Goal: Information Seeking & Learning: Learn about a topic

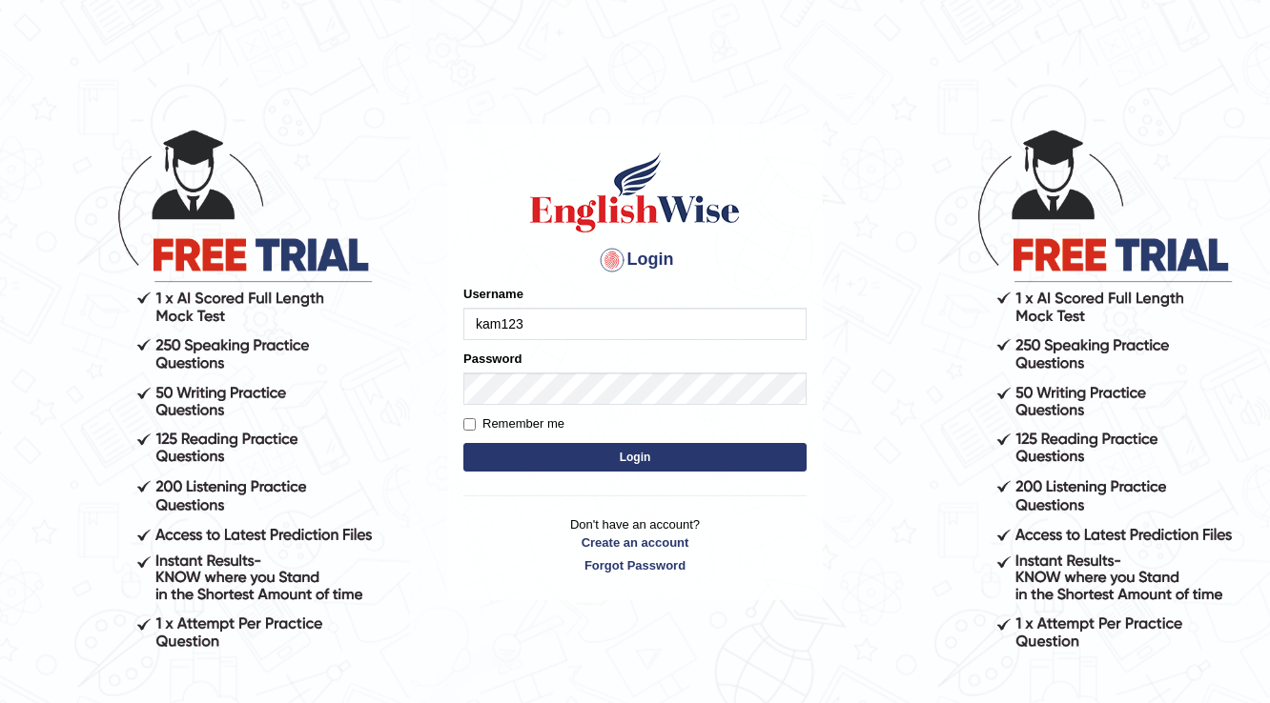
type input "kam123"
click at [560, 463] on button "Login" at bounding box center [634, 457] width 343 height 29
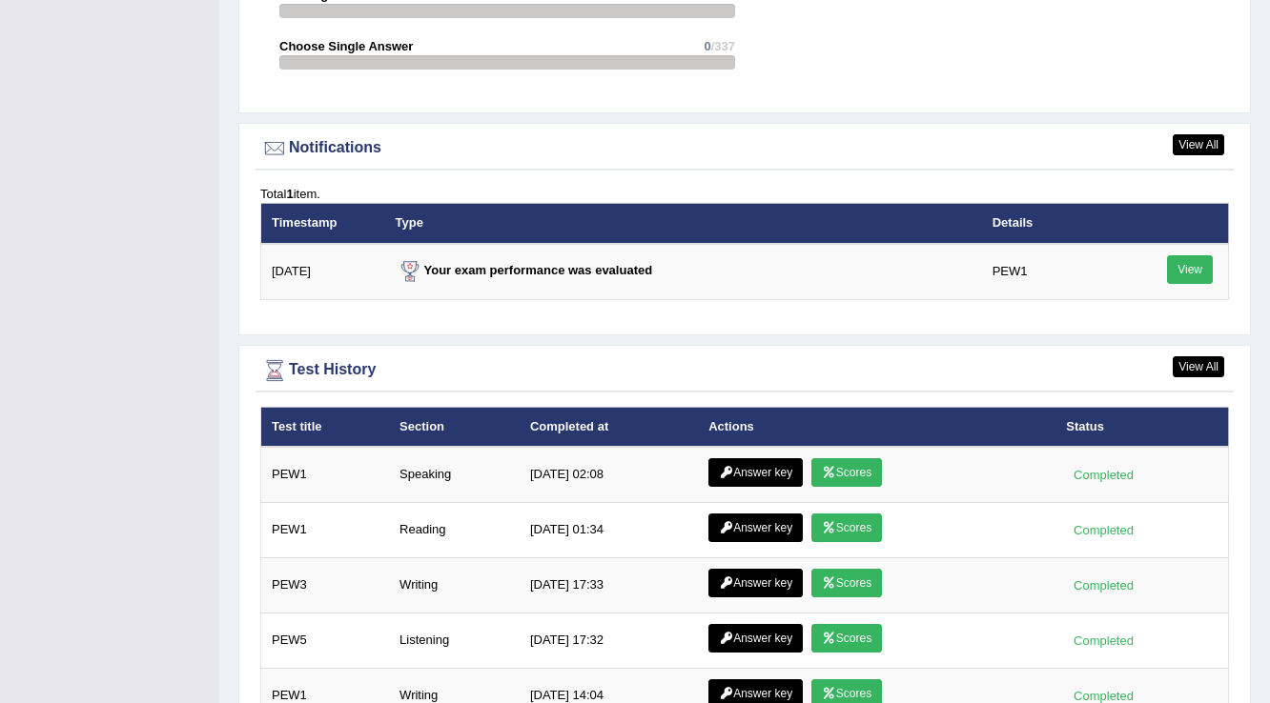
scroll to position [2364, 0]
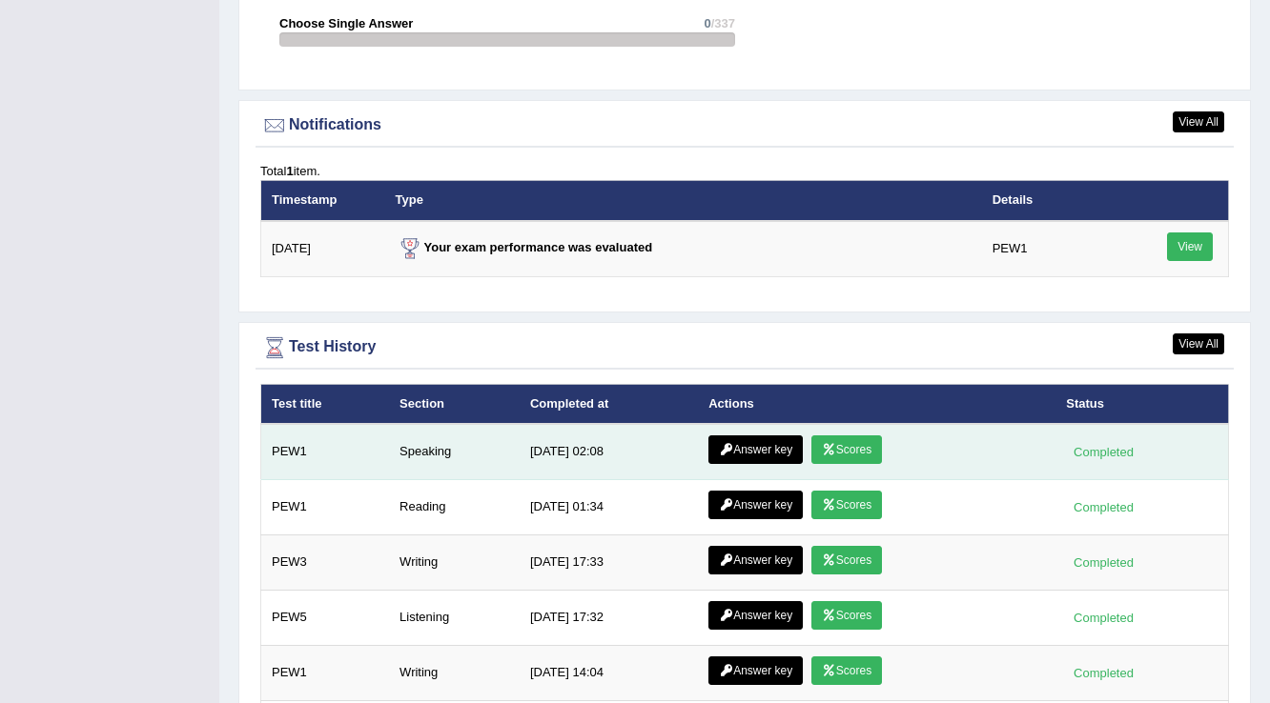
click at [865, 436] on link "Scores" at bounding box center [846, 450] width 71 height 29
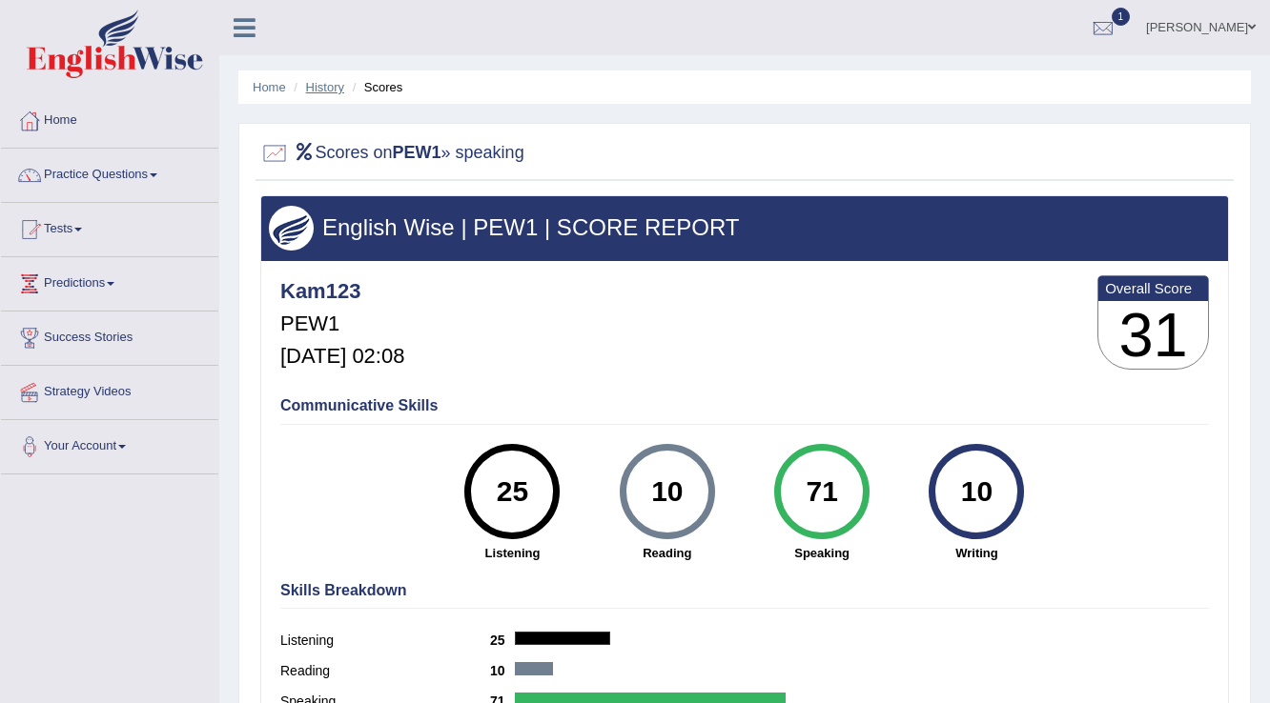
click at [336, 89] on link "History" at bounding box center [325, 87] width 38 height 14
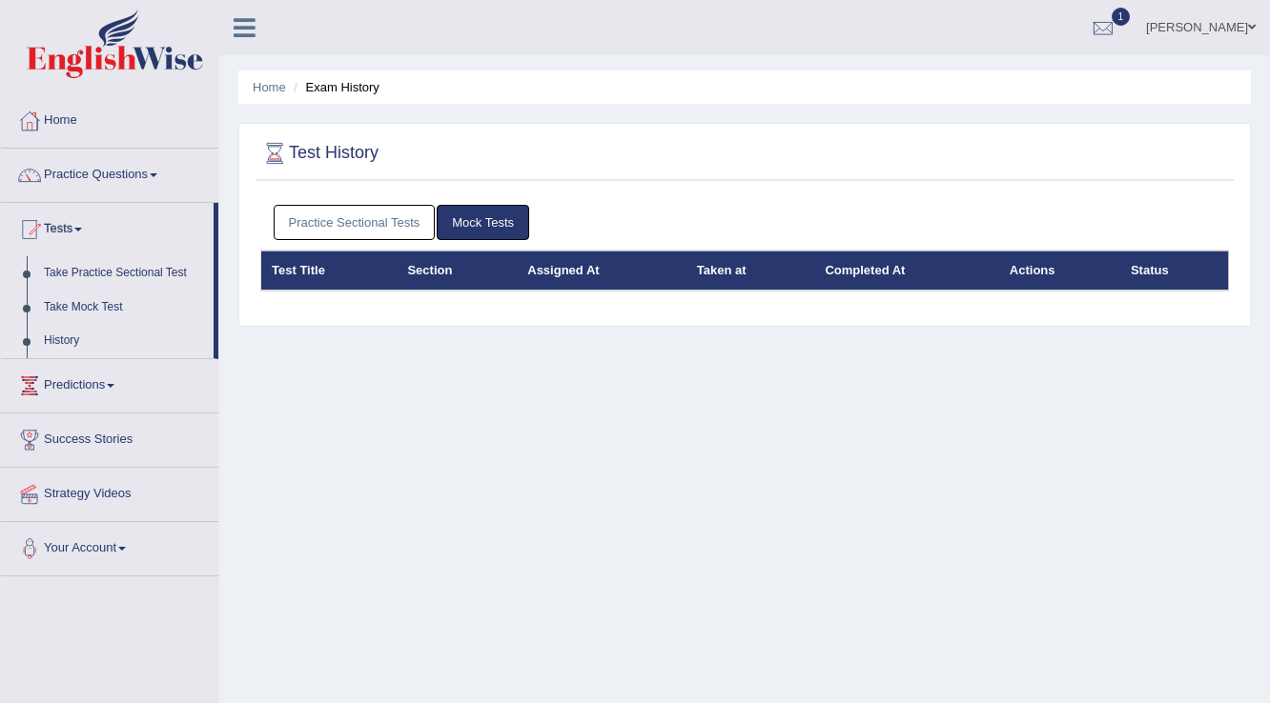
click at [332, 211] on link "Practice Sectional Tests" at bounding box center [355, 222] width 162 height 35
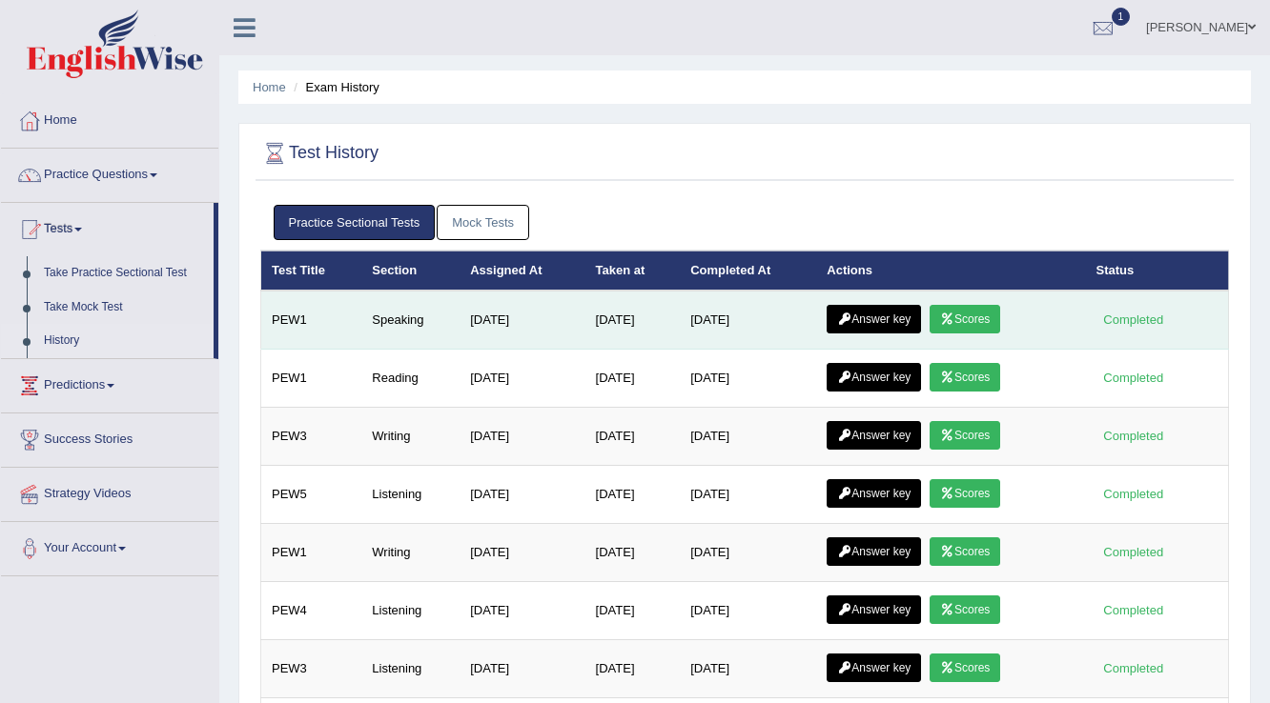
click at [899, 317] on link "Answer key" at bounding box center [873, 319] width 94 height 29
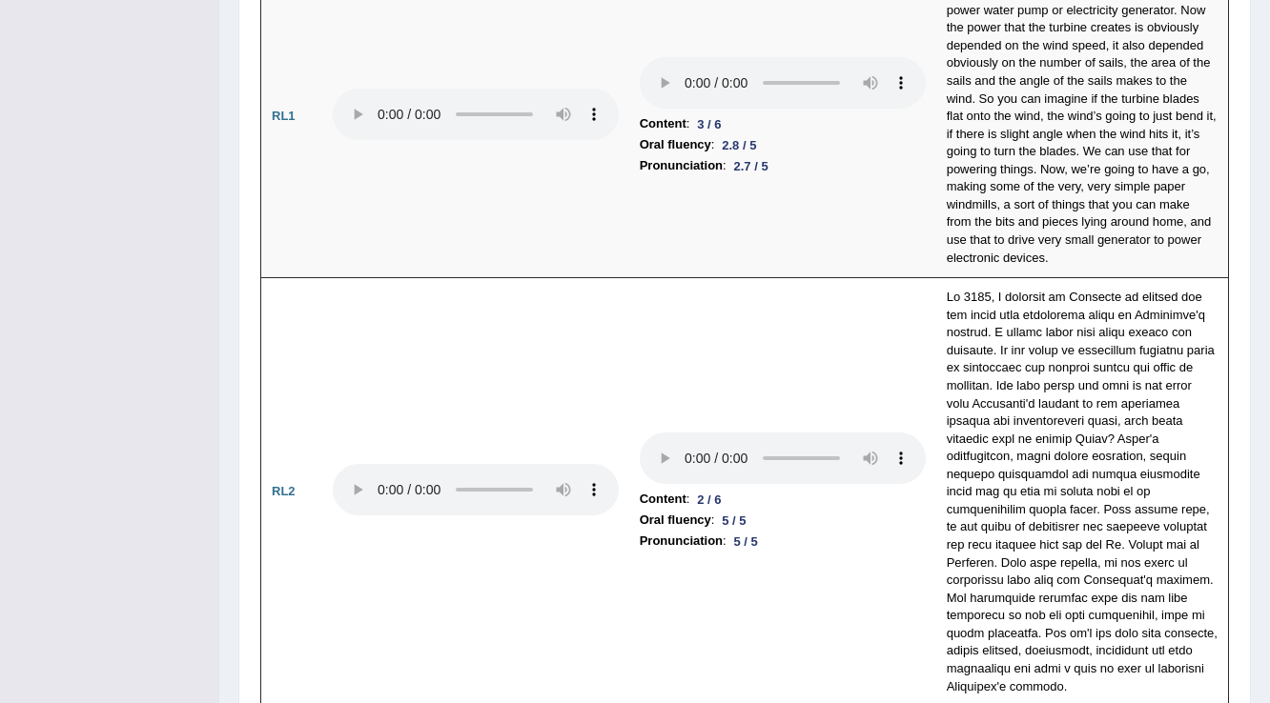
scroll to position [3813, 0]
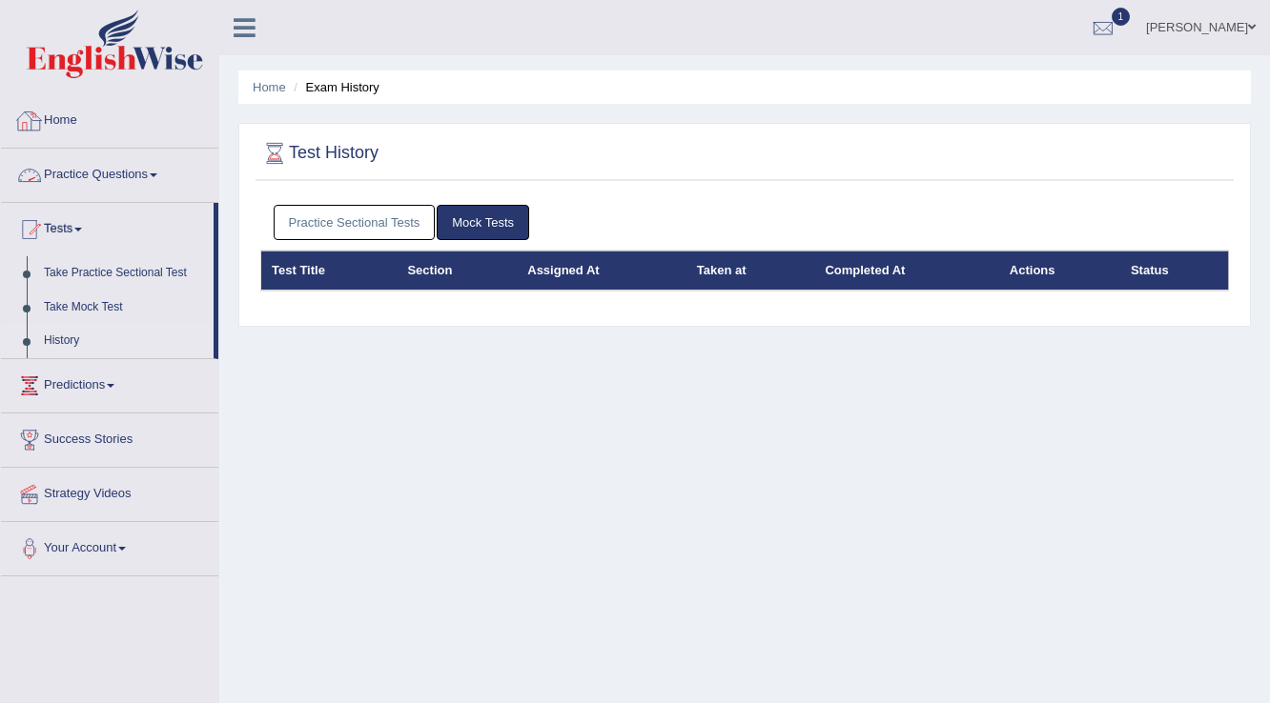
click at [356, 225] on link "Practice Sectional Tests" at bounding box center [355, 222] width 162 height 35
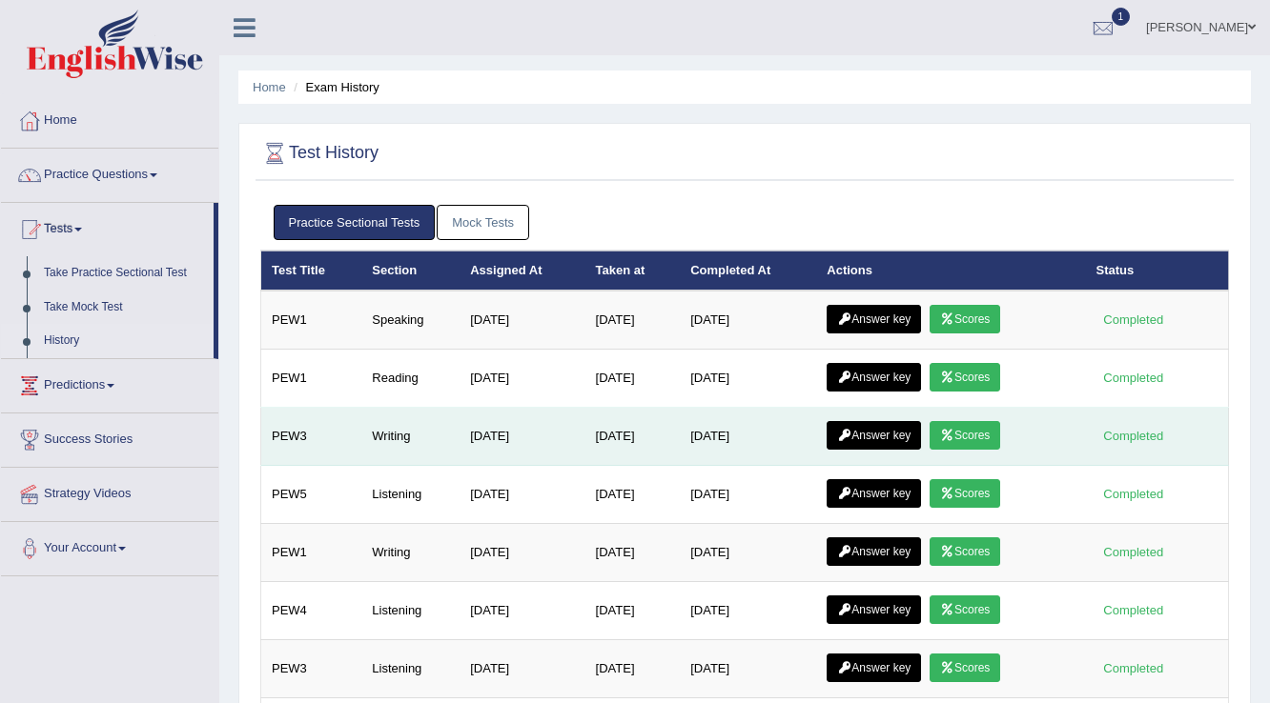
click at [995, 427] on link "Scores" at bounding box center [964, 435] width 71 height 29
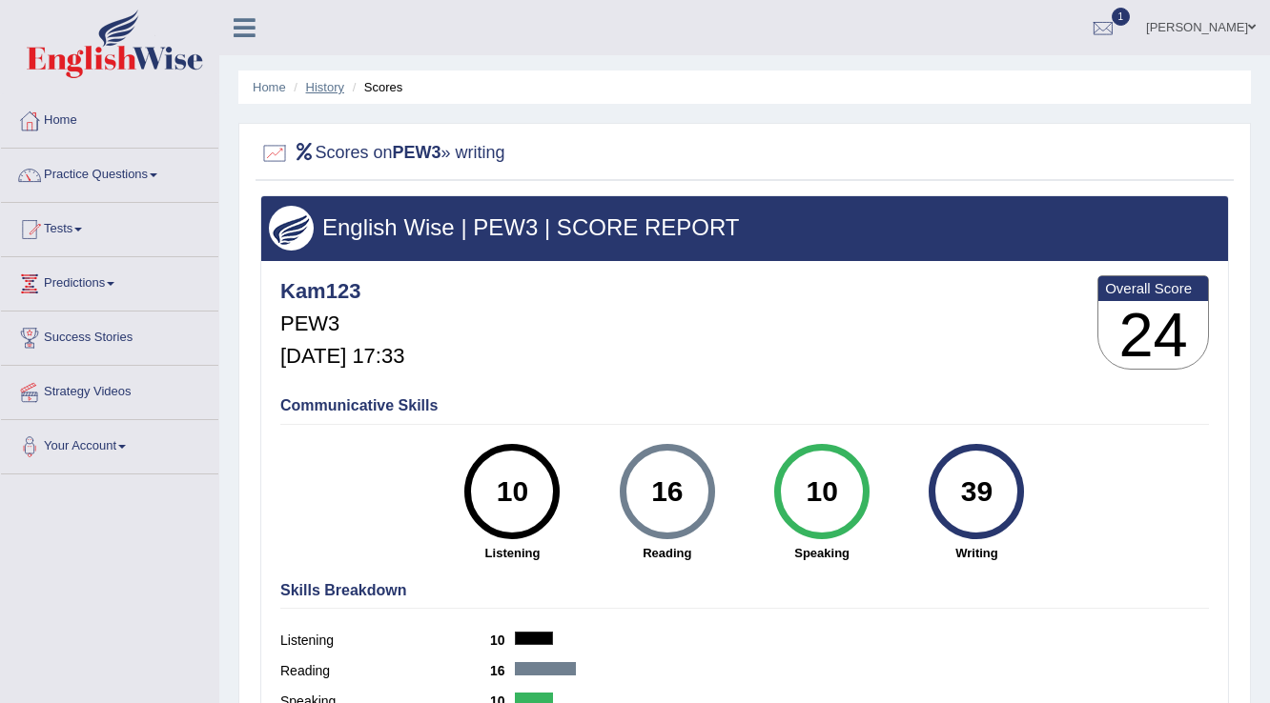
click at [336, 89] on link "History" at bounding box center [325, 87] width 38 height 14
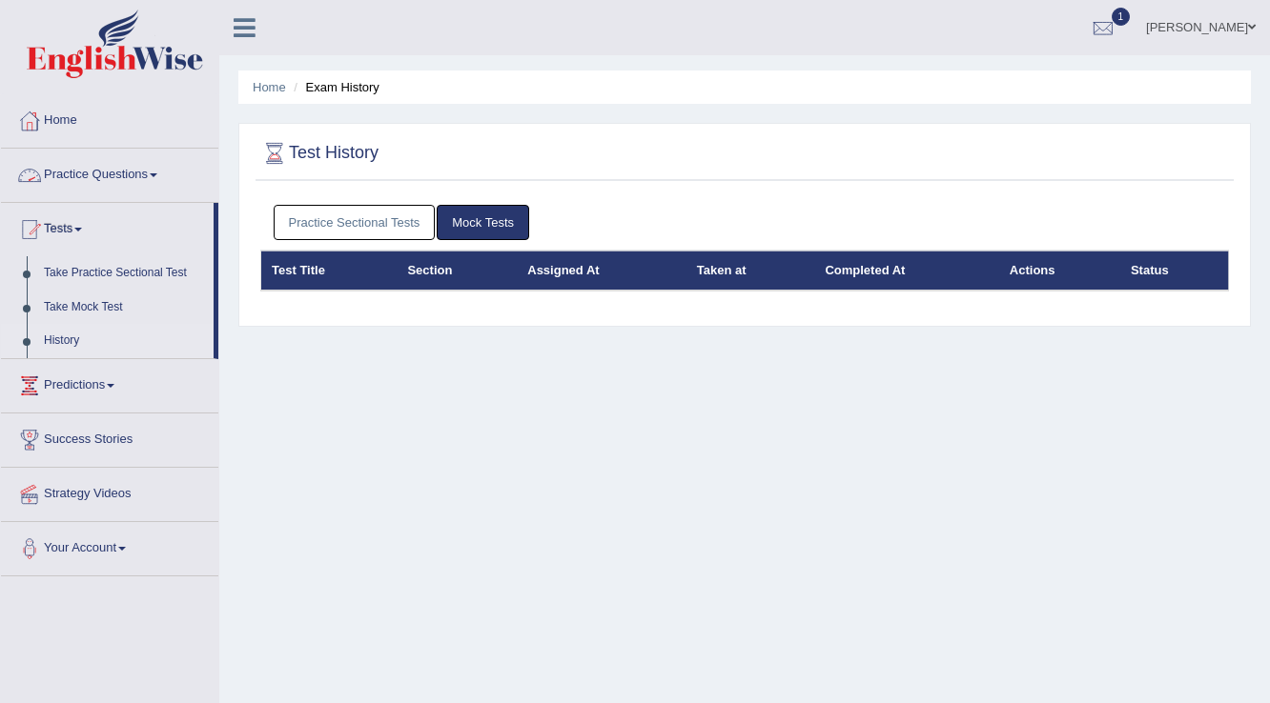
click at [99, 180] on link "Practice Questions" at bounding box center [109, 173] width 217 height 48
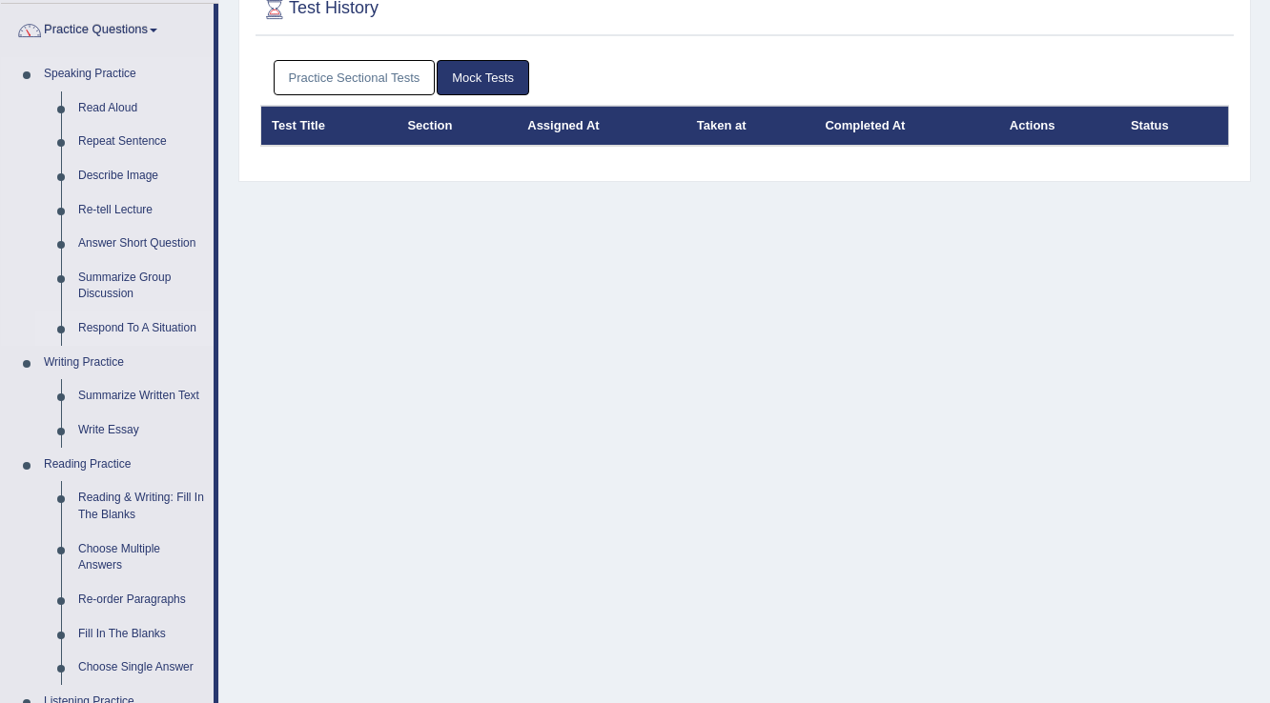
scroll to position [229, 0]
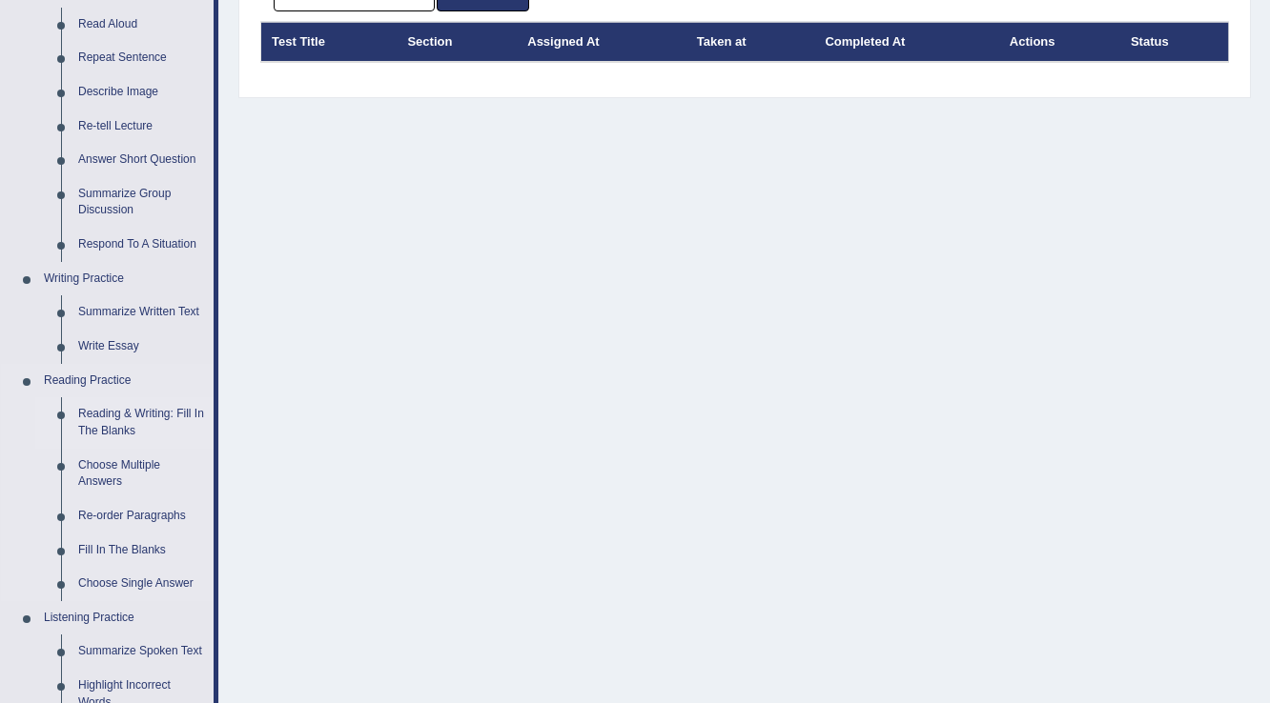
click at [124, 425] on link "Reading & Writing: Fill In The Blanks" at bounding box center [142, 422] width 144 height 51
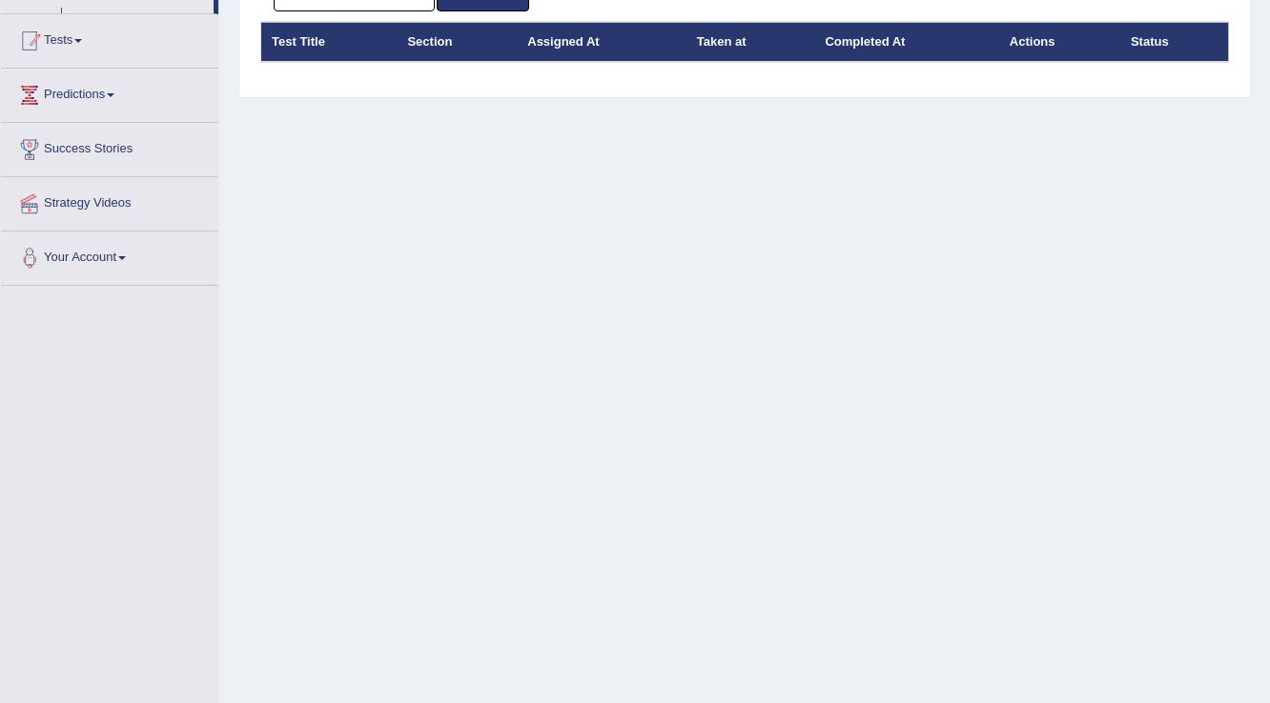
scroll to position [297, 0]
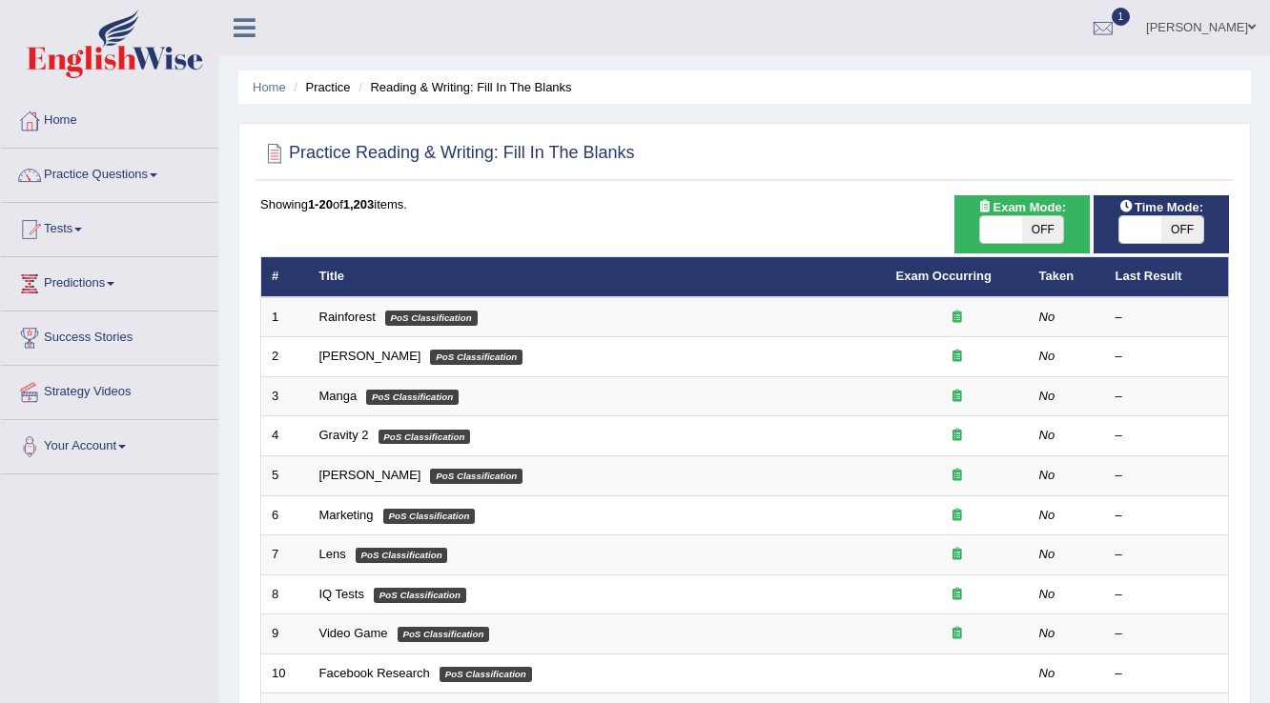
click at [1045, 224] on span "OFF" at bounding box center [1043, 229] width 42 height 27
checkbox input "true"
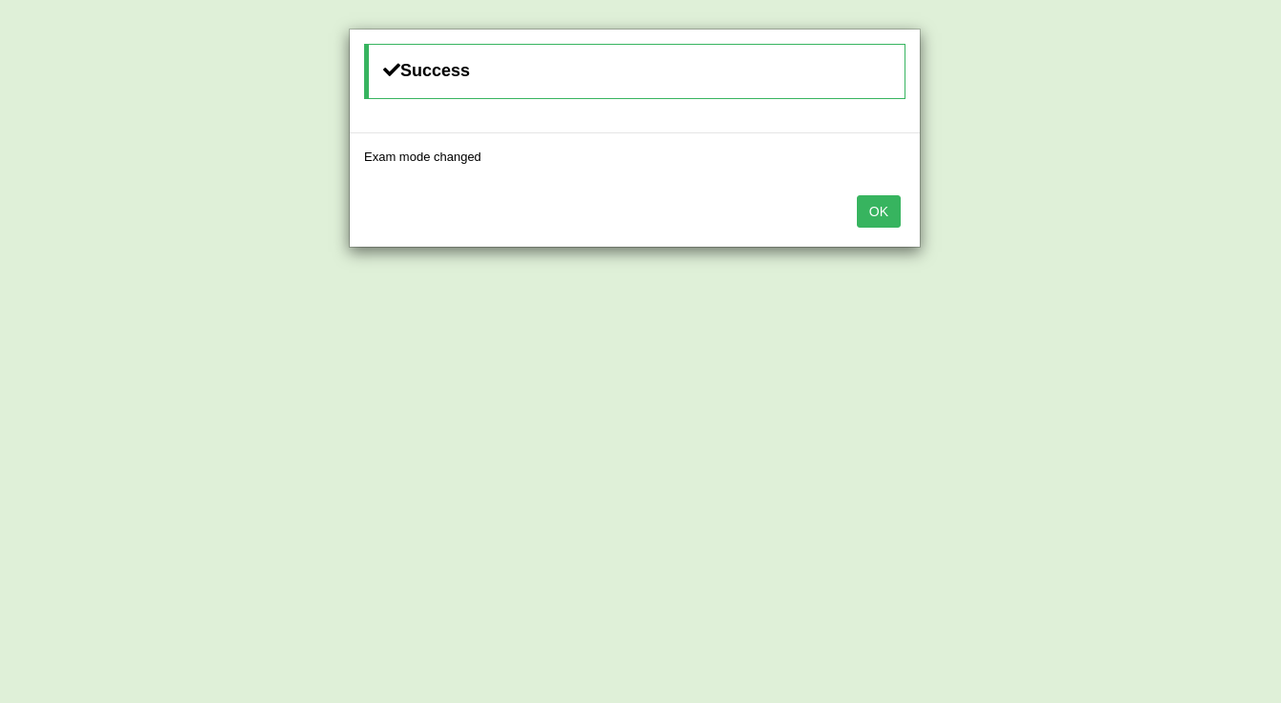
click at [881, 215] on button "OK" at bounding box center [879, 211] width 44 height 32
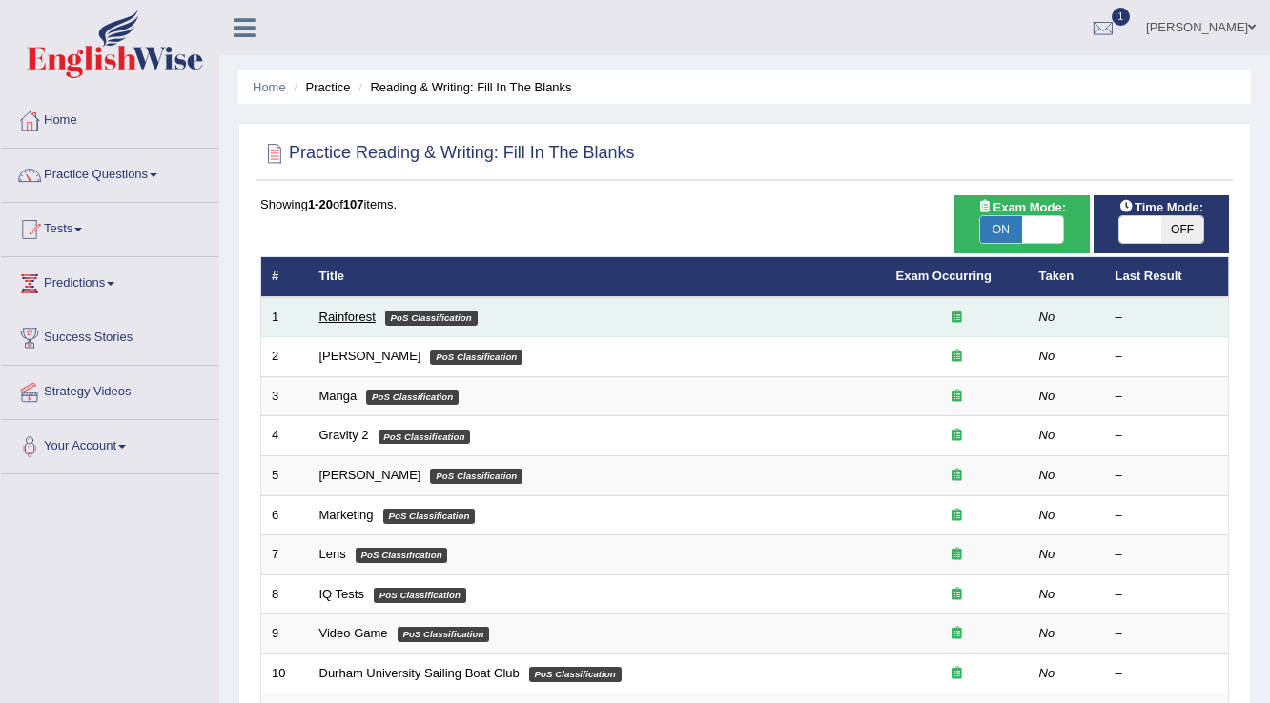
click at [358, 320] on link "Rainforest" at bounding box center [347, 317] width 56 height 14
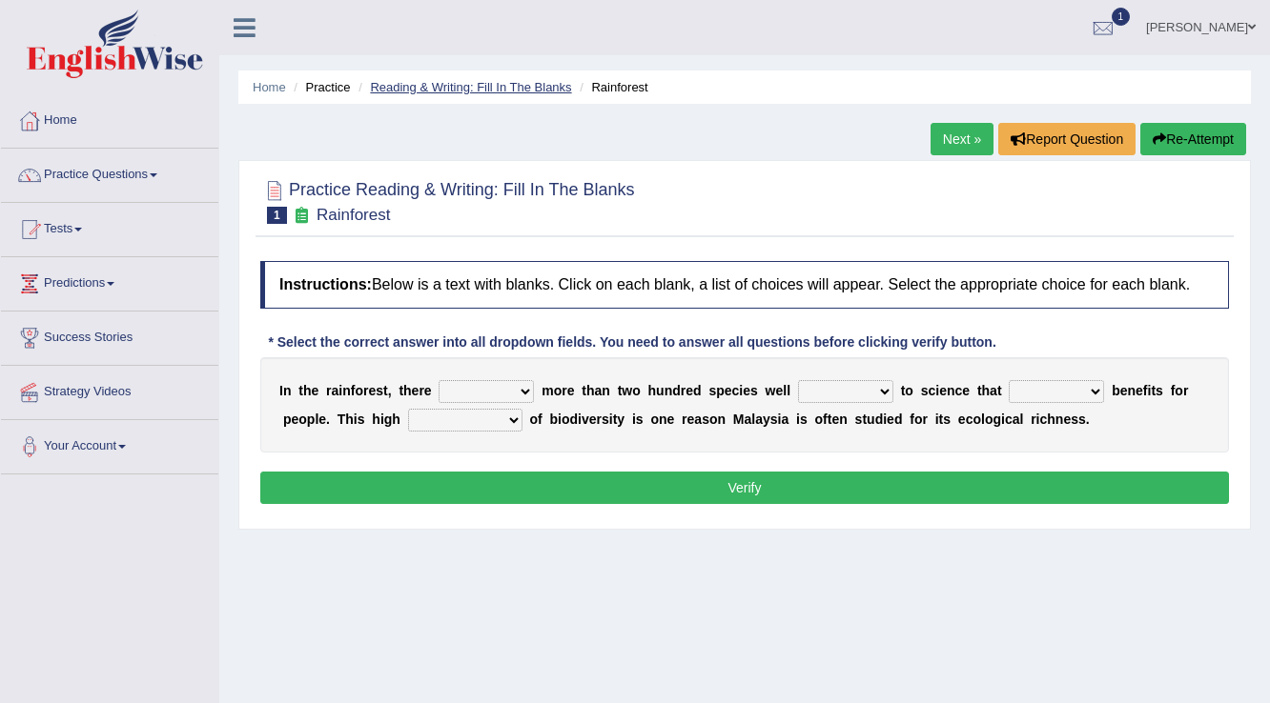
click at [506, 88] on link "Reading & Writing: Fill In The Blanks" at bounding box center [470, 87] width 201 height 14
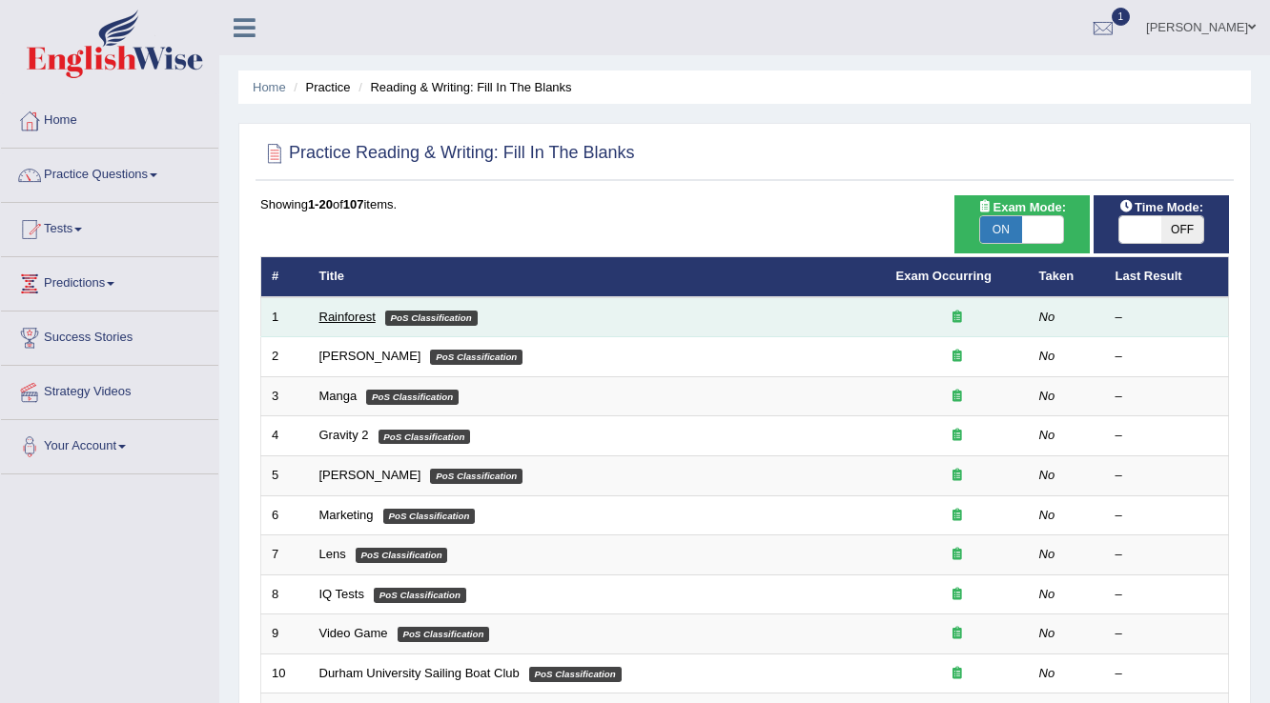
click at [359, 315] on link "Rainforest" at bounding box center [347, 317] width 56 height 14
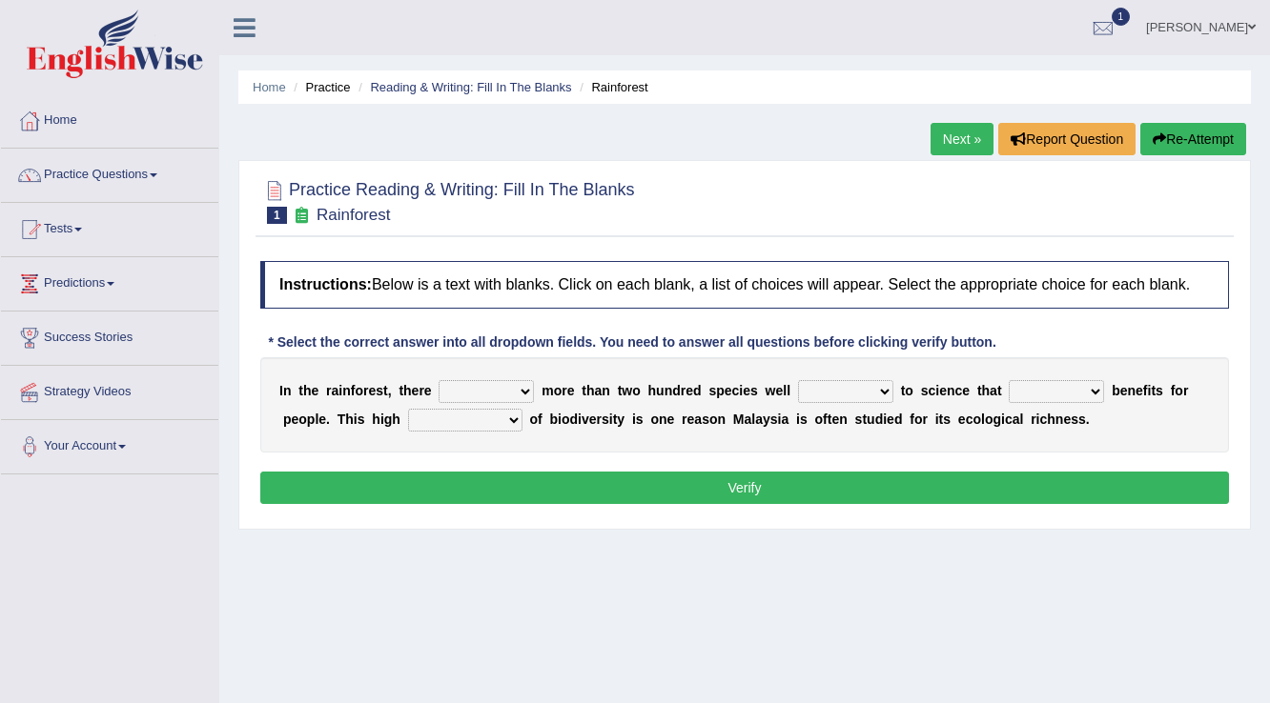
click at [517, 393] on select "have can be has is" at bounding box center [485, 391] width 95 height 23
click at [553, 435] on div "I n t h e r a i n f o r e s t , t h e r e have can be has is m o r e t h a n t …" at bounding box center [744, 404] width 968 height 95
click at [846, 385] on select "knowing known knew know" at bounding box center [845, 391] width 95 height 23
select select "known"
click at [798, 380] on select "knowing known knew know" at bounding box center [845, 391] width 95 height 23
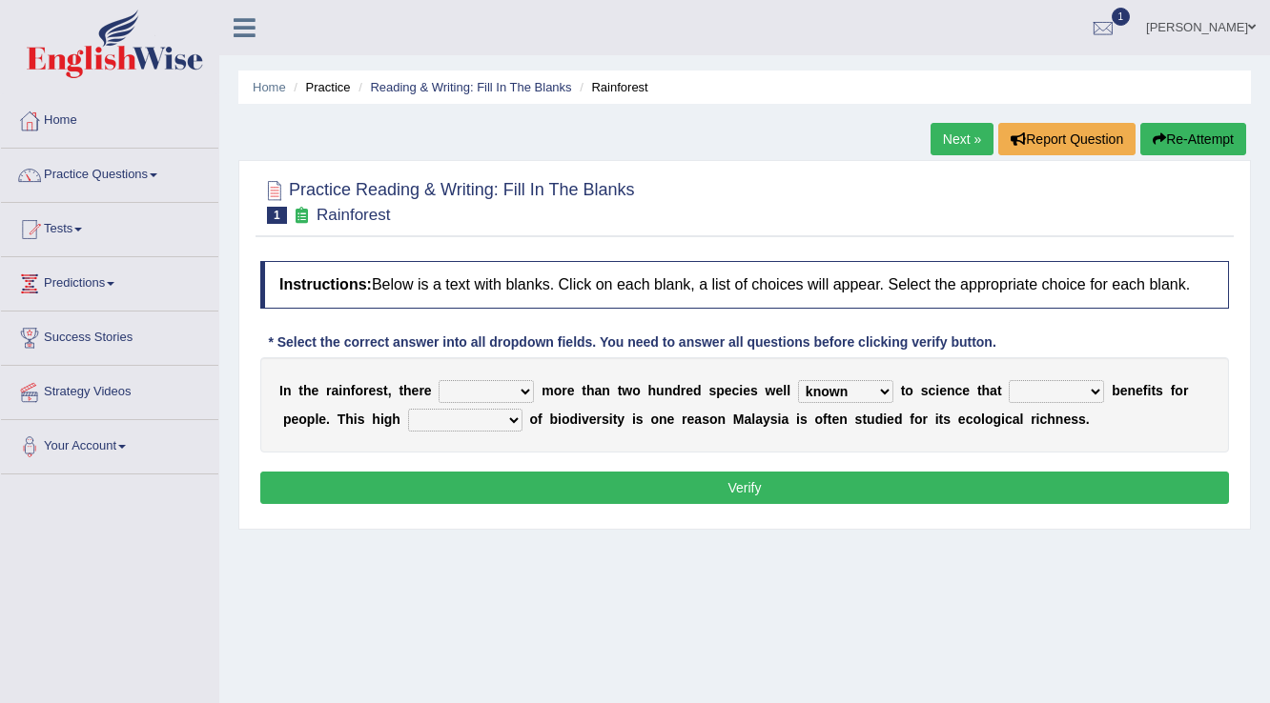
click at [470, 389] on select "have can be has is" at bounding box center [485, 391] width 95 height 23
select select "is"
click at [438, 380] on select "have can be has is" at bounding box center [485, 391] width 95 height 23
click at [1078, 390] on select "contain contained containing contains" at bounding box center [1055, 391] width 95 height 23
click at [1008, 380] on select "contain contained containing contains" at bounding box center [1055, 391] width 95 height 23
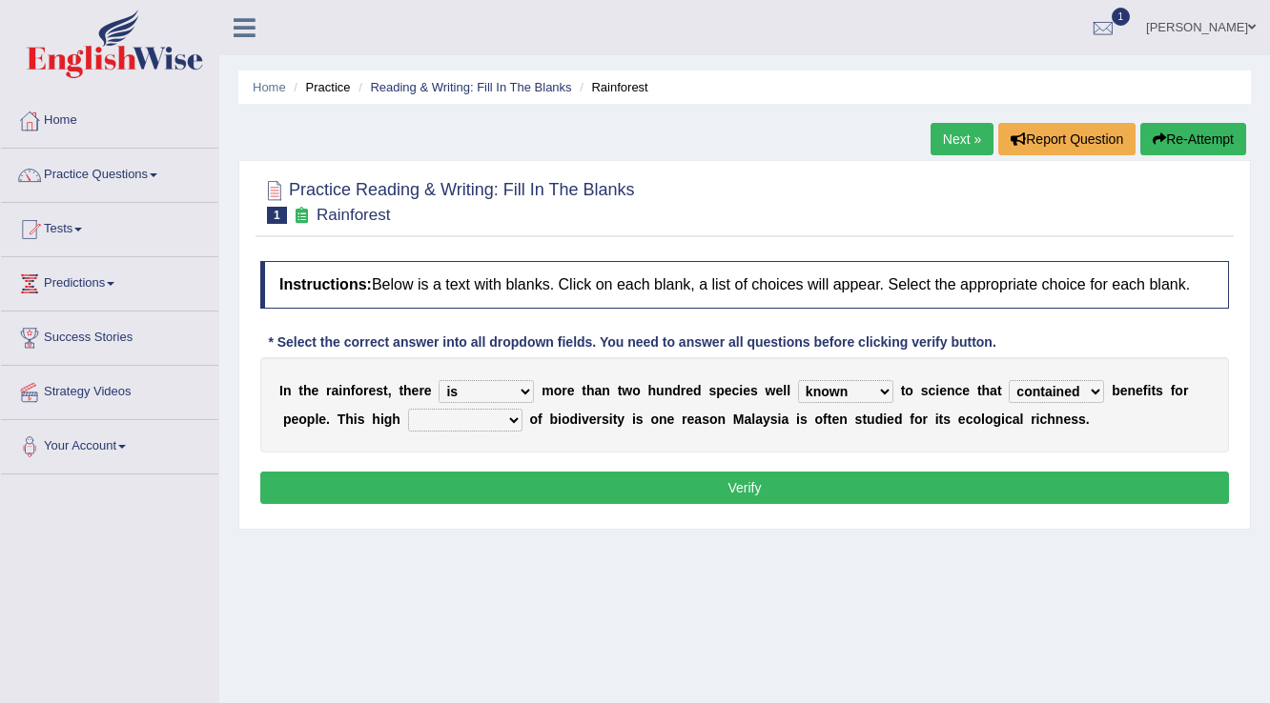
click at [1085, 393] on select "contain contained containing contains" at bounding box center [1055, 391] width 95 height 23
select select "contain"
click at [1008, 380] on select "contain contained containing contains" at bounding box center [1055, 391] width 95 height 23
click at [507, 413] on select "condensation conjunction continuity complexity" at bounding box center [465, 420] width 114 height 23
select select "complexity"
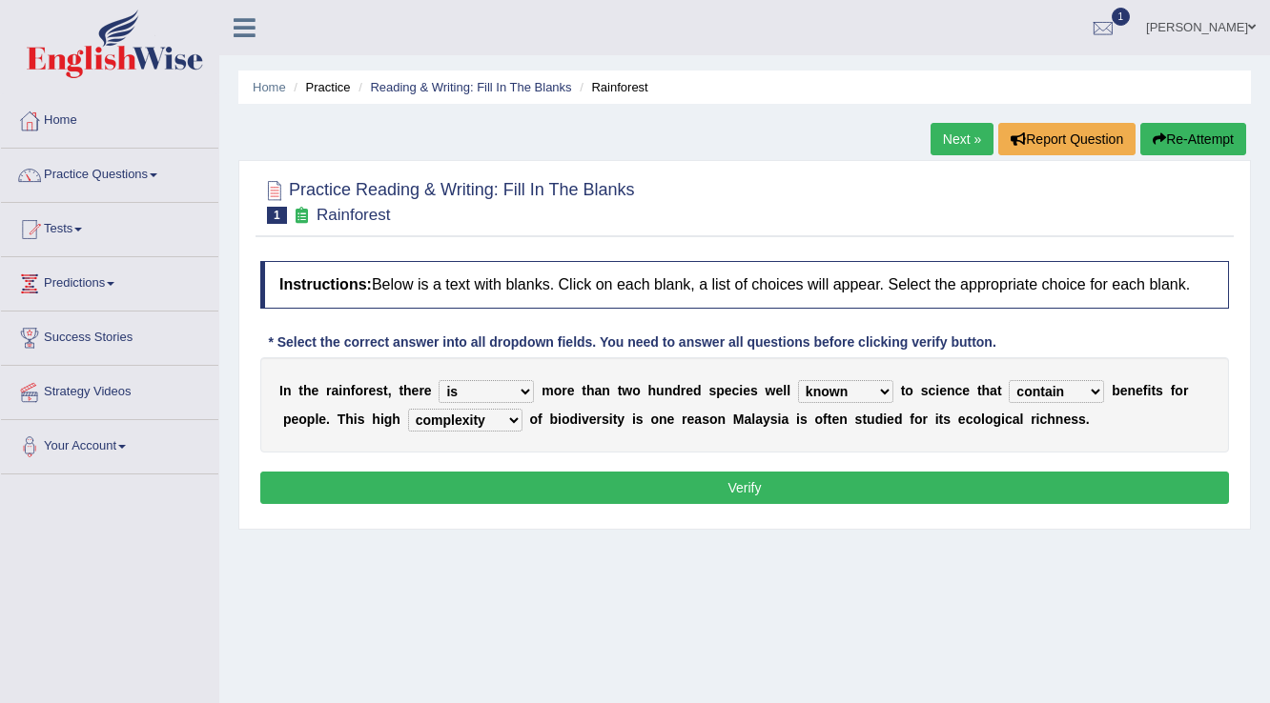
click at [408, 409] on select "condensation conjunction continuity complexity" at bounding box center [465, 420] width 114 height 23
click at [548, 480] on button "Verify" at bounding box center [744, 488] width 968 height 32
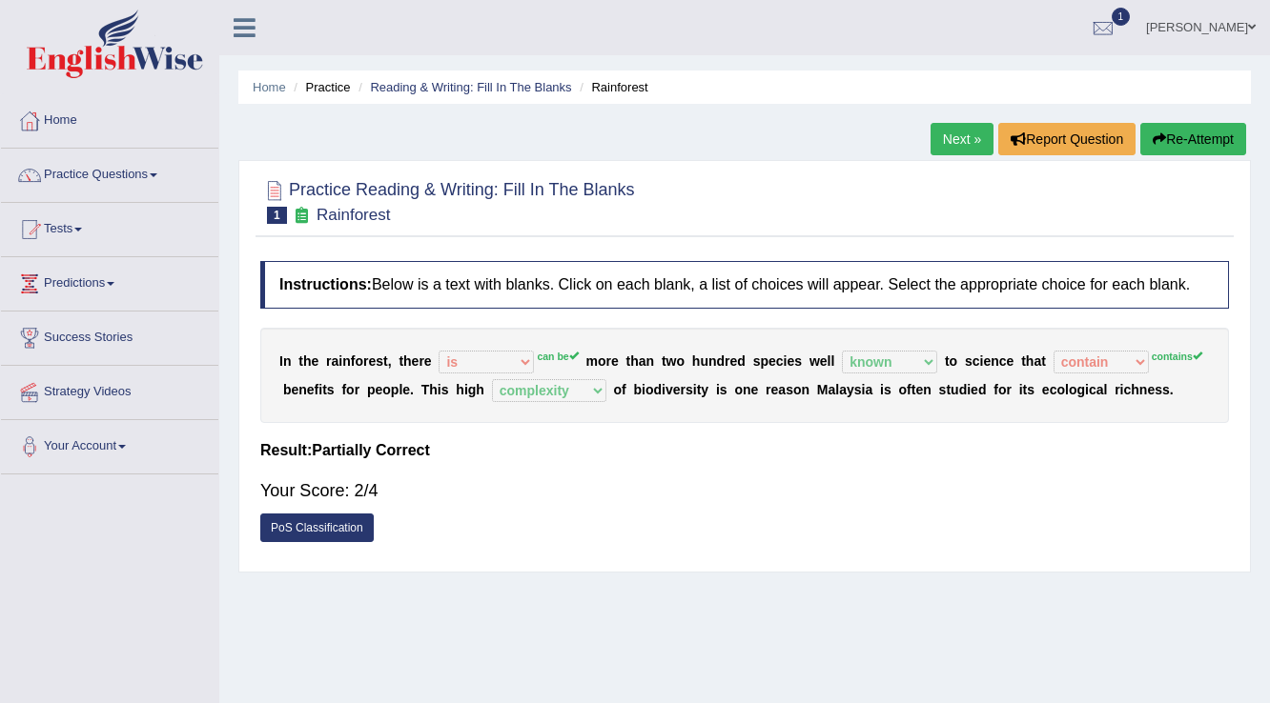
click at [1205, 137] on button "Re-Attempt" at bounding box center [1193, 139] width 106 height 32
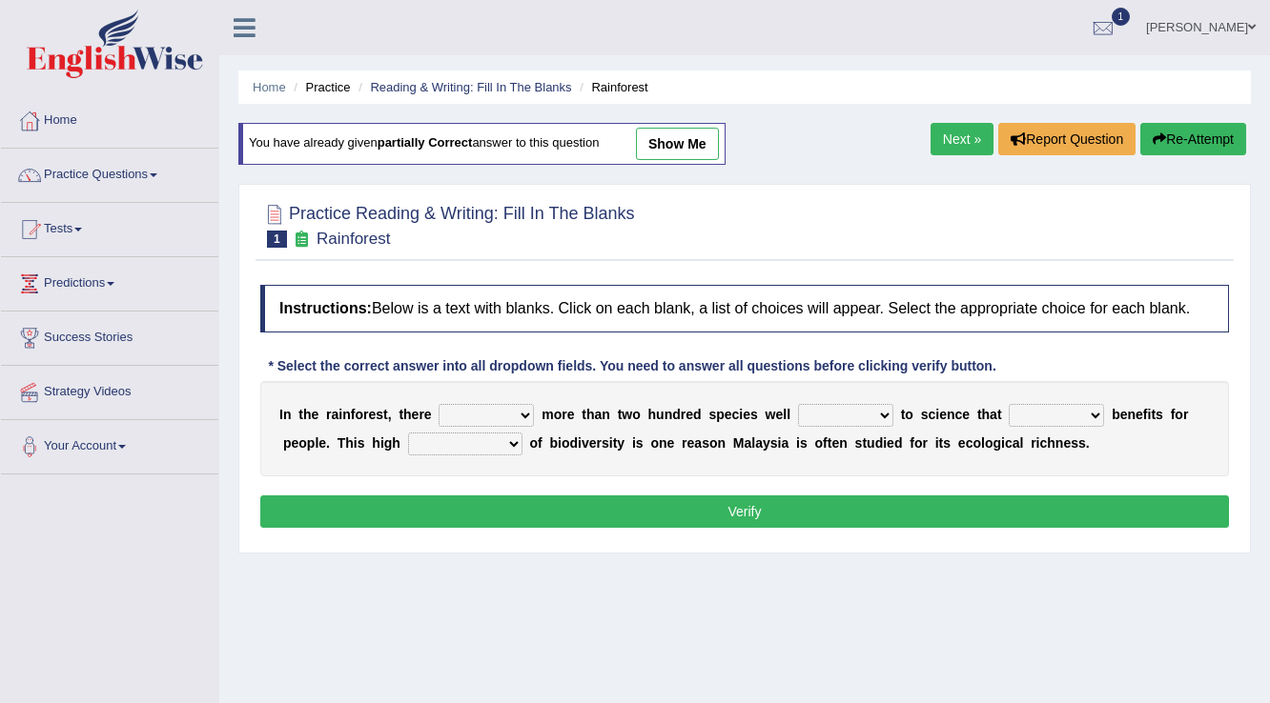
click at [515, 407] on select "have can be has is" at bounding box center [485, 415] width 95 height 23
select select "can be"
click at [438, 404] on select "have can be has is" at bounding box center [485, 415] width 95 height 23
click at [853, 408] on select "knowing known knew know" at bounding box center [845, 415] width 95 height 23
select select "known"
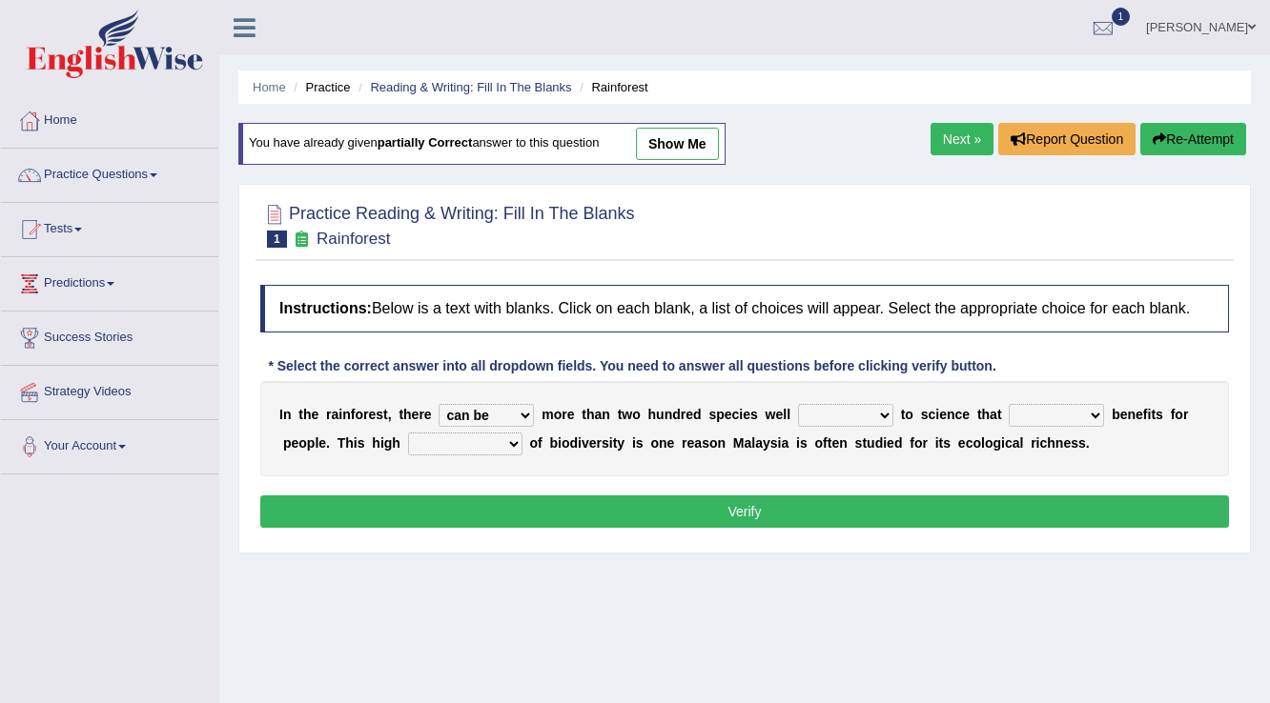
click at [798, 404] on select "knowing known knew know" at bounding box center [845, 415] width 95 height 23
click at [1083, 404] on select "contain contained containing contains" at bounding box center [1055, 415] width 95 height 23
select select "contains"
click at [1008, 404] on select "contain contained containing contains" at bounding box center [1055, 415] width 95 height 23
click at [427, 443] on select "condensation conjunction continuity complexity" at bounding box center [465, 444] width 114 height 23
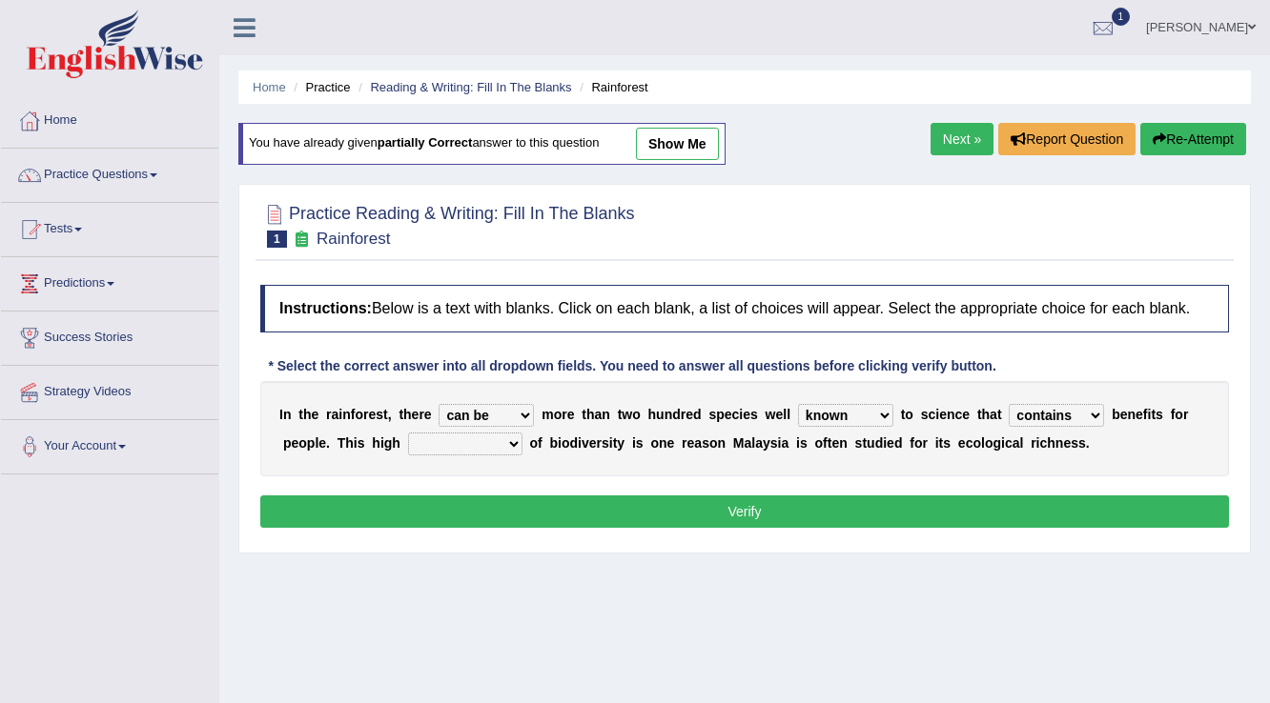
select select "complexity"
click at [408, 433] on select "condensation conjunction continuity complexity" at bounding box center [465, 444] width 114 height 23
click at [514, 511] on button "Verify" at bounding box center [744, 512] width 968 height 32
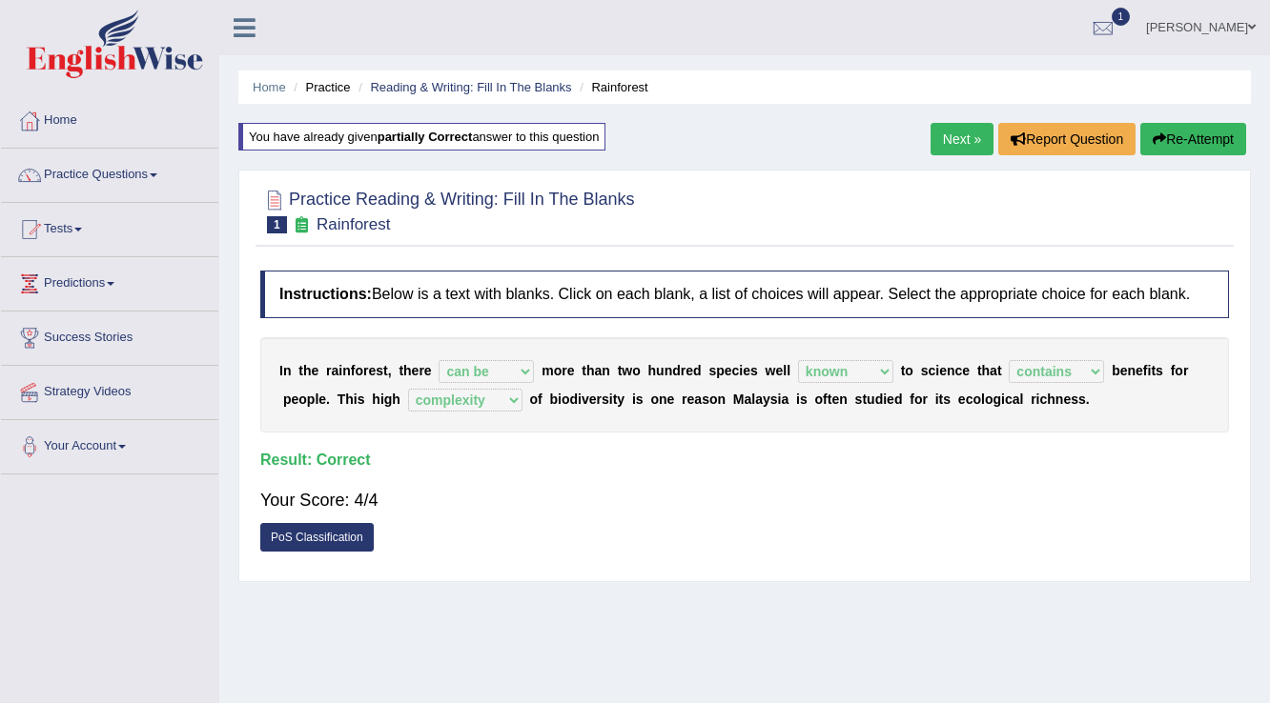
click at [954, 140] on link "Next »" at bounding box center [961, 139] width 63 height 32
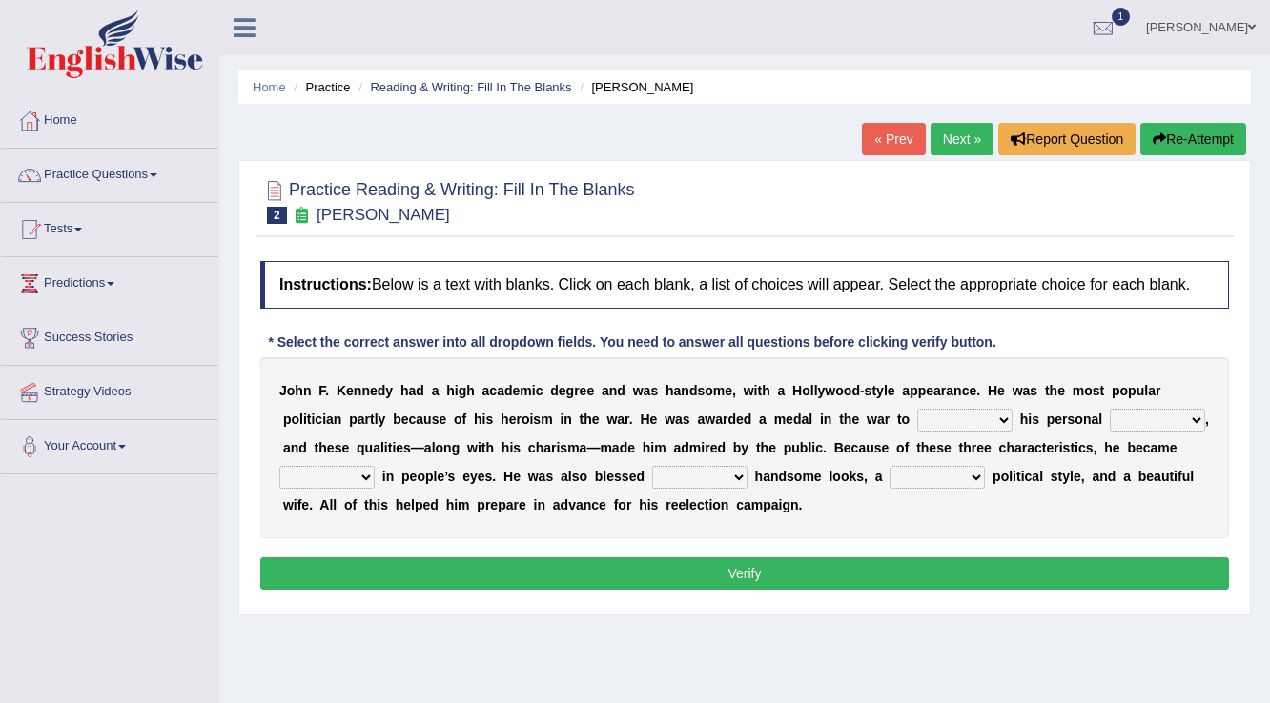
click at [936, 422] on select "prove show evidence upthrow" at bounding box center [964, 420] width 95 height 23
select select "show"
click at [917, 409] on select "prove show evidence upthrow" at bounding box center [964, 420] width 95 height 23
click at [1181, 411] on select "passion courage charm liking" at bounding box center [1156, 420] width 95 height 23
select select "passion"
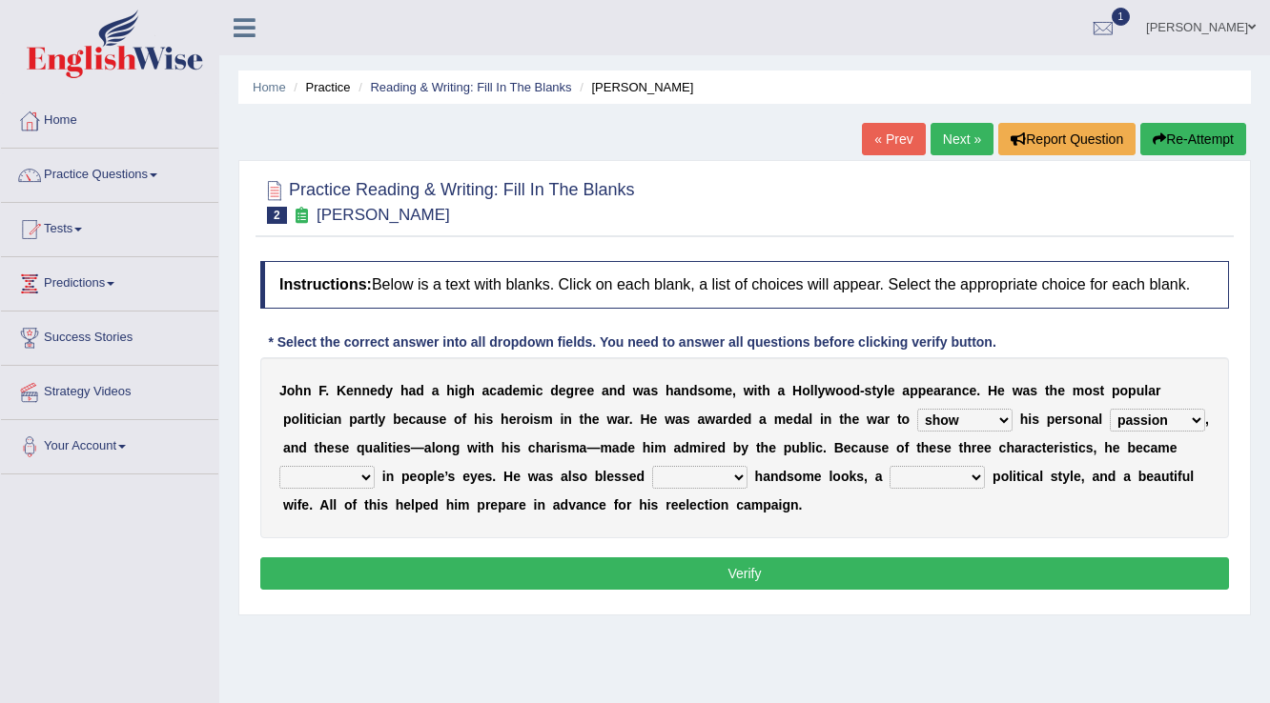
click at [1109, 409] on select "passion courage charm liking" at bounding box center [1156, 420] width 95 height 23
click at [366, 473] on select "iconic ironic identical impotent" at bounding box center [326, 477] width 95 height 23
select select "iconic"
click at [279, 466] on select "iconic ironic identical impotent" at bounding box center [326, 477] width 95 height 23
click at [736, 475] on select "with in upon to" at bounding box center [699, 477] width 95 height 23
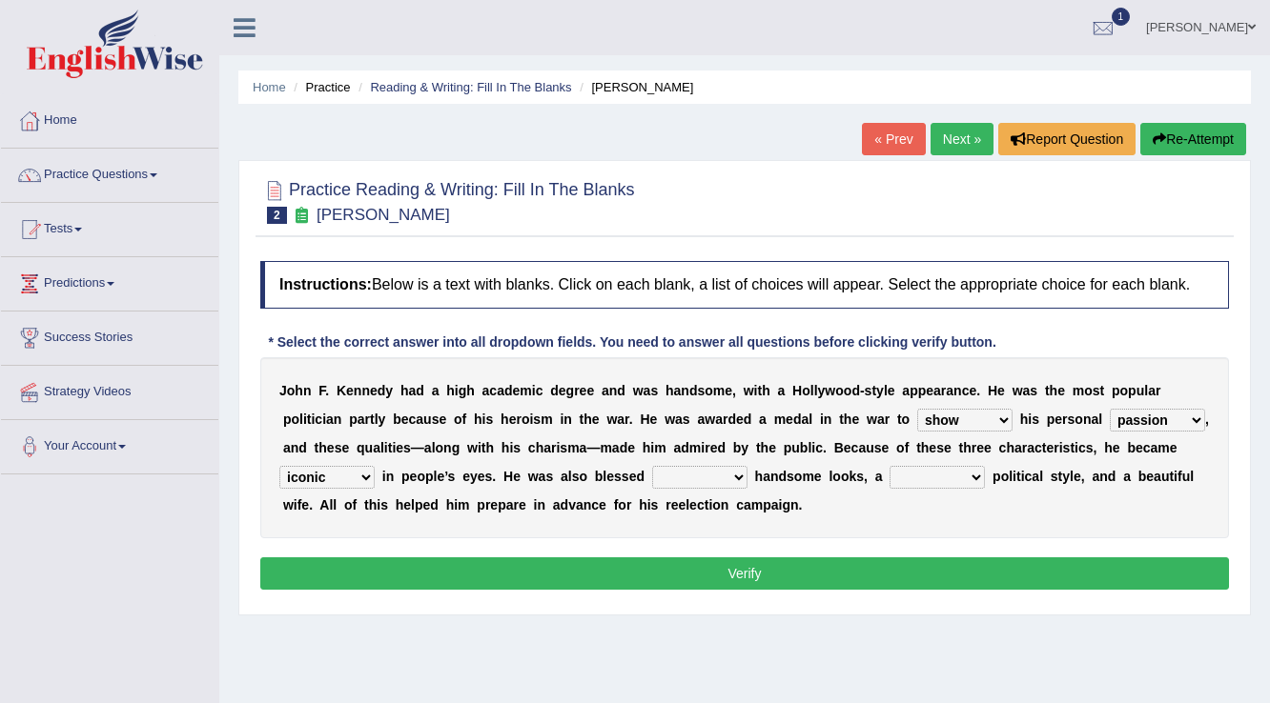
select select "with"
click at [652, 466] on select "with in upon to" at bounding box center [699, 477] width 95 height 23
click at [923, 473] on select "mending mends mended mend" at bounding box center [936, 477] width 95 height 23
select select "mended"
click at [889, 466] on select "mending mends mended mend" at bounding box center [936, 477] width 95 height 23
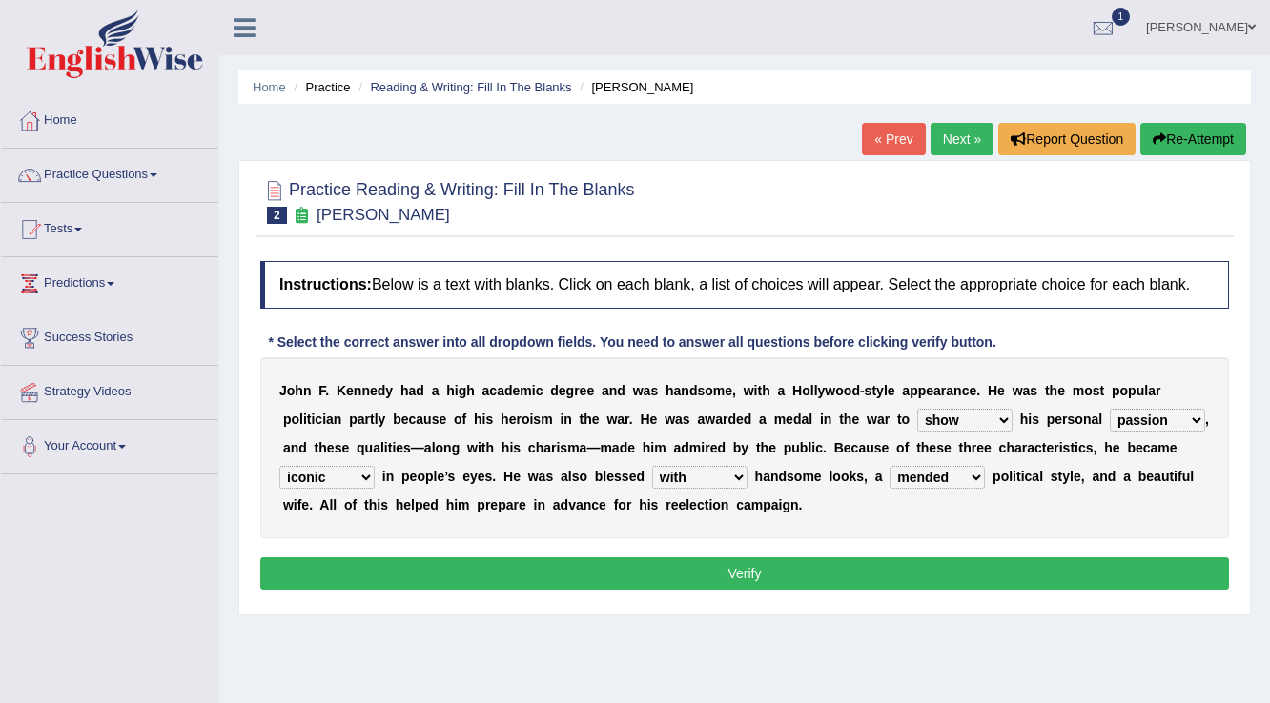
click at [891, 563] on button "Verify" at bounding box center [744, 574] width 968 height 32
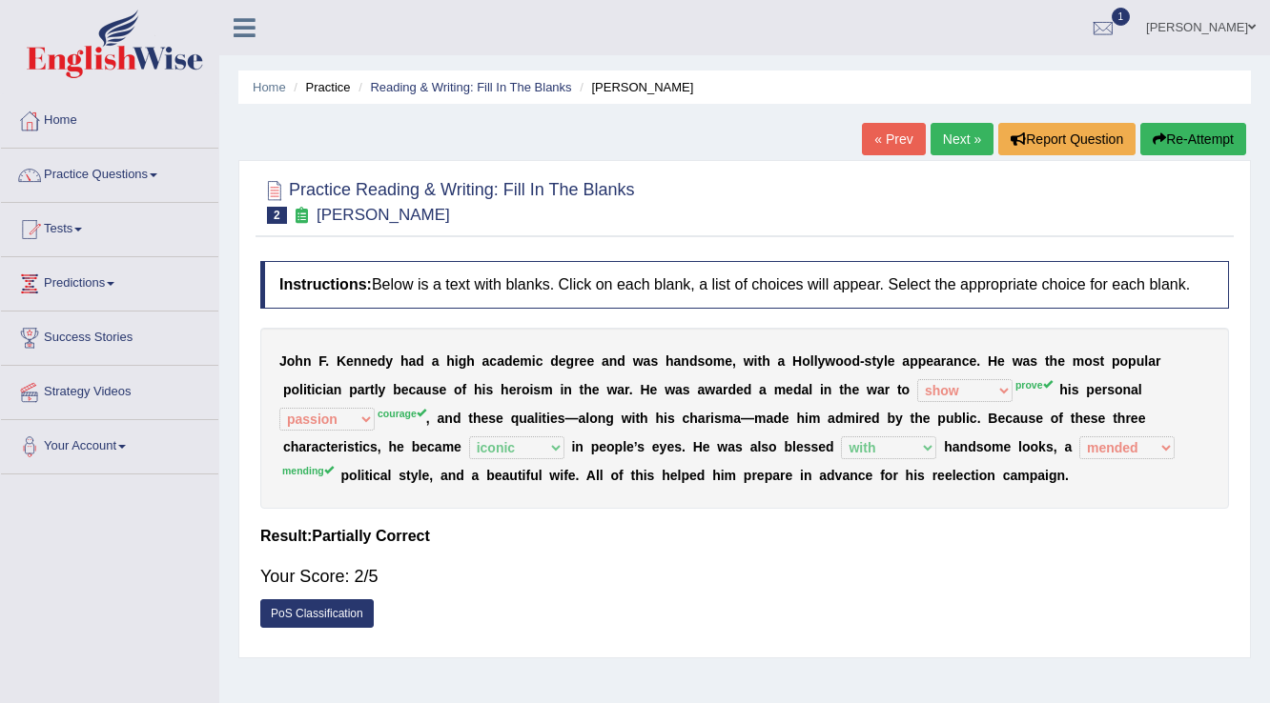
click at [1224, 127] on button "Re-Attempt" at bounding box center [1193, 139] width 106 height 32
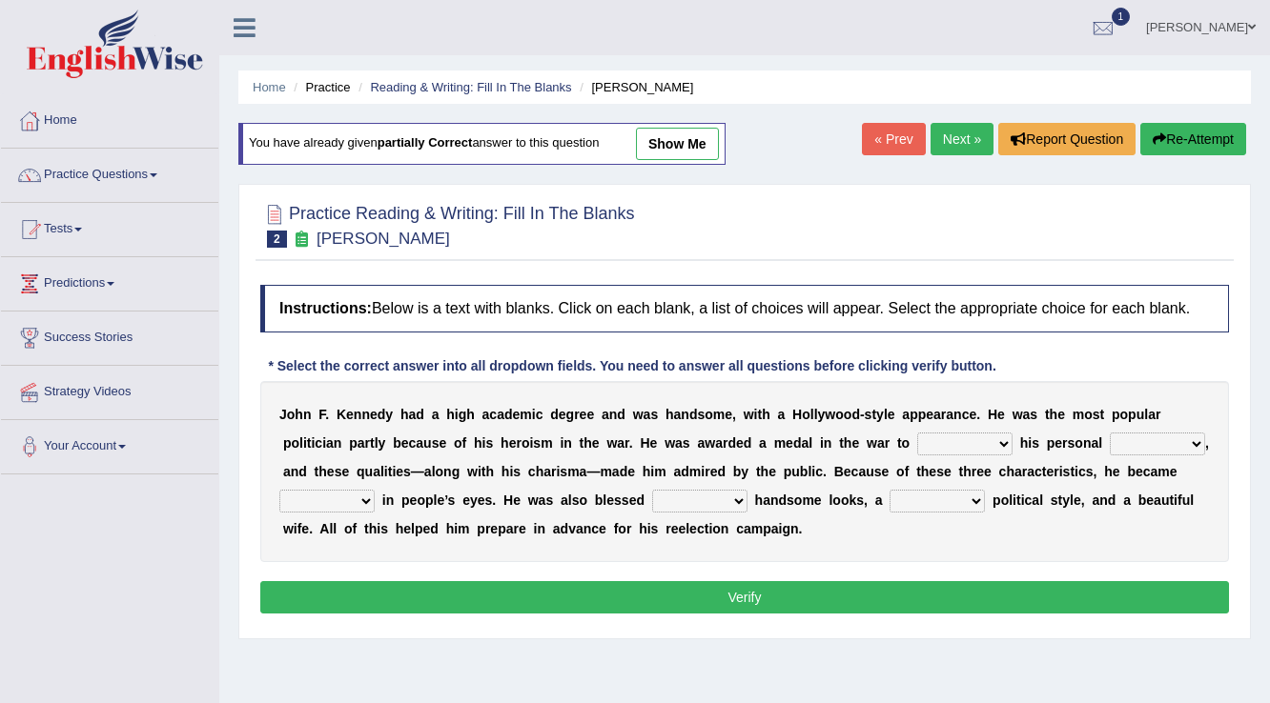
click at [979, 434] on select "prove show evidence upthrow" at bounding box center [964, 444] width 95 height 23
select select "prove"
click at [917, 433] on select "prove show evidence upthrow" at bounding box center [964, 444] width 95 height 23
click at [1140, 435] on select "passion courage charm liking" at bounding box center [1156, 444] width 95 height 23
select select "courage"
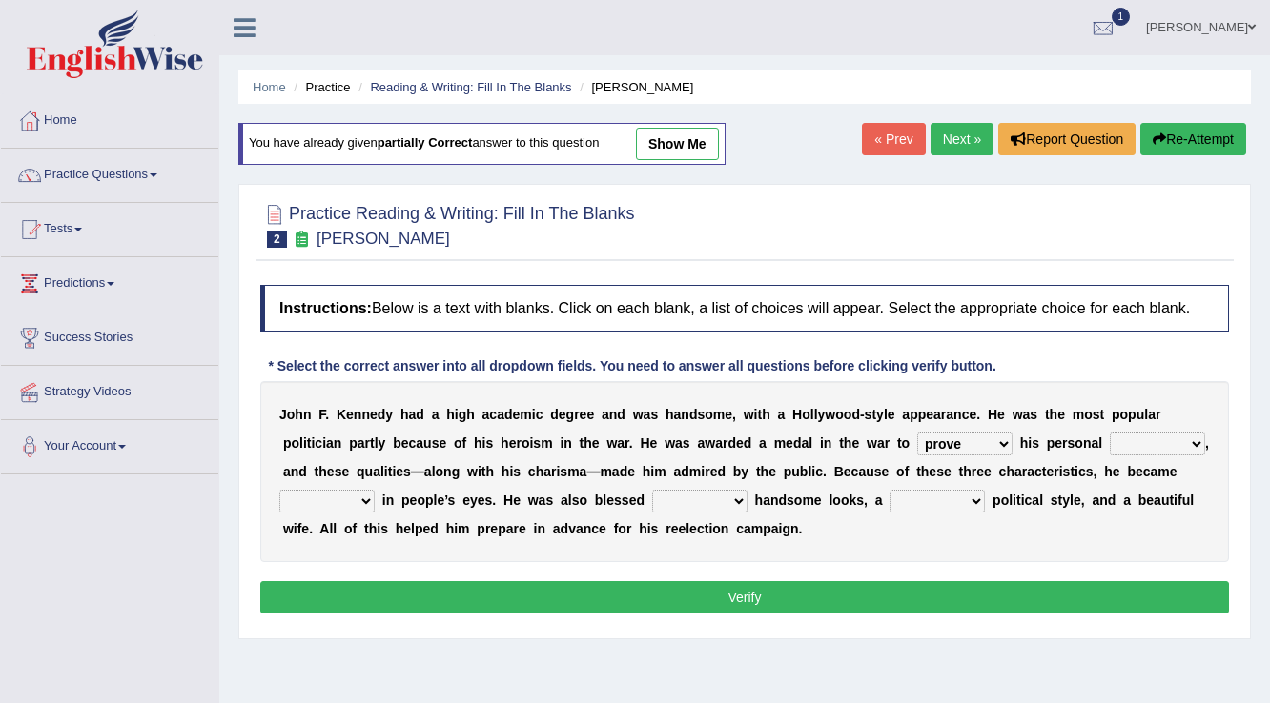
click at [1109, 433] on select "passion courage charm liking" at bounding box center [1156, 444] width 95 height 23
click at [354, 497] on select "iconic ironic identical impotent" at bounding box center [326, 501] width 95 height 23
select select "iconic"
click at [279, 490] on select "iconic ironic identical impotent" at bounding box center [326, 501] width 95 height 23
click at [672, 503] on select "with in upon to" at bounding box center [699, 501] width 95 height 23
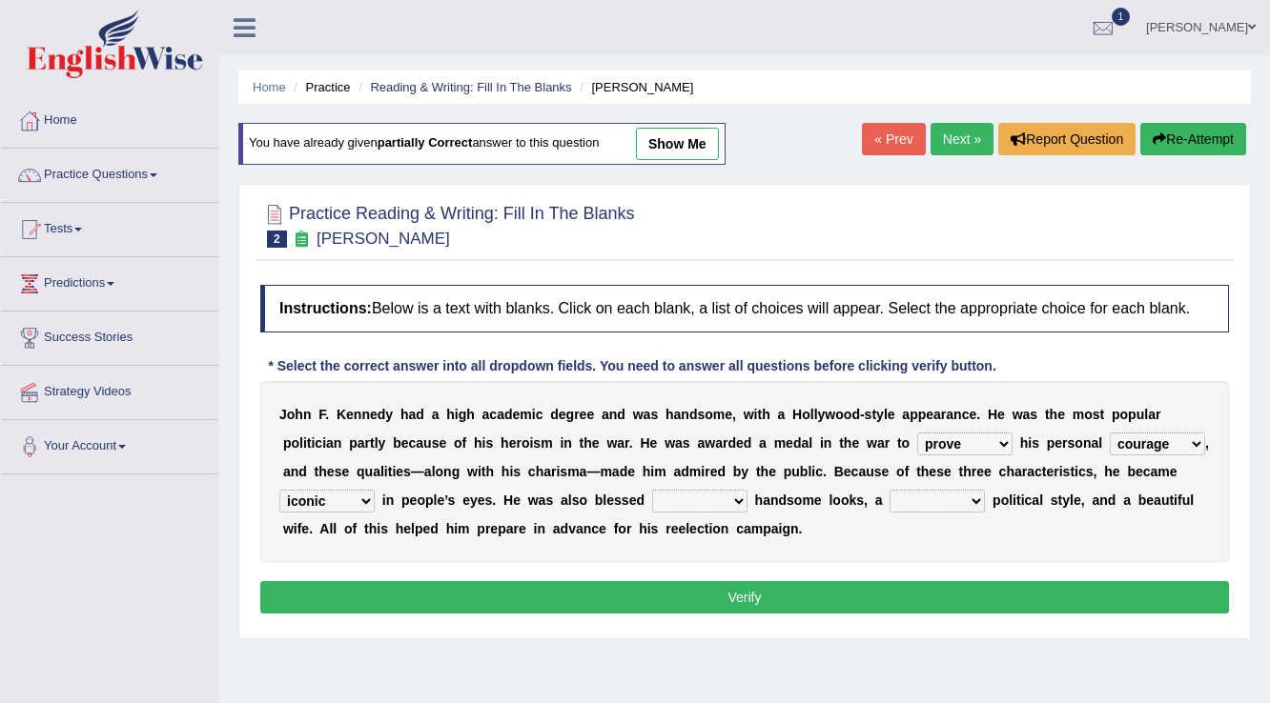
select select "with"
click at [652, 490] on select "with in upon to" at bounding box center [699, 501] width 95 height 23
click at [922, 495] on select "mending mends mended mend" at bounding box center [936, 501] width 95 height 23
select select "mending"
click at [889, 490] on select "mending mends mended mend" at bounding box center [936, 501] width 95 height 23
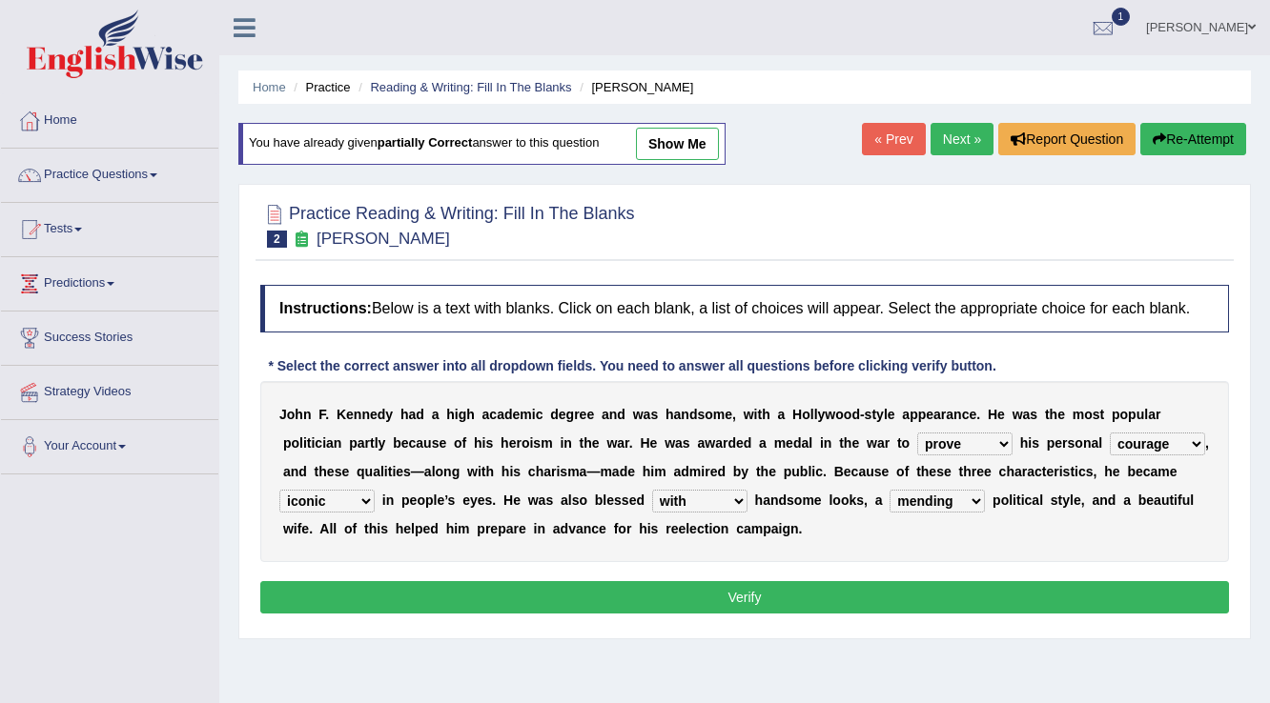
click at [906, 598] on button "Verify" at bounding box center [744, 597] width 968 height 32
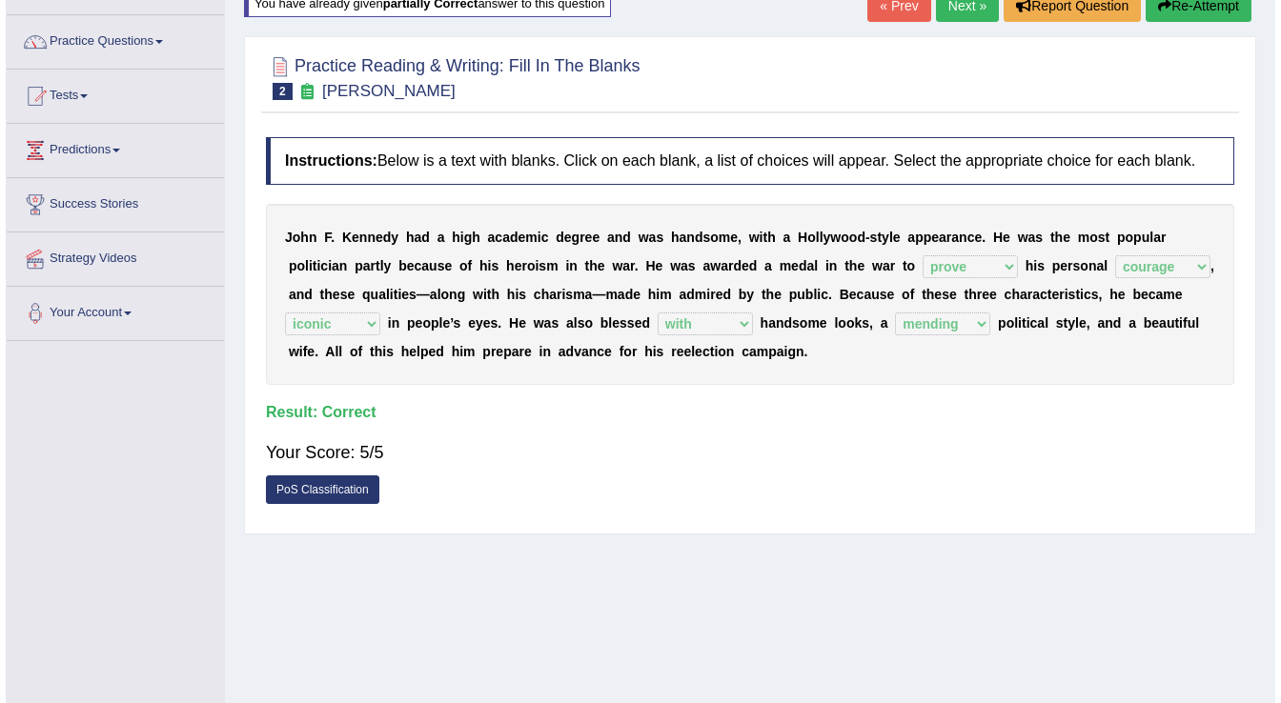
scroll to position [153, 0]
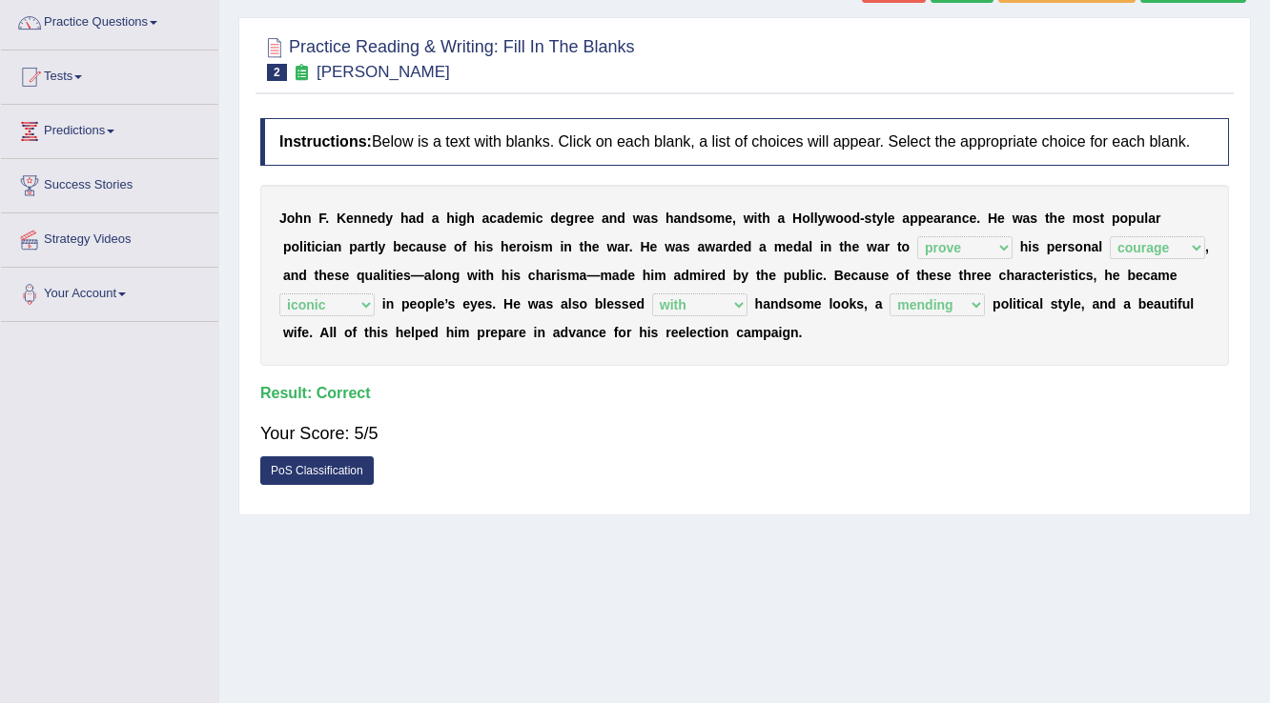
click at [359, 475] on link "PoS Classification" at bounding box center [316, 471] width 113 height 29
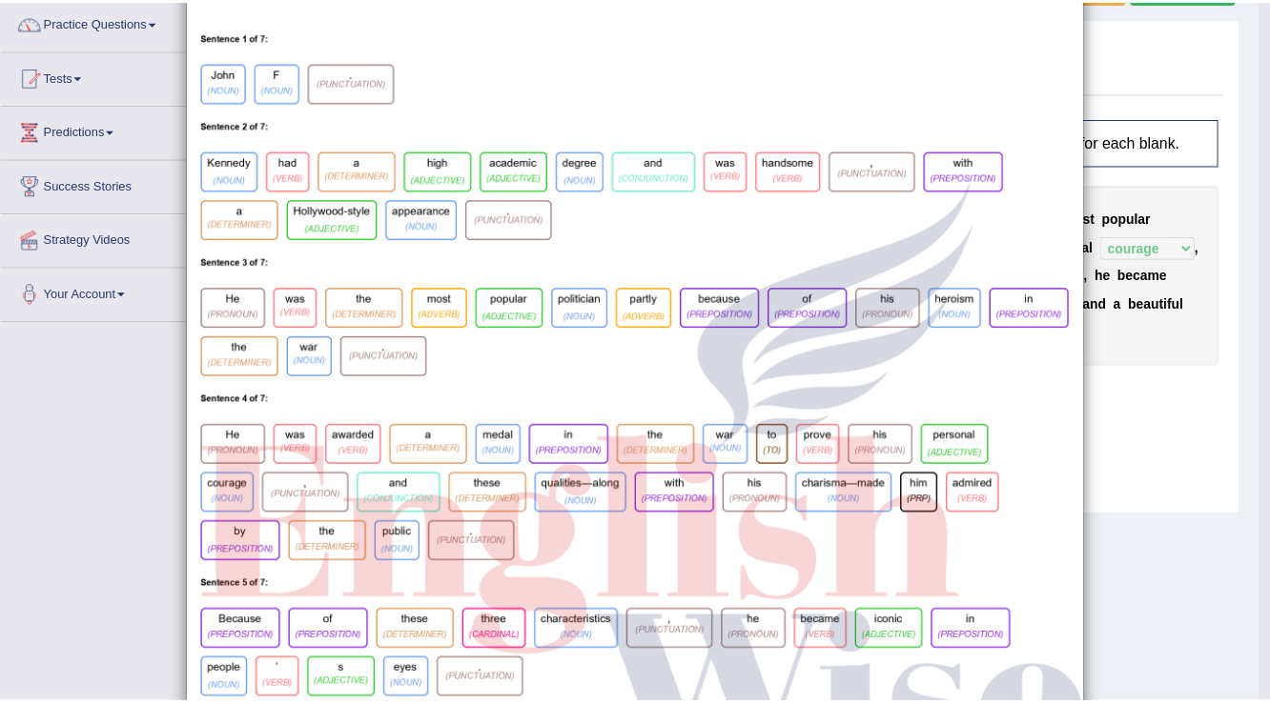
scroll to position [0, 0]
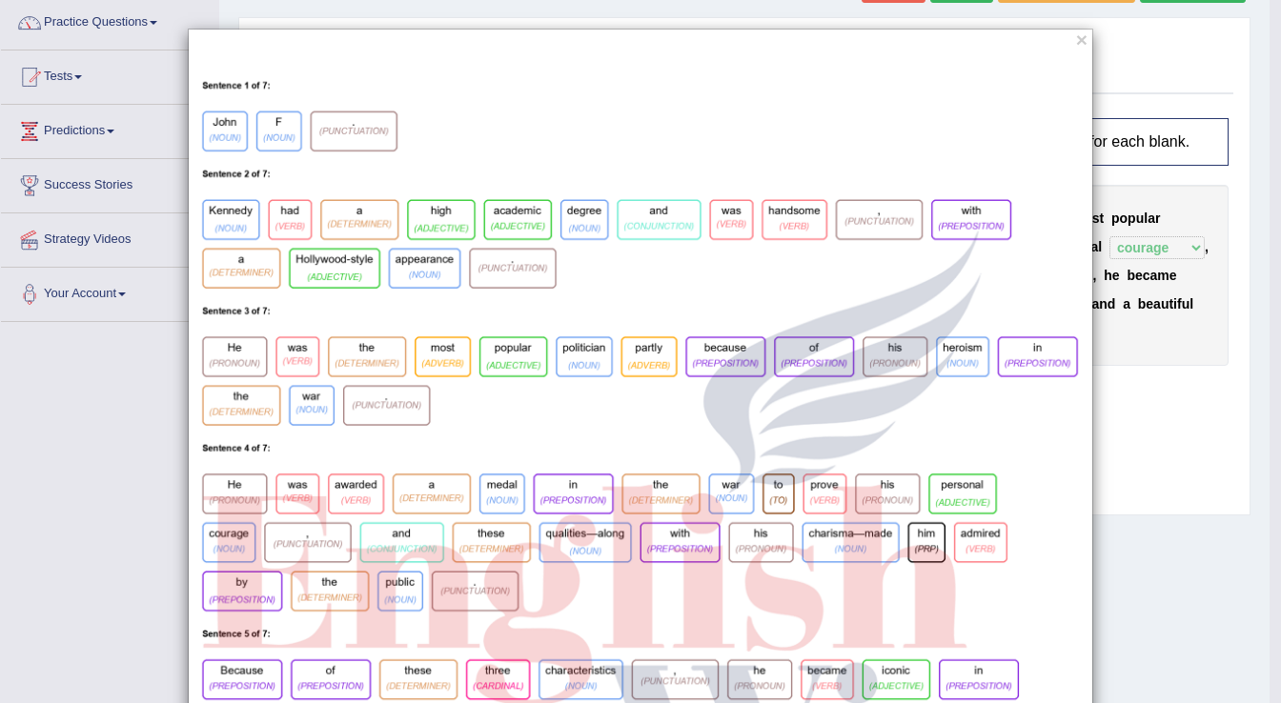
click at [171, 44] on div "×" at bounding box center [640, 553] width 1281 height 1048
click at [245, 23] on div "×" at bounding box center [640, 351] width 1281 height 703
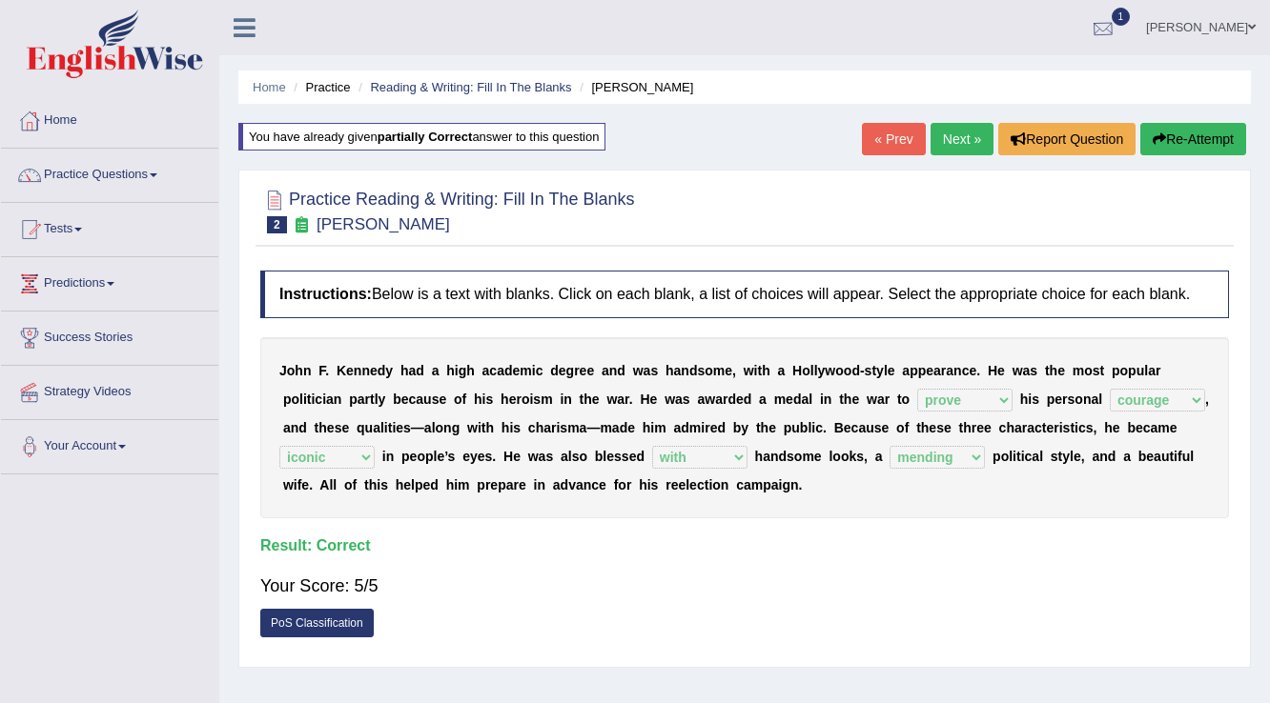
click at [1102, 28] on div at bounding box center [1102, 28] width 29 height 29
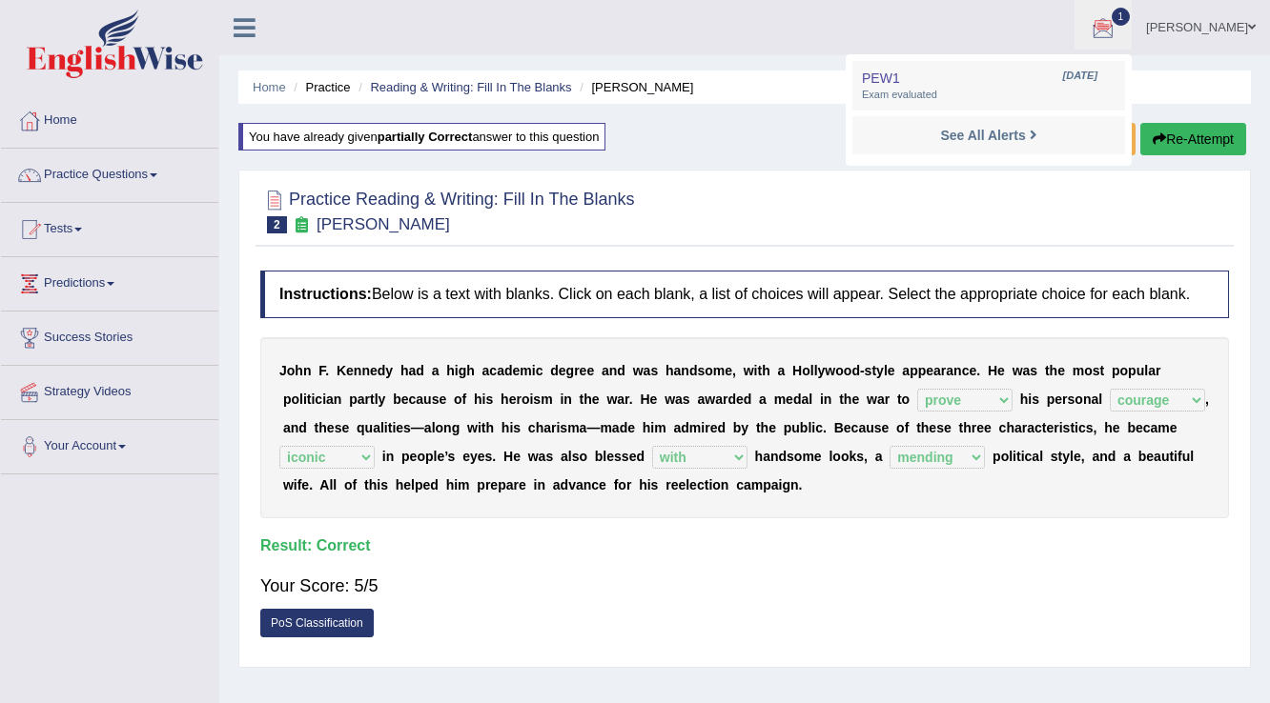
click at [1060, 141] on div "See All Alerts" at bounding box center [989, 136] width 254 height 20
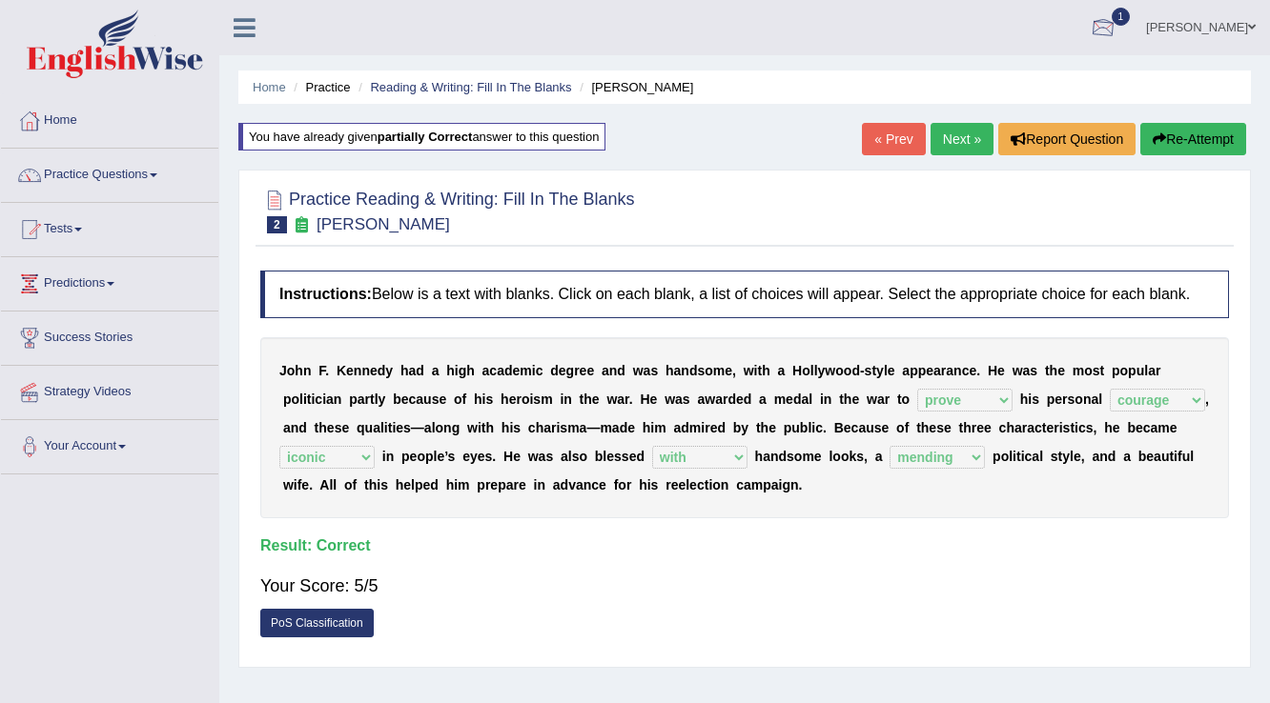
click at [1101, 28] on div at bounding box center [1102, 28] width 29 height 29
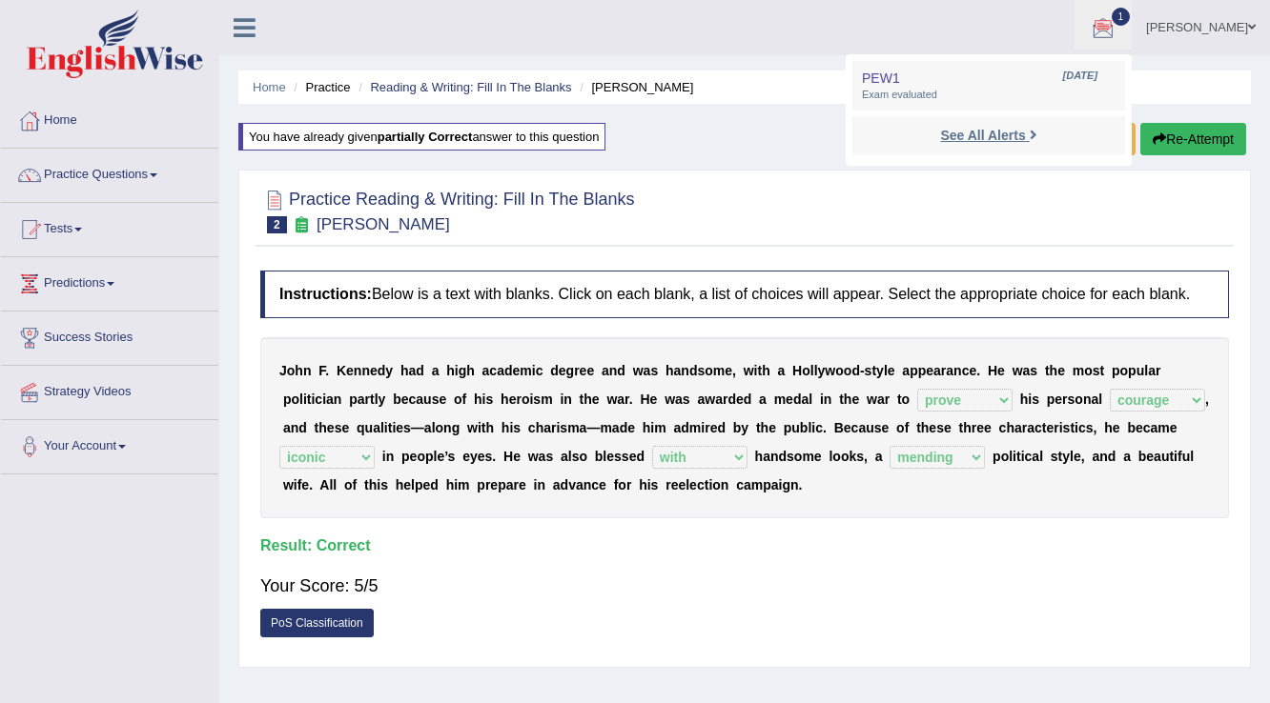
click at [984, 145] on link "See All Alerts" at bounding box center [988, 135] width 106 height 21
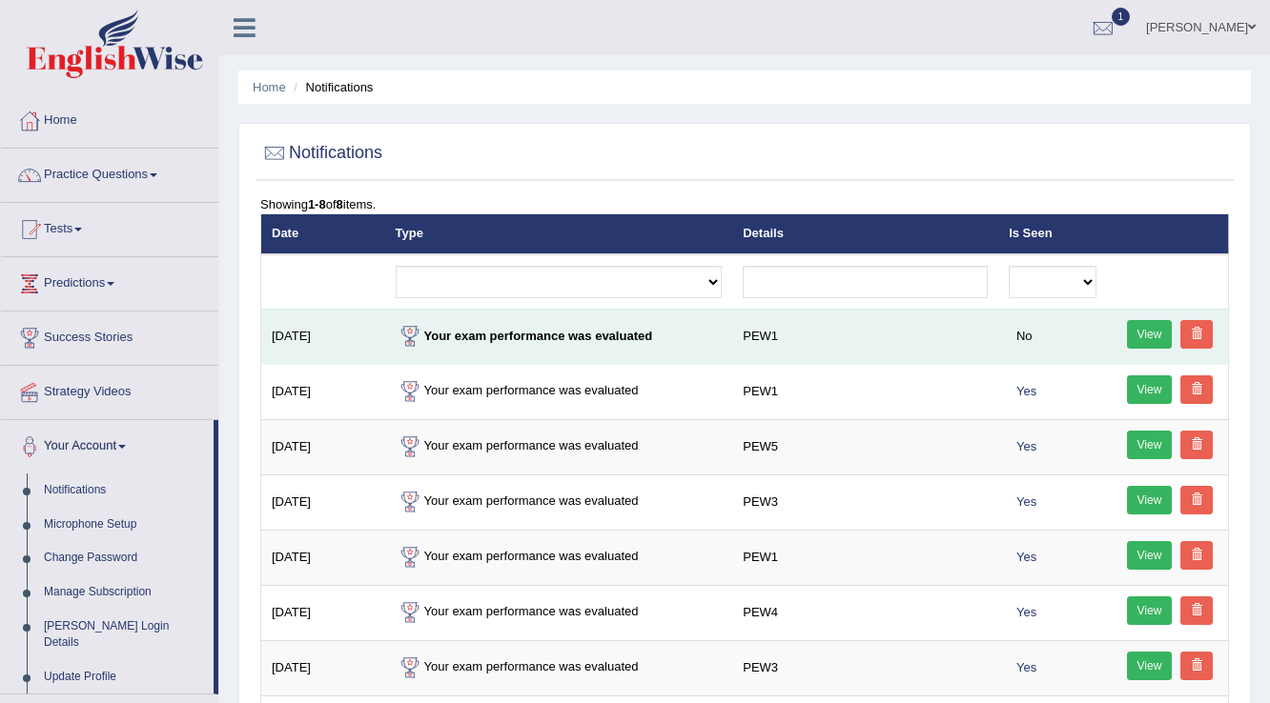
click at [1152, 330] on link "View" at bounding box center [1150, 334] width 46 height 29
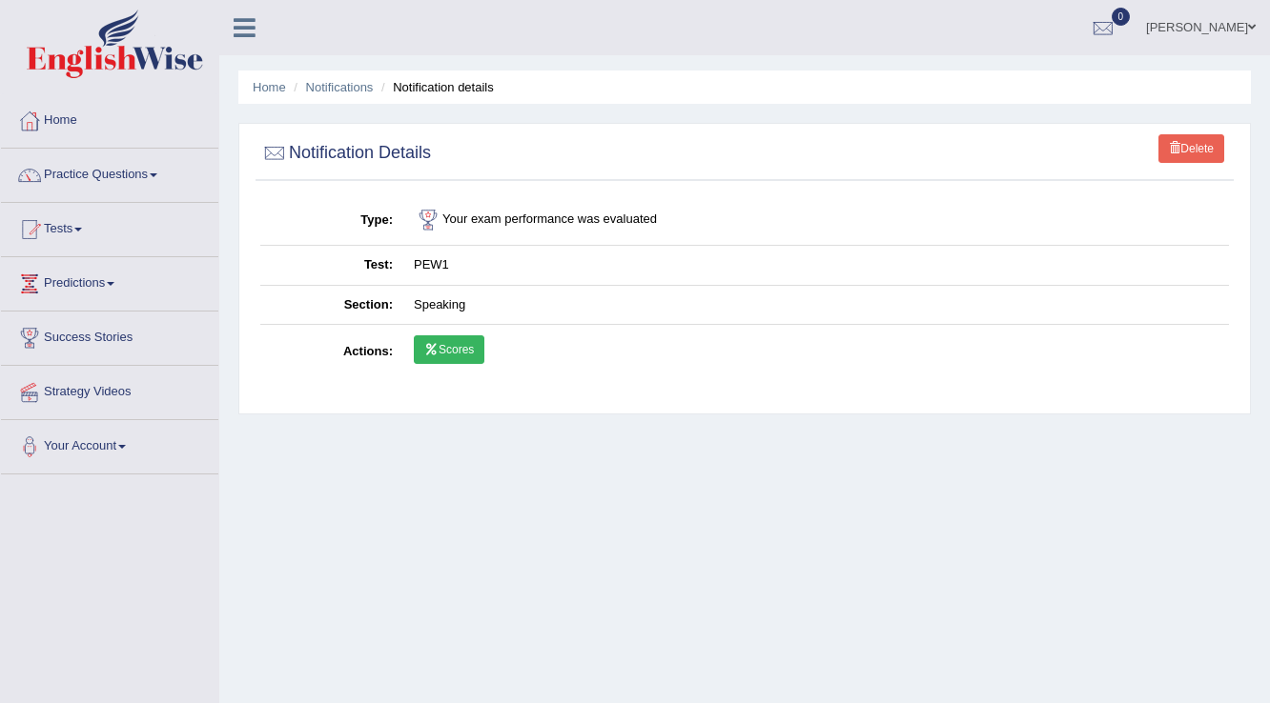
click at [454, 350] on link "Scores" at bounding box center [449, 350] width 71 height 29
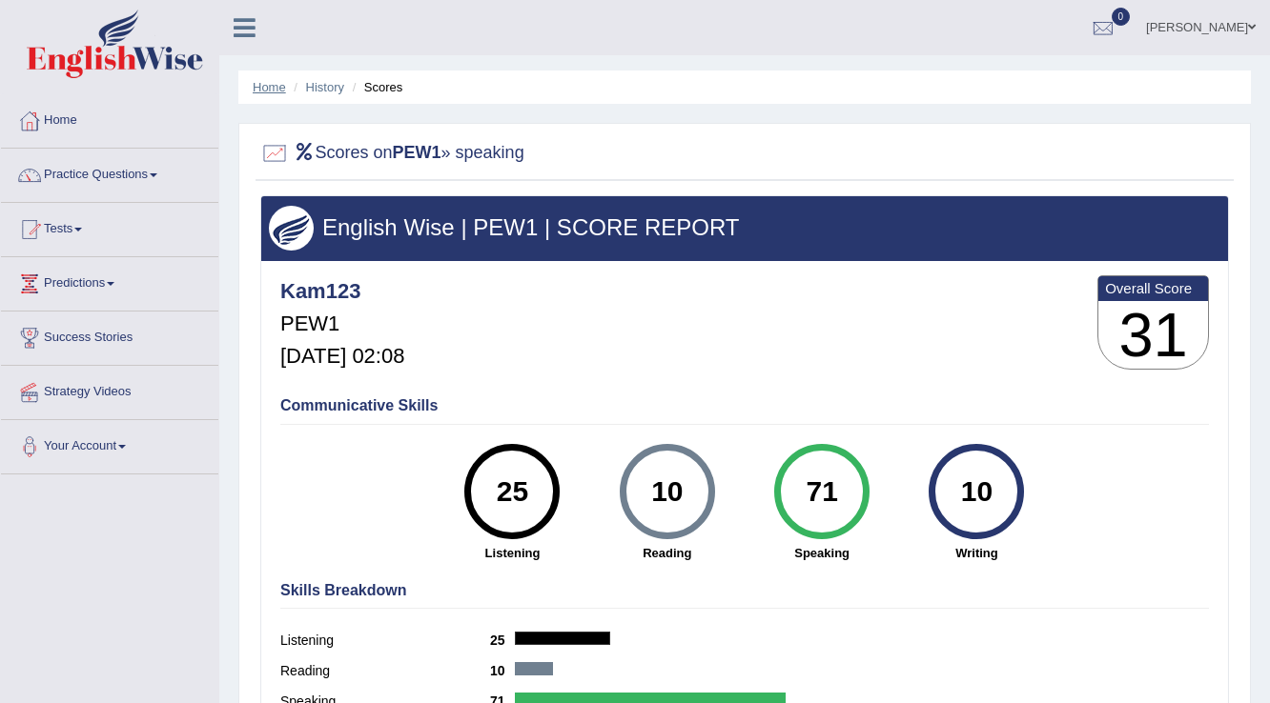
click at [273, 92] on link "Home" at bounding box center [269, 87] width 33 height 14
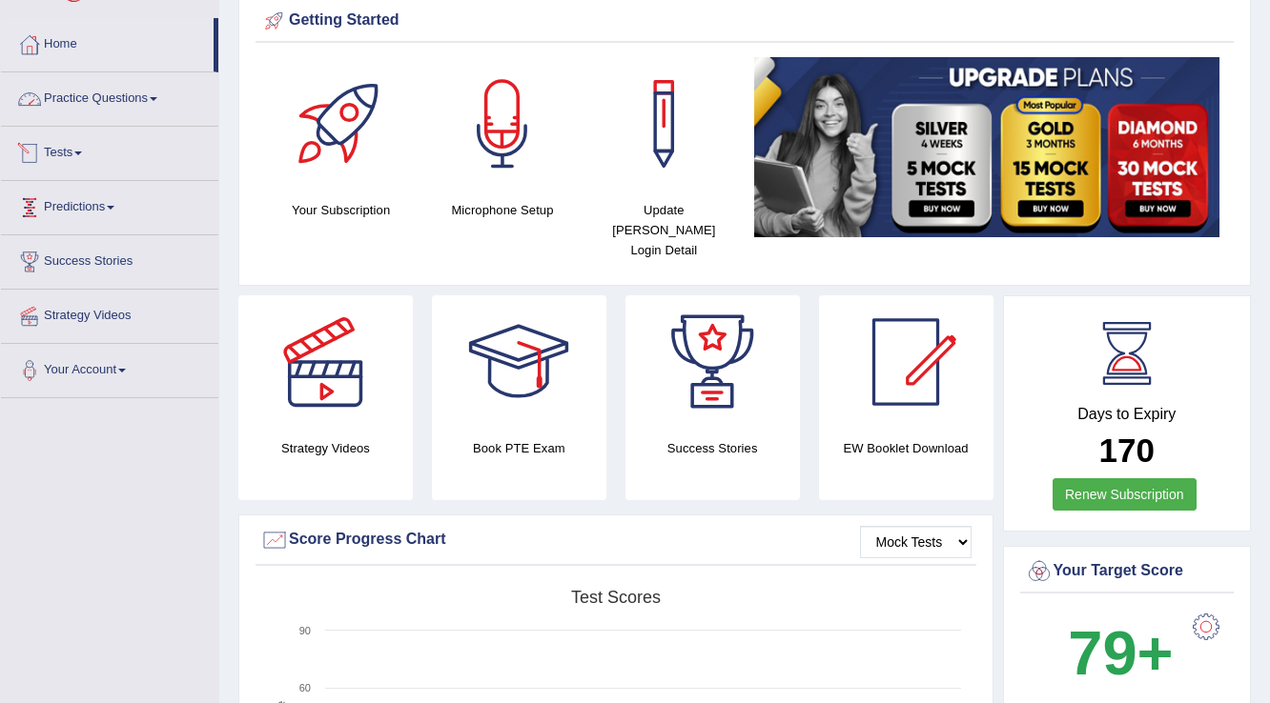
click at [152, 102] on link "Practice Questions" at bounding box center [109, 96] width 217 height 48
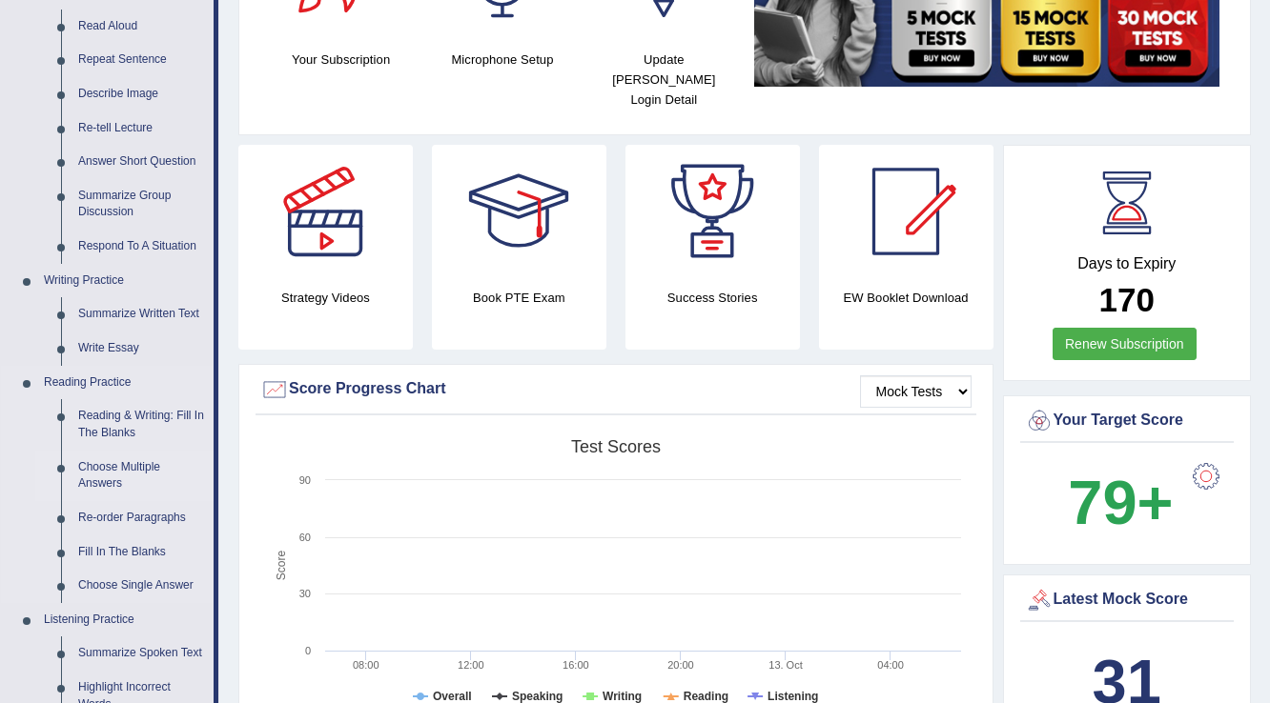
scroll to position [229, 0]
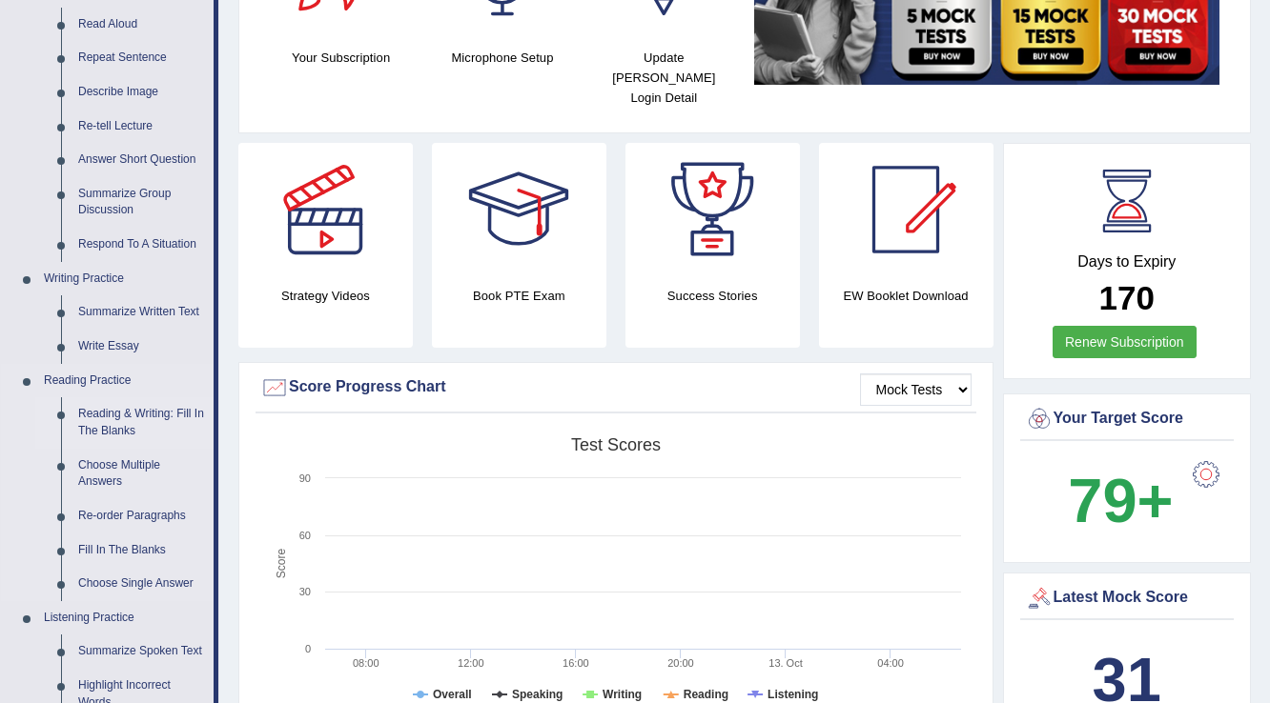
click at [133, 416] on link "Reading & Writing: Fill In The Blanks" at bounding box center [142, 422] width 144 height 51
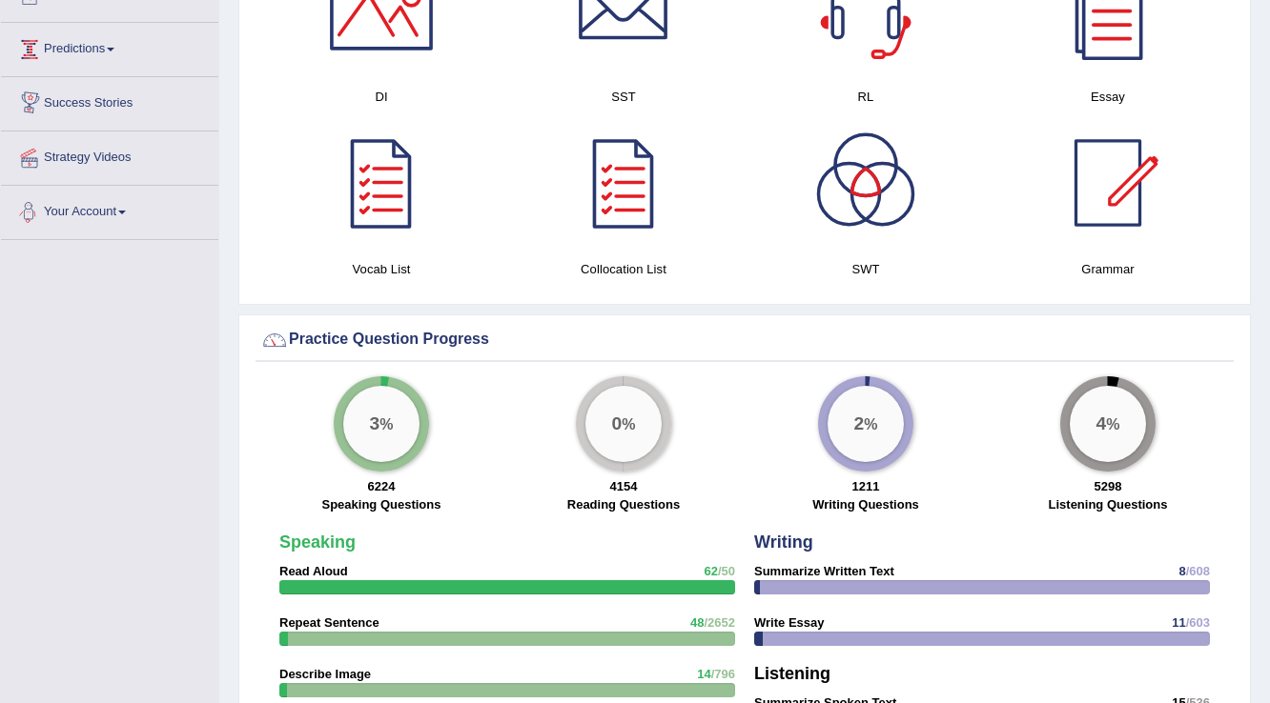
scroll to position [1057, 0]
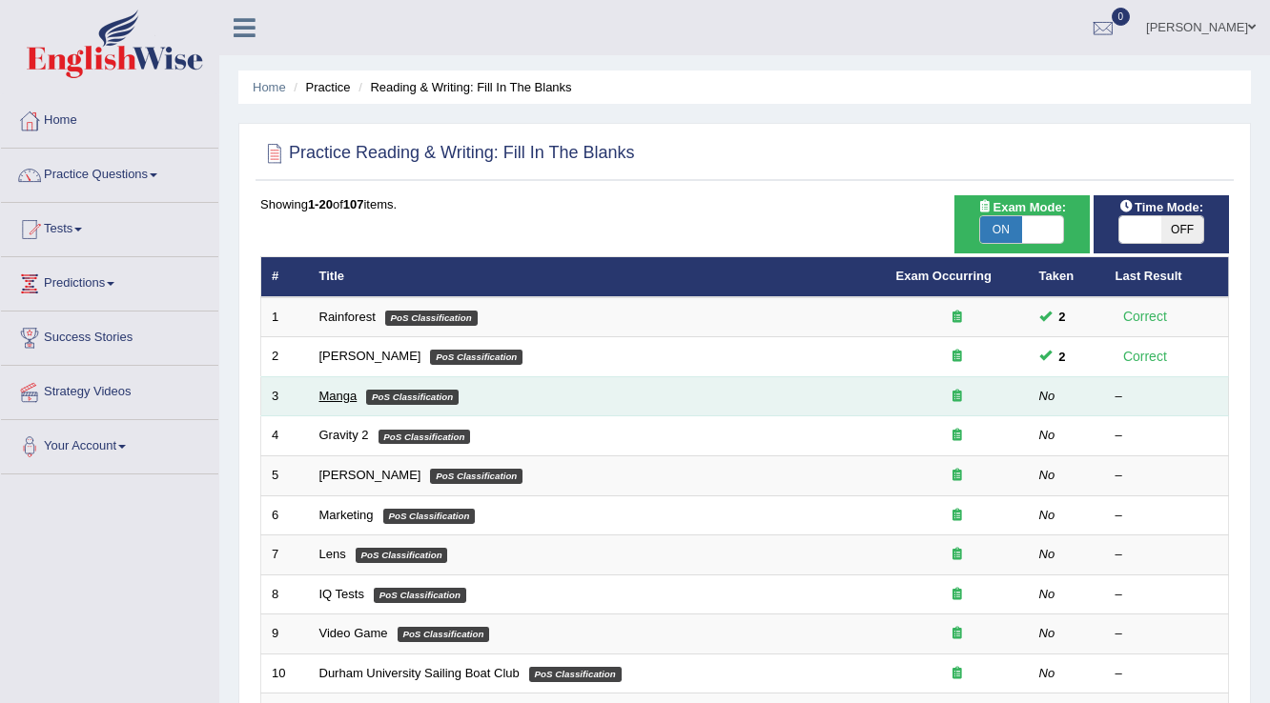
click at [355, 392] on link "Manga" at bounding box center [338, 396] width 38 height 14
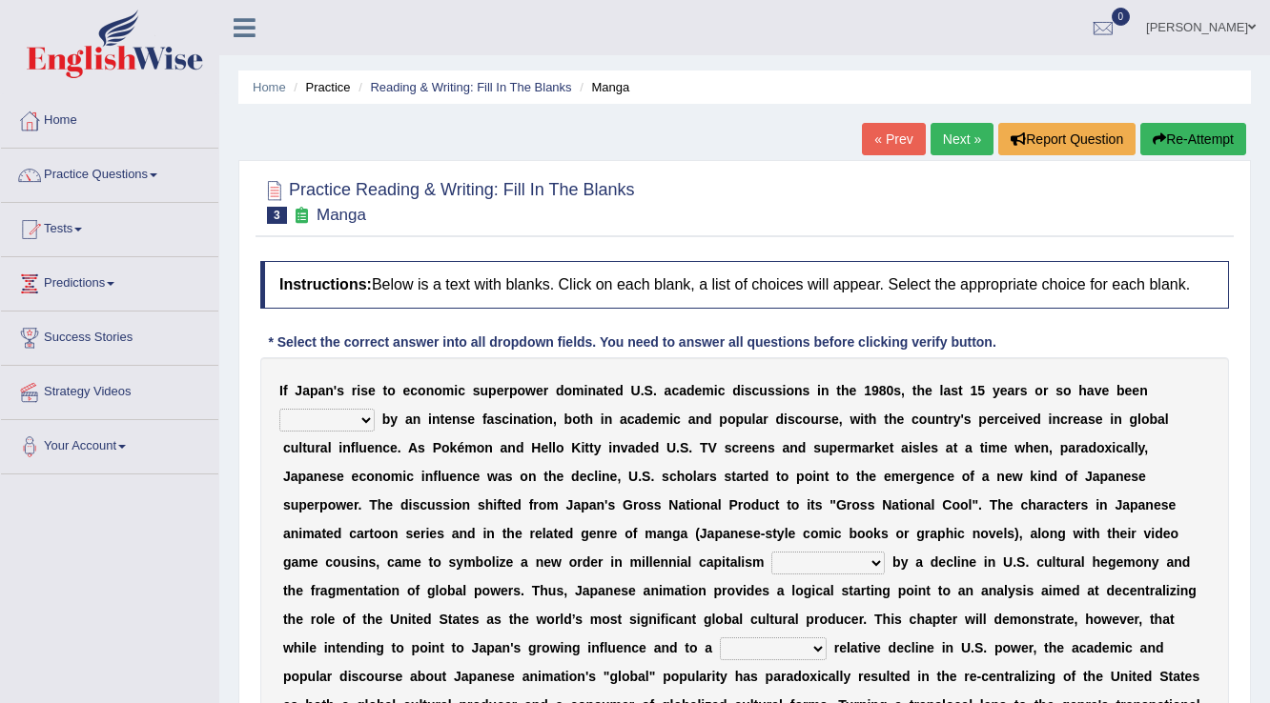
click at [454, 95] on li "Reading & Writing: Fill In The Blanks" at bounding box center [462, 87] width 217 height 18
click at [462, 87] on link "Reading & Writing: Fill In The Blanks" at bounding box center [470, 87] width 201 height 14
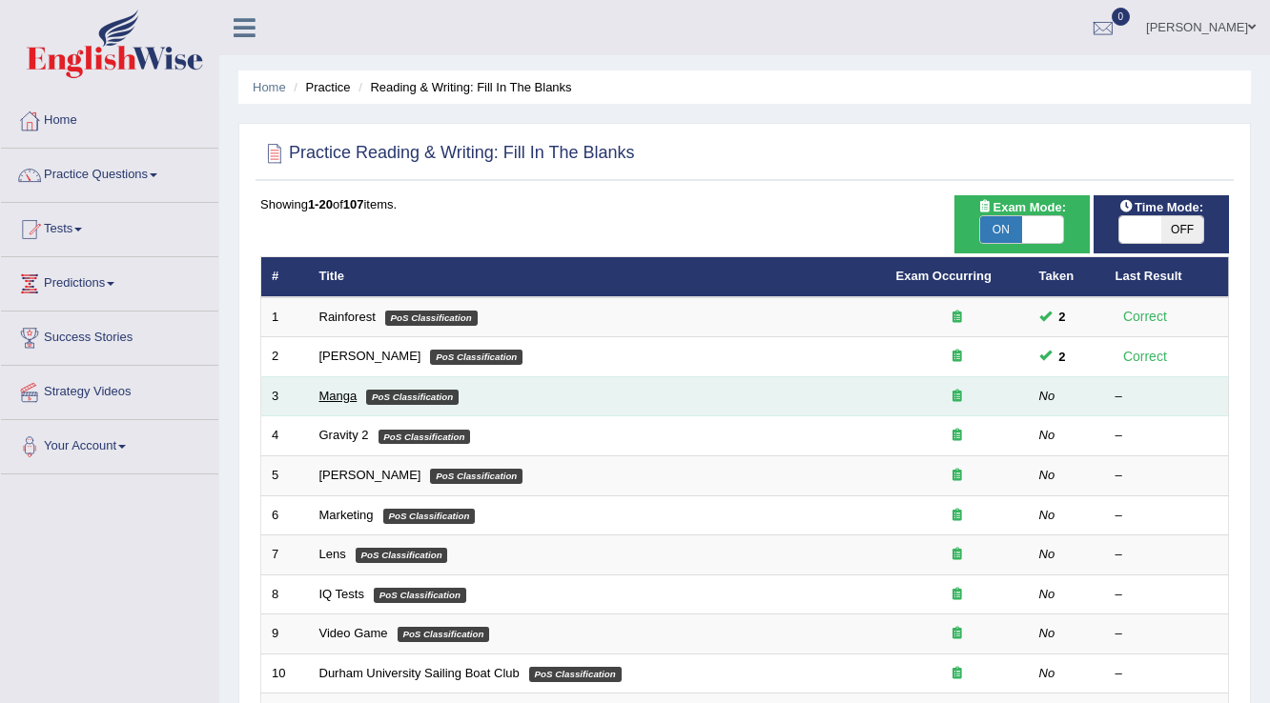
click at [350, 396] on link "Manga" at bounding box center [338, 396] width 38 height 14
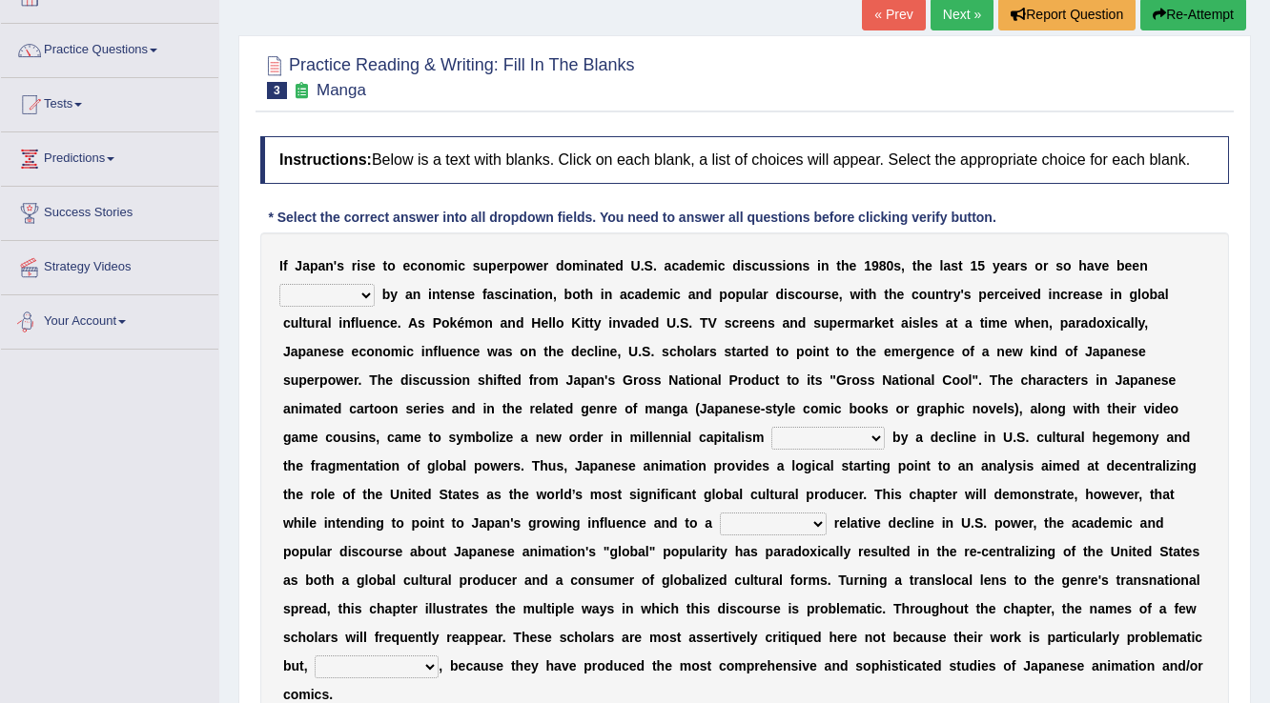
scroll to position [153, 0]
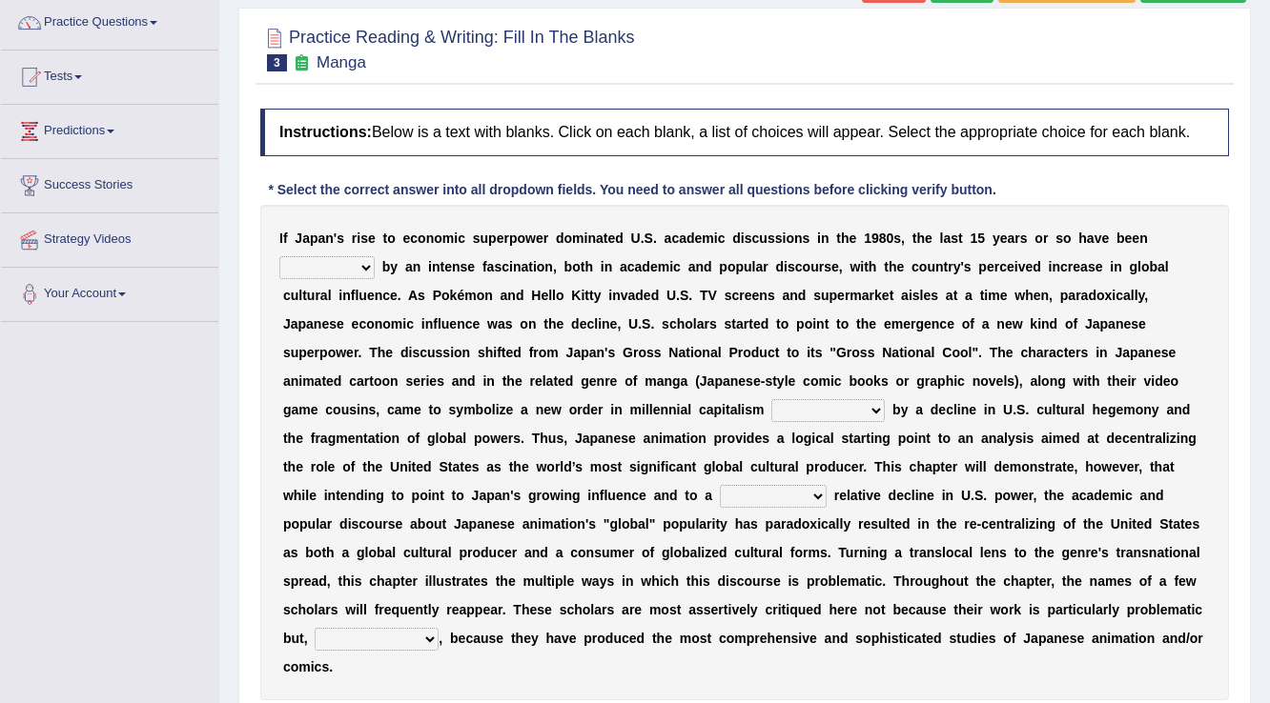
click at [369, 271] on select "marked dedicated made inspired" at bounding box center [326, 267] width 95 height 23
click at [279, 256] on select "marked dedicated made inspired" at bounding box center [326, 267] width 95 height 23
click at [362, 265] on select "marked dedicated made inspired" at bounding box center [326, 267] width 95 height 23
select select "marked"
click at [279, 256] on select "marked dedicated made inspired" at bounding box center [326, 267] width 95 height 23
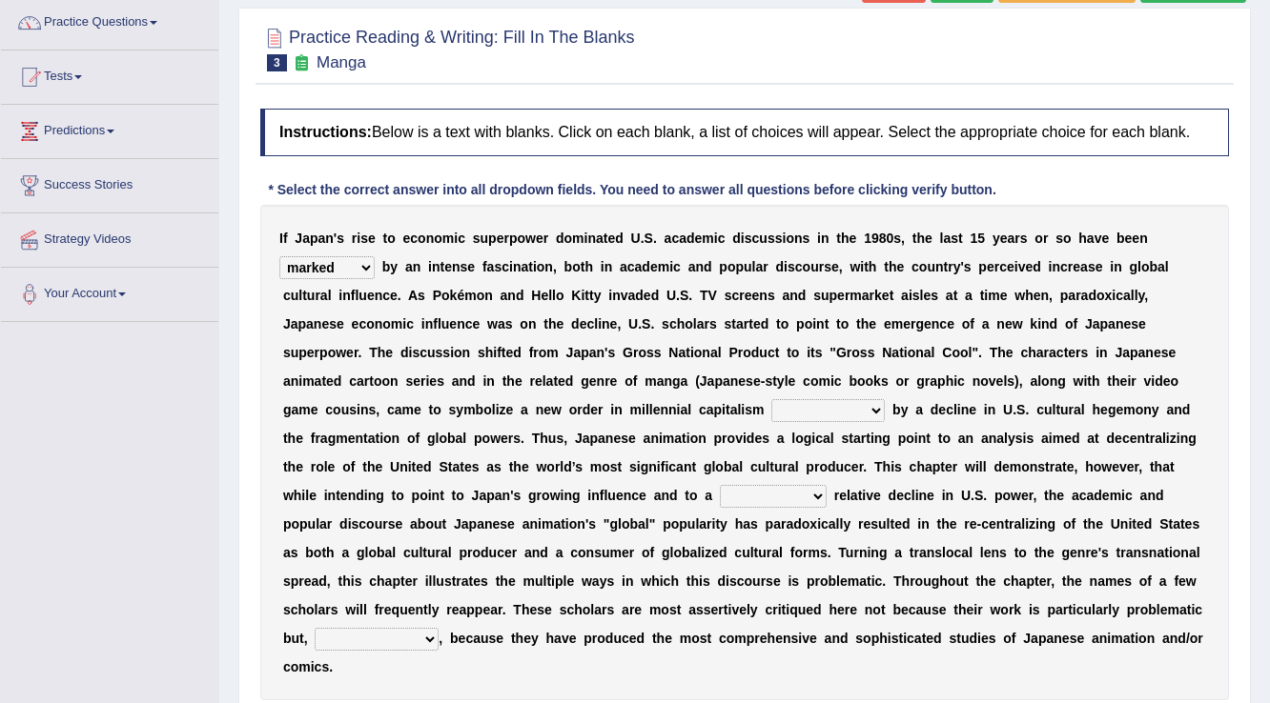
click at [805, 410] on select "pocessed characterized opposed tangled" at bounding box center [827, 410] width 113 height 23
click at [824, 408] on select "pocessed characterized opposed tangled" at bounding box center [827, 410] width 113 height 23
select select "opposed"
click at [771, 399] on select "pocessed characterized opposed tangled" at bounding box center [827, 410] width 113 height 23
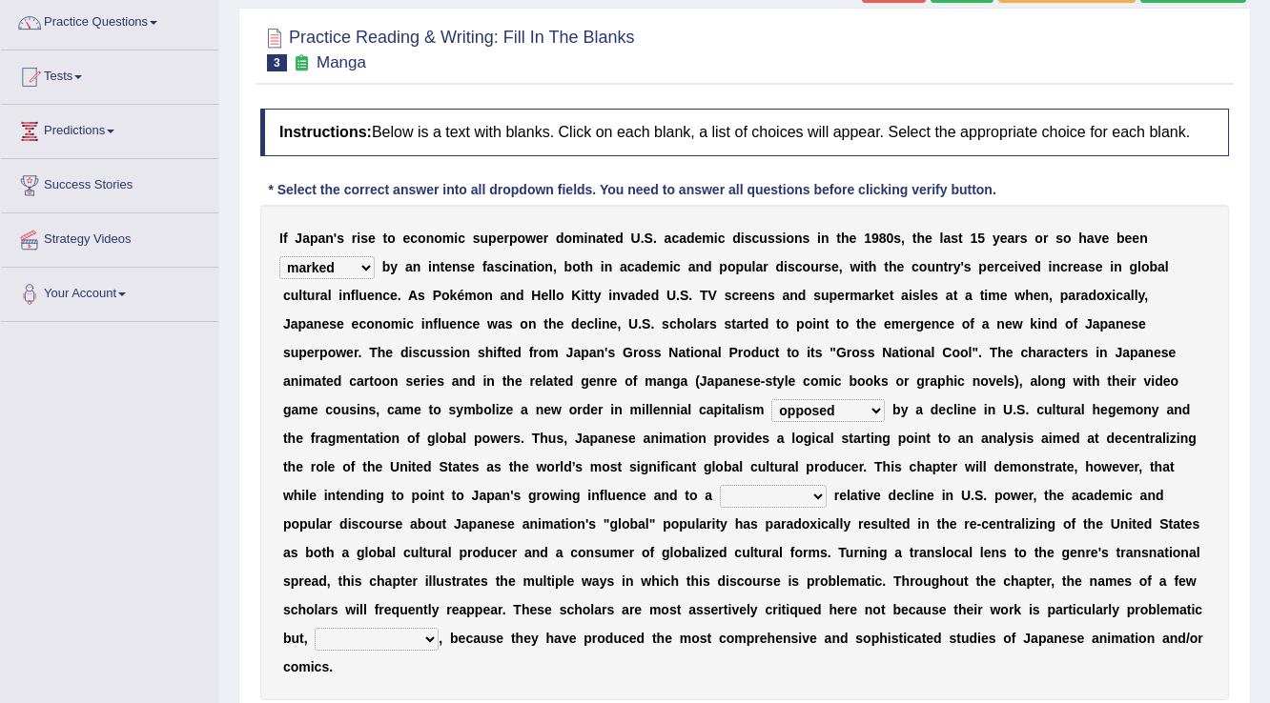
click at [809, 488] on select "concomitant discrete proportional legitimate" at bounding box center [773, 496] width 107 height 23
select select "concomitant"
click at [720, 485] on select "concomitant discrete proportional legitimate" at bounding box center [773, 496] width 107 height 23
click at [446, 631] on b at bounding box center [446, 638] width 8 height 15
click at [435, 634] on select "however on the contrary in addition on the whole" at bounding box center [377, 639] width 124 height 23
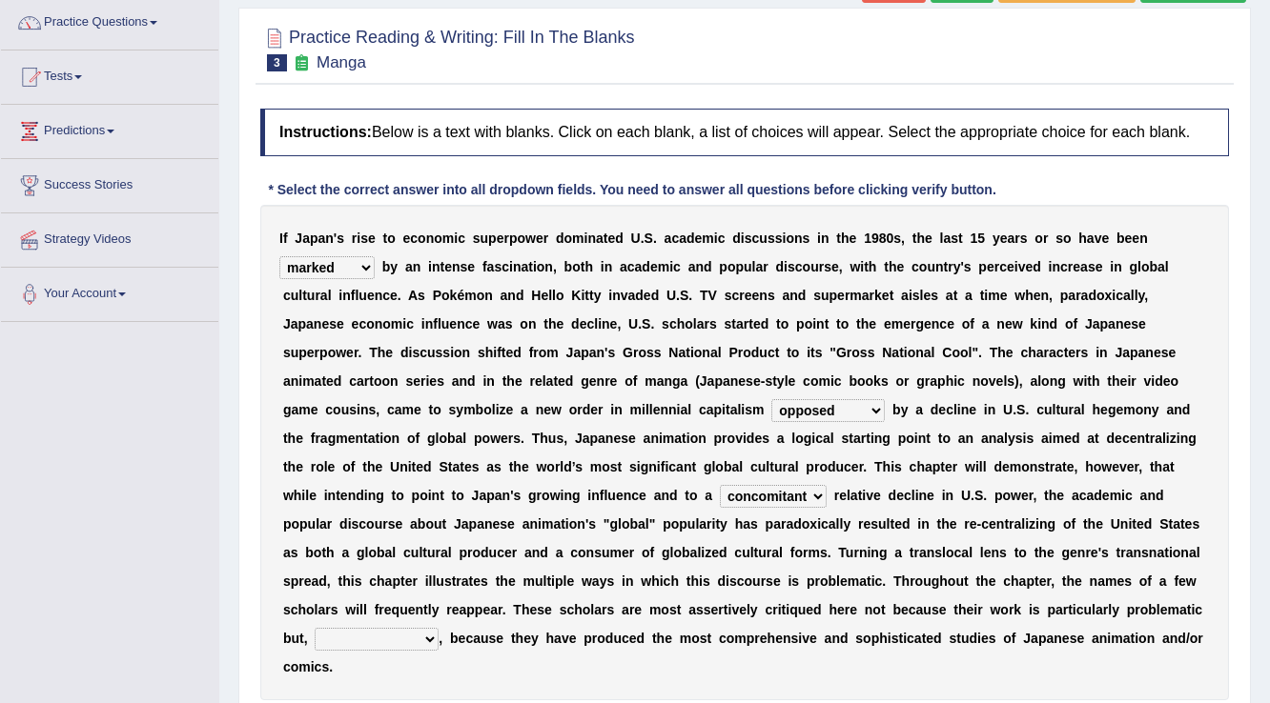
scroll to position [229, 0]
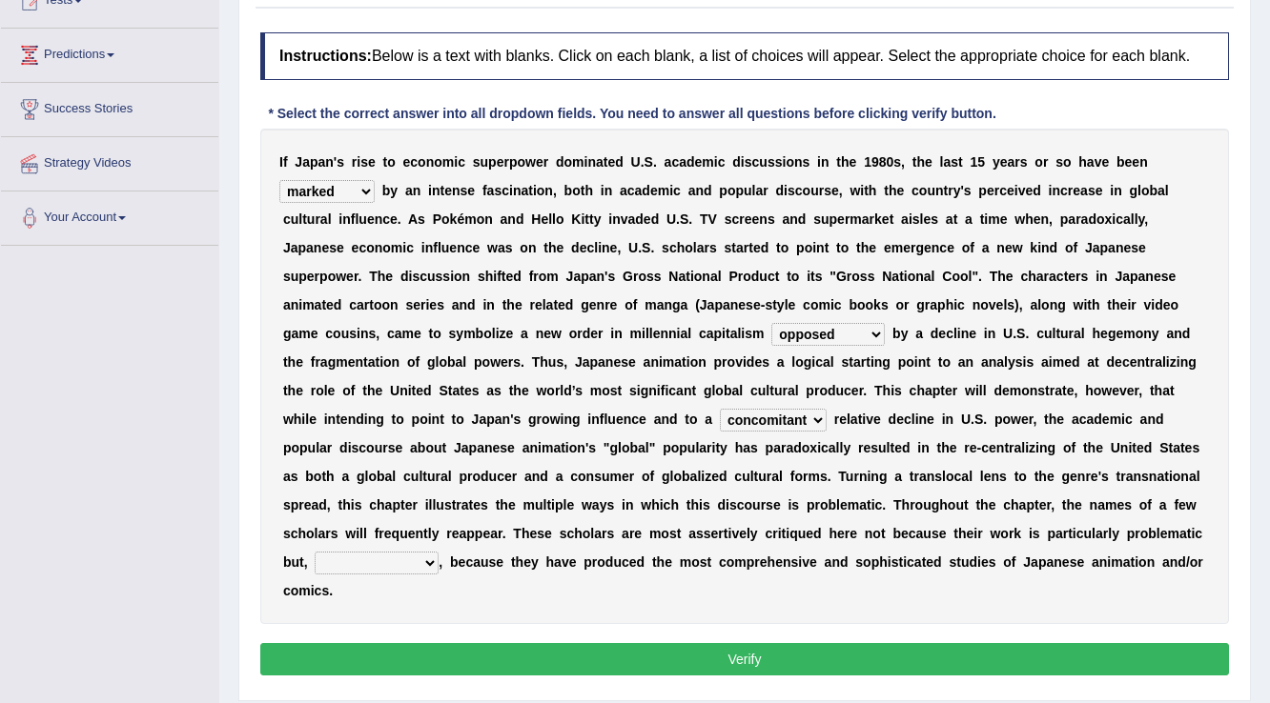
click at [422, 563] on select "however on the contrary in addition on the whole" at bounding box center [377, 563] width 124 height 23
drag, startPoint x: 501, startPoint y: 649, endPoint x: 489, endPoint y: 666, distance: 21.2
click at [864, 652] on button "Verify" at bounding box center [744, 659] width 968 height 32
click at [735, 647] on button "Verify" at bounding box center [744, 659] width 968 height 32
click at [371, 560] on select "however on the contrary in addition on the whole" at bounding box center [377, 563] width 124 height 23
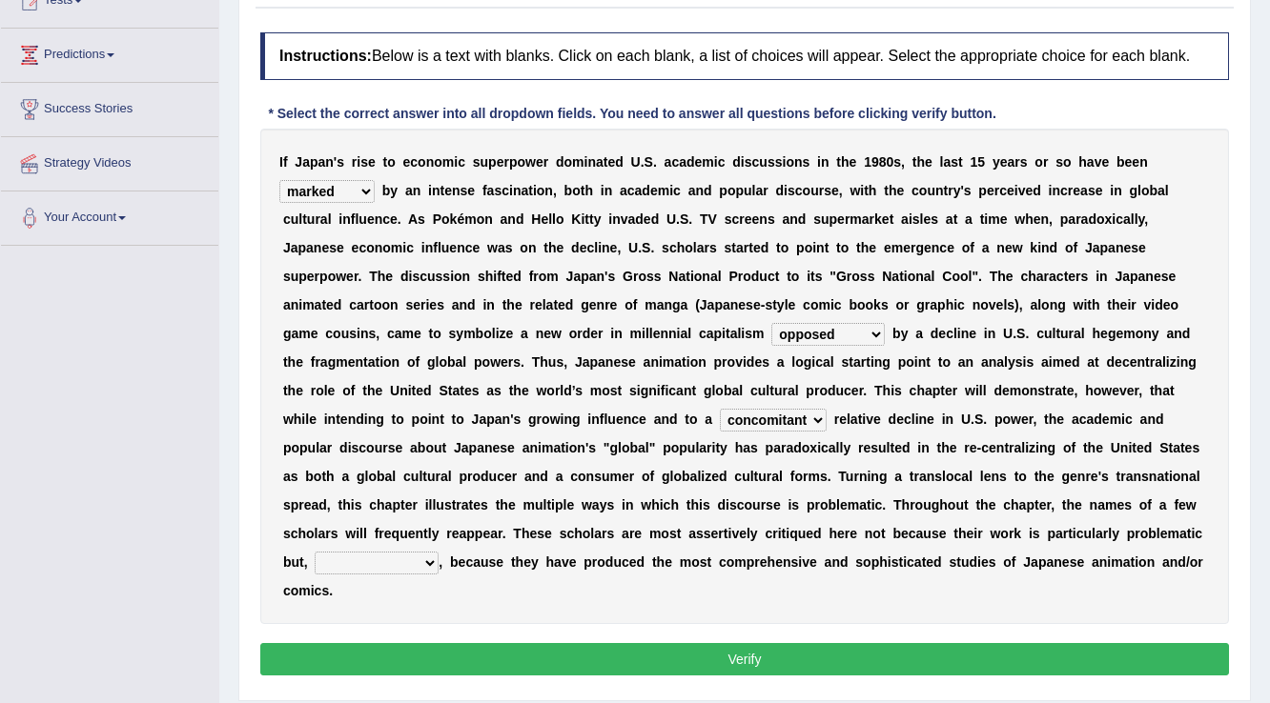
select select "on the contrary"
click at [315, 552] on select "however on the contrary in addition on the whole" at bounding box center [377, 563] width 124 height 23
click at [425, 638] on div "Instructions: Below is a text with blanks. Click on each blank, a list of choic…" at bounding box center [744, 357] width 978 height 668
click at [417, 658] on button "Verify" at bounding box center [744, 659] width 968 height 32
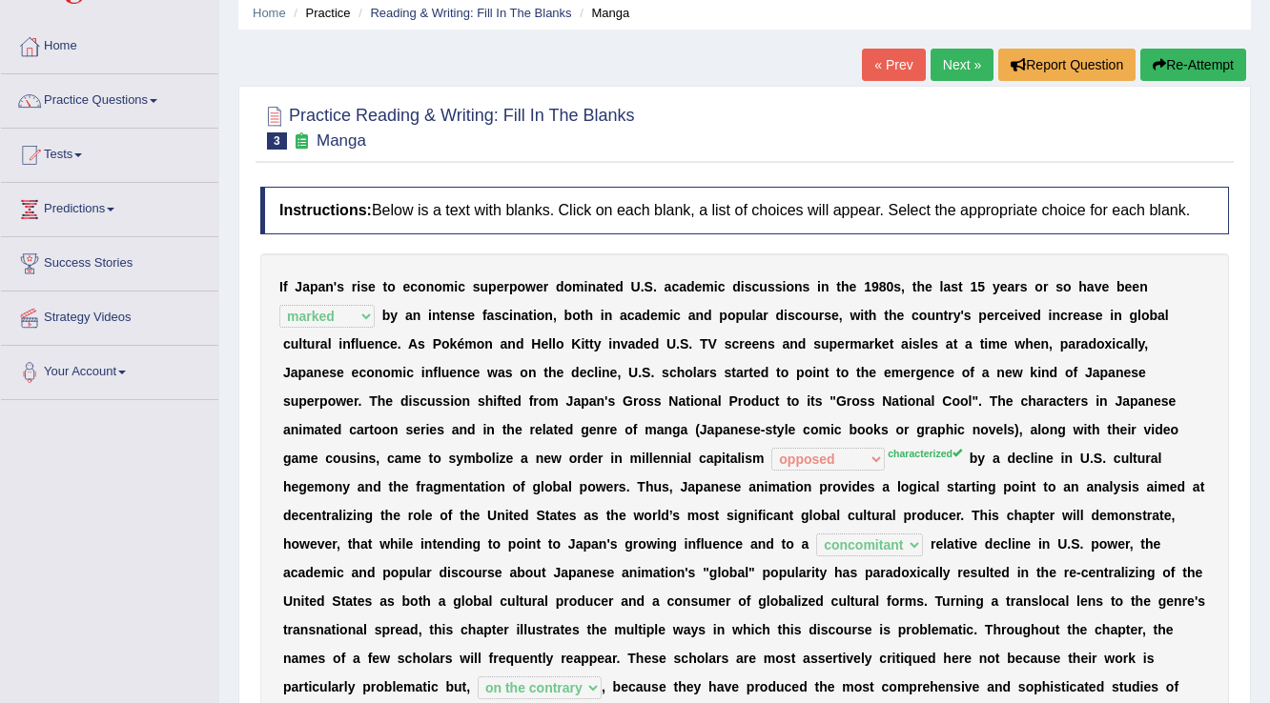
scroll to position [0, 0]
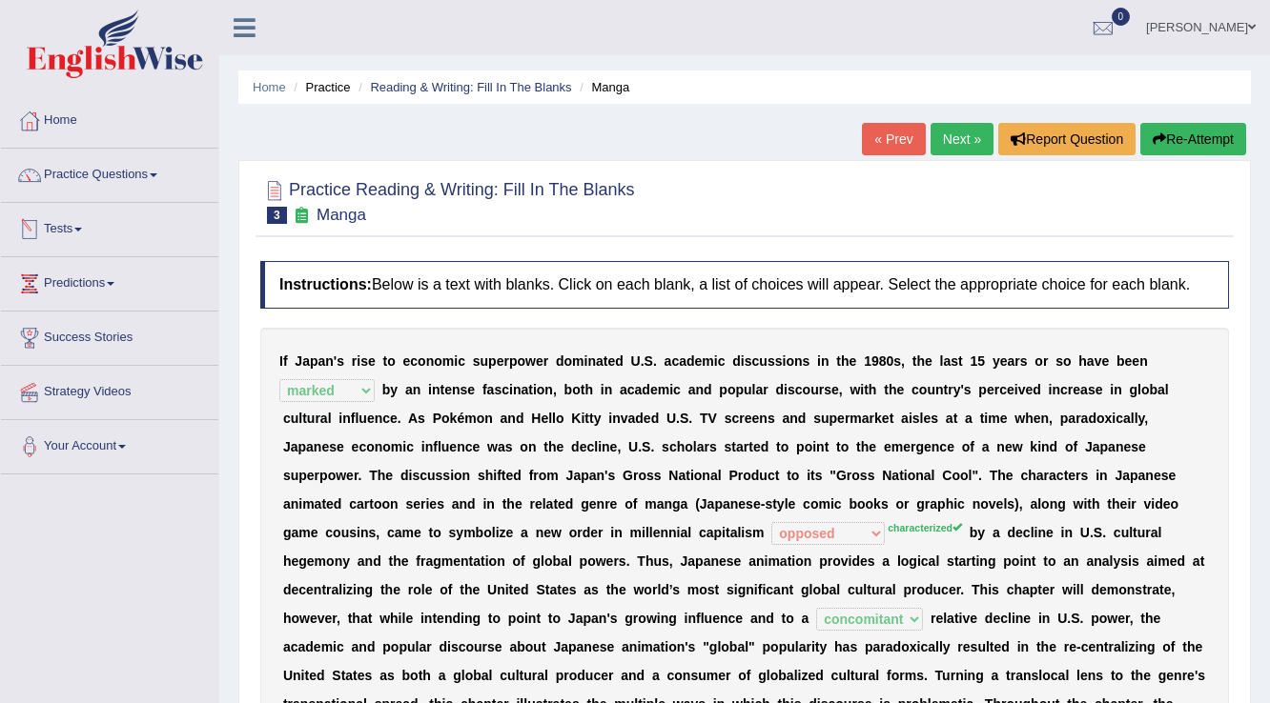
click at [60, 234] on link "Tests" at bounding box center [109, 227] width 217 height 48
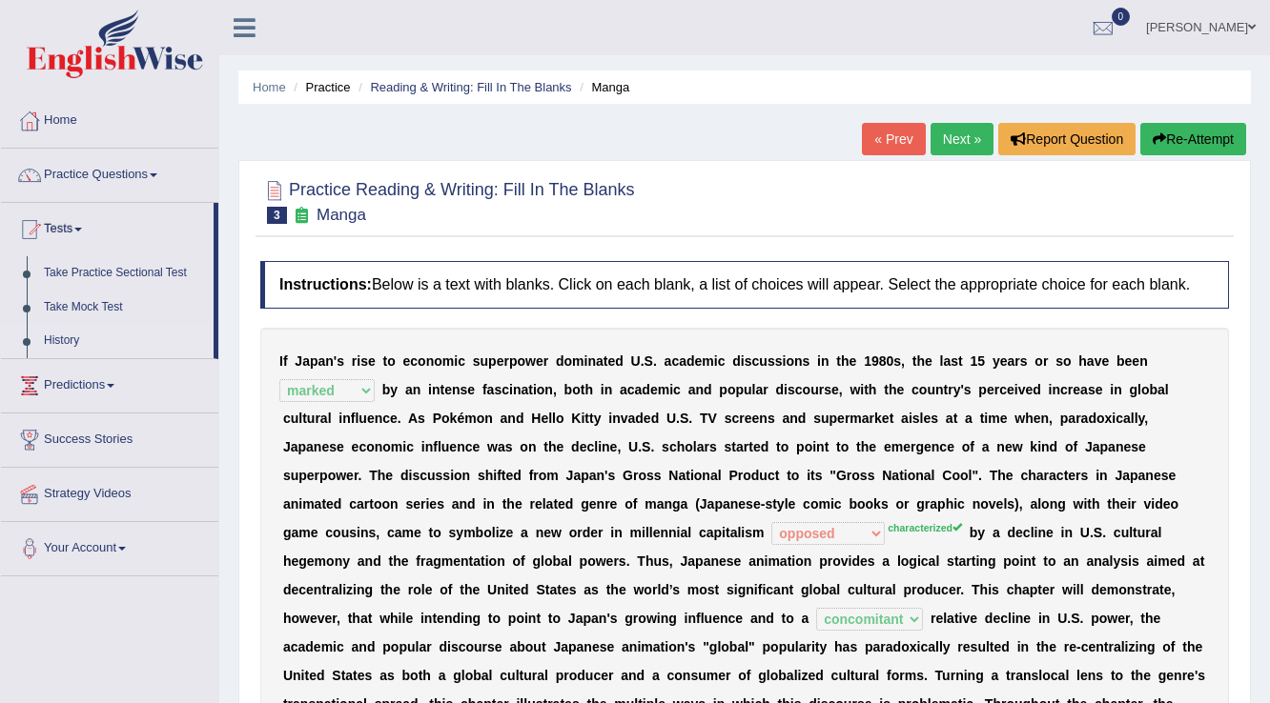
click at [71, 347] on link "History" at bounding box center [124, 341] width 178 height 34
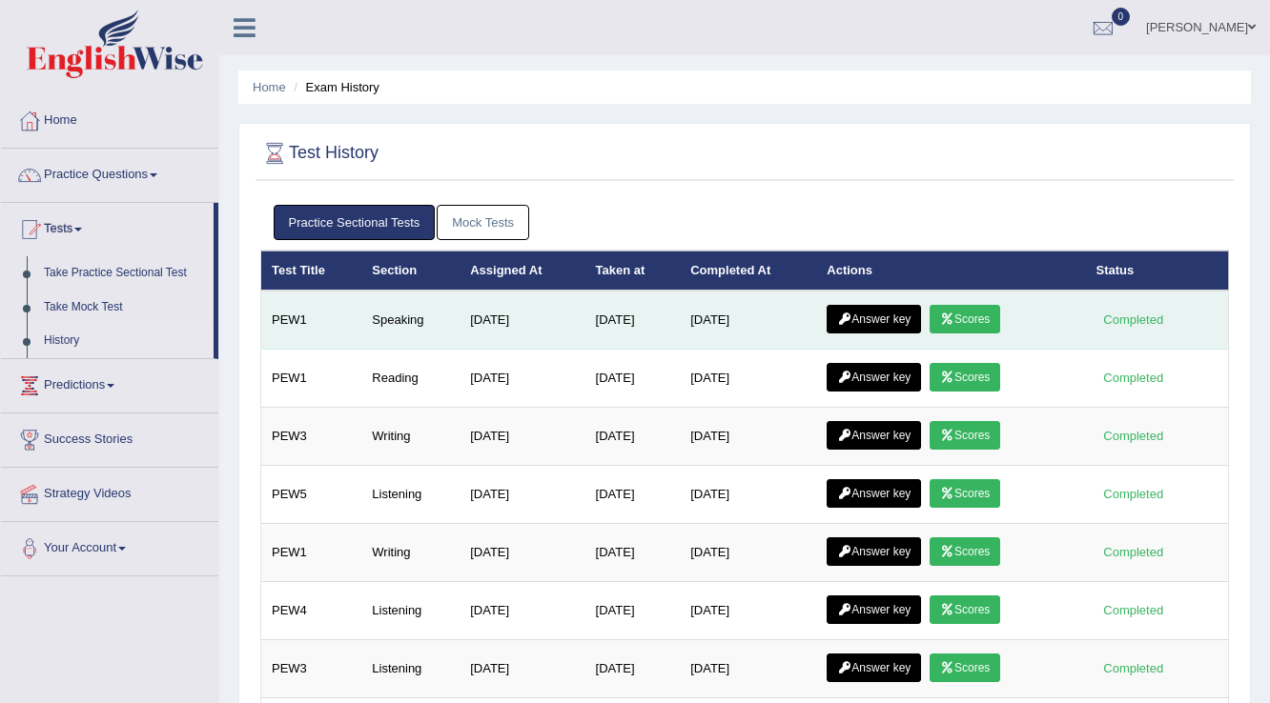
click at [875, 315] on link "Answer key" at bounding box center [873, 319] width 94 height 29
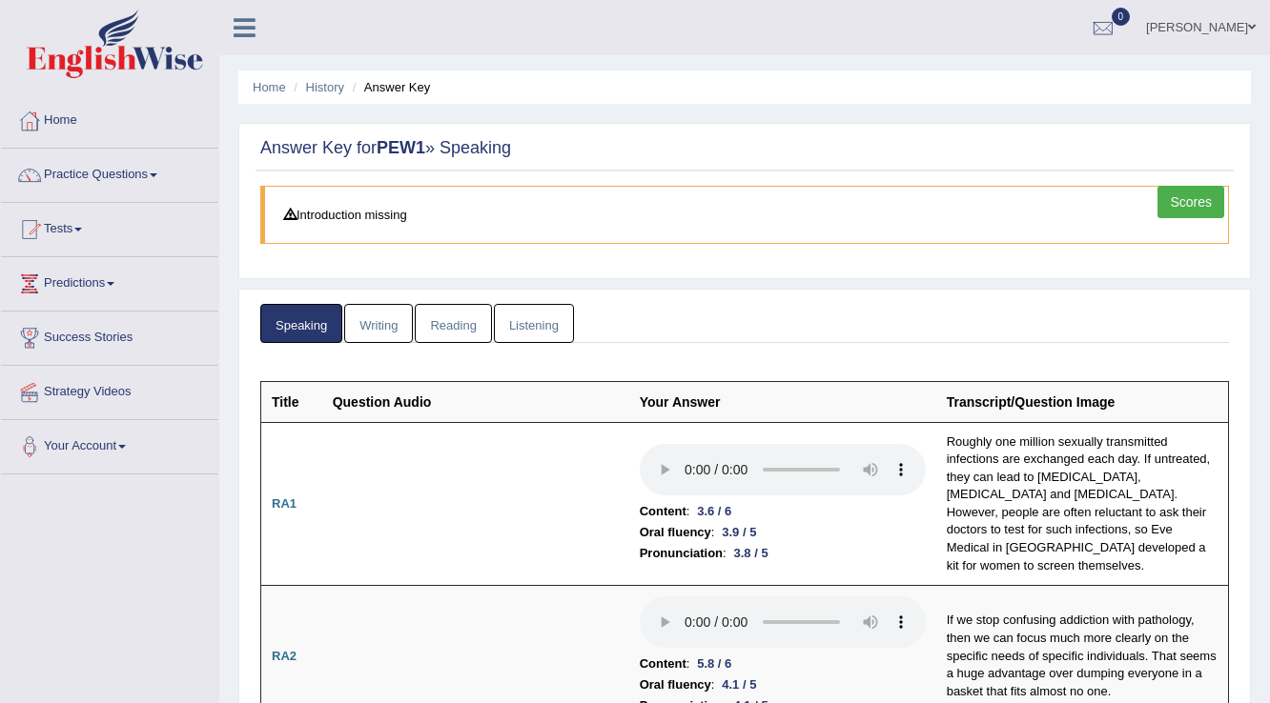
click at [1175, 194] on link "Scores" at bounding box center [1190, 202] width 67 height 32
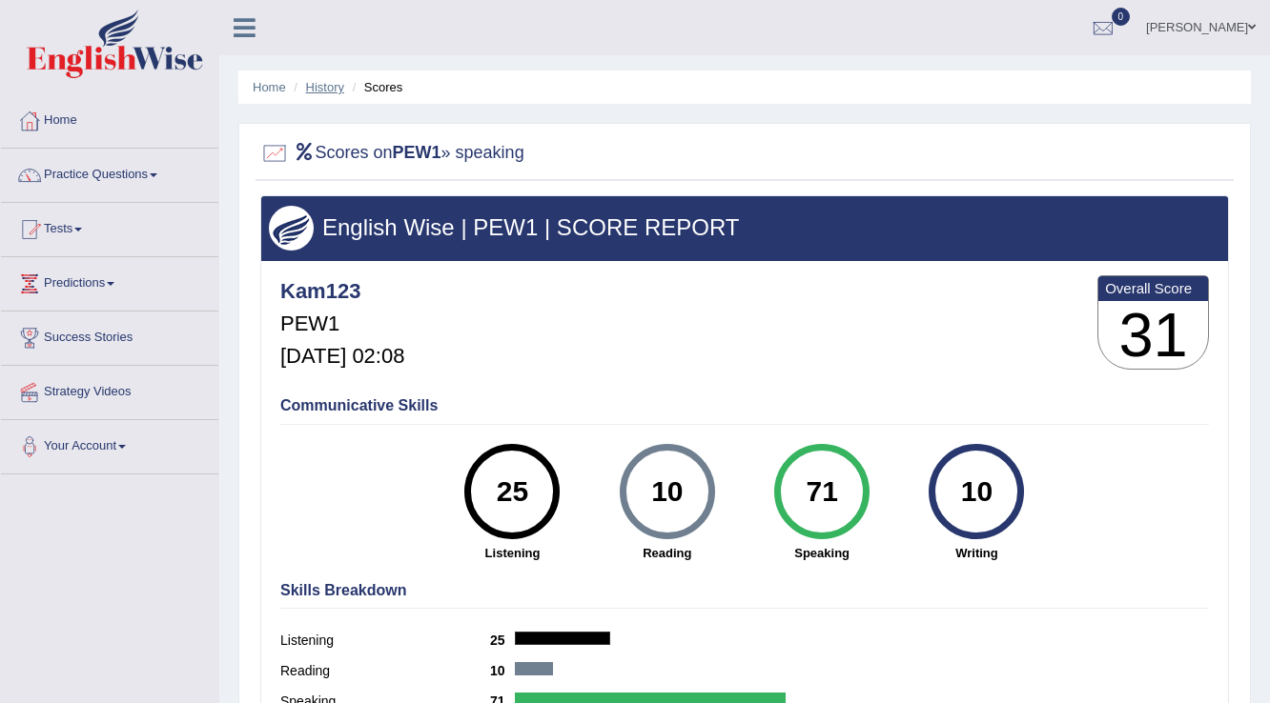
click at [315, 86] on link "History" at bounding box center [325, 87] width 38 height 14
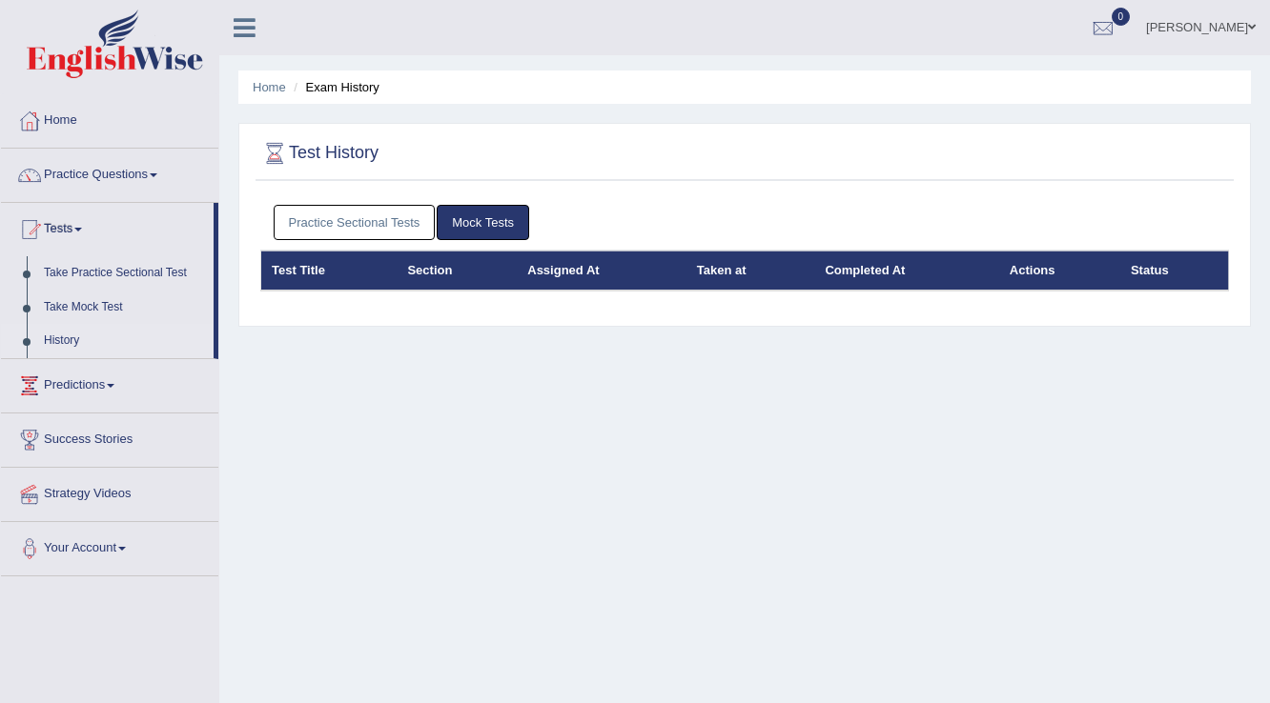
click at [346, 216] on link "Practice Sectional Tests" at bounding box center [355, 222] width 162 height 35
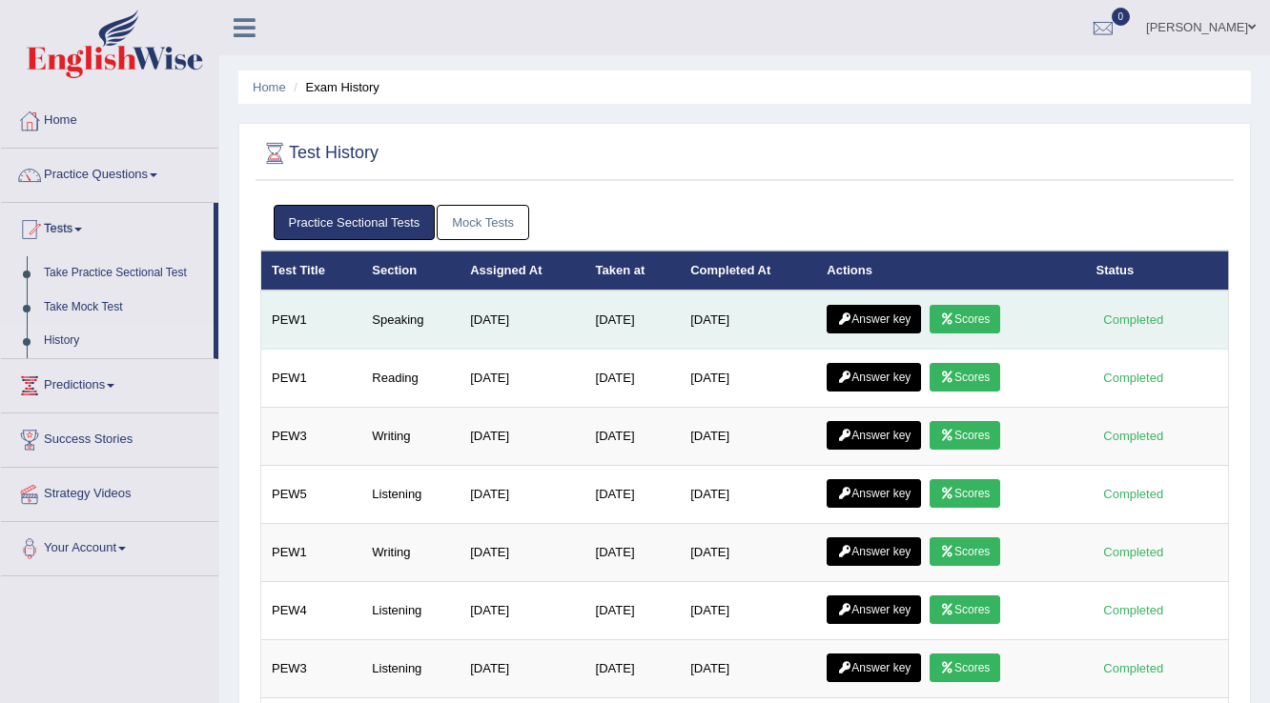
click at [877, 325] on link "Answer key" at bounding box center [873, 319] width 94 height 29
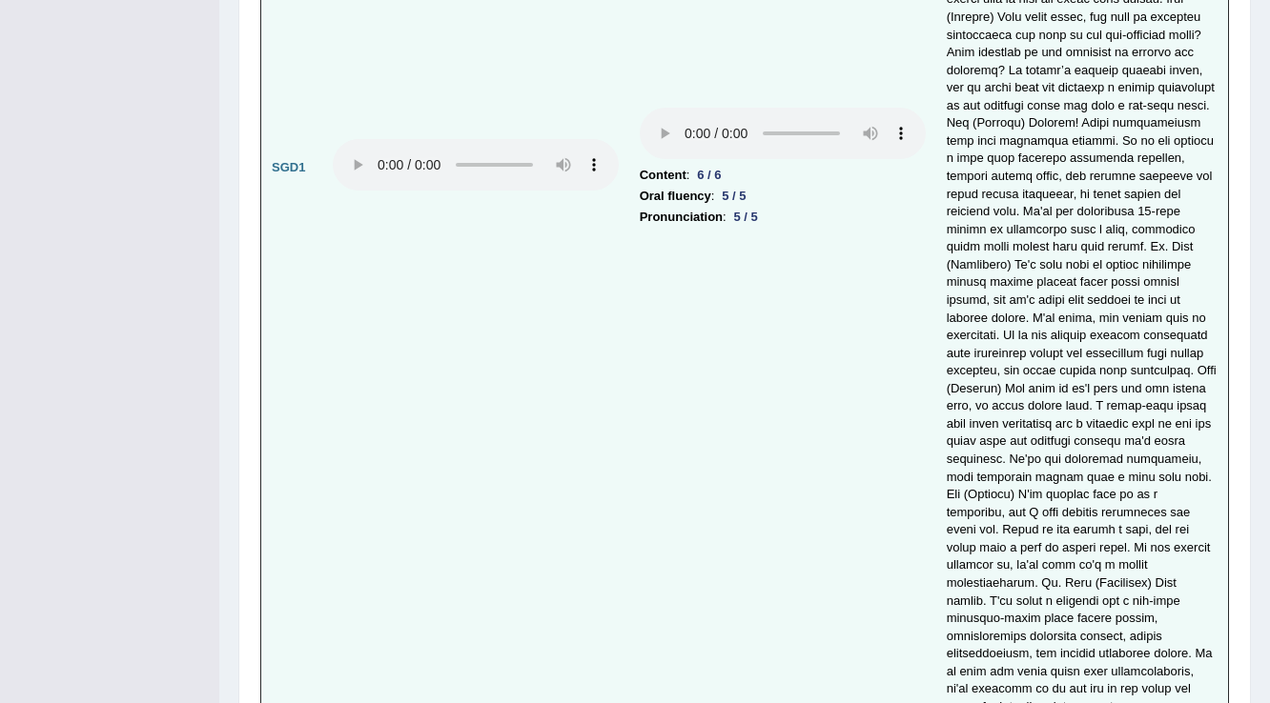
scroll to position [5017, 0]
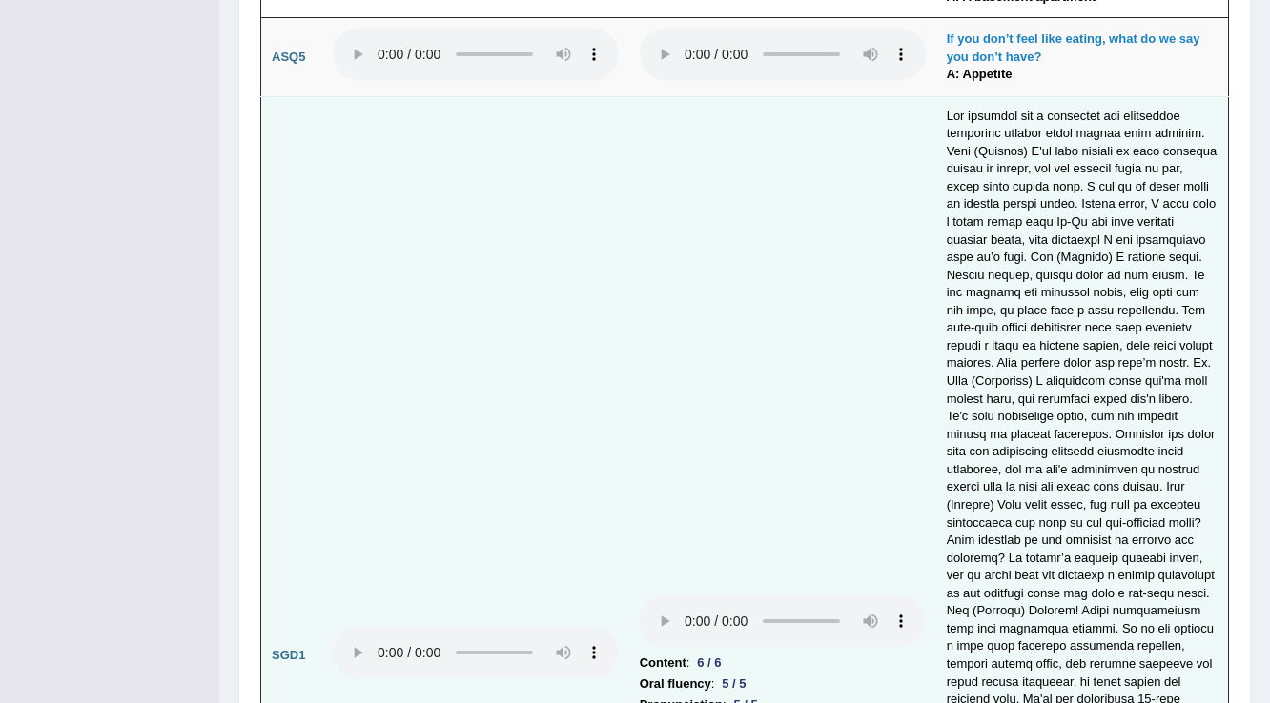
drag, startPoint x: 824, startPoint y: 437, endPoint x: 817, endPoint y: 454, distance: 17.9
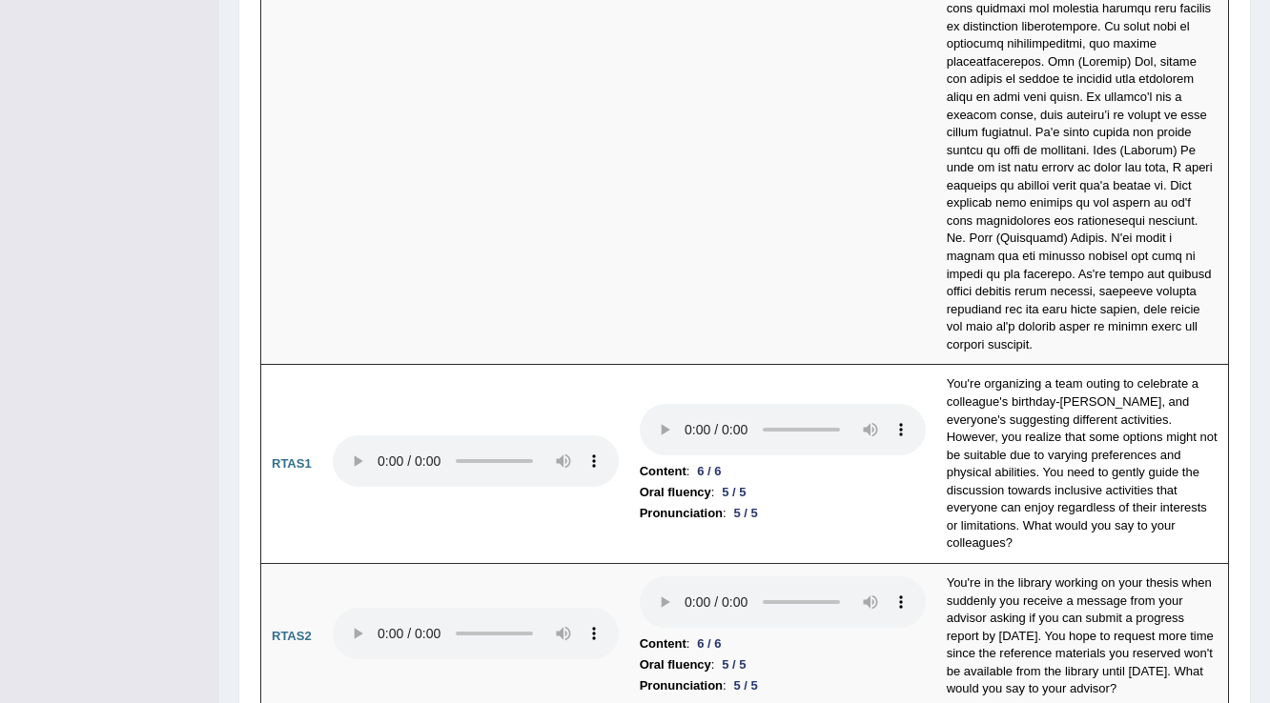
scroll to position [0, 0]
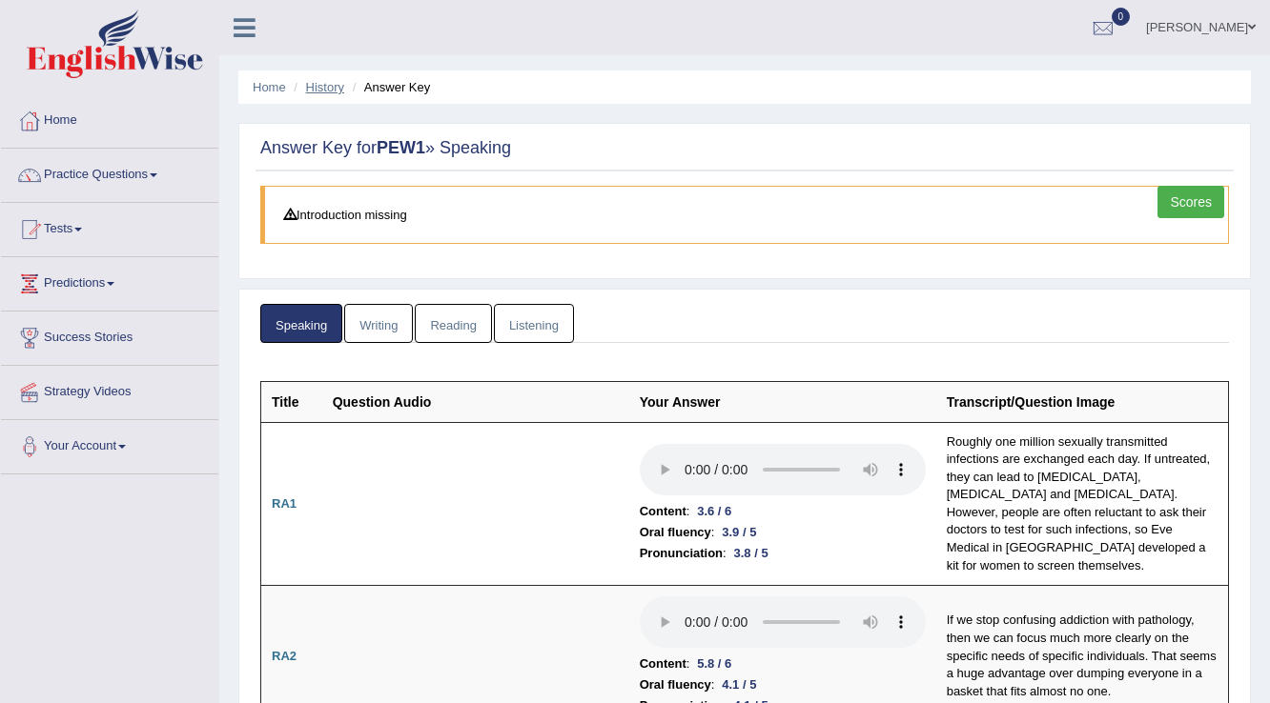
click at [330, 84] on link "History" at bounding box center [325, 87] width 38 height 14
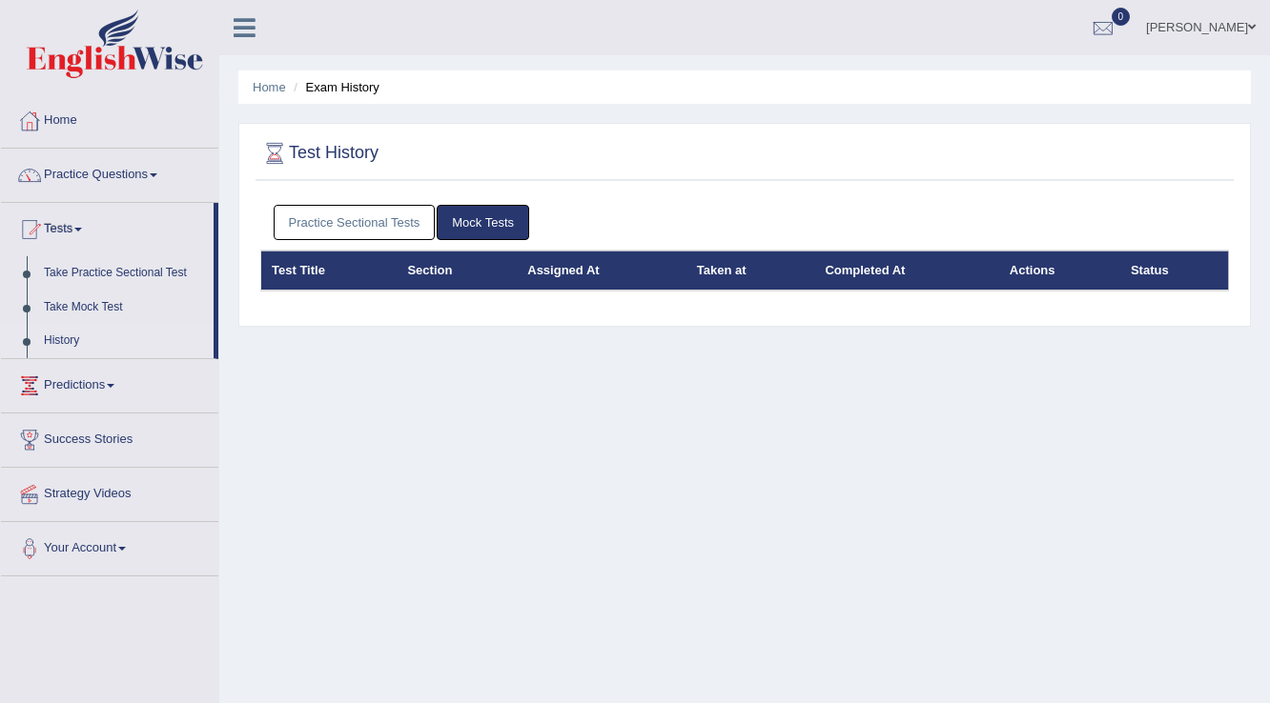
click at [368, 210] on link "Practice Sectional Tests" at bounding box center [355, 222] width 162 height 35
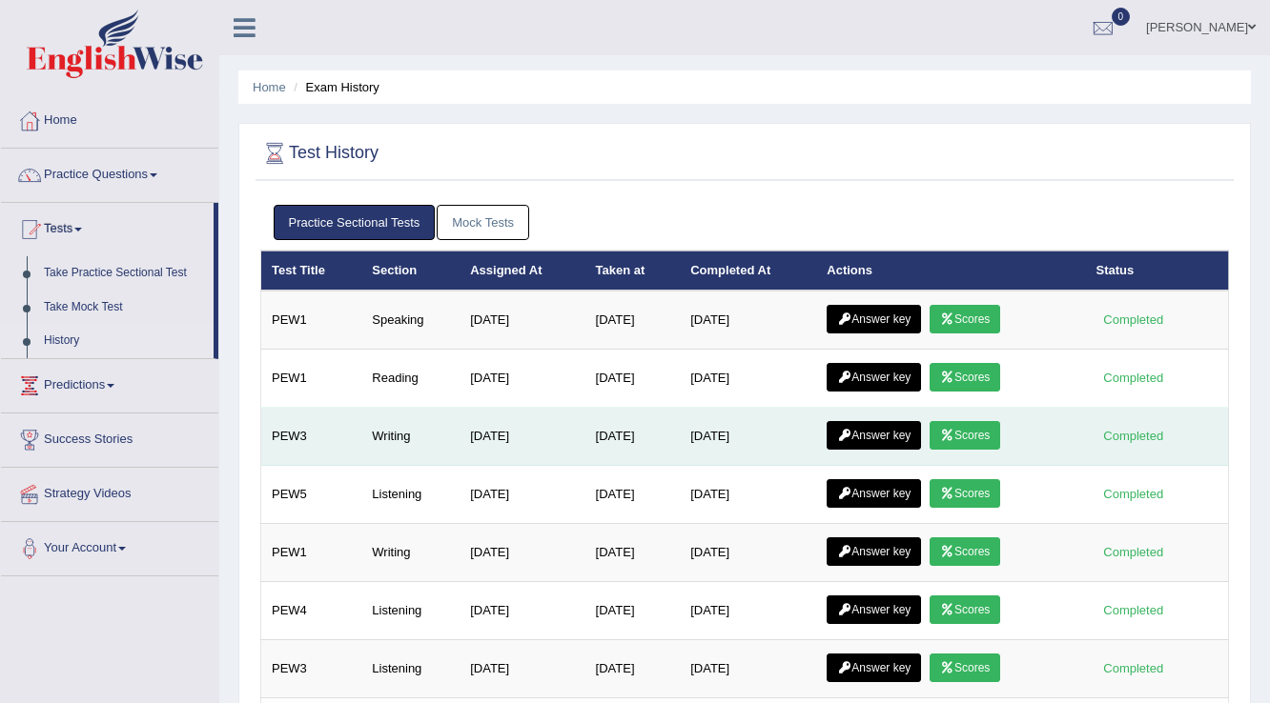
click at [878, 427] on link "Answer key" at bounding box center [873, 435] width 94 height 29
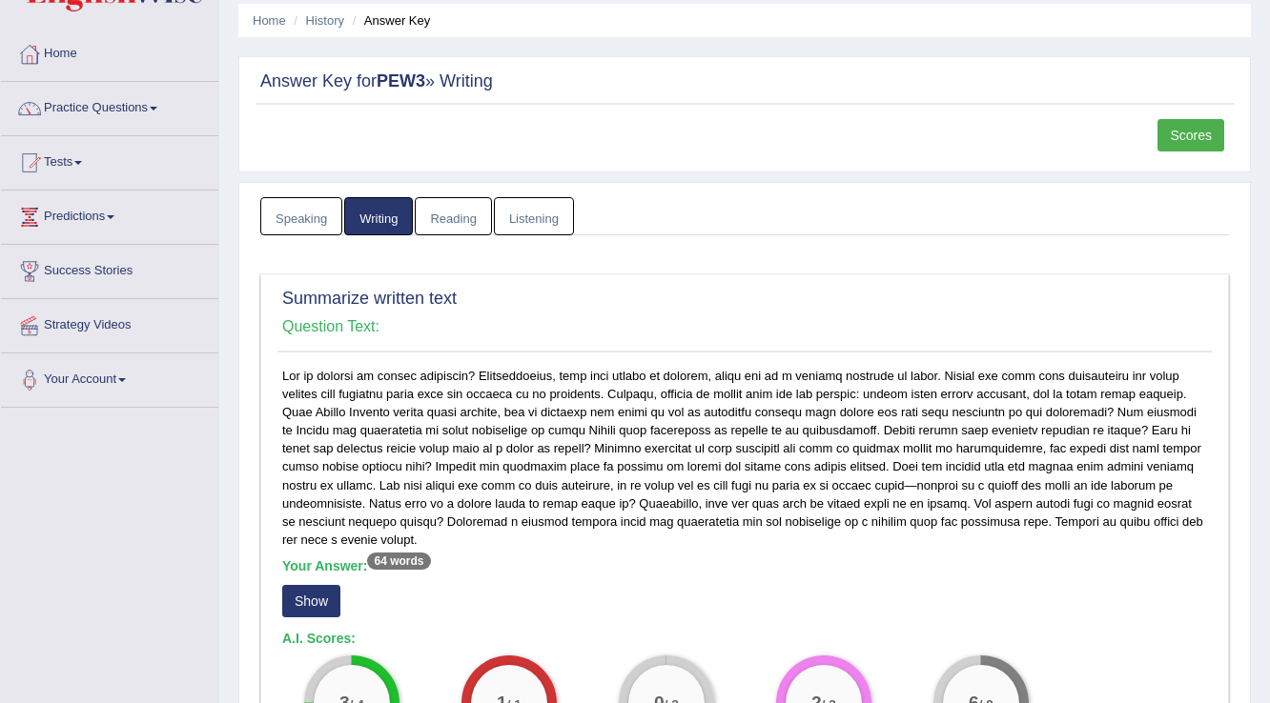
scroll to position [305, 0]
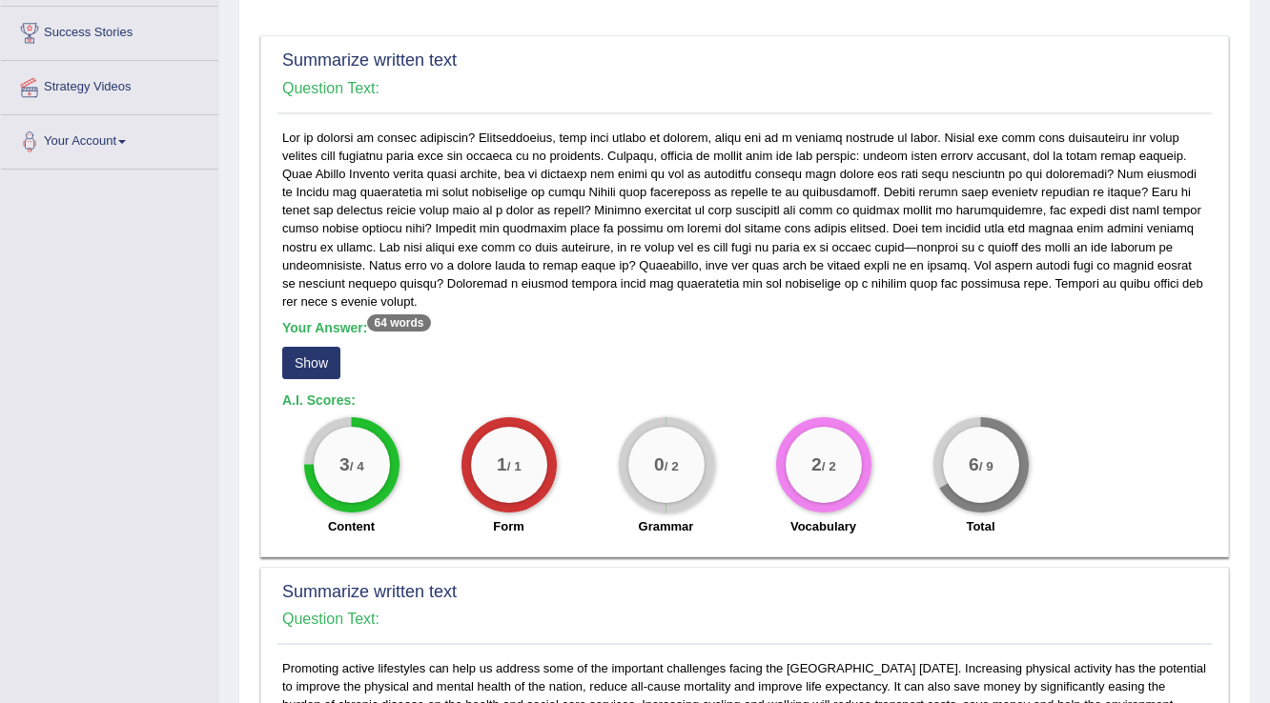
click at [300, 363] on button "Show" at bounding box center [311, 363] width 58 height 32
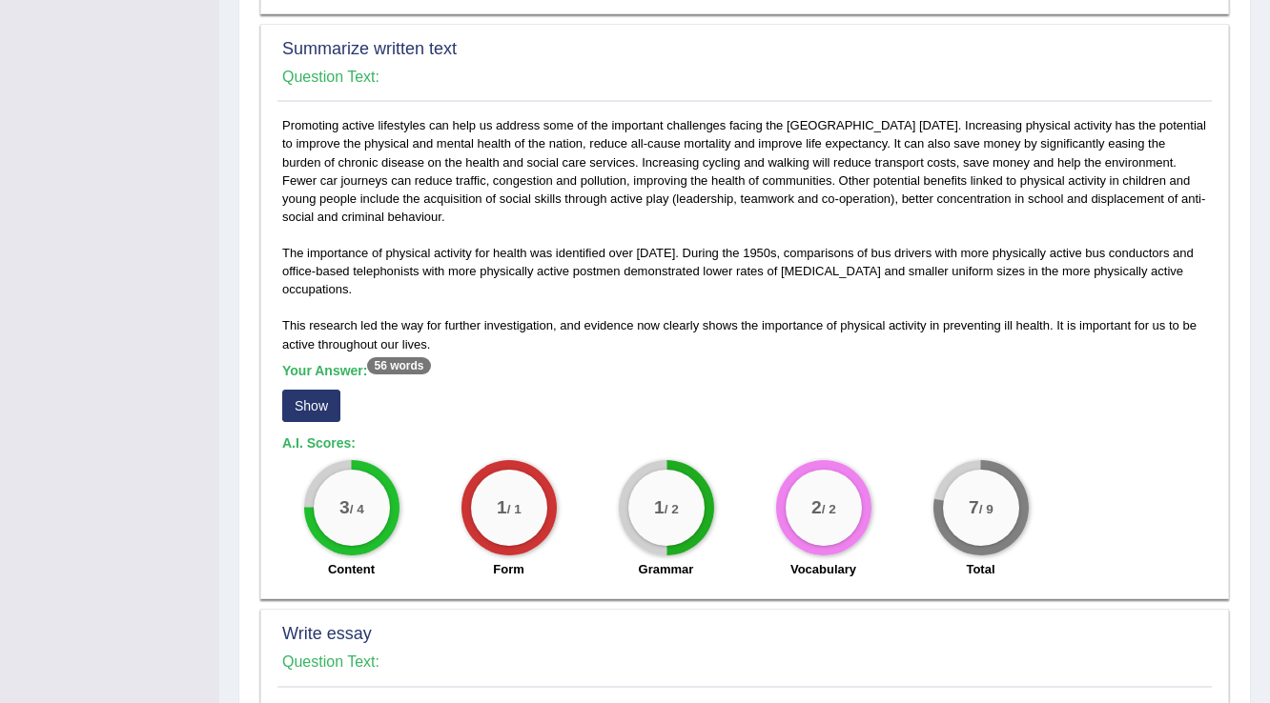
scroll to position [1068, 0]
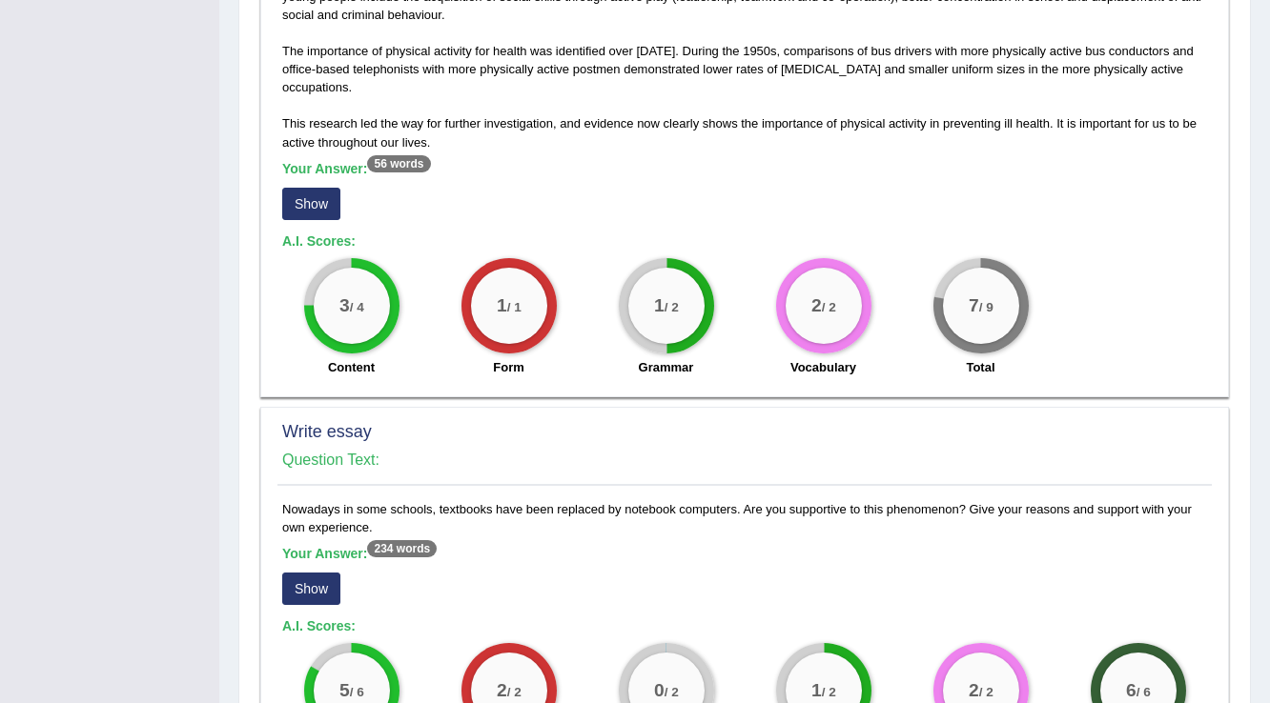
click at [336, 202] on button "Show" at bounding box center [311, 204] width 58 height 32
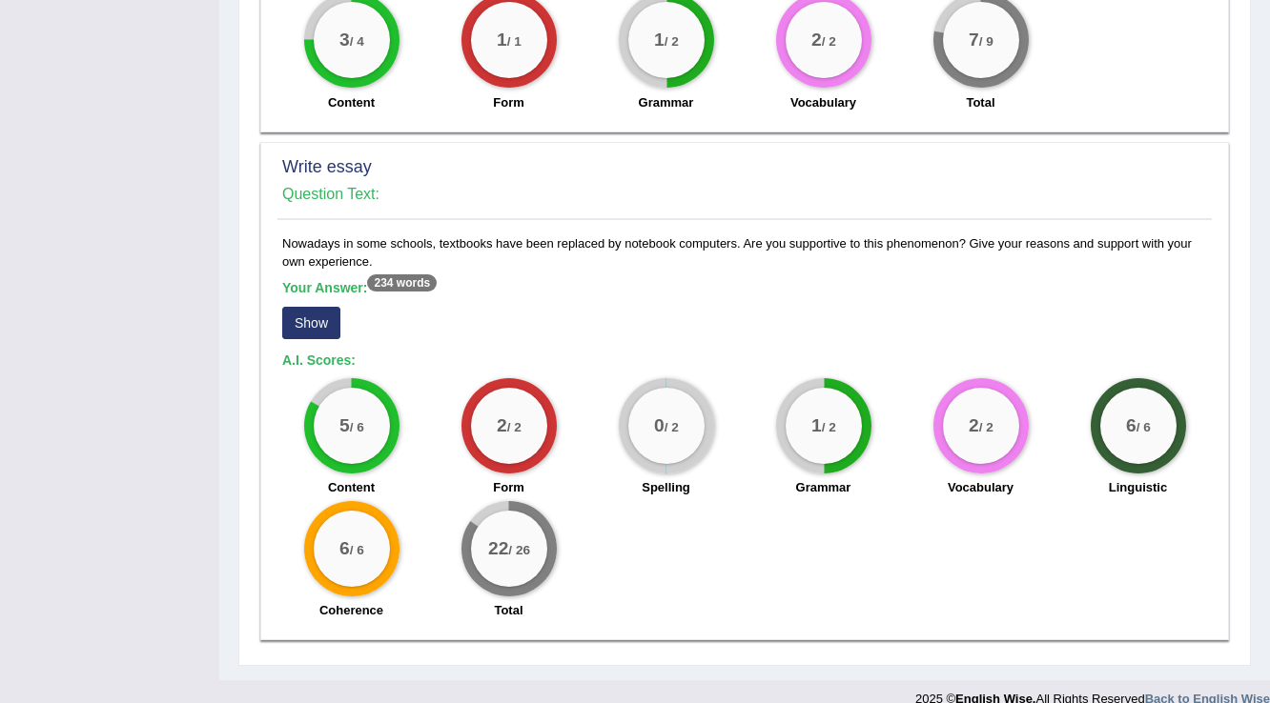
scroll to position [1373, 0]
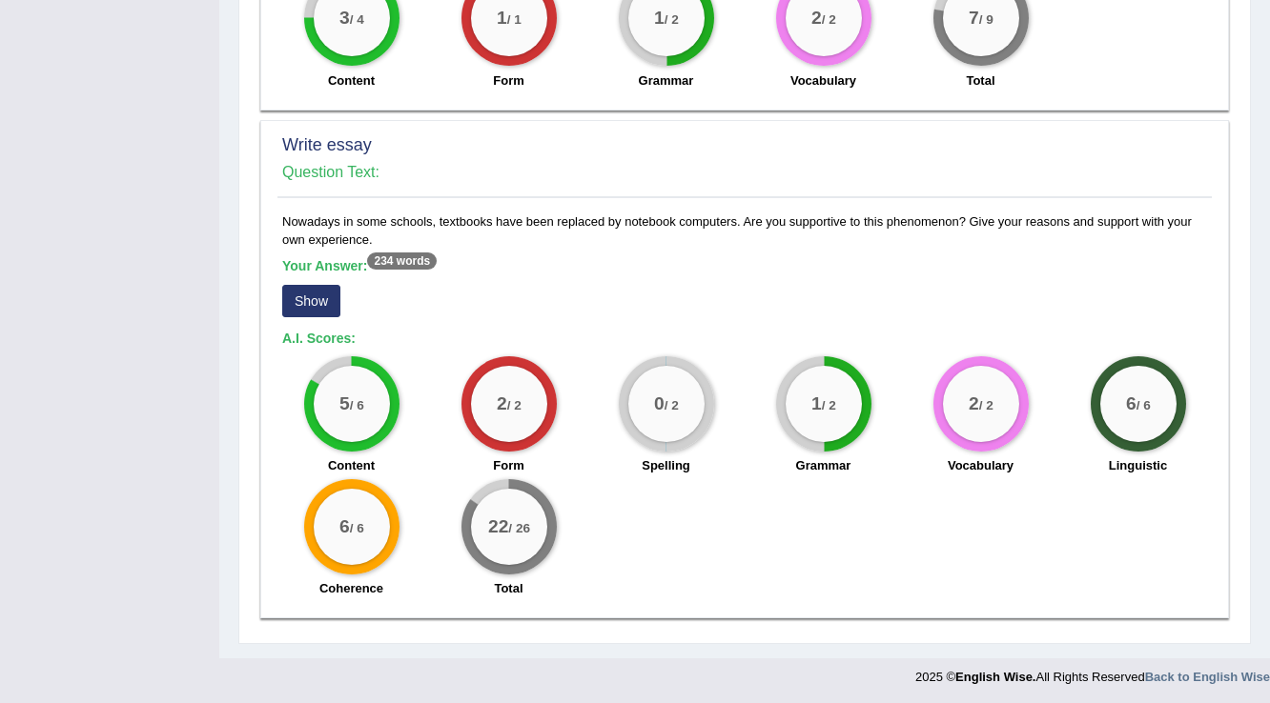
click at [325, 289] on button "Show" at bounding box center [311, 301] width 58 height 32
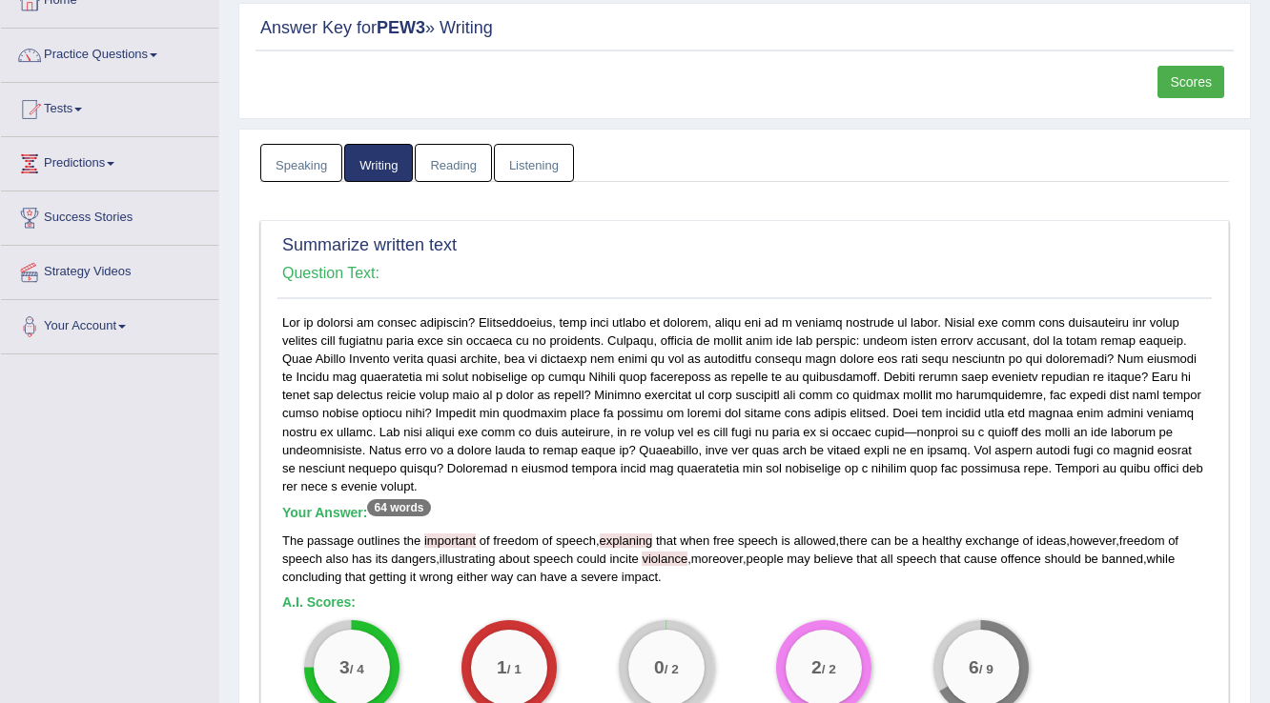
scroll to position [0, 0]
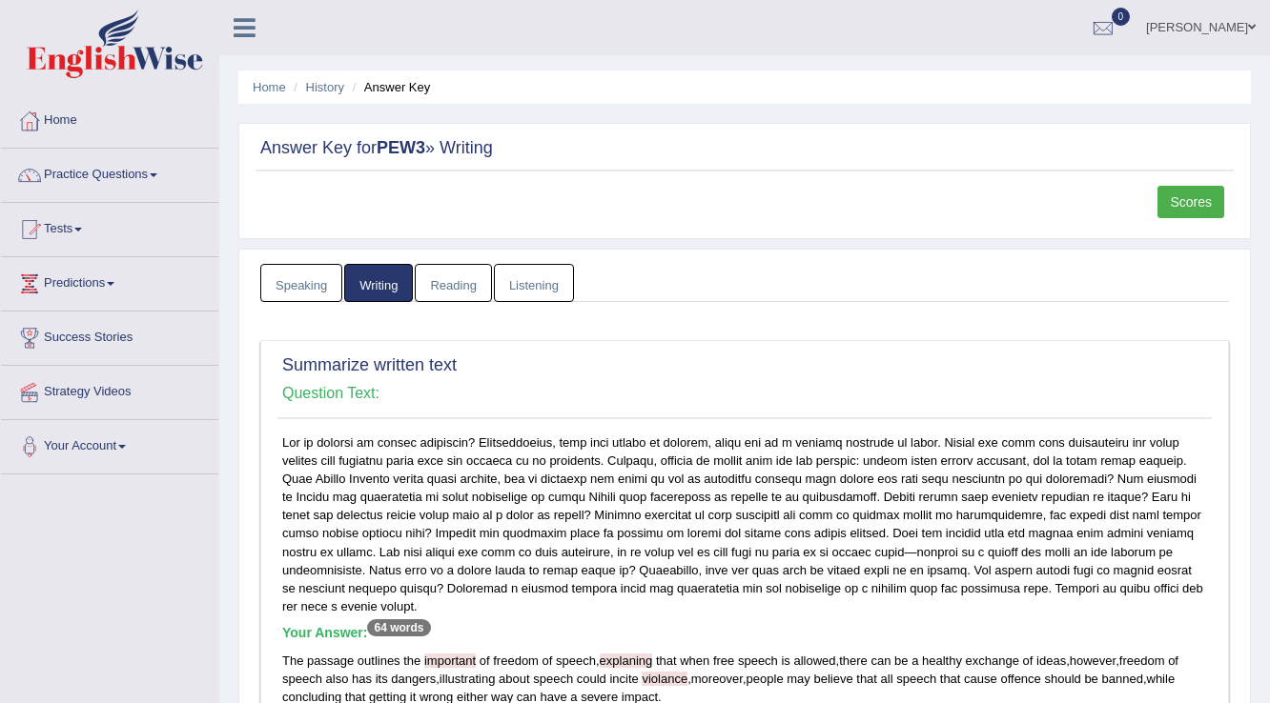
click at [440, 290] on link "Reading" at bounding box center [453, 283] width 76 height 39
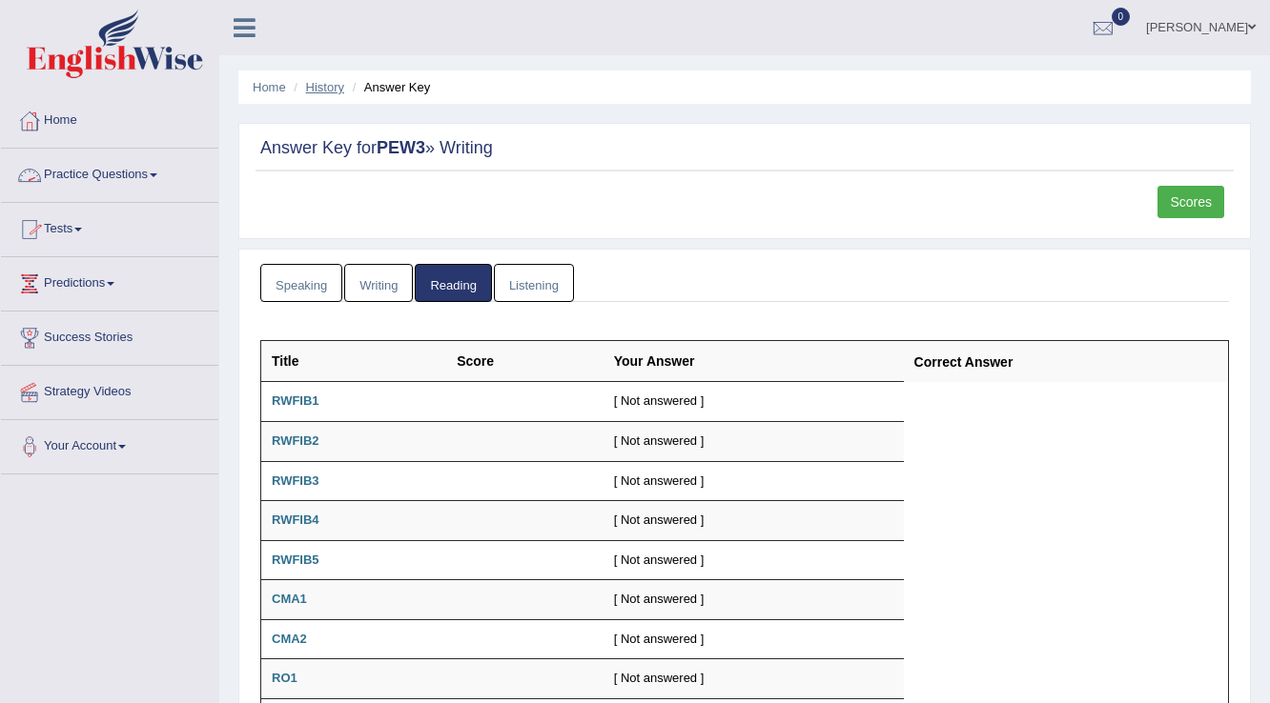
click at [324, 80] on link "History" at bounding box center [325, 87] width 38 height 14
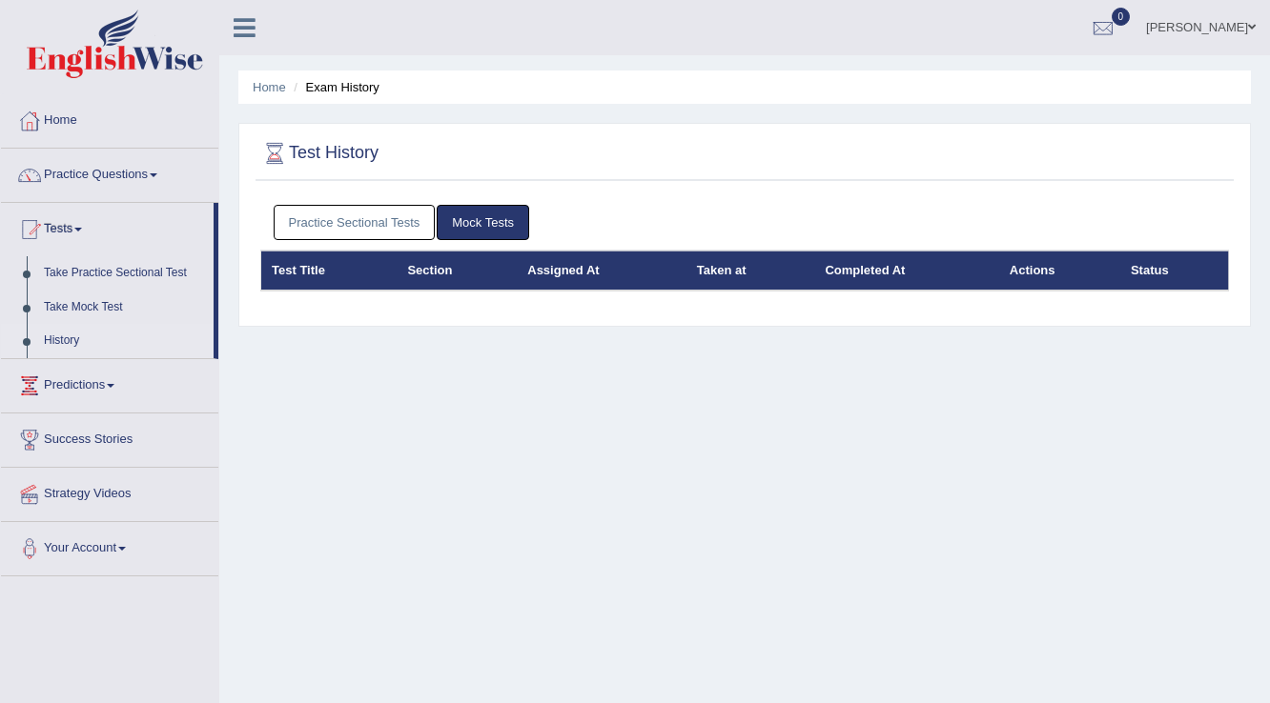
click at [68, 178] on link "Practice Questions" at bounding box center [109, 173] width 217 height 48
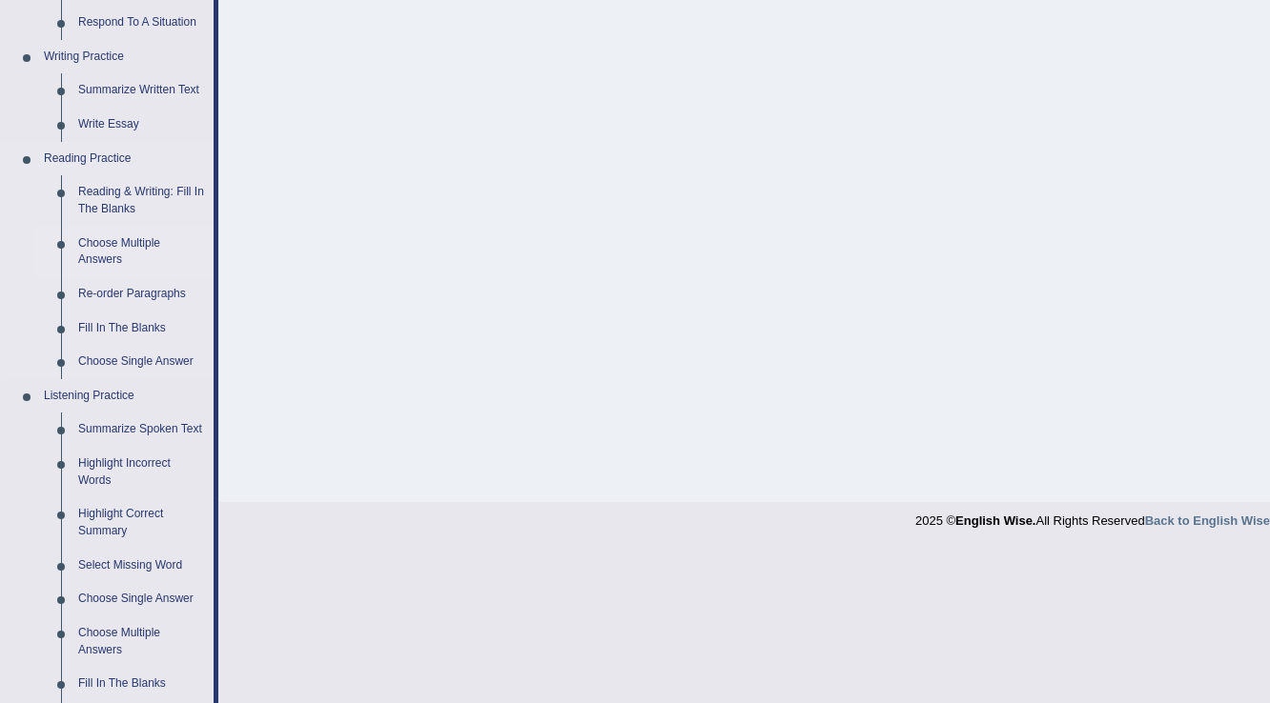
scroll to position [458, 0]
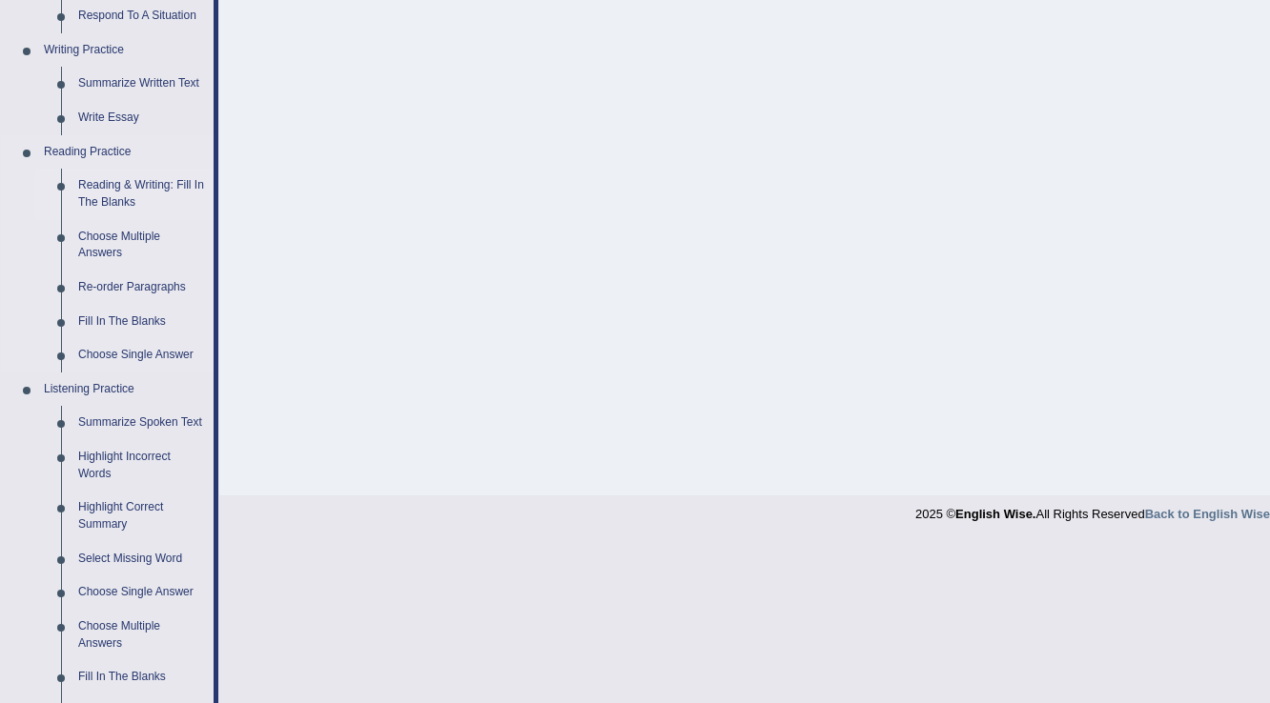
click at [116, 193] on link "Reading & Writing: Fill In The Blanks" at bounding box center [142, 194] width 144 height 51
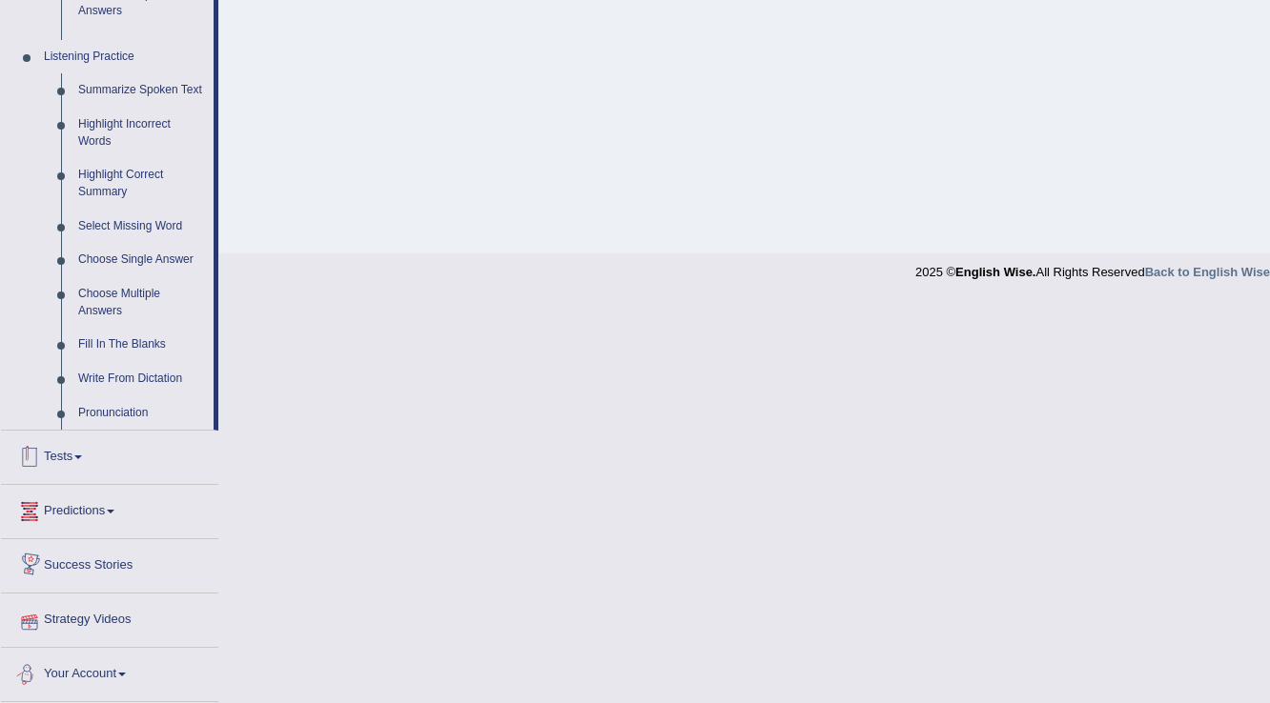
scroll to position [641, 0]
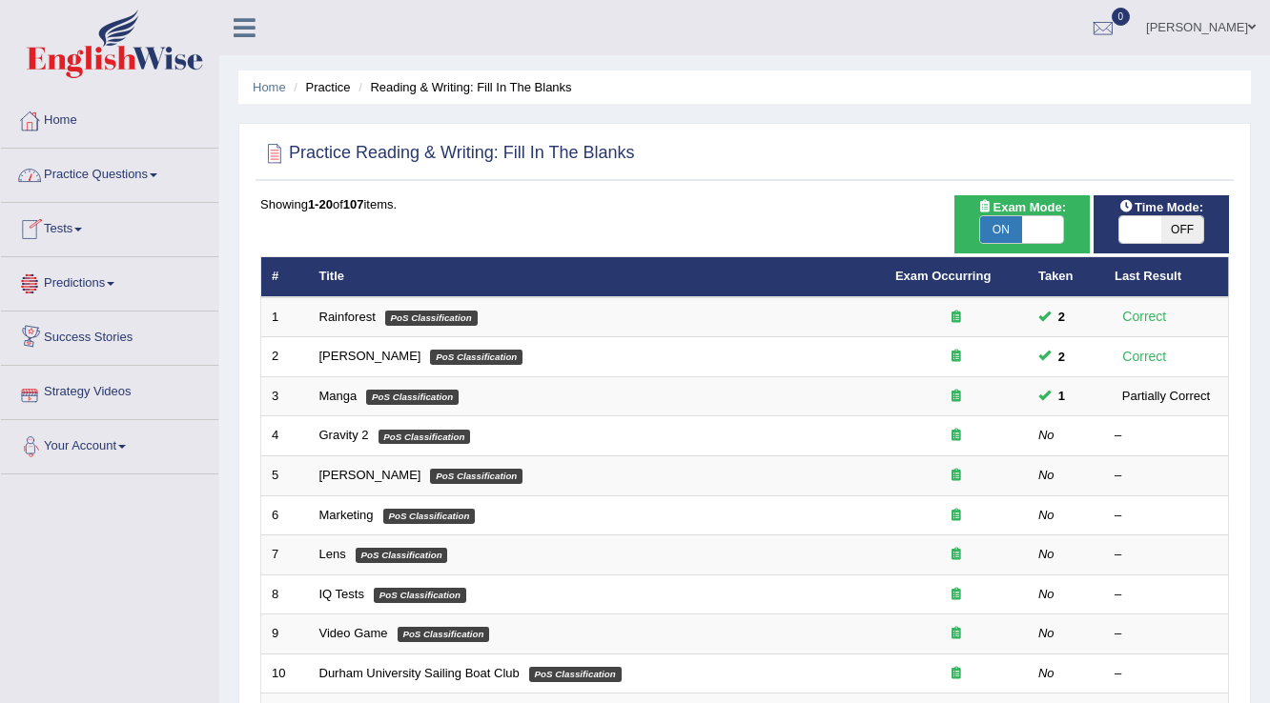
click at [134, 173] on link "Practice Questions" at bounding box center [109, 173] width 217 height 48
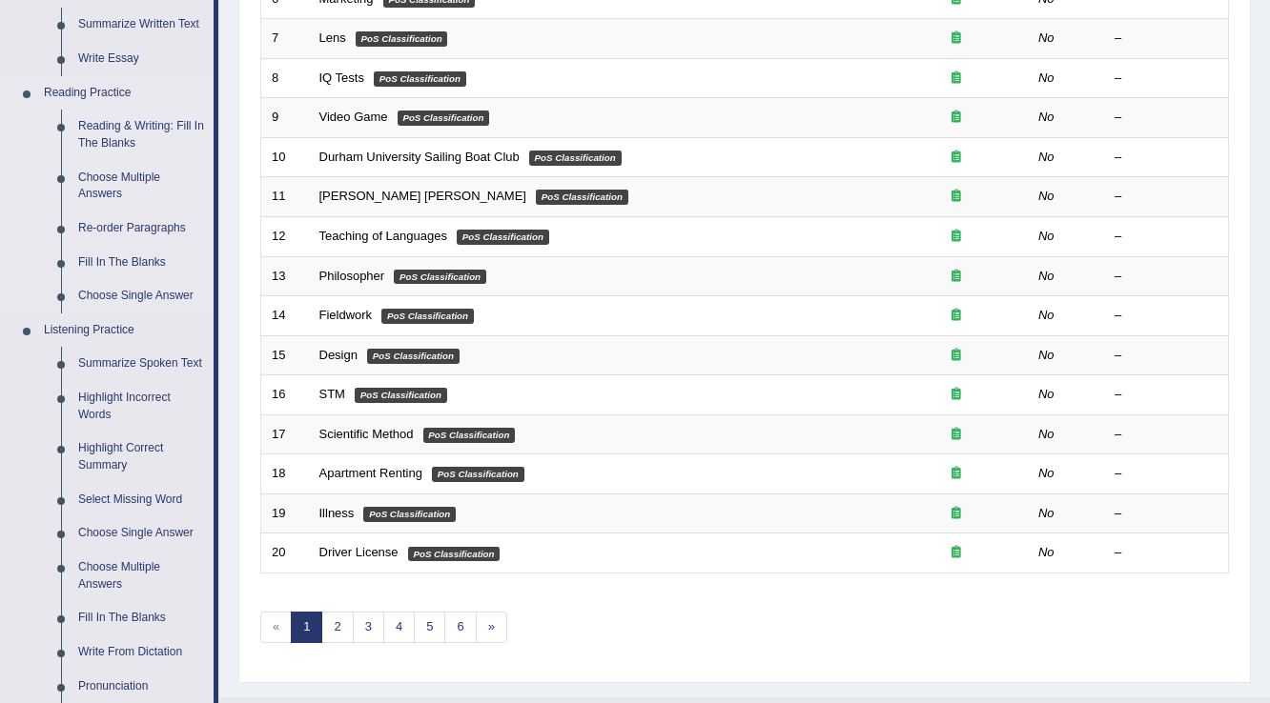
scroll to position [534, 0]
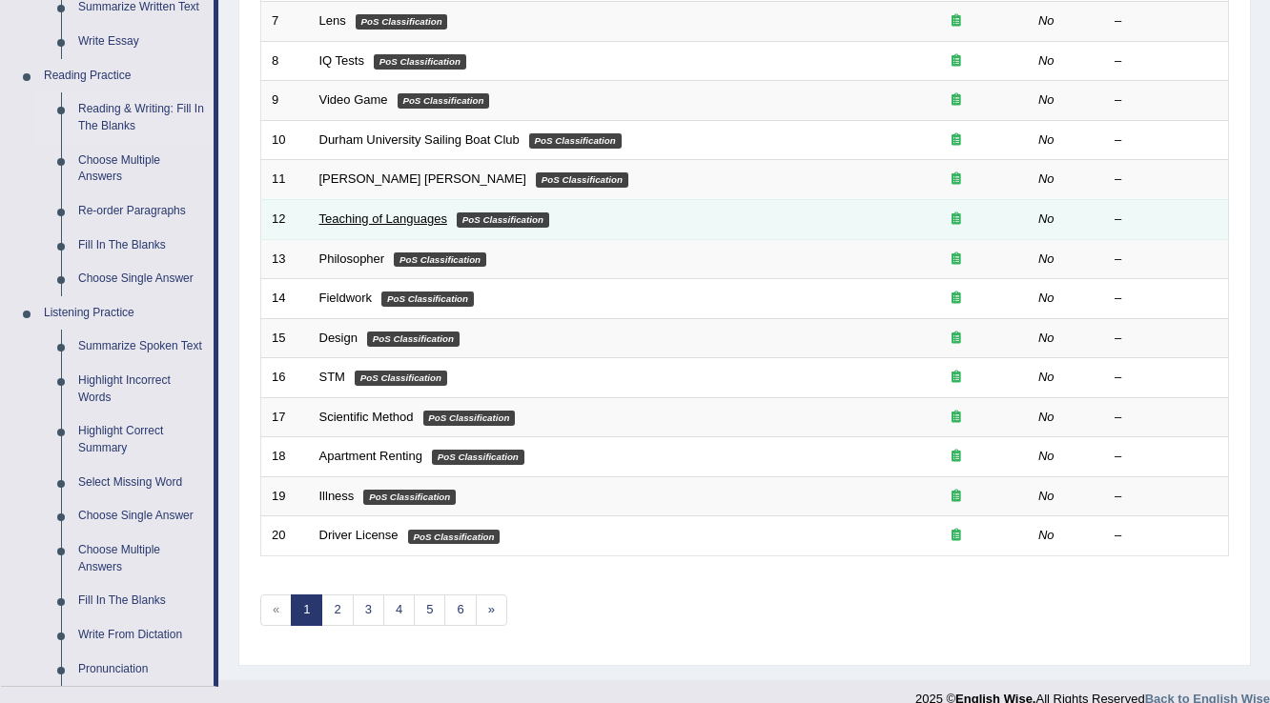
click at [389, 216] on link "Teaching of Languages" at bounding box center [383, 219] width 128 height 14
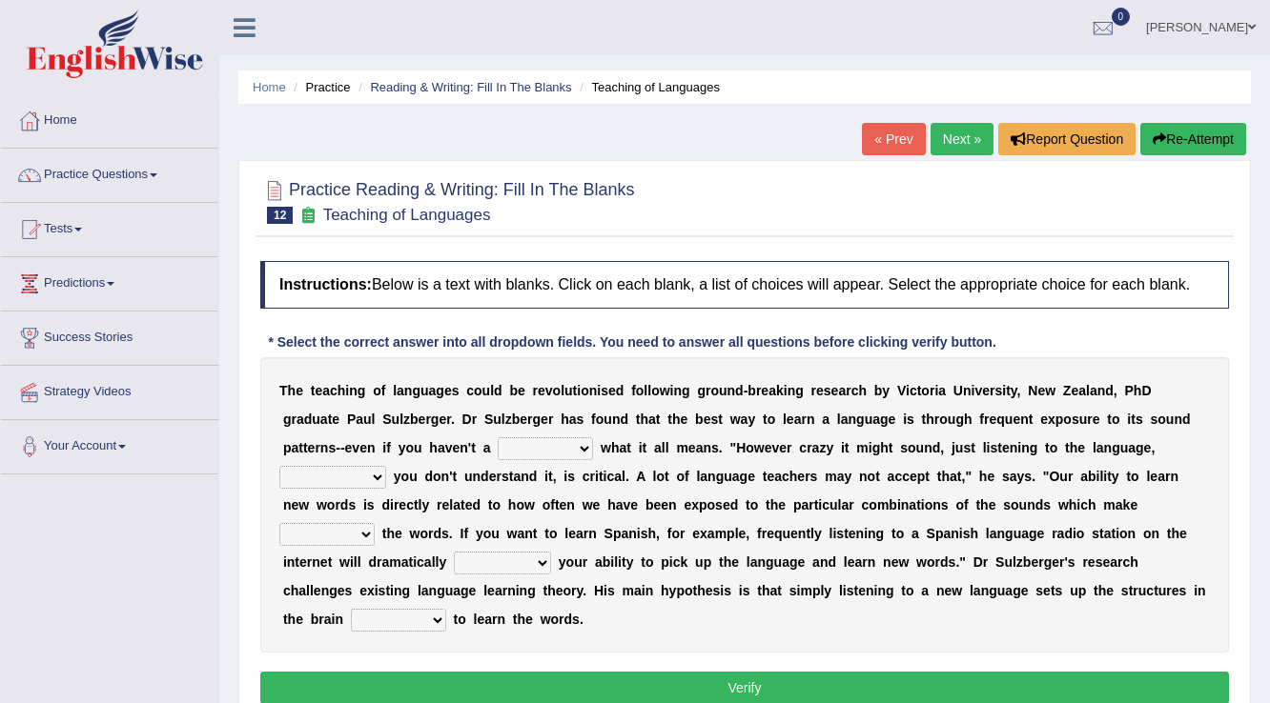
drag, startPoint x: 563, startPoint y: 438, endPoint x: 573, endPoint y: 458, distance: 21.3
click at [564, 441] on select "dew claw clue due" at bounding box center [545, 448] width 95 height 23
click at [662, 503] on b "e" at bounding box center [665, 505] width 8 height 15
click at [99, 184] on link "Practice Questions" at bounding box center [109, 173] width 217 height 48
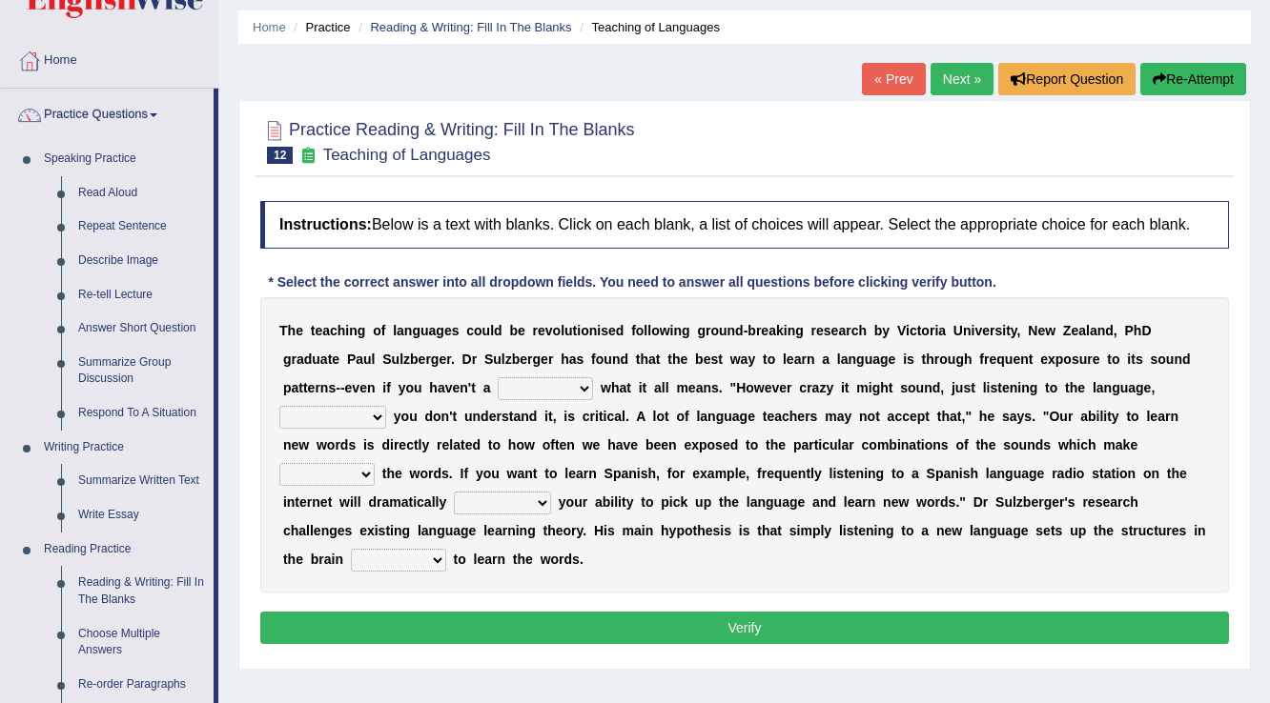
scroll to position [153, 0]
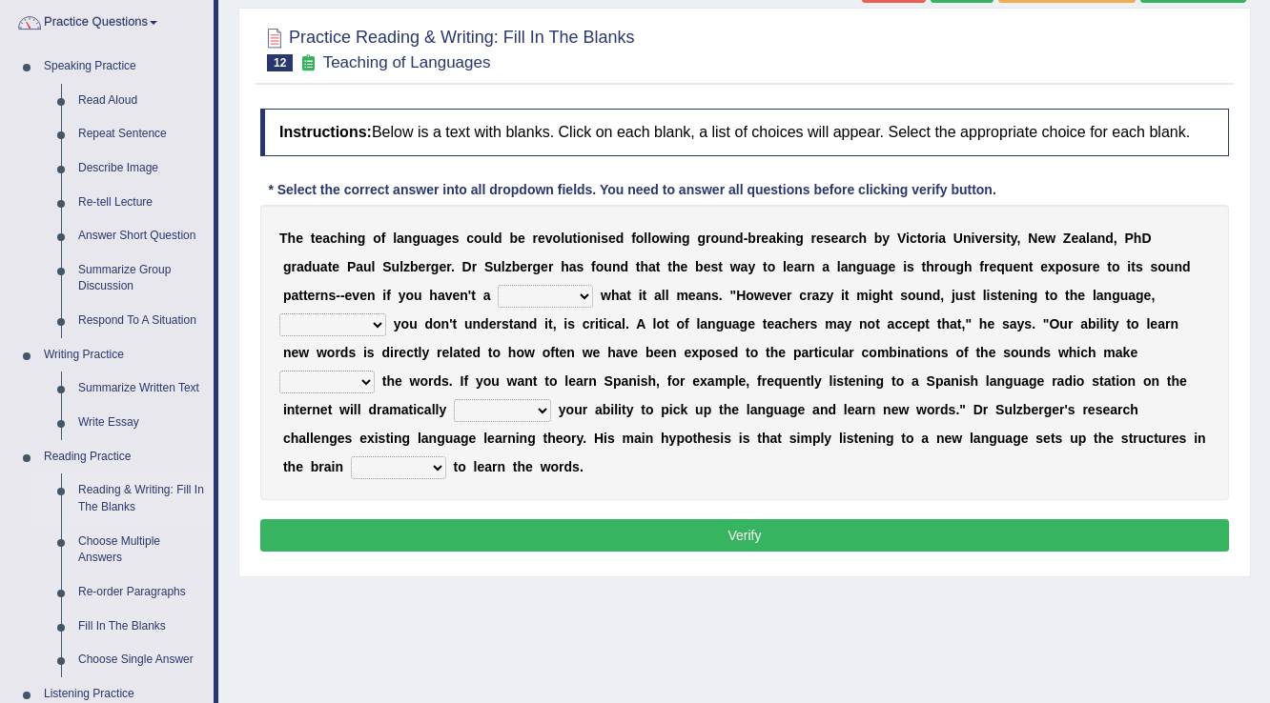
click at [118, 499] on link "Reading & Writing: Fill In The Blanks" at bounding box center [142, 499] width 144 height 51
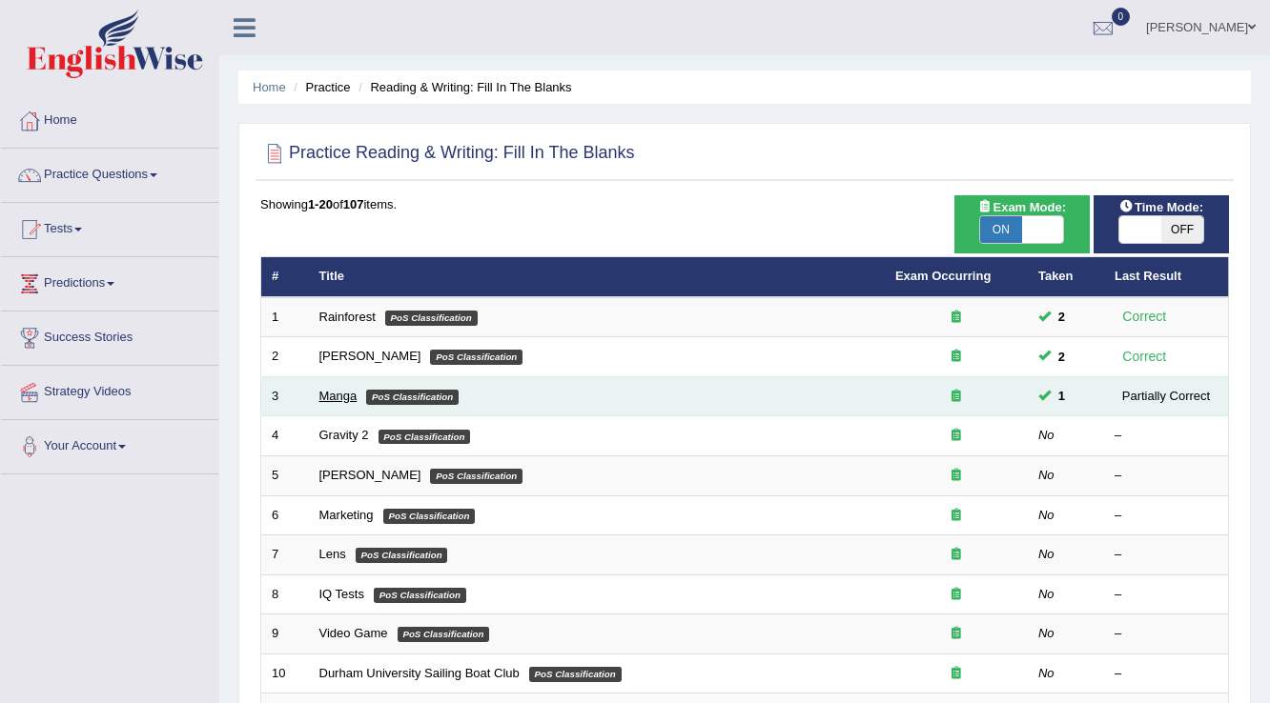
click at [322, 395] on link "Manga" at bounding box center [338, 396] width 38 height 14
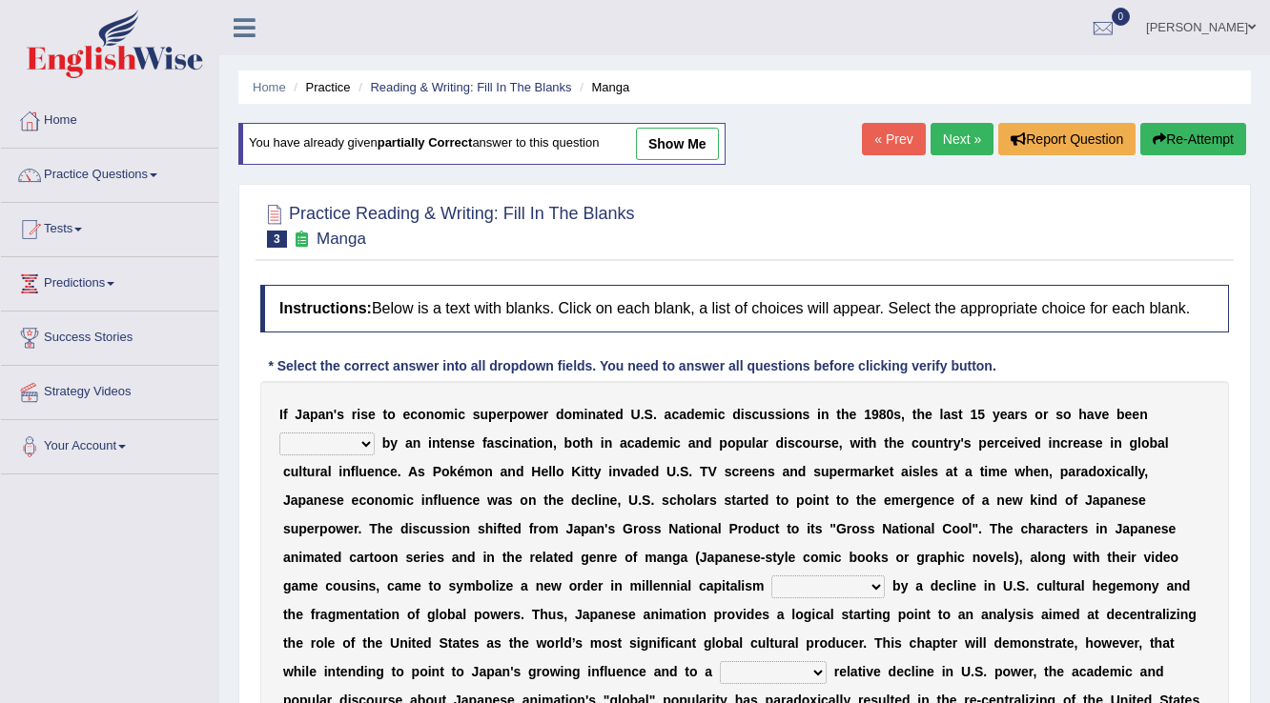
scroll to position [76, 0]
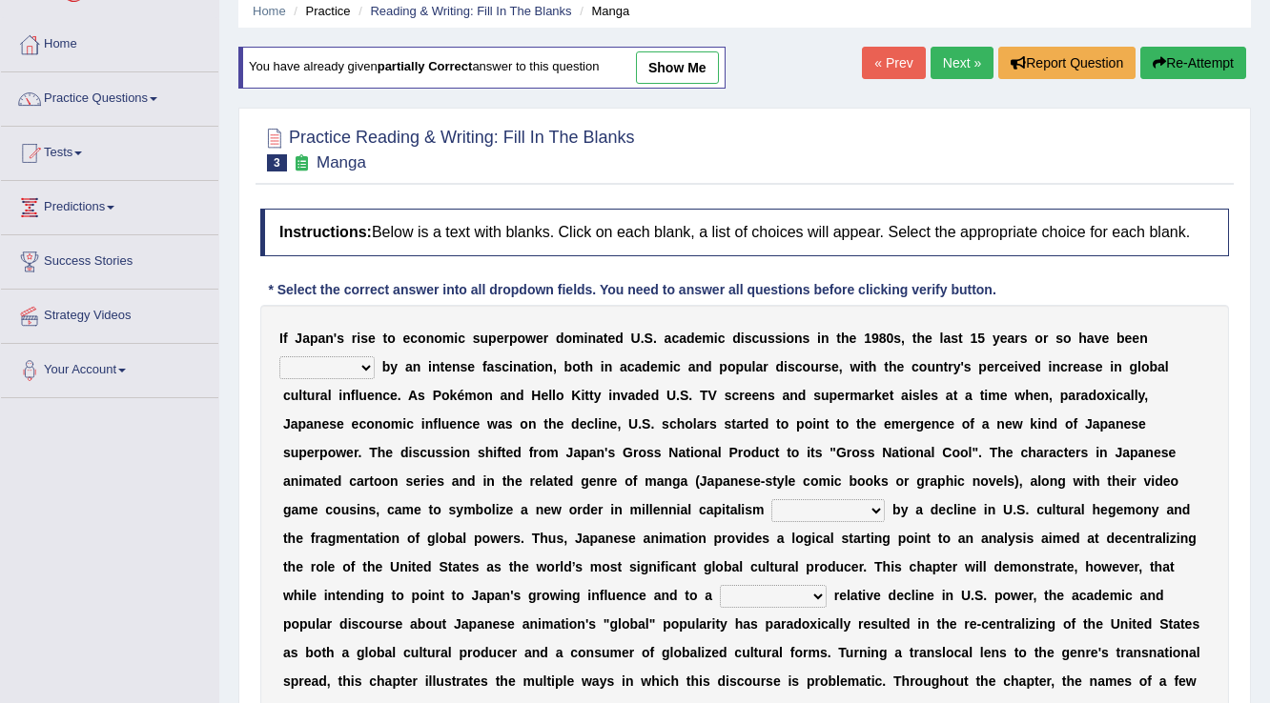
click at [358, 370] on select "marked dedicated made inspired" at bounding box center [326, 367] width 95 height 23
select select "marked"
click at [279, 356] on select "marked dedicated made inspired" at bounding box center [326, 367] width 95 height 23
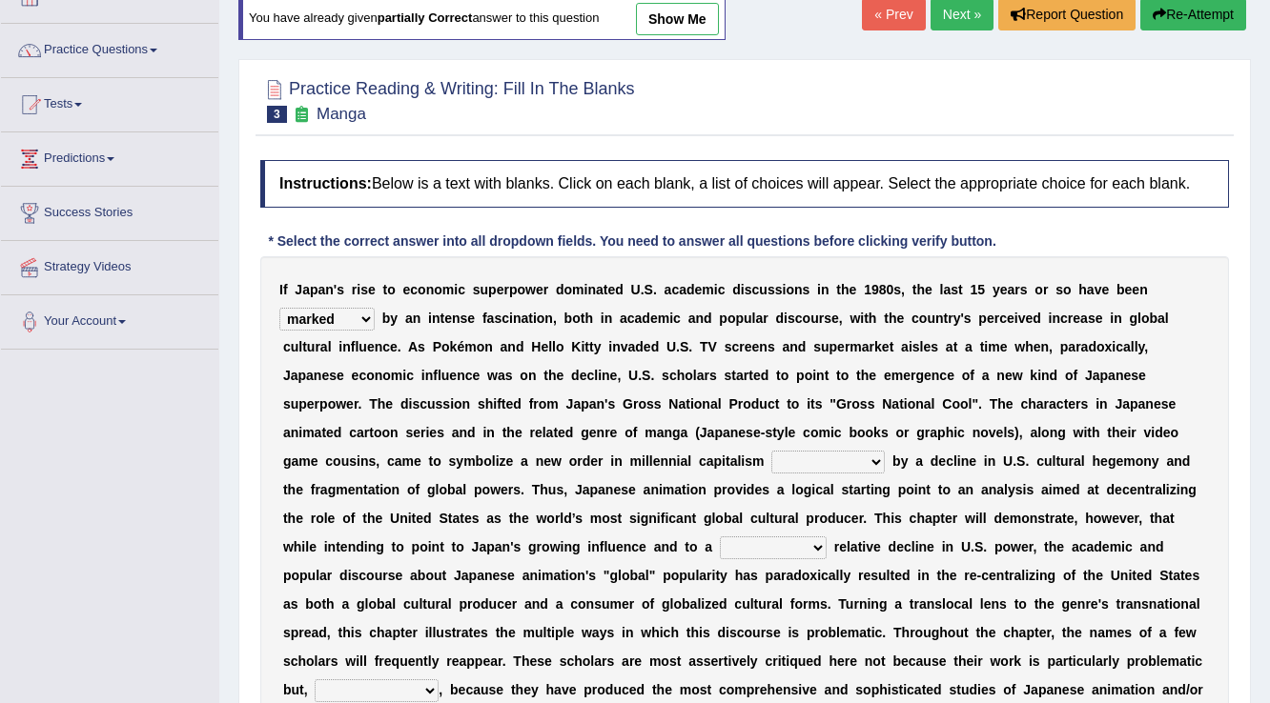
scroll to position [153, 0]
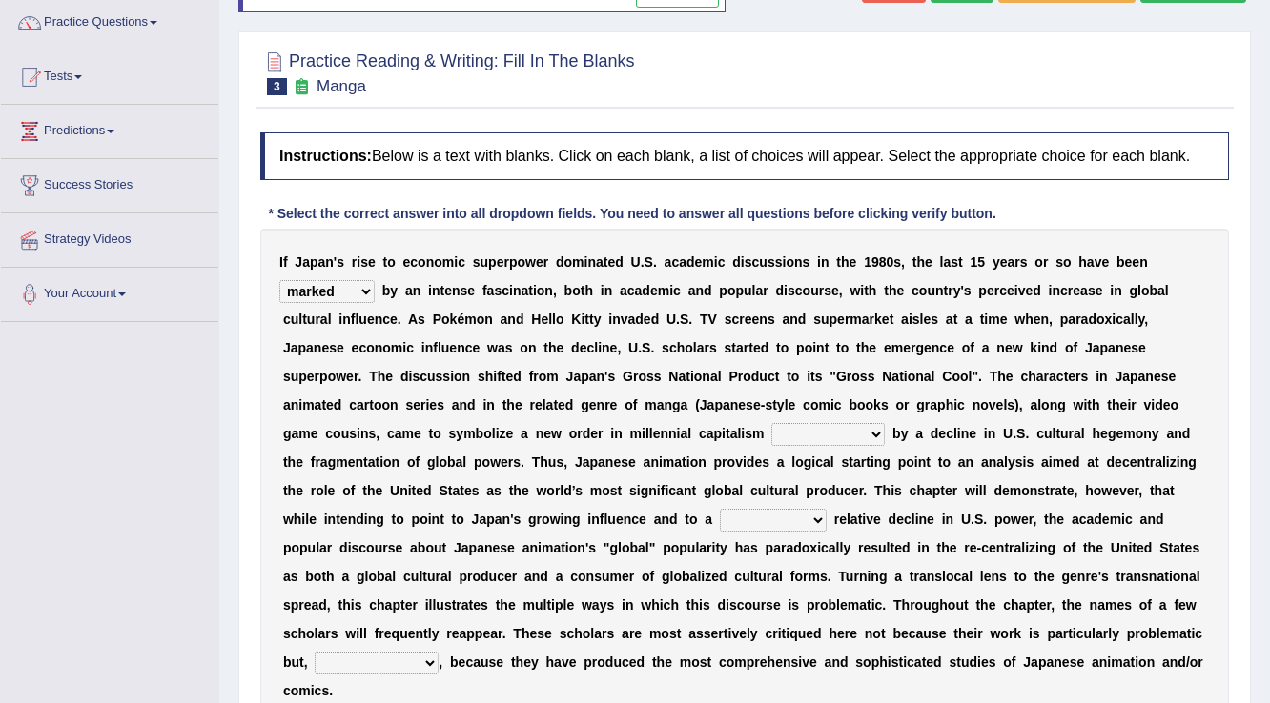
click at [882, 435] on select "pocessed characterized opposed tangled" at bounding box center [827, 434] width 113 height 23
click at [857, 425] on select "pocessed characterized opposed tangled" at bounding box center [827, 434] width 113 height 23
click at [926, 455] on b "t" at bounding box center [928, 462] width 5 height 15
click at [875, 434] on select "pocessed characterized opposed tangled" at bounding box center [827, 434] width 113 height 23
select select "opposed"
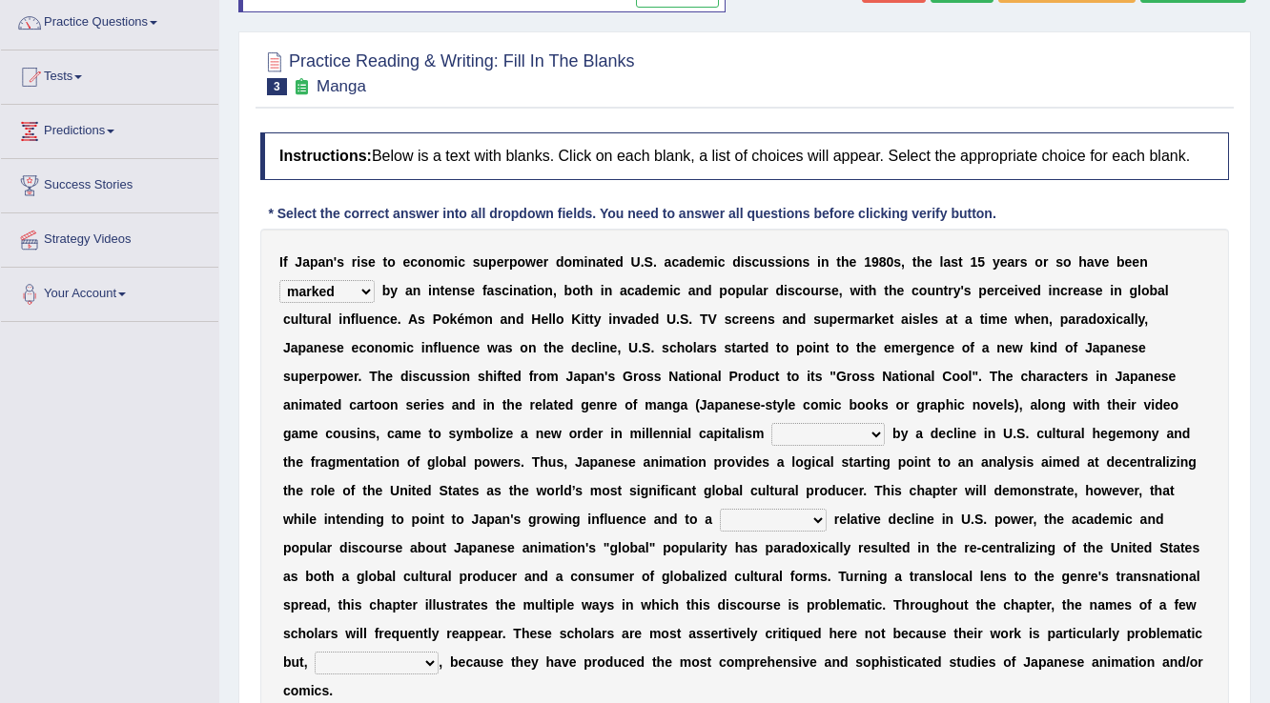
click at [771, 423] on select "pocessed characterized opposed tangled" at bounding box center [827, 434] width 113 height 23
click at [821, 514] on select "concomitant discrete proportional legitimate" at bounding box center [773, 520] width 107 height 23
select select "concomitant"
click at [720, 509] on select "concomitant discrete proportional legitimate" at bounding box center [773, 520] width 107 height 23
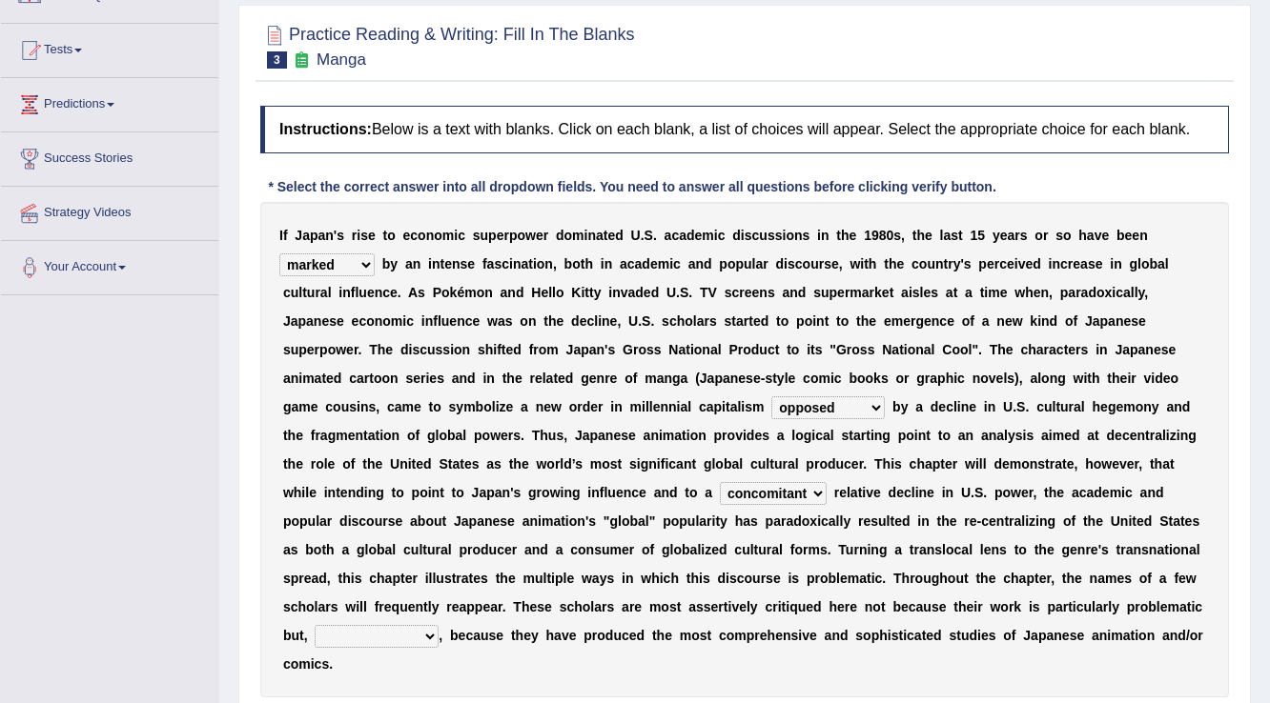
scroll to position [229, 0]
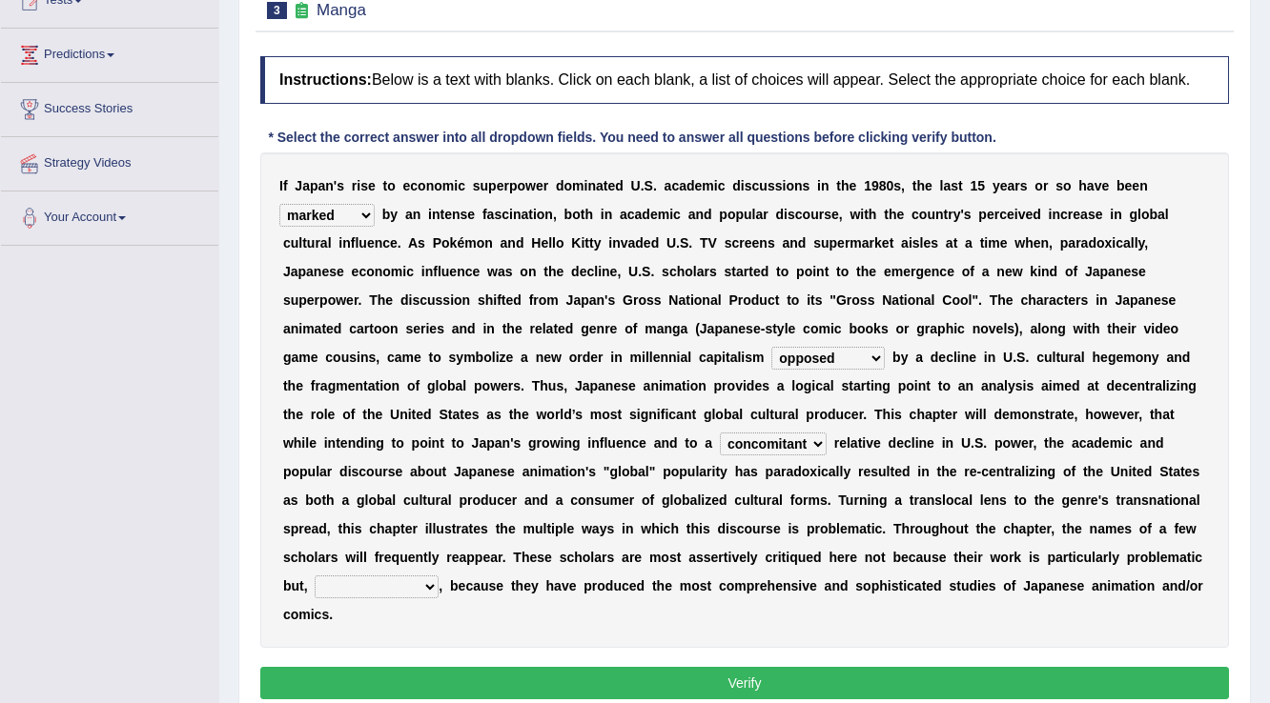
click at [435, 591] on select "however on the contrary in addition on the whole" at bounding box center [377, 587] width 124 height 23
select select "on the contrary"
click at [315, 576] on select "however on the contrary in addition on the whole" at bounding box center [377, 587] width 124 height 23
click at [521, 686] on button "Verify" at bounding box center [744, 683] width 968 height 32
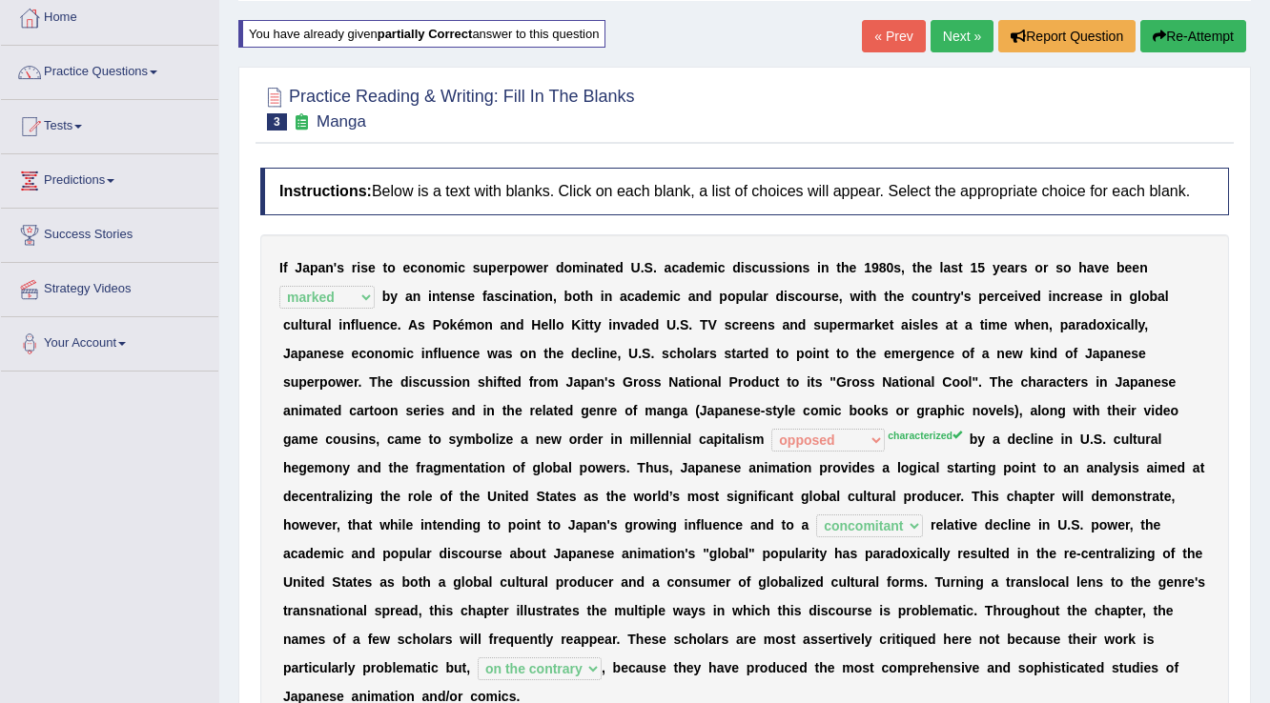
scroll to position [76, 0]
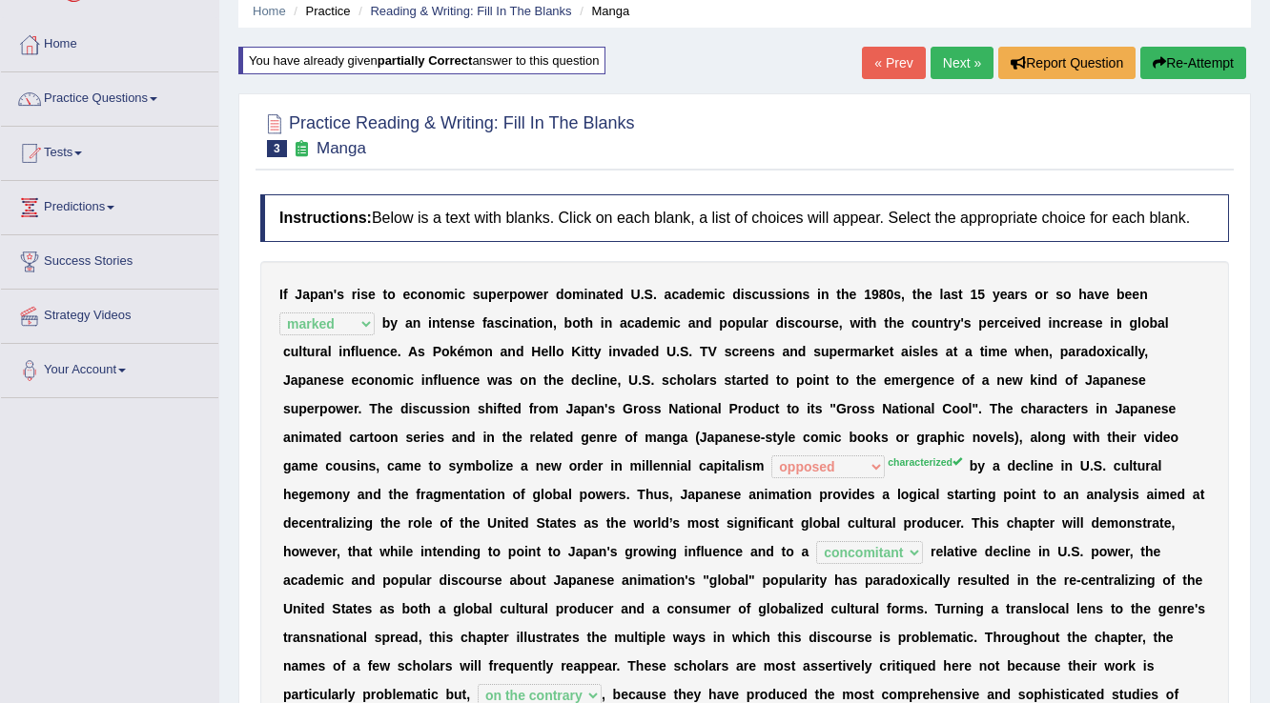
click at [976, 57] on link "Next »" at bounding box center [961, 63] width 63 height 32
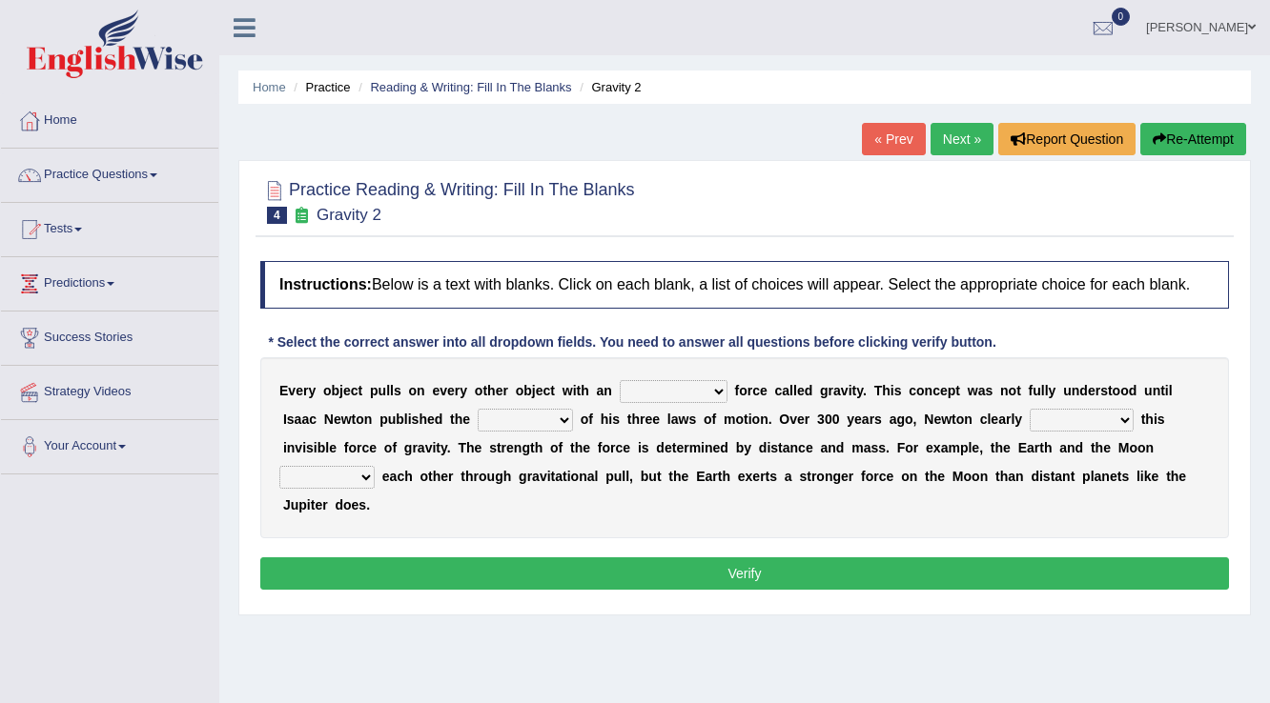
click at [621, 394] on select "invisible unknown unbelievable inconsistent" at bounding box center [674, 391] width 108 height 23
select select "invisible"
click at [620, 380] on select "invisible unknown unbelievable inconsistent" at bounding box center [674, 391] width 108 height 23
click at [702, 389] on select "invisible unknown unbelievable inconsistent" at bounding box center [674, 391] width 108 height 23
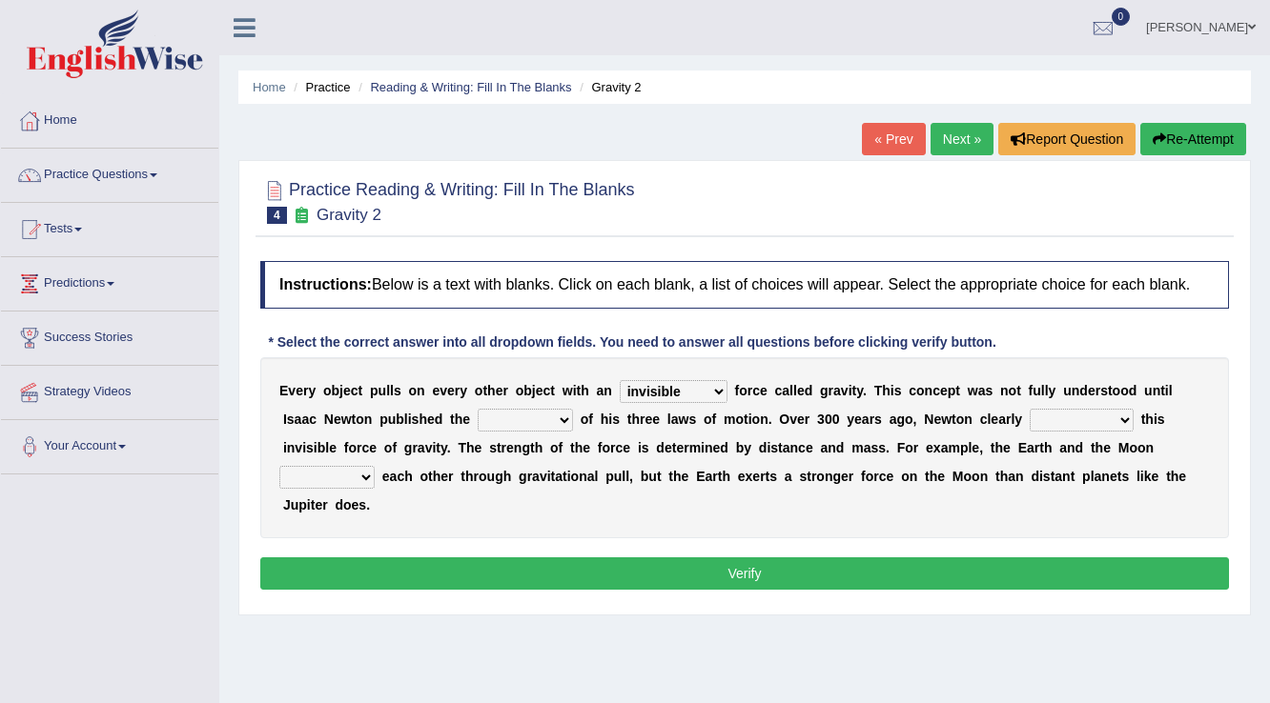
click at [519, 416] on select "concept theory method argument" at bounding box center [525, 420] width 95 height 23
select select "theory"
click at [478, 409] on select "concept theory method argument" at bounding box center [525, 420] width 95 height 23
click at [1064, 423] on select "explained undermined overturned realized" at bounding box center [1081, 420] width 104 height 23
select select "explained"
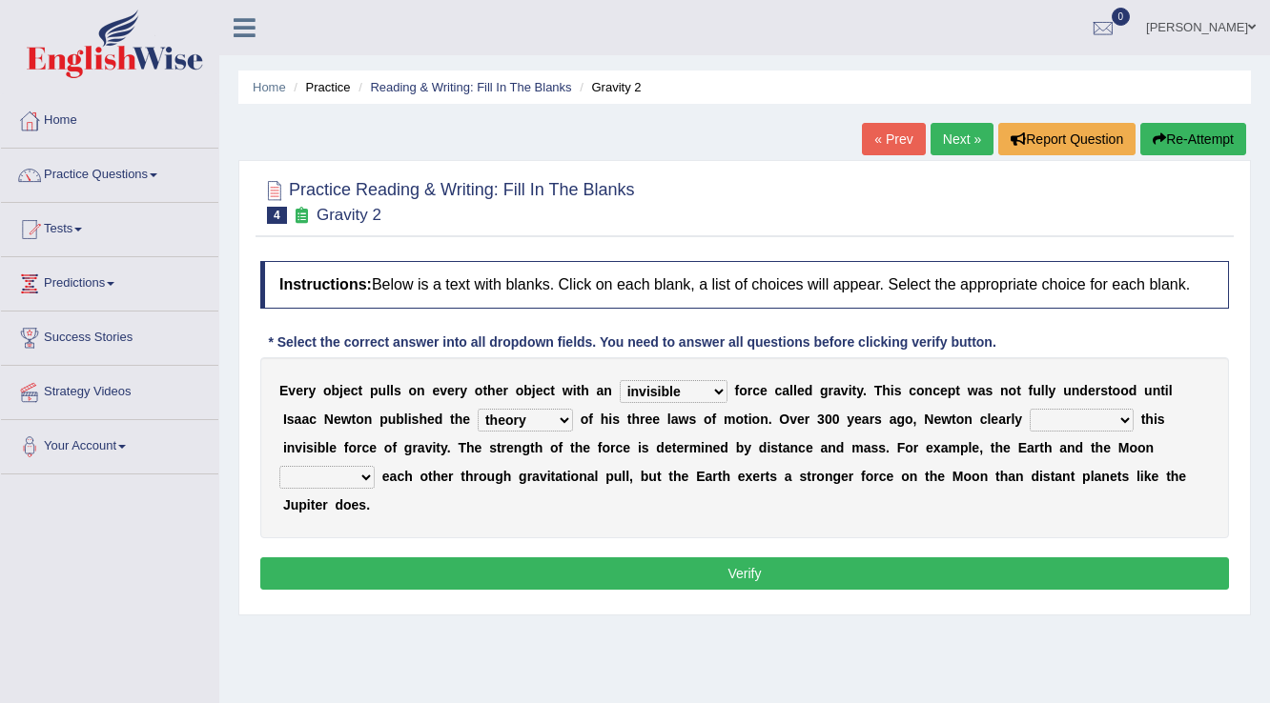
click at [1029, 409] on select "explained undermined overturned realized" at bounding box center [1081, 420] width 104 height 23
click at [366, 477] on select "affect spin evade span" at bounding box center [326, 477] width 95 height 23
select select "spin"
click at [279, 466] on select "affect spin evade span" at bounding box center [326, 477] width 95 height 23
click at [412, 572] on button "Verify" at bounding box center [744, 574] width 968 height 32
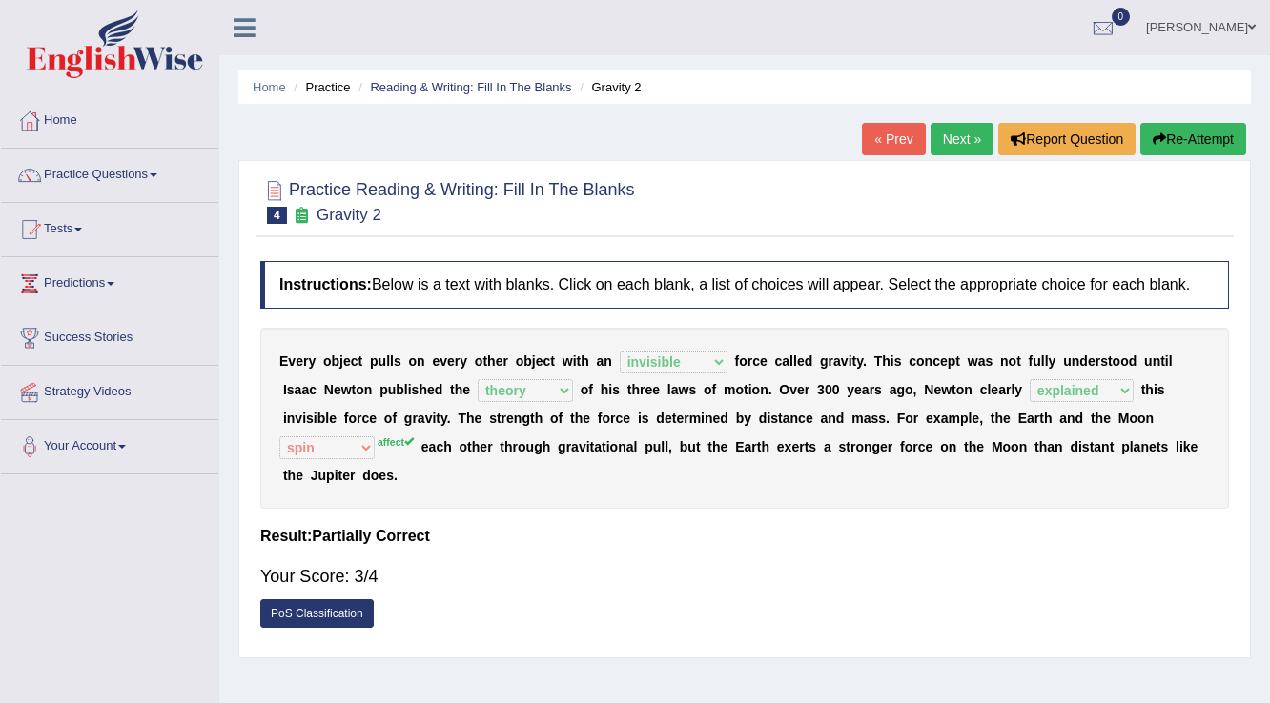
click at [963, 129] on link "Next »" at bounding box center [961, 139] width 63 height 32
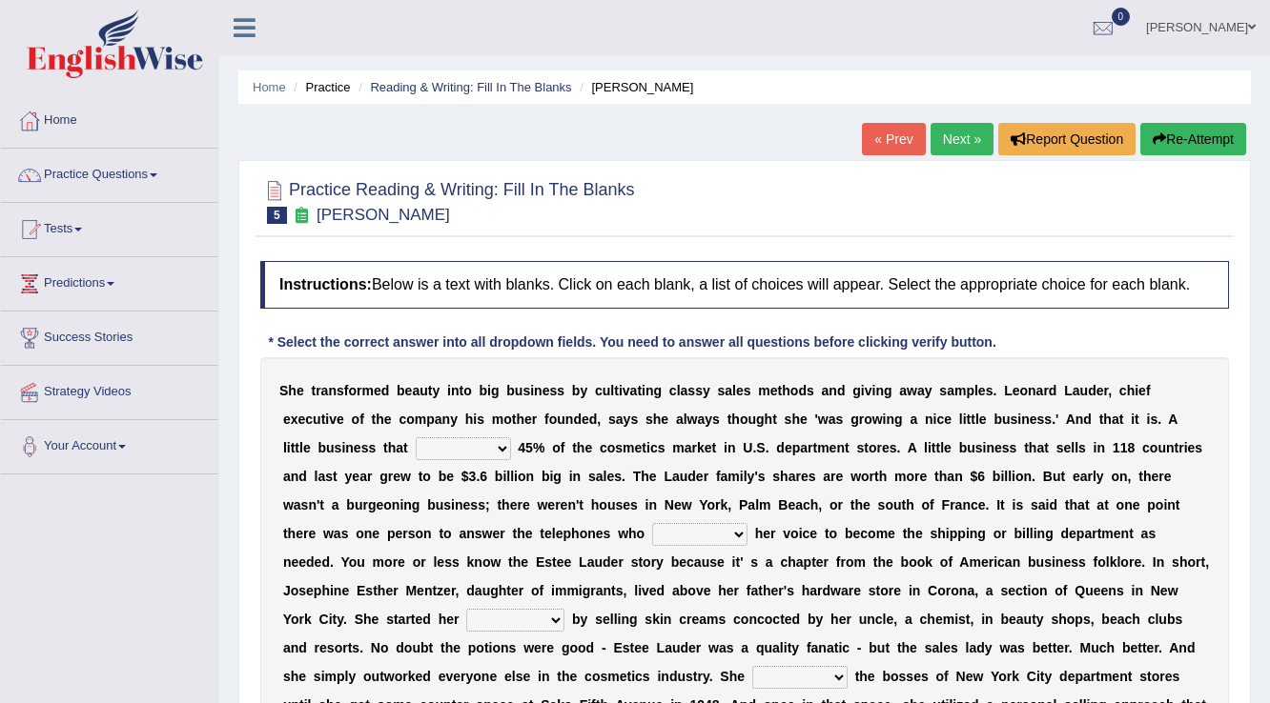
click at [469, 446] on select "has controls makes maintains" at bounding box center [463, 448] width 95 height 23
select select "controls"
click at [416, 437] on select "has controls makes maintains" at bounding box center [463, 448] width 95 height 23
click at [738, 533] on select "switched changed raised used" at bounding box center [699, 534] width 95 height 23
click at [990, 519] on div "S h e t r a n s f o r m e d b e a u t y i n t o b i g b u s i n e s s b y c u l…" at bounding box center [744, 562] width 968 height 410
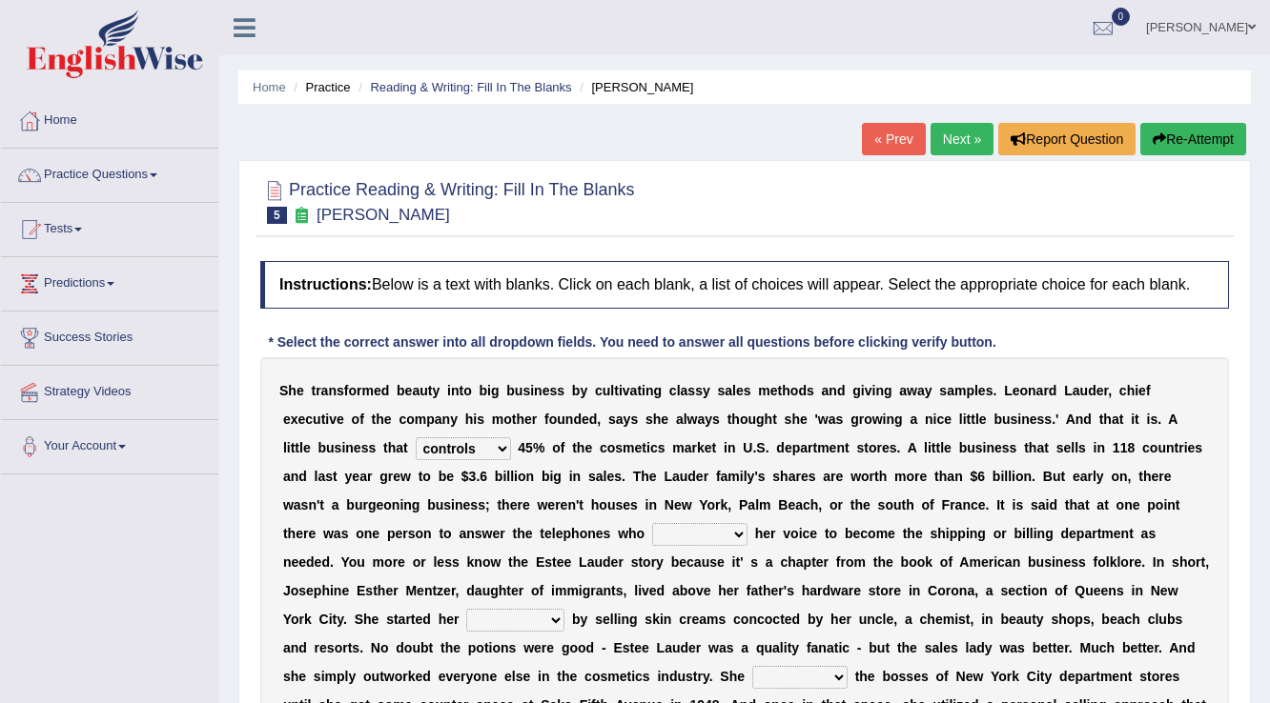
click at [661, 530] on select "switched changed raised used" at bounding box center [699, 534] width 95 height 23
select select "changed"
click at [652, 523] on select "switched changed raised used" at bounding box center [699, 534] width 95 height 23
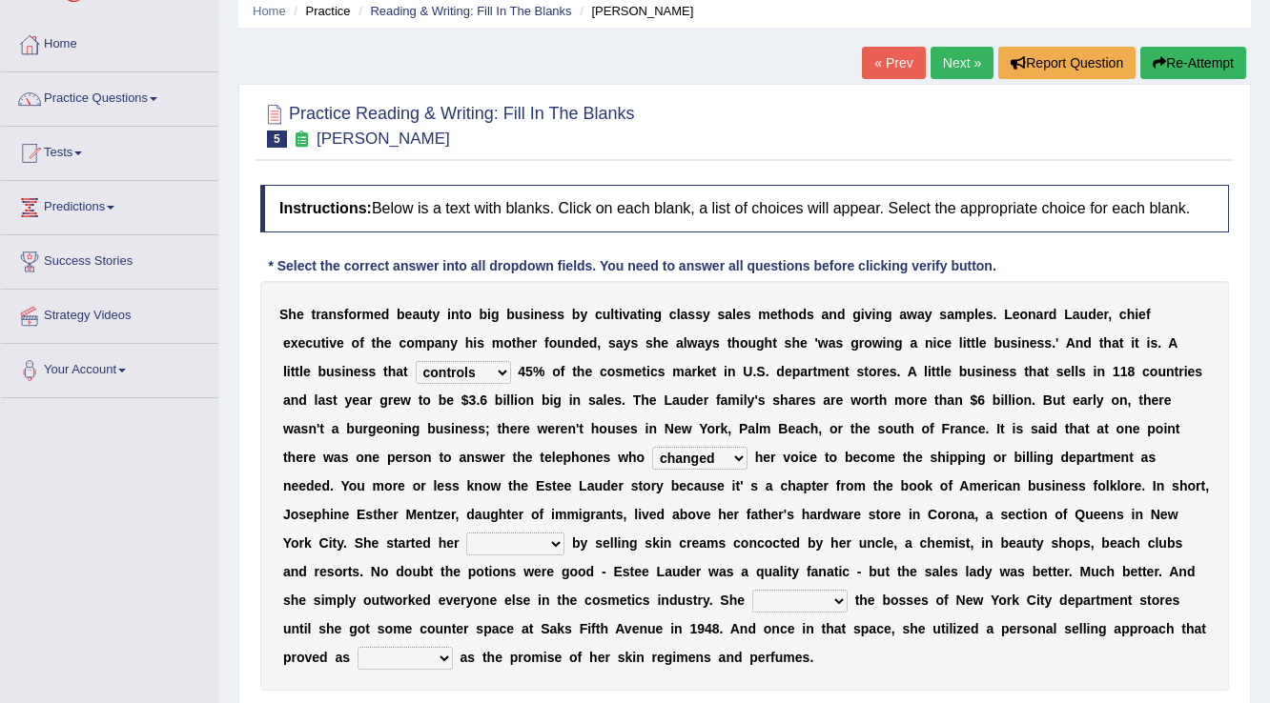
click at [493, 539] on select "job institute companion enterprise" at bounding box center [515, 544] width 98 height 23
select select "enterprise"
click at [466, 533] on select "job institute companion enterprise" at bounding box center [515, 544] width 98 height 23
click at [811, 595] on select "stated bridged stalked heaved" at bounding box center [799, 601] width 95 height 23
select select "stalked"
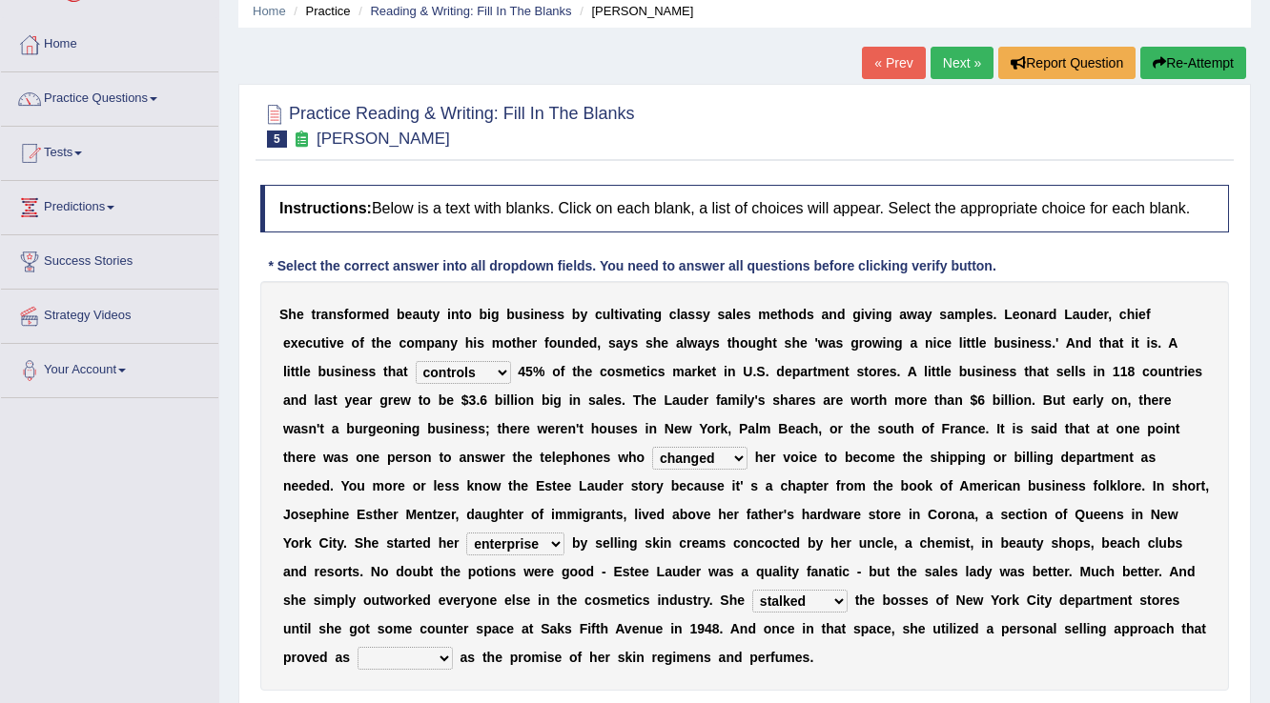
click at [752, 590] on select "stated bridged stalked heaved" at bounding box center [799, 601] width 95 height 23
click at [421, 661] on select "potent ruthless potential expensive" at bounding box center [404, 658] width 95 height 23
select select "potent"
click at [357, 647] on select "potent ruthless potential expensive" at bounding box center [404, 658] width 95 height 23
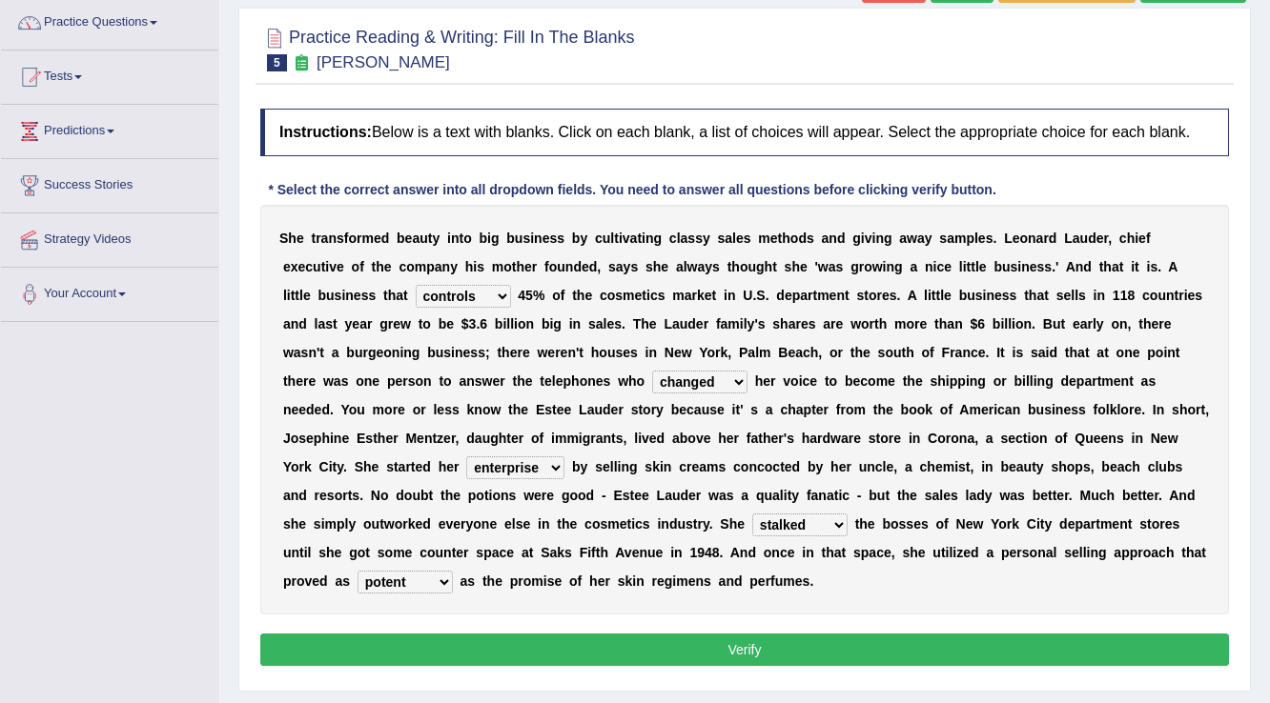
click at [679, 639] on button "Verify" at bounding box center [744, 650] width 968 height 32
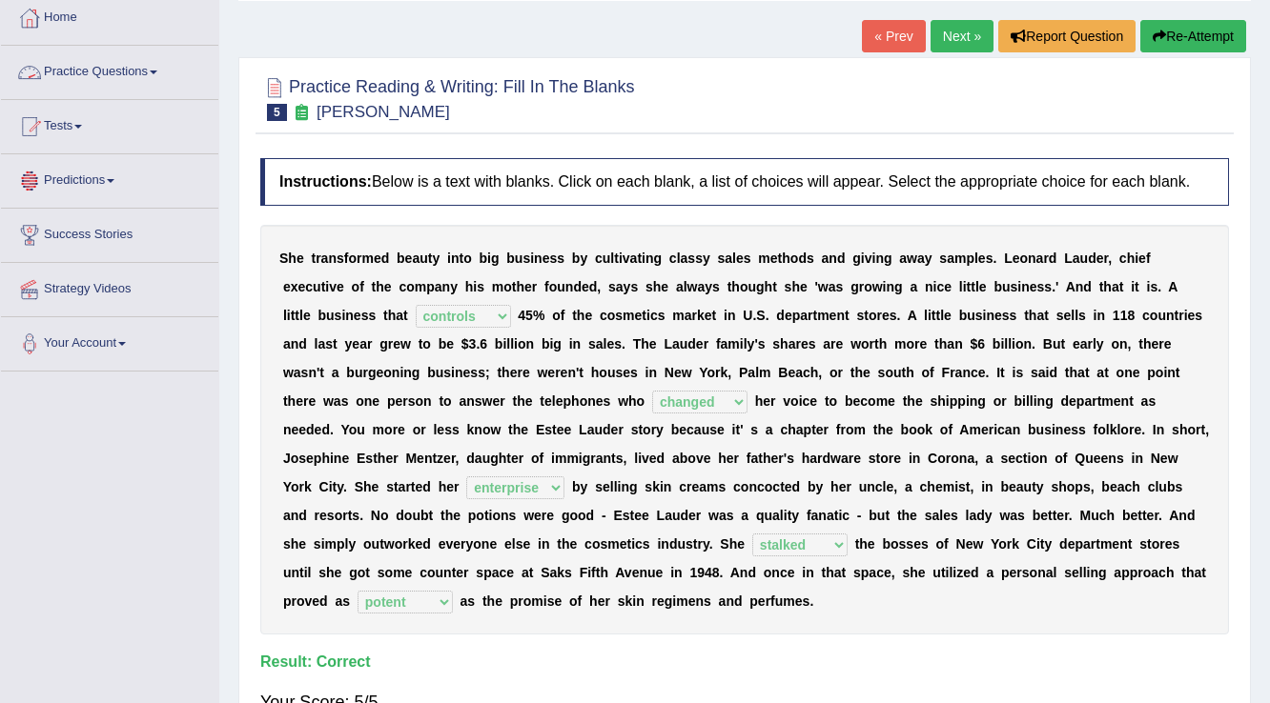
scroll to position [76, 0]
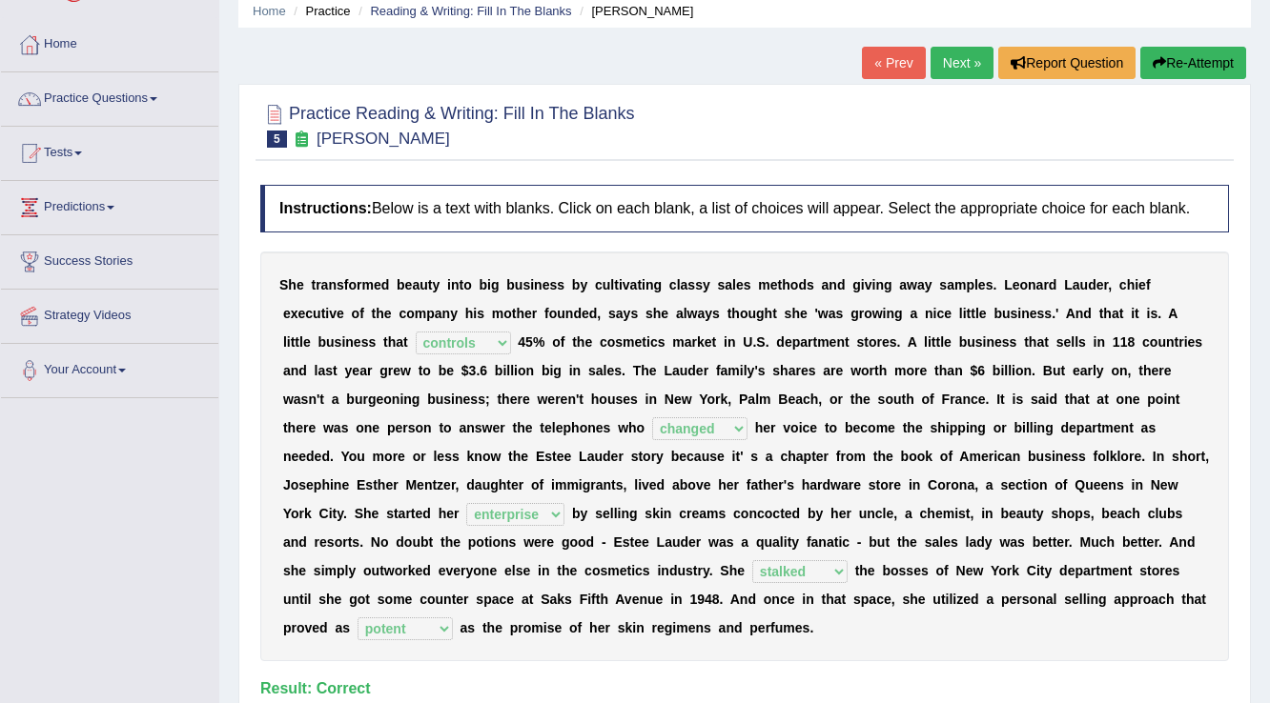
click at [961, 80] on div "« Prev Next » Report Question Re-Attempt" at bounding box center [1056, 65] width 389 height 37
click at [961, 70] on link "Next »" at bounding box center [961, 63] width 63 height 32
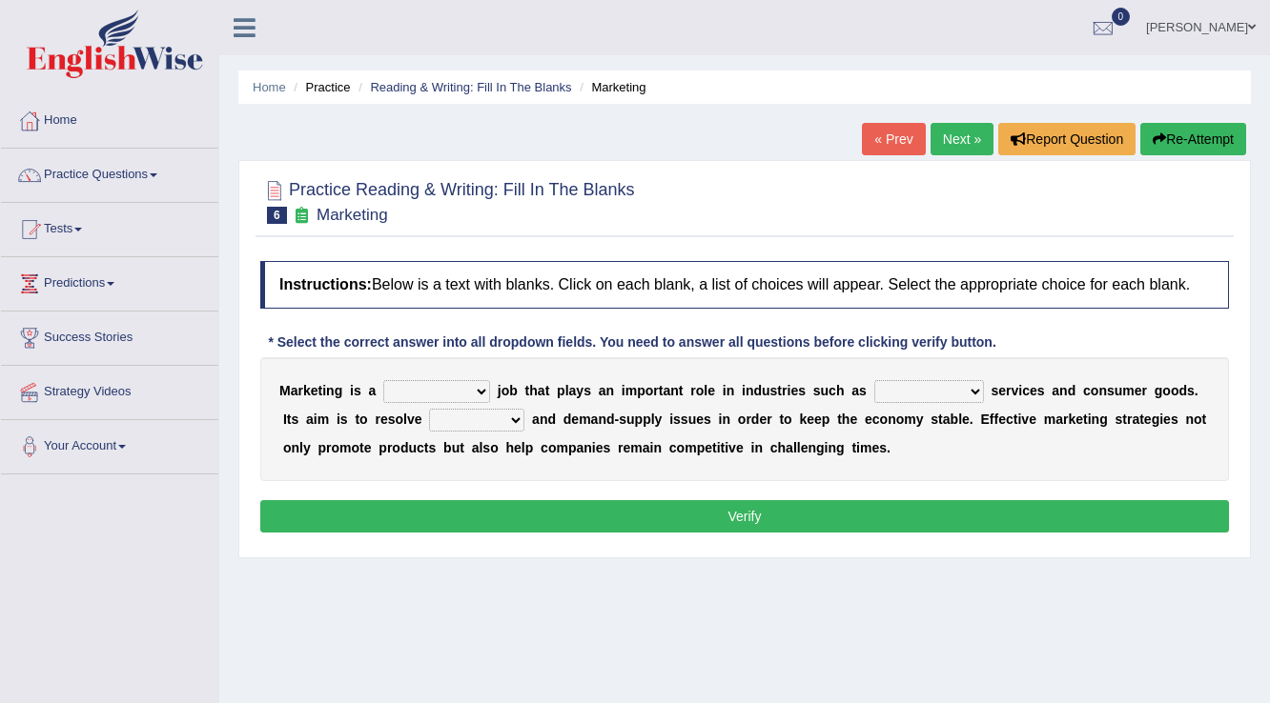
click at [484, 388] on select "professional flexible parochial descriptive" at bounding box center [436, 391] width 107 height 23
select select "professional"
click at [383, 380] on select "professional flexible parochial descriptive" at bounding box center [436, 391] width 107 height 23
click at [957, 381] on select "civil financial conventional foremost" at bounding box center [929, 391] width 110 height 23
select select "financial"
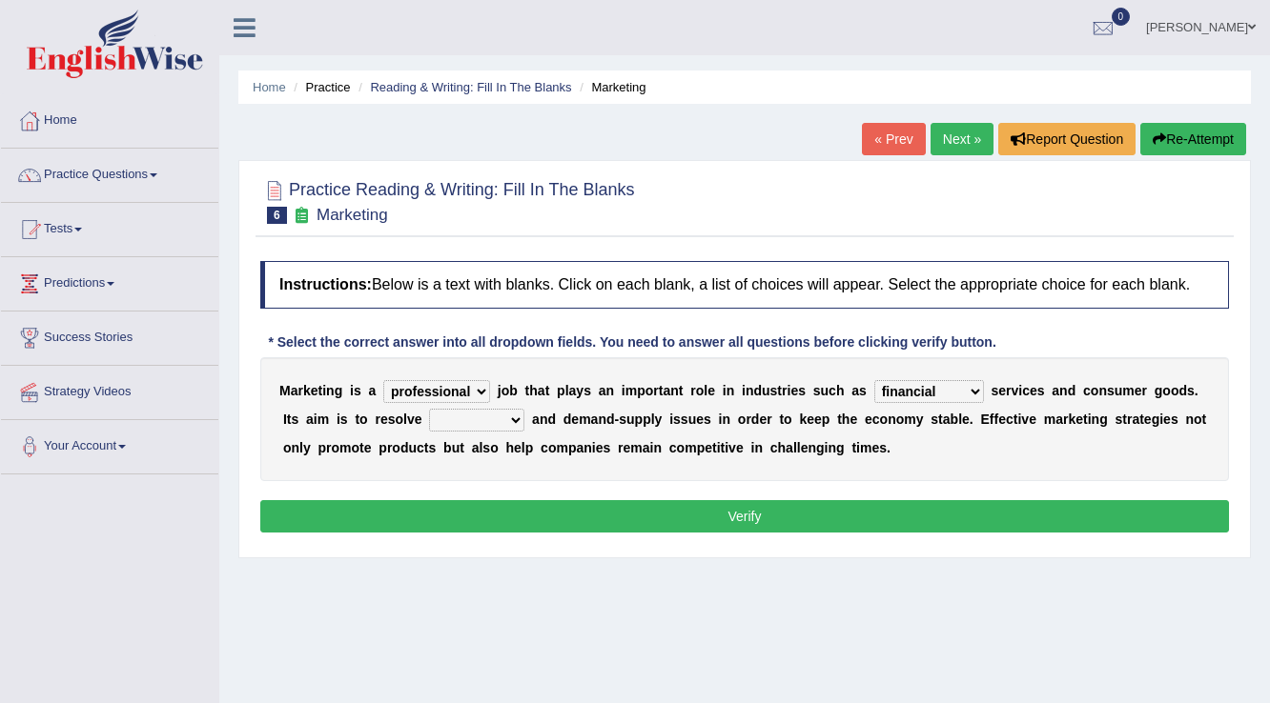
click at [874, 380] on select "civil financial conventional foremost" at bounding box center [929, 391] width 110 height 23
click at [494, 428] on select "imbalance excess symmetry budget" at bounding box center [476, 420] width 95 height 23
select select "imbalance"
click at [429, 409] on select "imbalance excess symmetry budget" at bounding box center [476, 420] width 95 height 23
click at [808, 516] on button "Verify" at bounding box center [744, 516] width 968 height 32
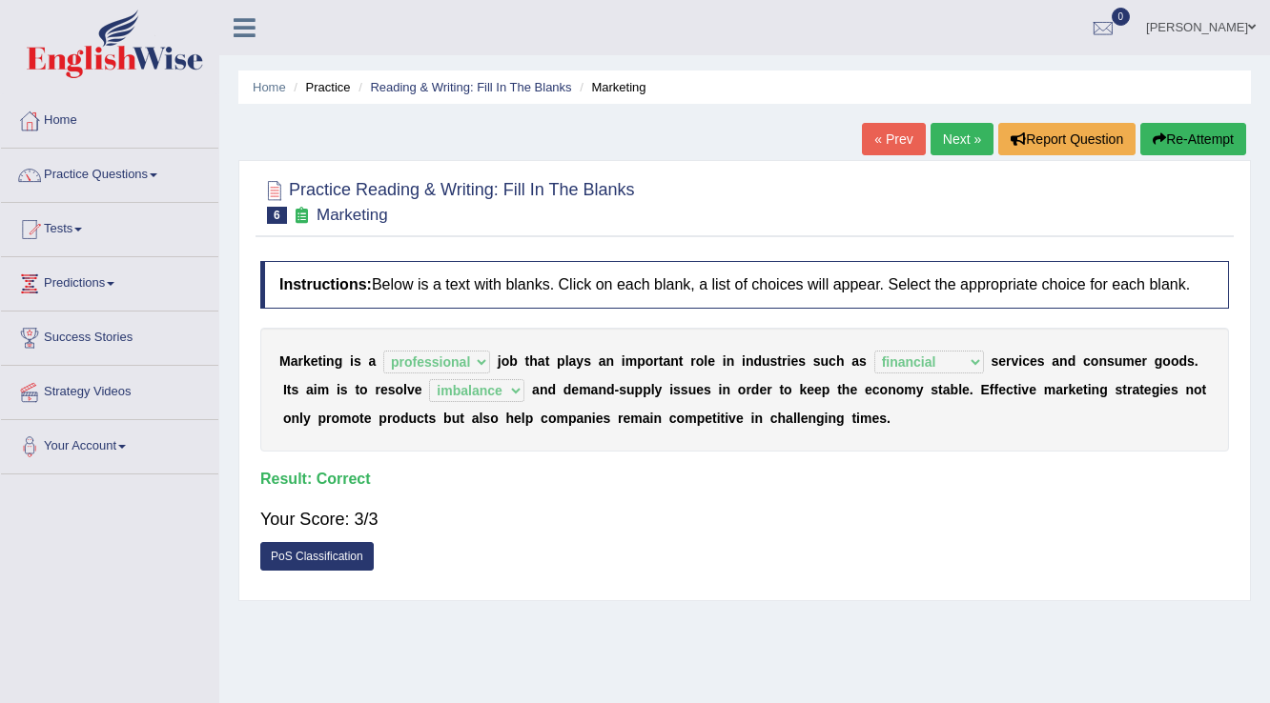
click at [934, 130] on link "Next »" at bounding box center [961, 139] width 63 height 32
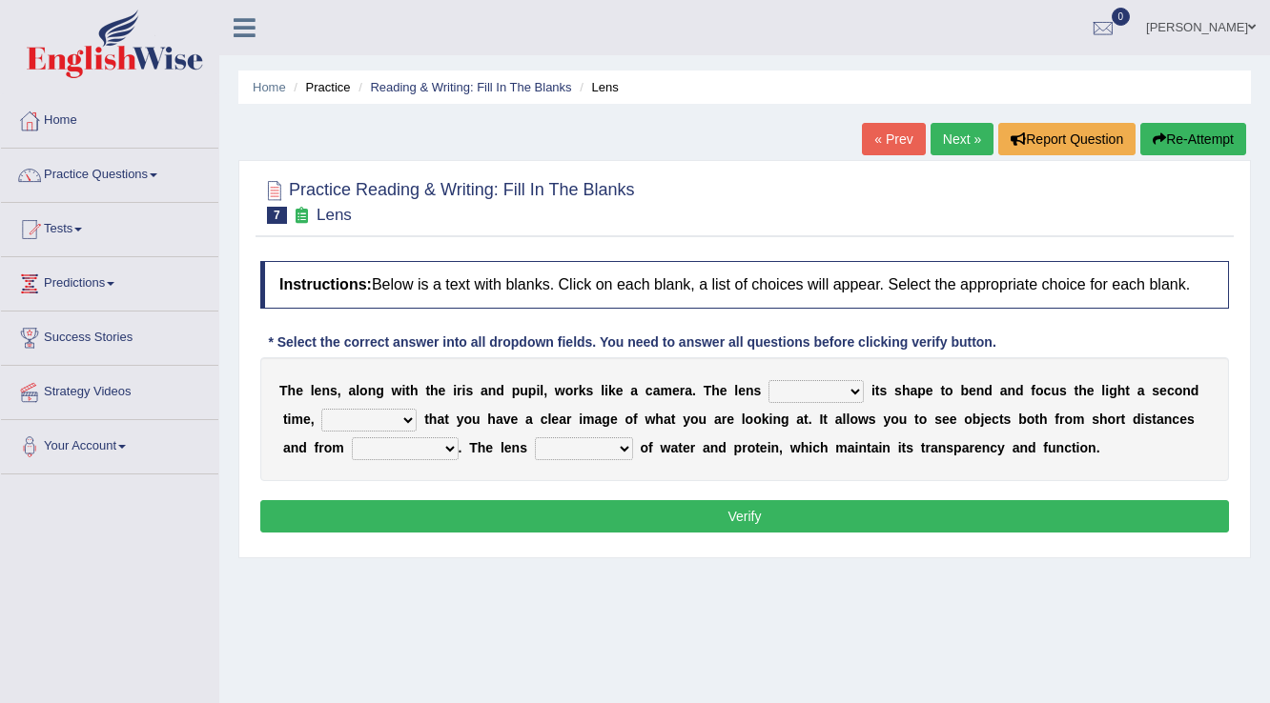
click at [788, 394] on select "adjusts shows selects presents" at bounding box center [815, 391] width 95 height 23
select select "adjusts"
click at [768, 380] on select "adjusts shows selects presents" at bounding box center [815, 391] width 95 height 23
click at [396, 417] on select "ensures to ensure ensure ensured" at bounding box center [368, 420] width 95 height 23
select select "to ensure"
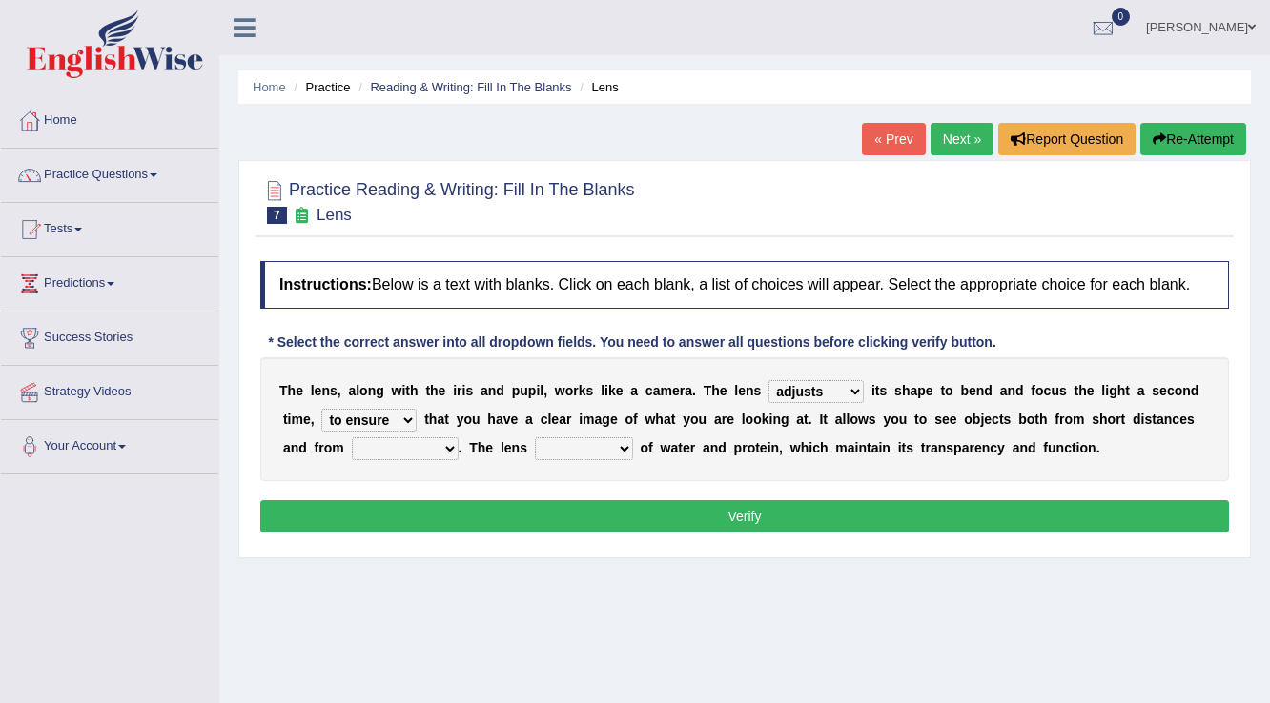
click at [321, 409] on select "ensures to ensure ensure ensured" at bounding box center [368, 420] width 95 height 23
click at [393, 449] on select "far away in between further apart all along" at bounding box center [405, 448] width 107 height 23
select select "far away"
click at [352, 437] on select "far away in between further apart all along" at bounding box center [405, 448] width 107 height 23
click at [591, 449] on select "constitutes comprises composes consists" at bounding box center [584, 448] width 98 height 23
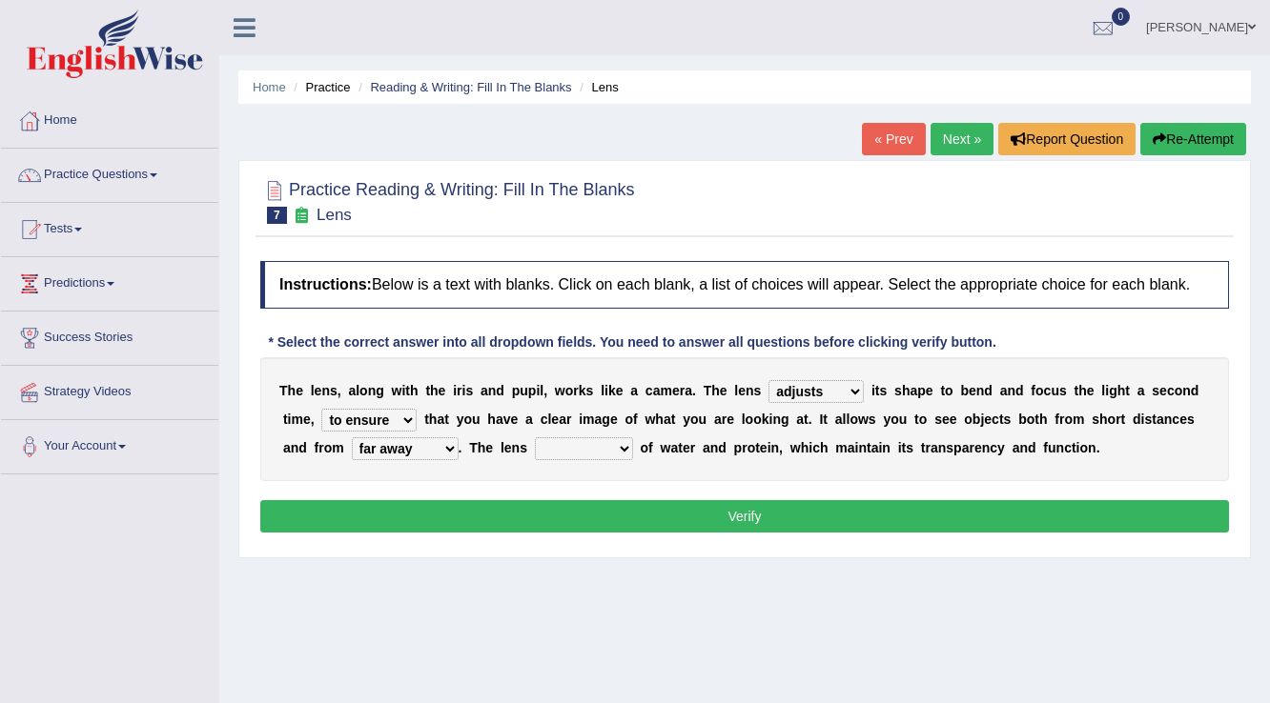
select select "consists"
click at [535, 437] on select "constitutes comprises composes consists" at bounding box center [584, 448] width 98 height 23
click at [606, 508] on button "Verify" at bounding box center [744, 516] width 968 height 32
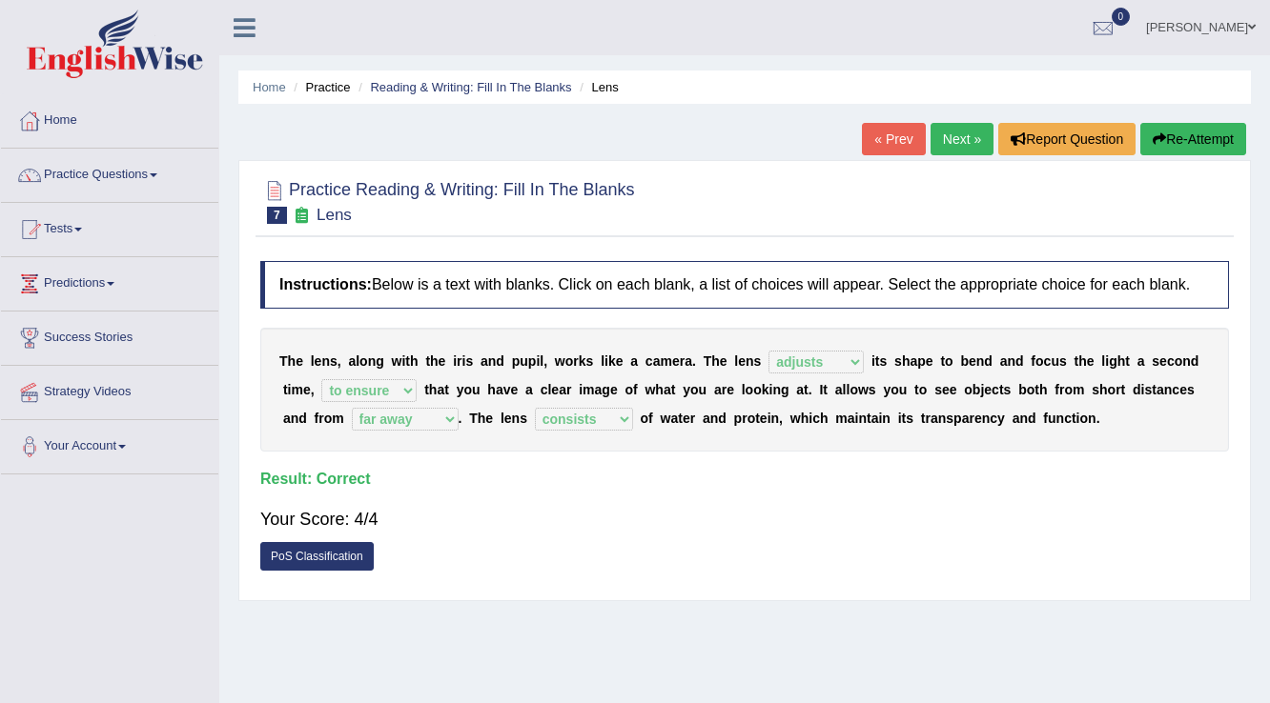
click at [972, 128] on link "Next »" at bounding box center [961, 139] width 63 height 32
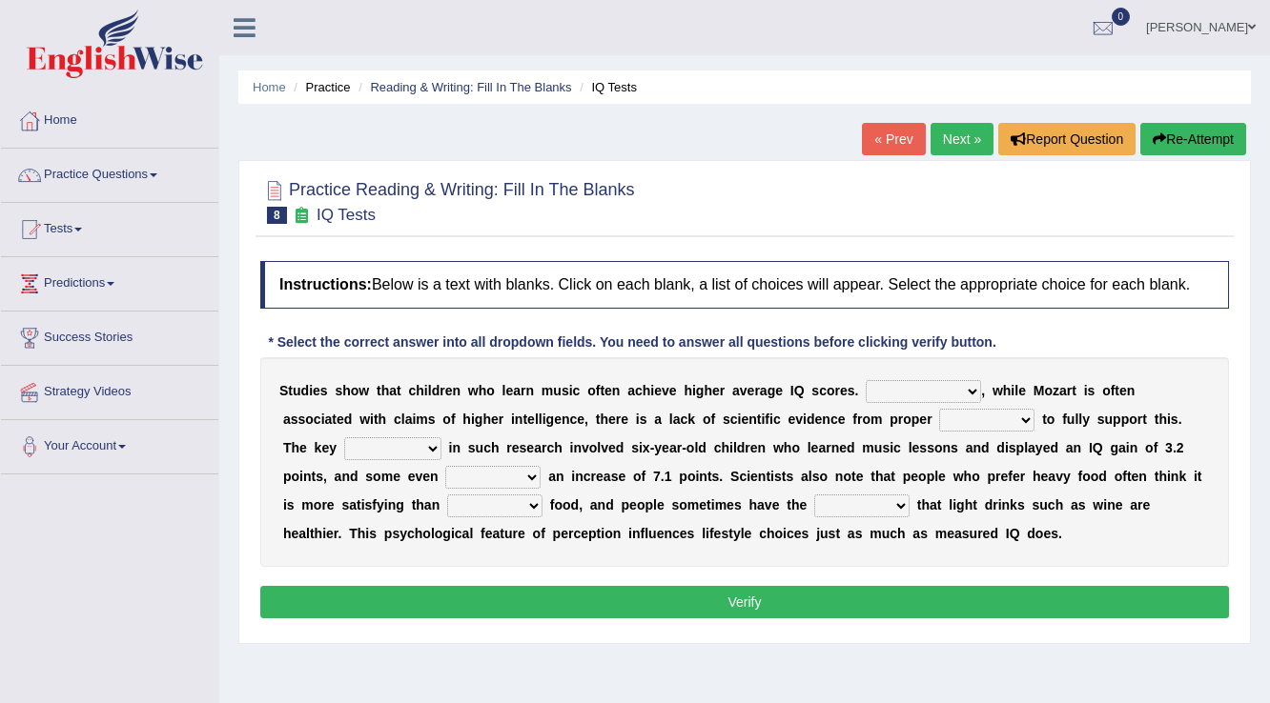
click at [892, 392] on select "However Therefore Consequently While" at bounding box center [922, 391] width 115 height 23
click at [885, 381] on select "However Therefore Consequently While" at bounding box center [922, 391] width 115 height 23
click at [1009, 417] on select "test tests testing tested" at bounding box center [986, 420] width 95 height 23
select select "test"
click at [939, 409] on select "test tests testing tested" at bounding box center [986, 420] width 95 height 23
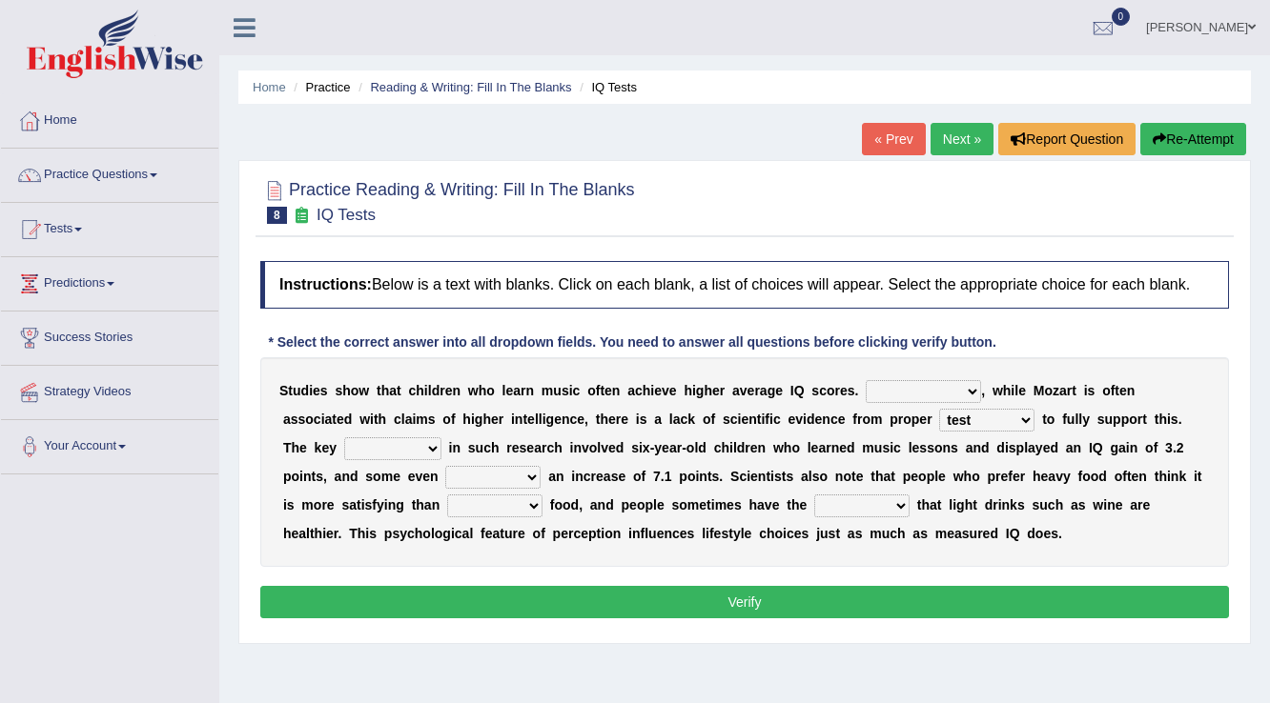
click at [976, 393] on select "However Therefore Consequently While" at bounding box center [922, 391] width 115 height 23
select select "However"
click at [865, 380] on select "However Therefore Consequently While" at bounding box center [922, 391] width 115 height 23
click at [424, 452] on select "process goal implication odd" at bounding box center [392, 448] width 97 height 23
select select "process"
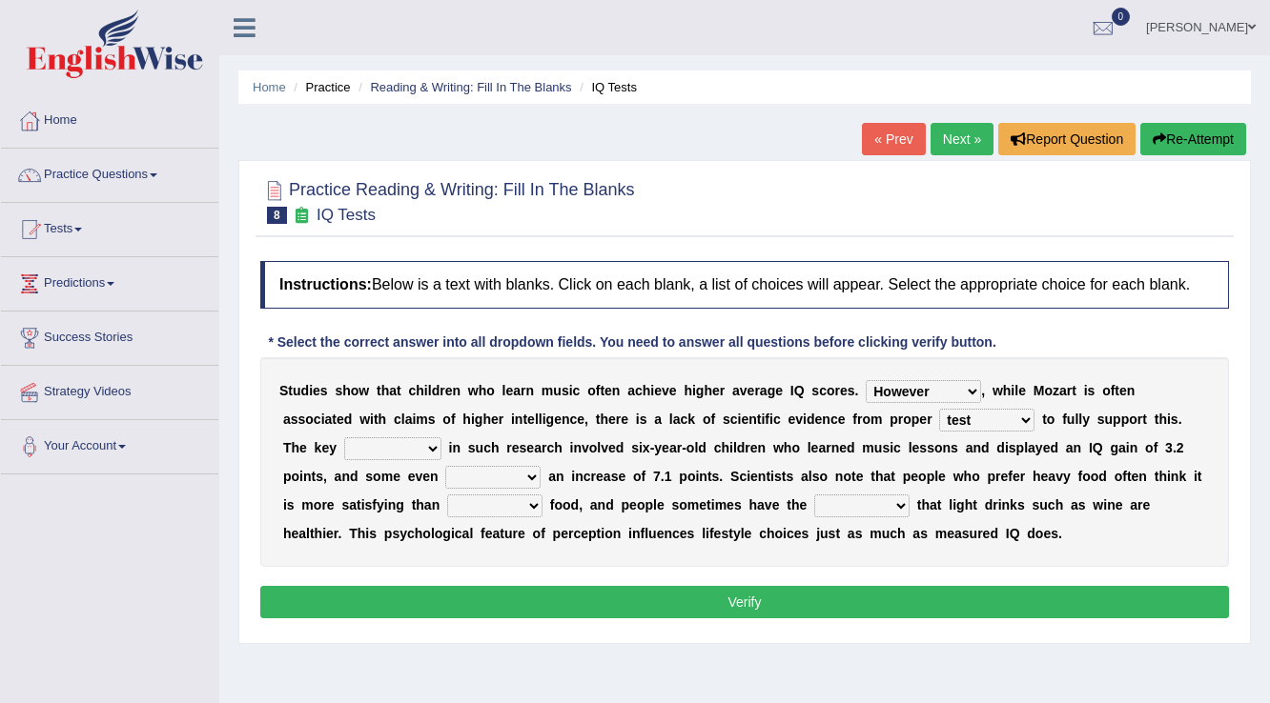
click at [344, 437] on select "process goal implication odd" at bounding box center [392, 448] width 97 height 23
click at [435, 452] on select "process goal implication odd" at bounding box center [392, 448] width 97 height 23
click at [942, 451] on b "n" at bounding box center [946, 447] width 9 height 15
click at [427, 448] on select "process goal implication odd" at bounding box center [392, 448] width 97 height 23
click at [425, 448] on select "process goal implication odd" at bounding box center [392, 448] width 97 height 23
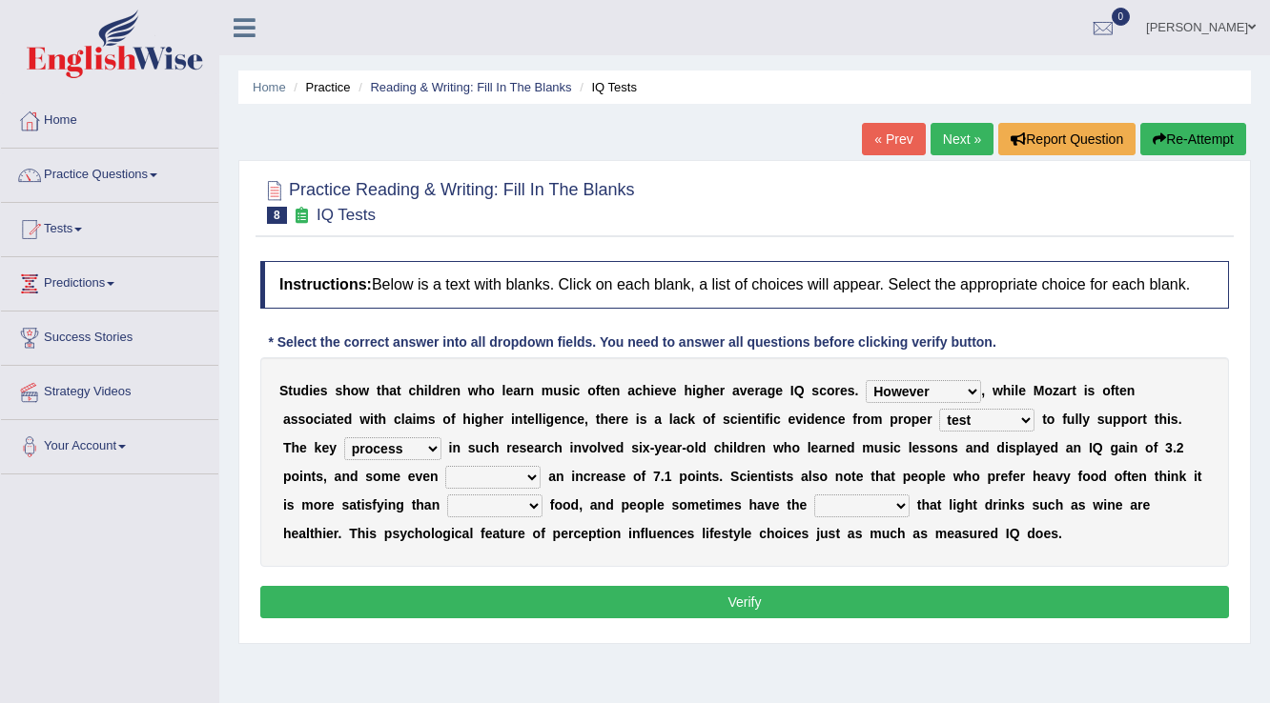
click at [486, 477] on select "exhibited taught learned threatened" at bounding box center [492, 477] width 95 height 23
select select "exhibited"
click at [445, 466] on select "exhibited taught learned threatened" at bounding box center [492, 477] width 95 height 23
click at [497, 504] on select "choosy lighter cushiony spooky" at bounding box center [494, 506] width 95 height 23
select select "lighter"
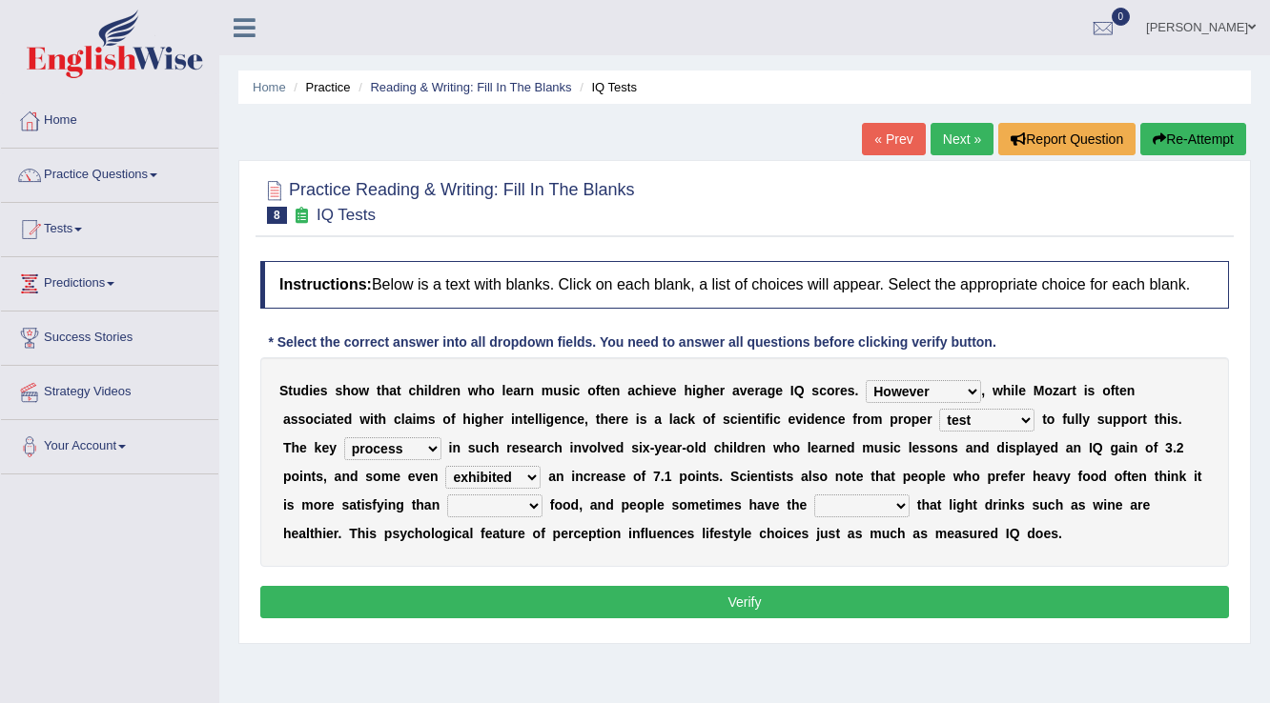
click at [447, 495] on select "choosy lighter cushiony spooky" at bounding box center [494, 506] width 95 height 23
click at [881, 503] on select "illusion sight anecdote intention" at bounding box center [861, 506] width 95 height 23
select select "intention"
click at [814, 495] on select "illusion sight anecdote intention" at bounding box center [861, 506] width 95 height 23
click at [886, 589] on button "Verify" at bounding box center [744, 602] width 968 height 32
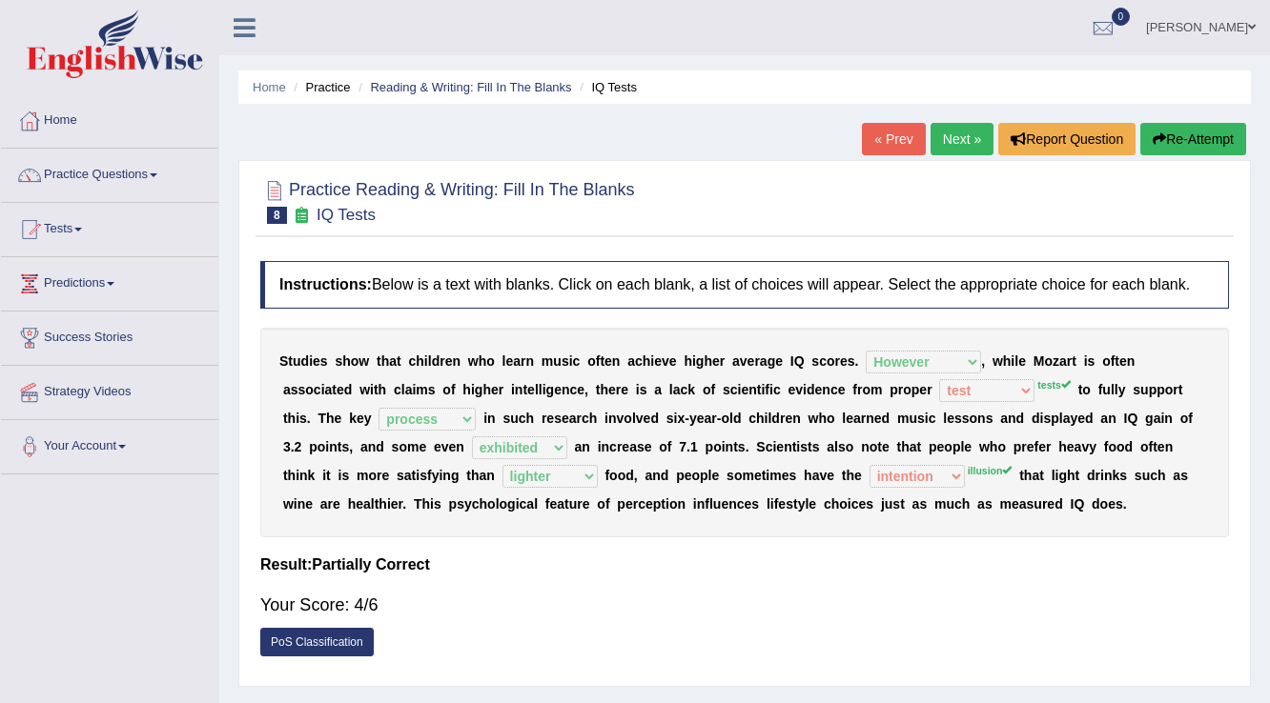
click at [953, 137] on link "Next »" at bounding box center [961, 139] width 63 height 32
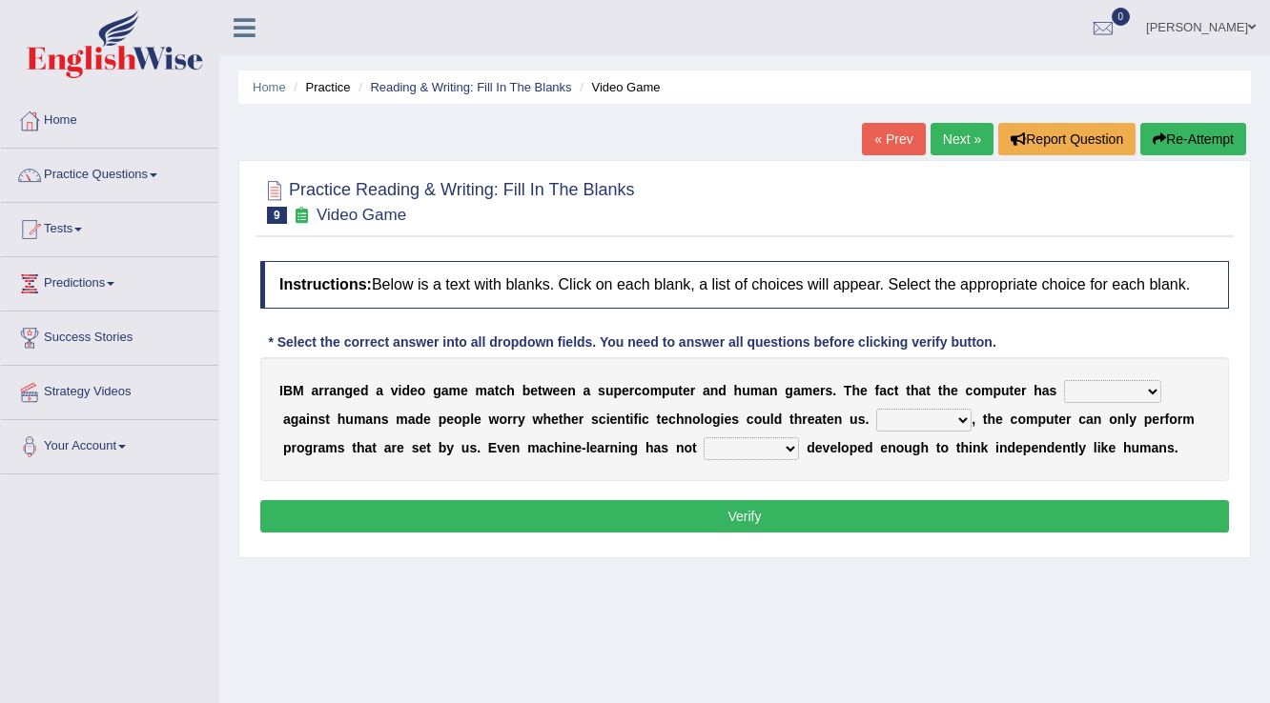
click at [1091, 389] on select "competed fought acted challenged" at bounding box center [1112, 391] width 97 height 23
select select "fought"
click at [1064, 380] on select "competed fought acted challenged" at bounding box center [1112, 391] width 97 height 23
click at [921, 417] on select "Moreover However Thus So" at bounding box center [923, 420] width 95 height 23
select select "However"
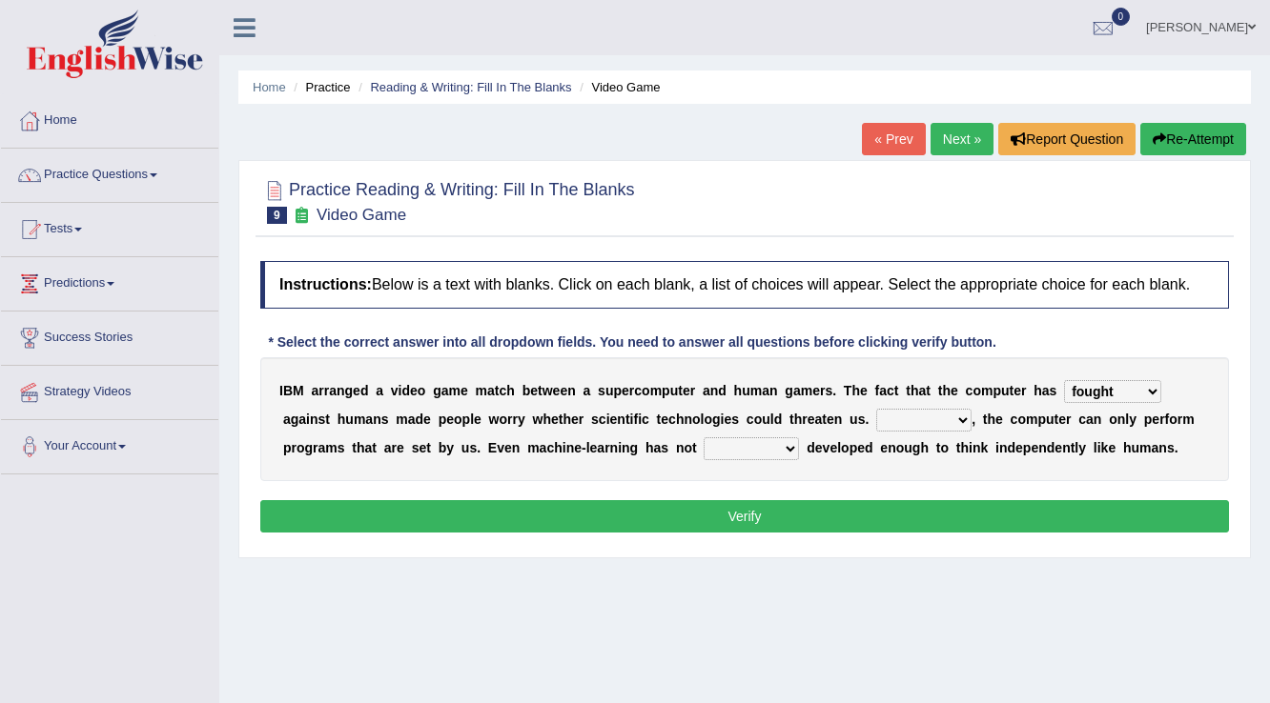
click at [876, 409] on select "Moreover However Thus So" at bounding box center [923, 420] width 95 height 23
click at [952, 411] on select "Moreover However Thus So" at bounding box center [923, 420] width 95 height 23
click at [717, 450] on select "yet still only just" at bounding box center [750, 448] width 95 height 23
select select "yet"
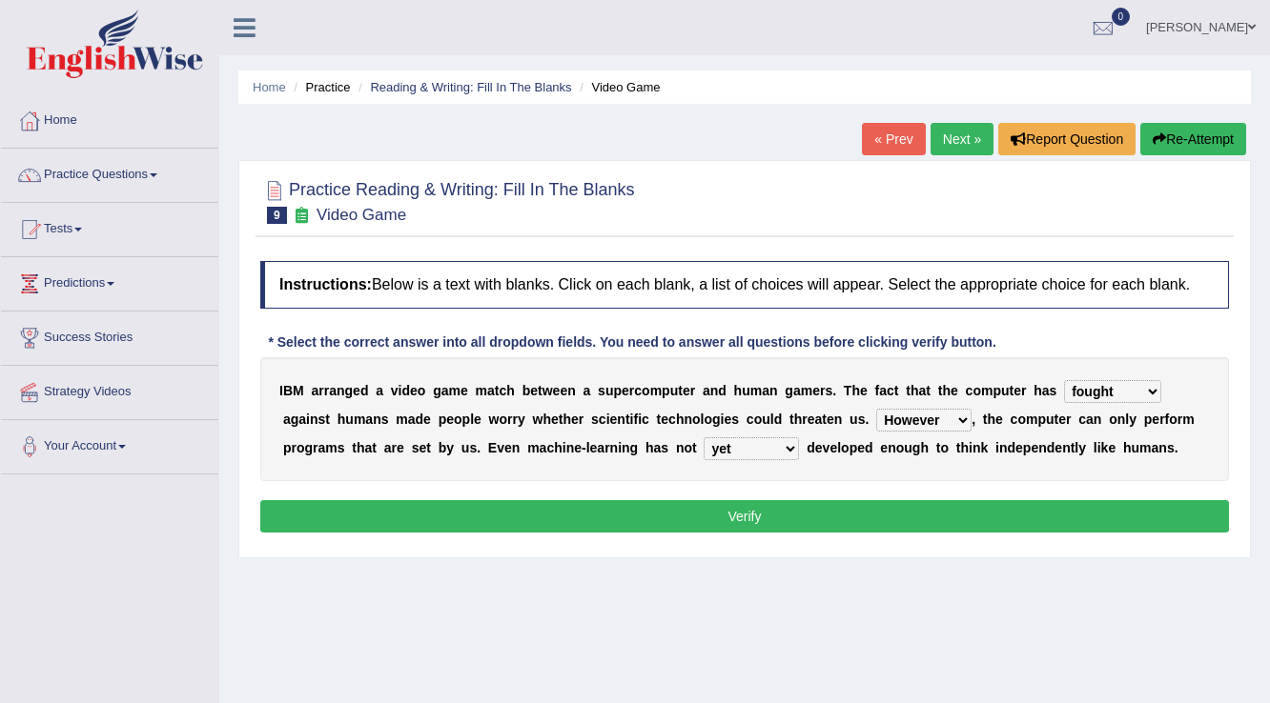
click at [703, 437] on select "yet still only just" at bounding box center [750, 448] width 95 height 23
click at [744, 512] on button "Verify" at bounding box center [744, 516] width 968 height 32
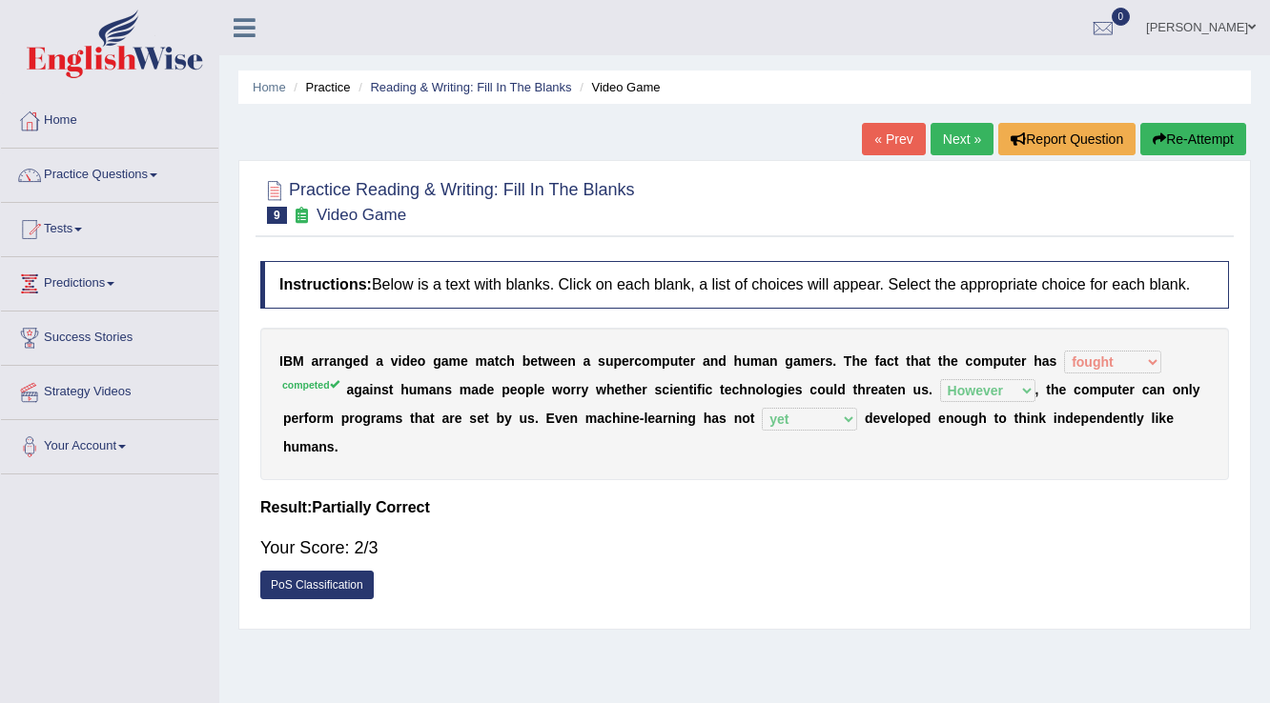
click at [934, 132] on link "Next »" at bounding box center [961, 139] width 63 height 32
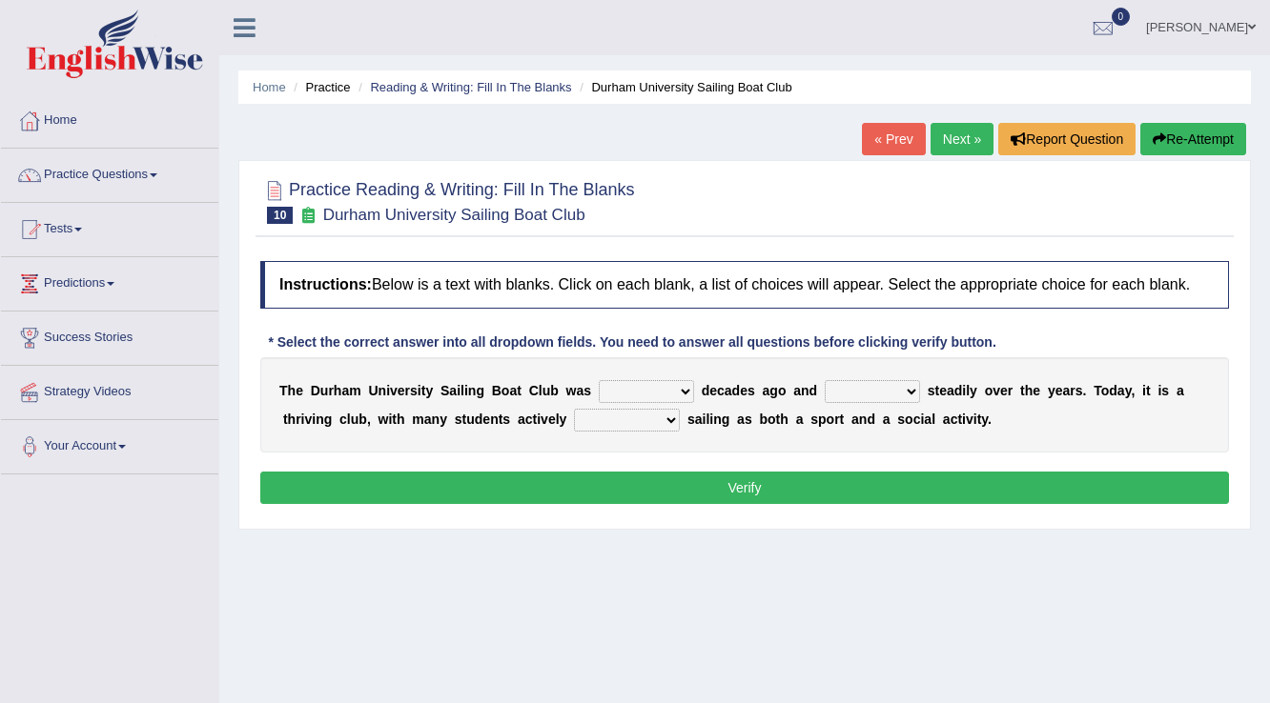
click at [643, 389] on select "found fund founded find" at bounding box center [646, 391] width 95 height 23
select select "founded"
click at [599, 380] on select "found fund founded find" at bounding box center [646, 391] width 95 height 23
click at [873, 389] on select "grow growing has grown grown" at bounding box center [871, 391] width 95 height 23
select select "has grown"
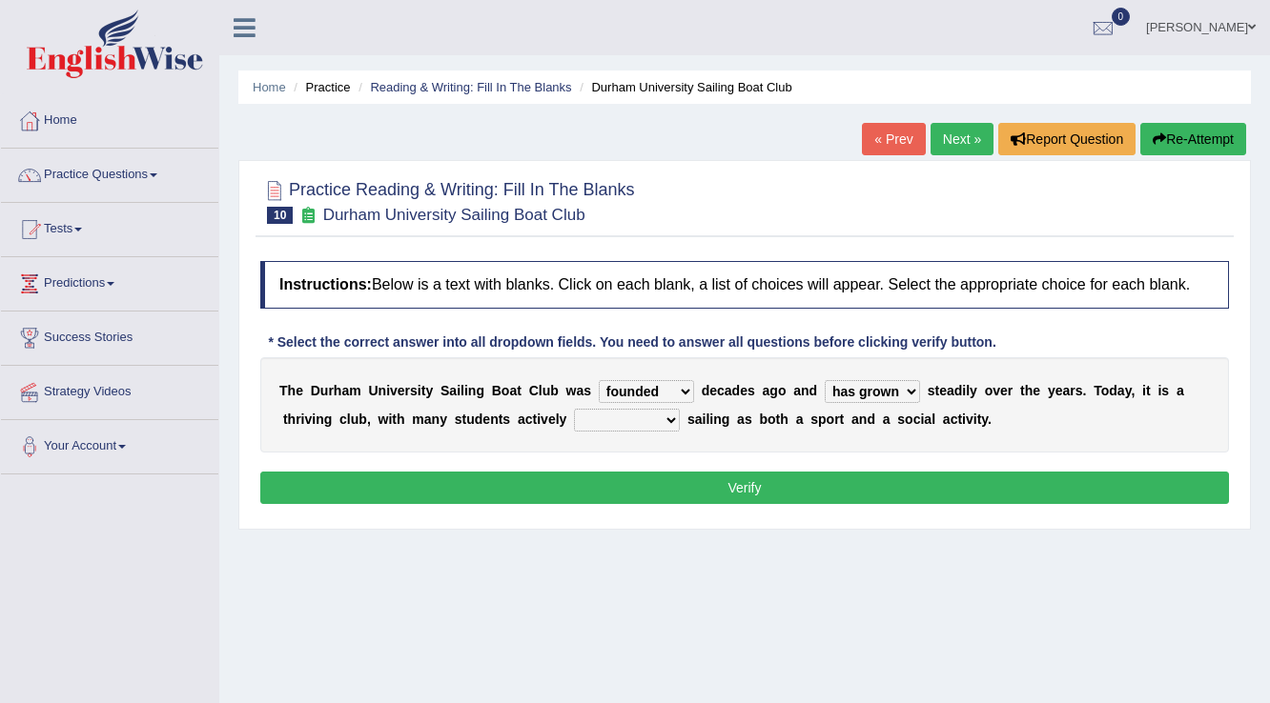
click at [824, 380] on select "grow growing has grown grown" at bounding box center [871, 391] width 95 height 23
click at [591, 418] on select "enjoy enjoyed are enjoying enjoying" at bounding box center [627, 420] width 106 height 23
select select "enjoyed"
click at [574, 409] on select "enjoy enjoyed are enjoying enjoying" at bounding box center [627, 420] width 106 height 23
click at [611, 472] on button "Verify" at bounding box center [744, 488] width 968 height 32
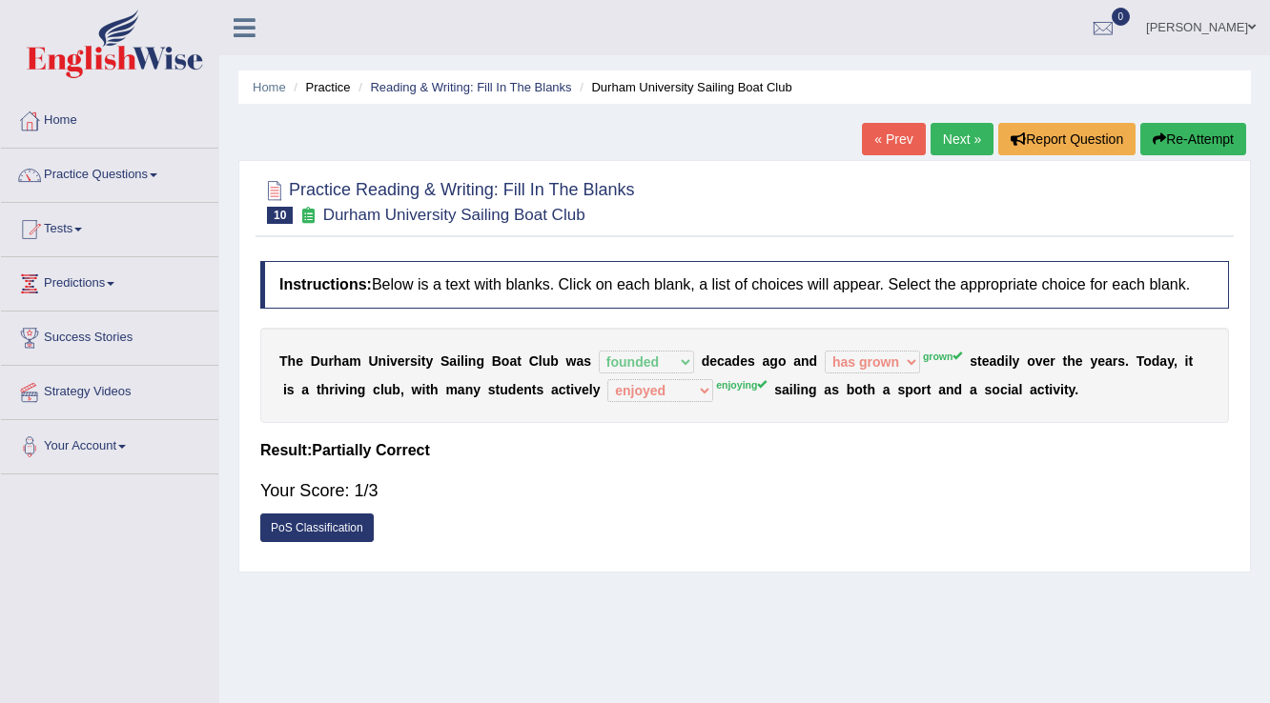
click at [949, 132] on link "Next »" at bounding box center [961, 139] width 63 height 32
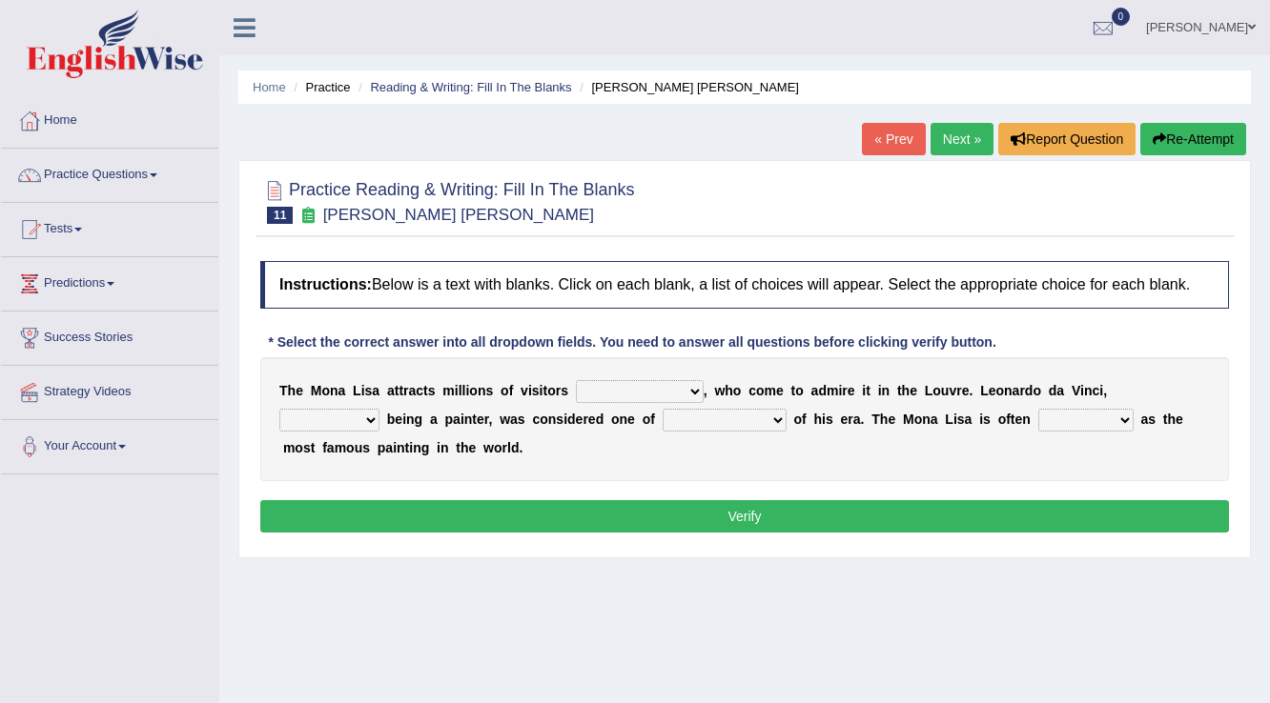
click at [628, 397] on select "around the year the all year all year round per year" at bounding box center [640, 391] width 128 height 23
select select "per year"
click at [576, 380] on select "around the year the all year all year round per year" at bounding box center [640, 391] width 128 height 23
click at [466, 85] on link "Reading & Writing: Fill In The Blanks" at bounding box center [470, 87] width 201 height 14
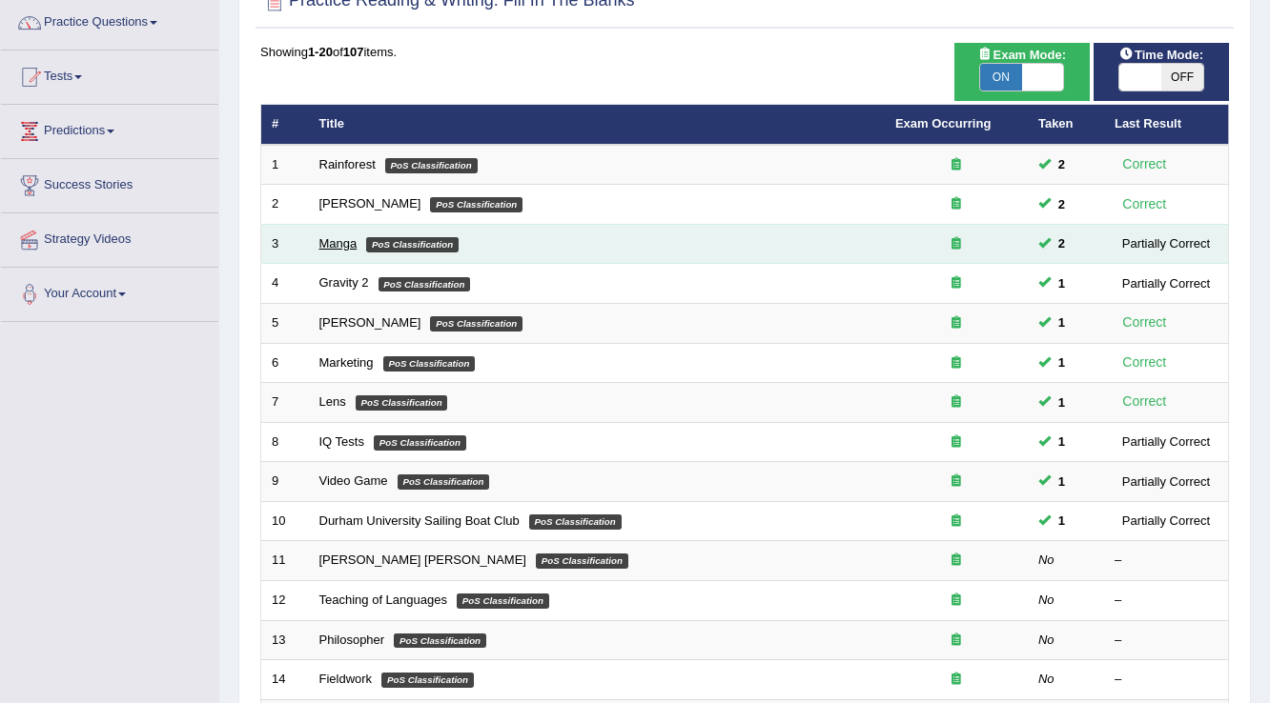
click at [345, 244] on link "Manga" at bounding box center [338, 243] width 38 height 14
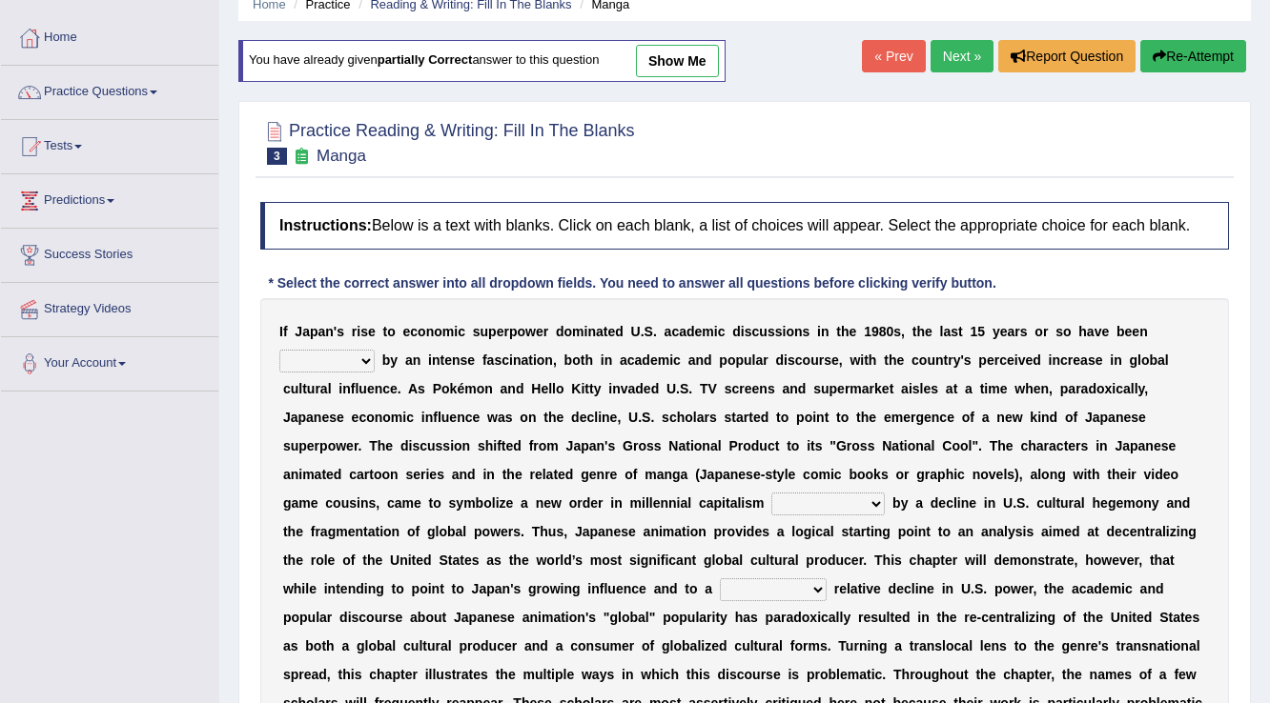
scroll to position [80, 0]
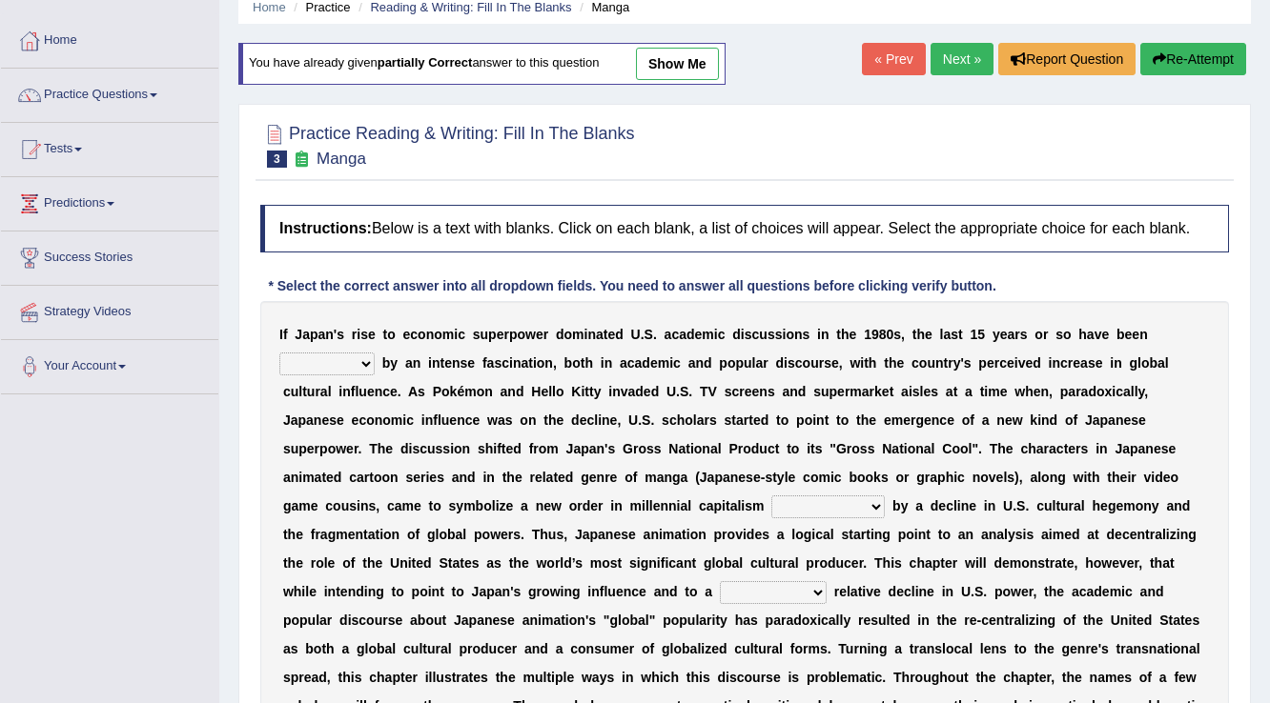
click at [678, 70] on link "show me" at bounding box center [677, 64] width 83 height 32
select select "marked"
select select "opposed"
select select "concomitant"
select select "on the contrary"
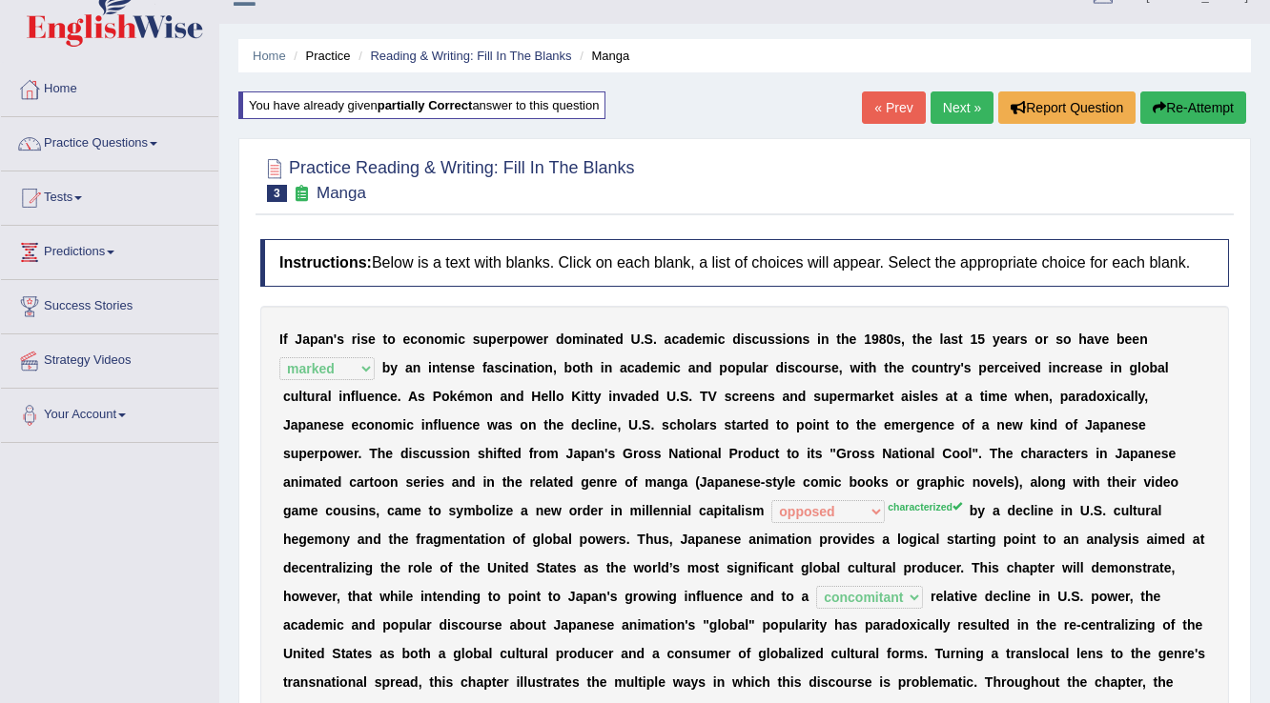
scroll to position [4, 0]
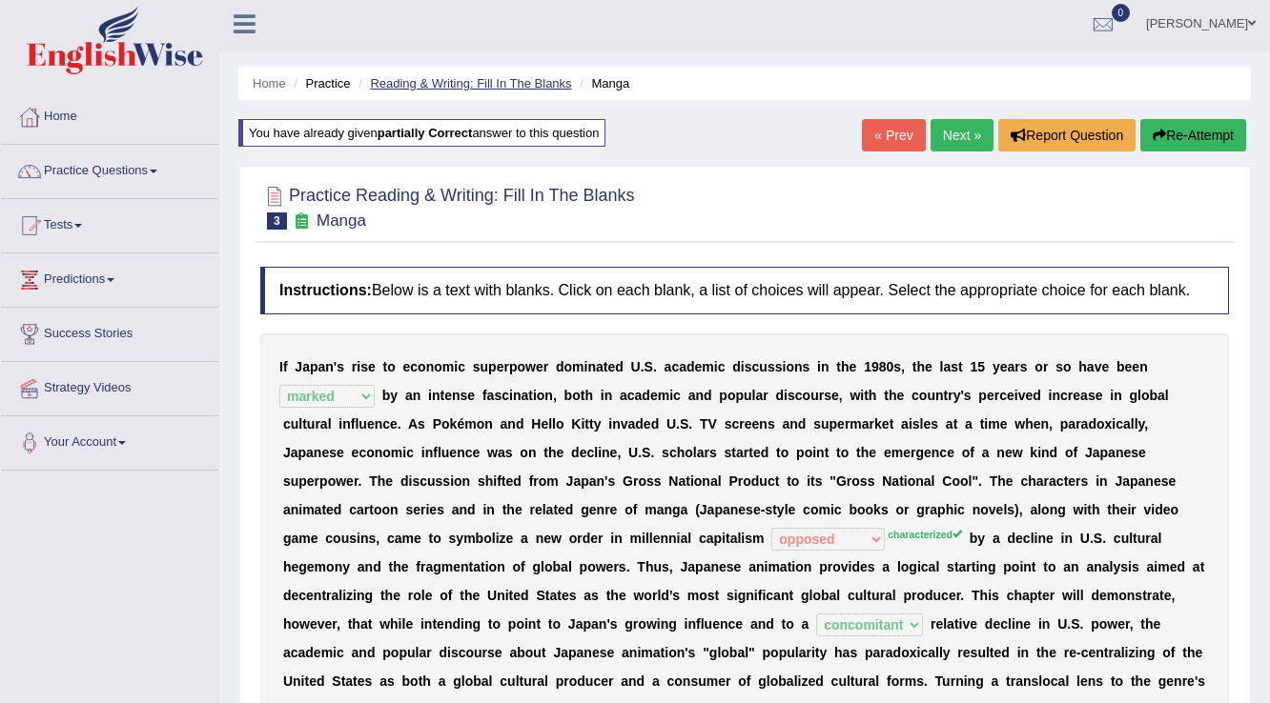
click at [497, 84] on link "Reading & Writing: Fill In The Blanks" at bounding box center [470, 83] width 201 height 14
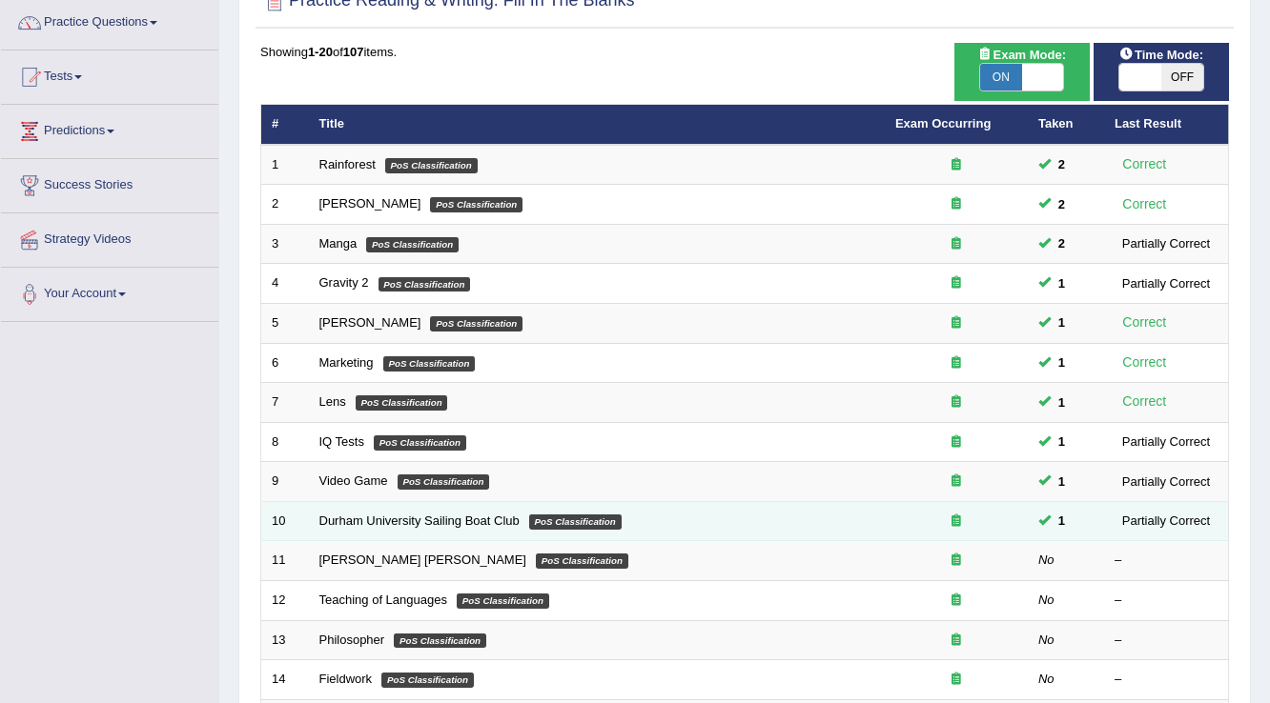
scroll to position [153, 0]
click at [437, 521] on link "Durham University Sailing Boat Club" at bounding box center [419, 521] width 200 height 14
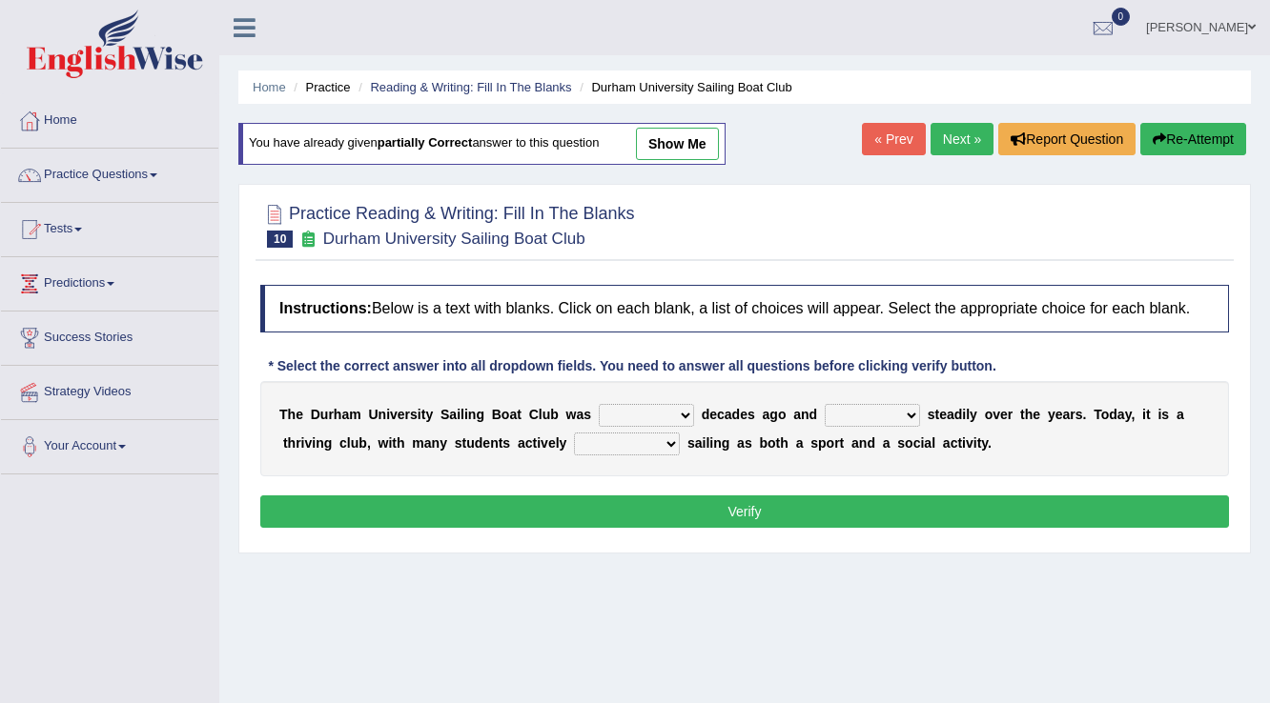
click at [672, 147] on link "show me" at bounding box center [677, 144] width 83 height 32
select select "founded"
select select "has grown"
select select "enjoyed"
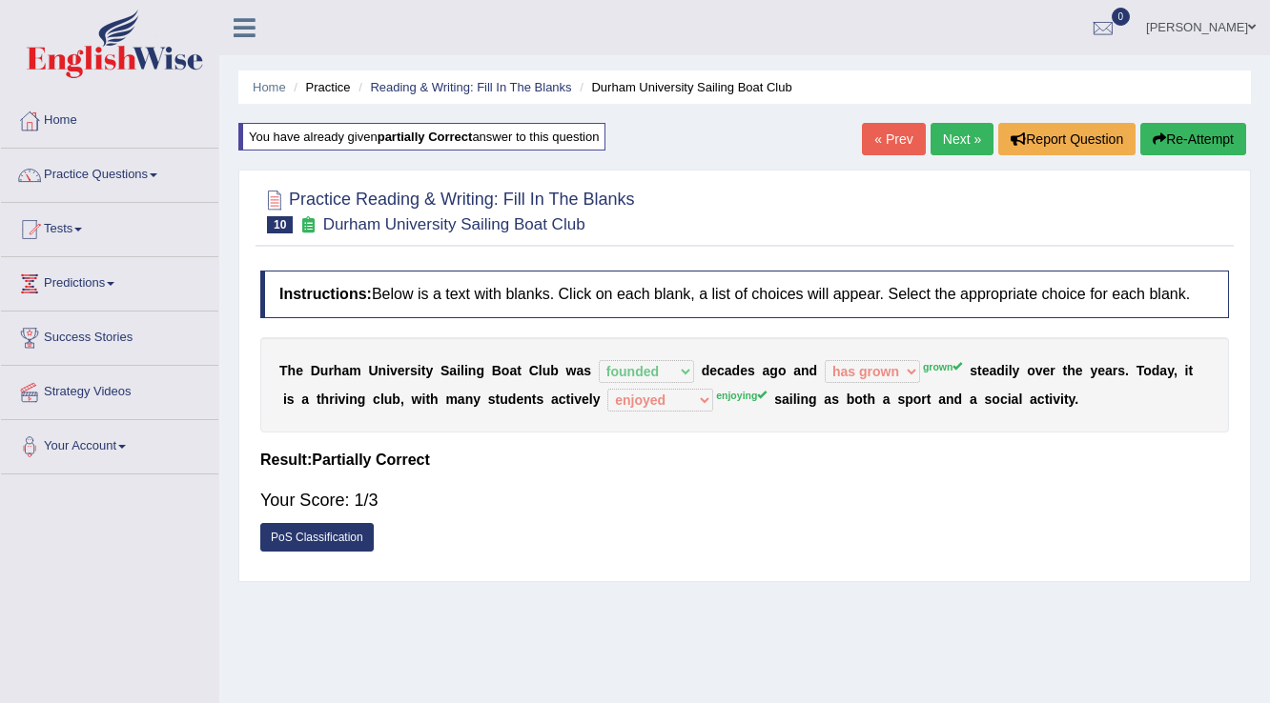
click at [357, 530] on link "PoS Classification" at bounding box center [316, 537] width 113 height 29
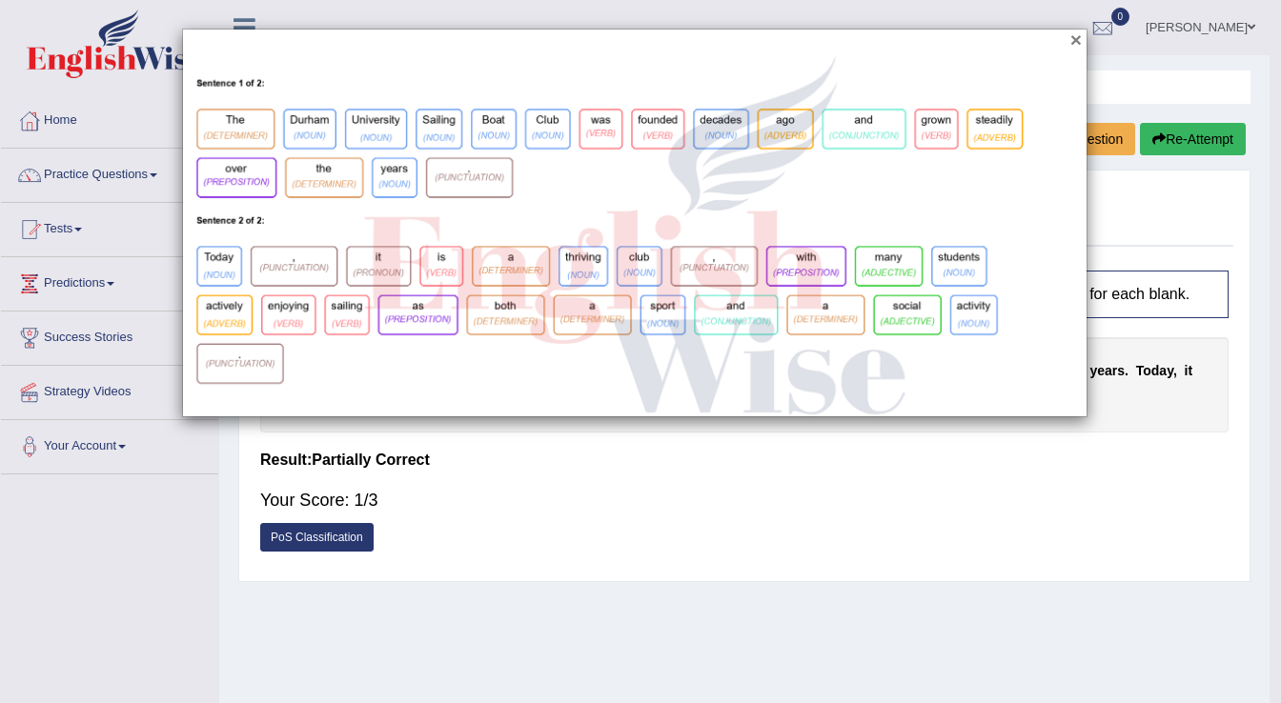
click at [1079, 41] on button "×" at bounding box center [1075, 40] width 11 height 20
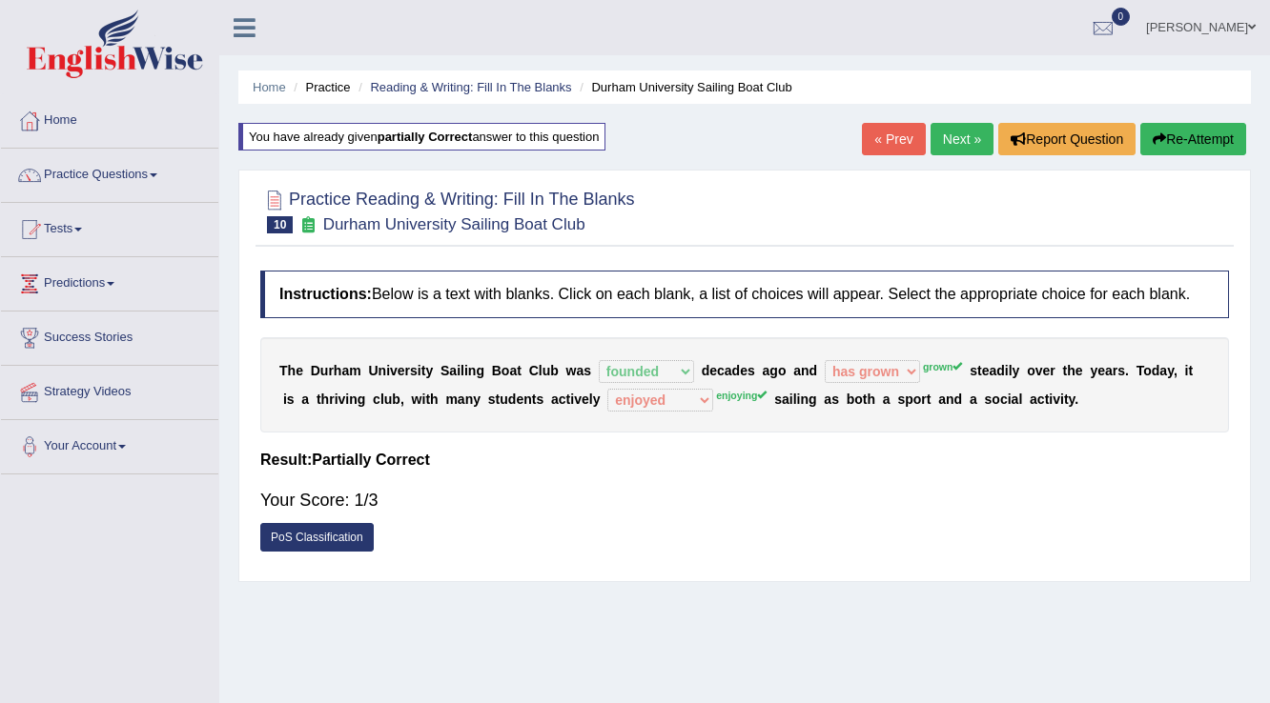
click at [323, 539] on link "PoS Classification" at bounding box center [316, 537] width 113 height 29
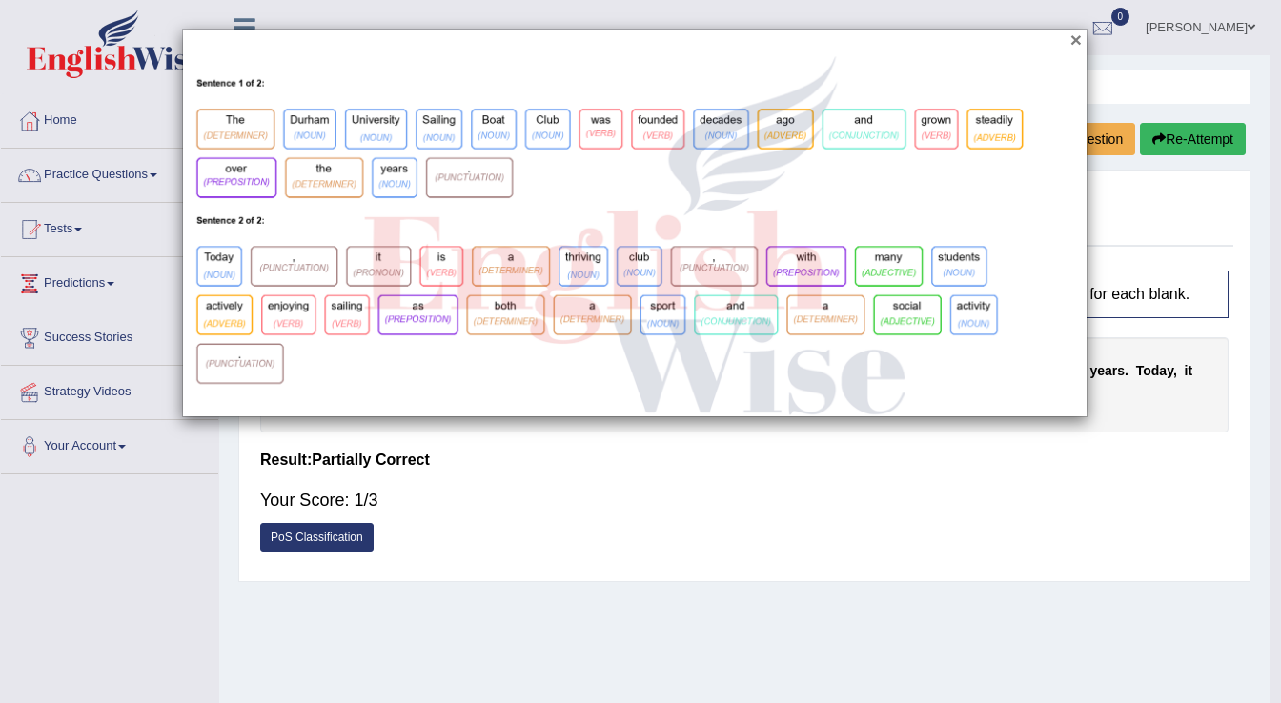
click at [1080, 32] on button "×" at bounding box center [1075, 40] width 11 height 20
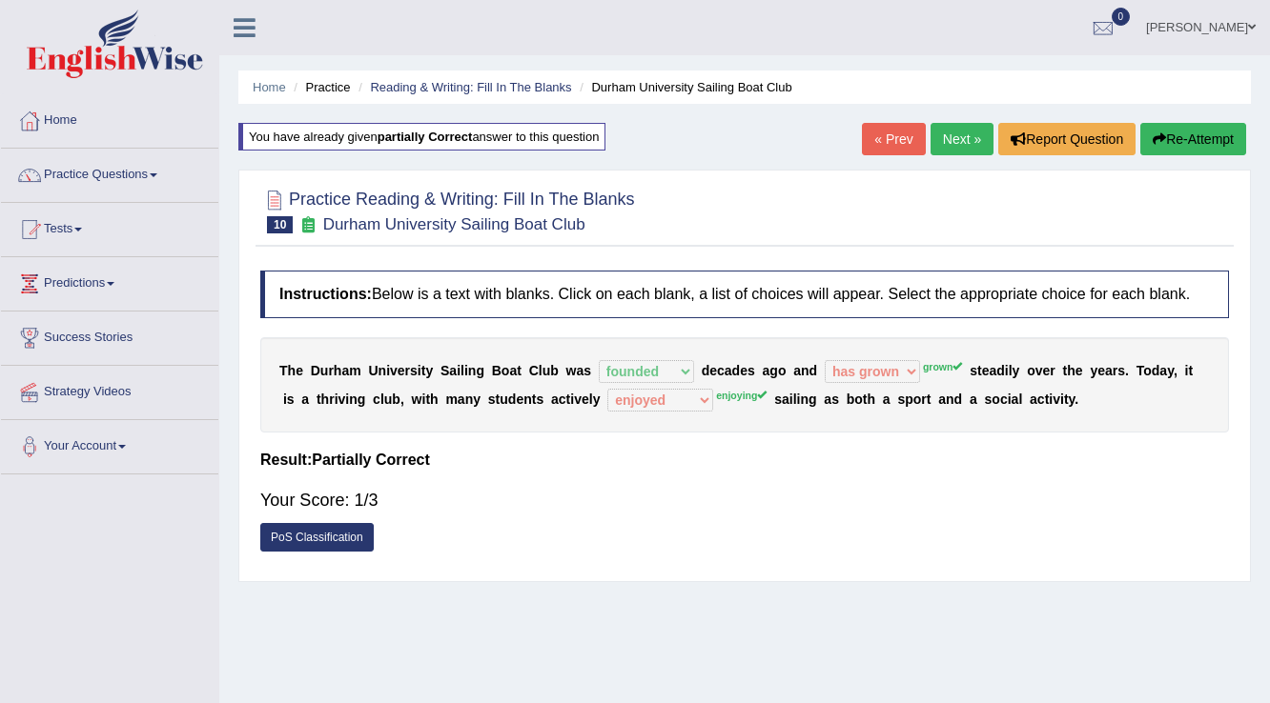
click at [934, 137] on link "Next »" at bounding box center [961, 139] width 63 height 32
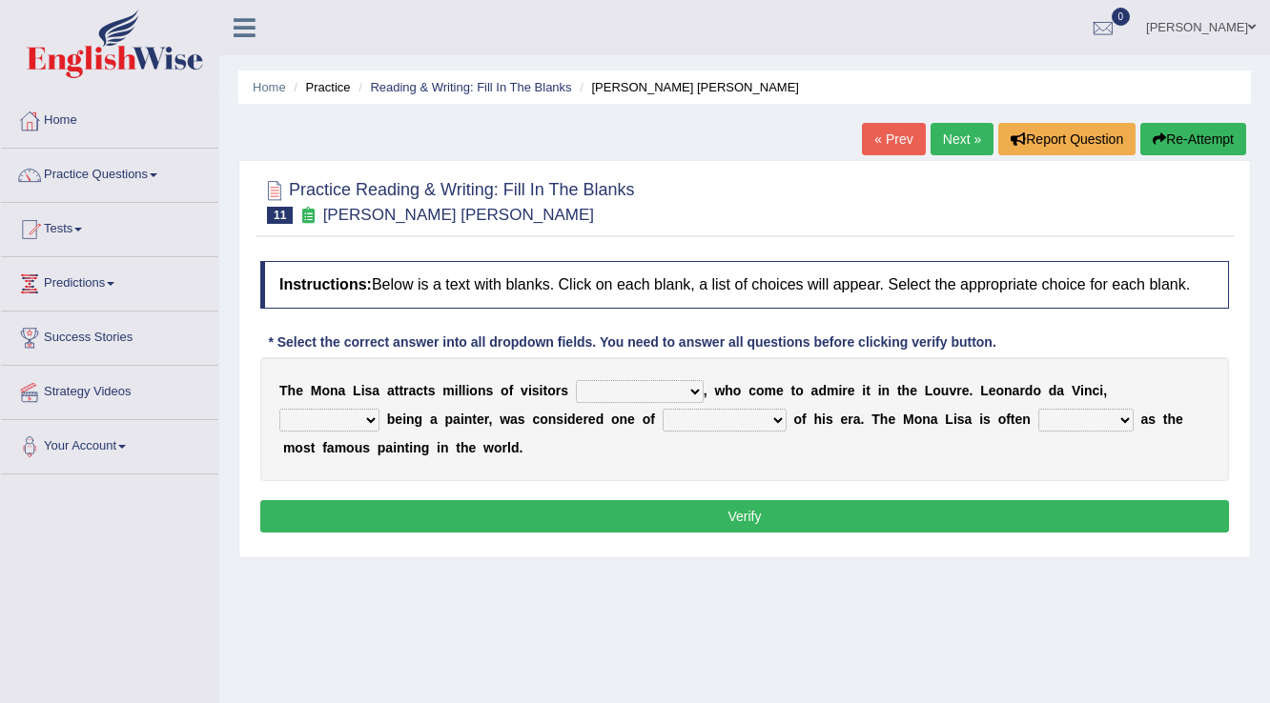
click at [614, 394] on select "around the year the all year all year round per year" at bounding box center [640, 391] width 128 height 23
select select "per year"
click at [576, 380] on select "around the year the all year all year round per year" at bounding box center [640, 391] width 128 height 23
click at [374, 413] on select "rather than as much as as well as as long as" at bounding box center [329, 420] width 100 height 23
select select "as well as"
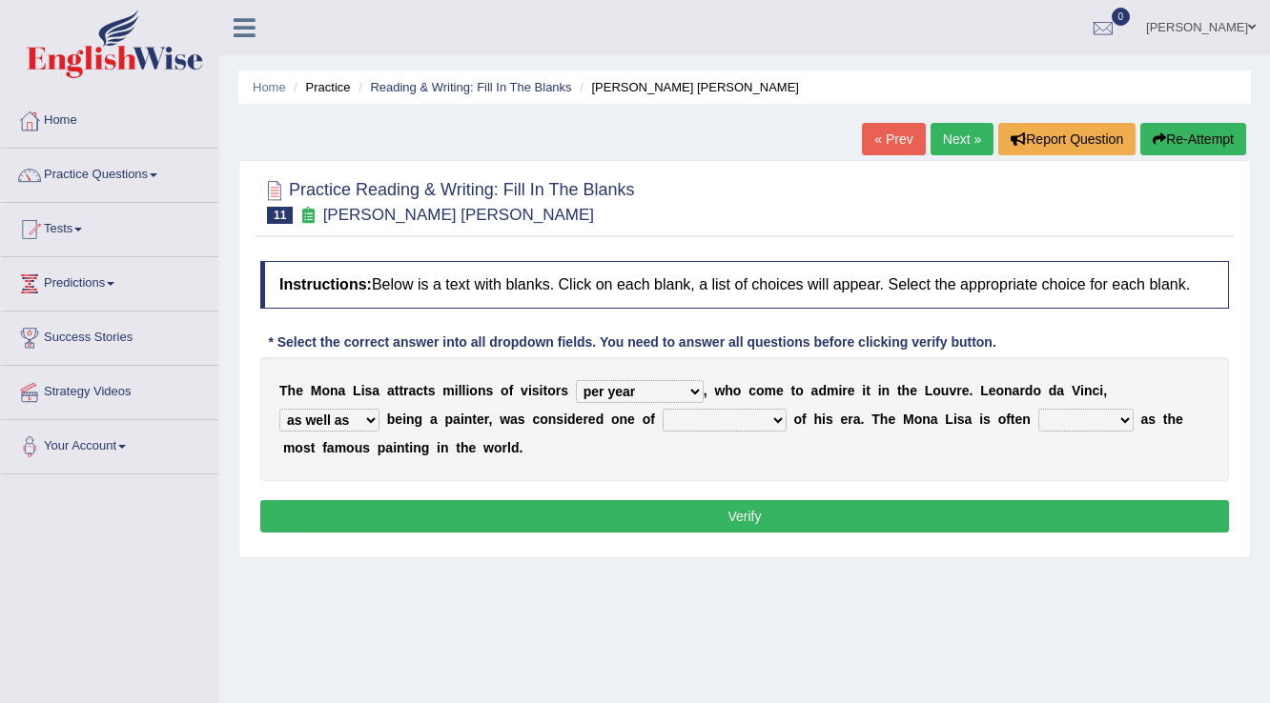
click at [279, 409] on select "rather than as much as as well as as long as" at bounding box center [329, 420] width 100 height 23
click at [736, 418] on select "better artists artist the better artist the best artists" at bounding box center [724, 420] width 124 height 23
select select "the best artists"
click at [662, 409] on select "better artists artist the better artist the best artists" at bounding box center [724, 420] width 124 height 23
click at [722, 422] on select "better artists artist the better artist the best artists" at bounding box center [724, 420] width 124 height 23
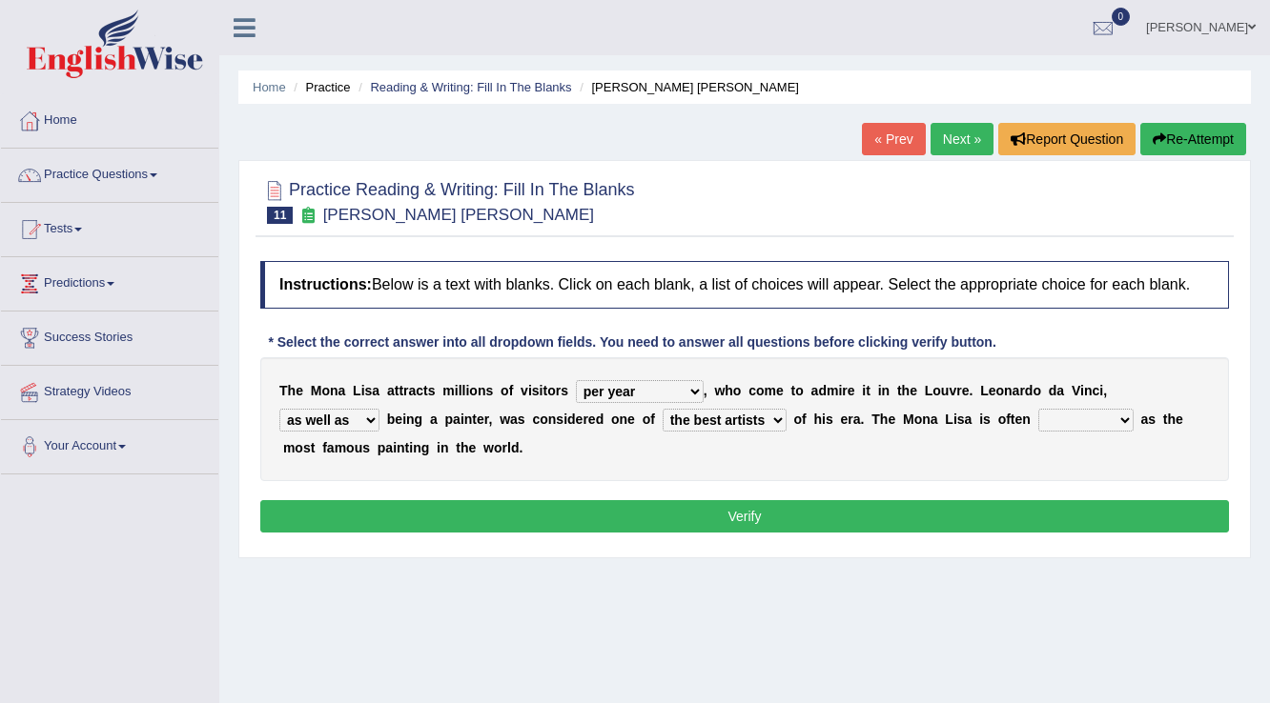
click at [806, 479] on div "Instructions: Below is a text with blanks. Click on each blank, a list of choic…" at bounding box center [744, 400] width 978 height 296
click at [1104, 419] on select "classified suggested predicted described" at bounding box center [1085, 420] width 95 height 23
select select "classified"
click at [1038, 409] on select "classified suggested predicted described" at bounding box center [1085, 420] width 95 height 23
click at [1010, 524] on button "Verify" at bounding box center [744, 516] width 968 height 32
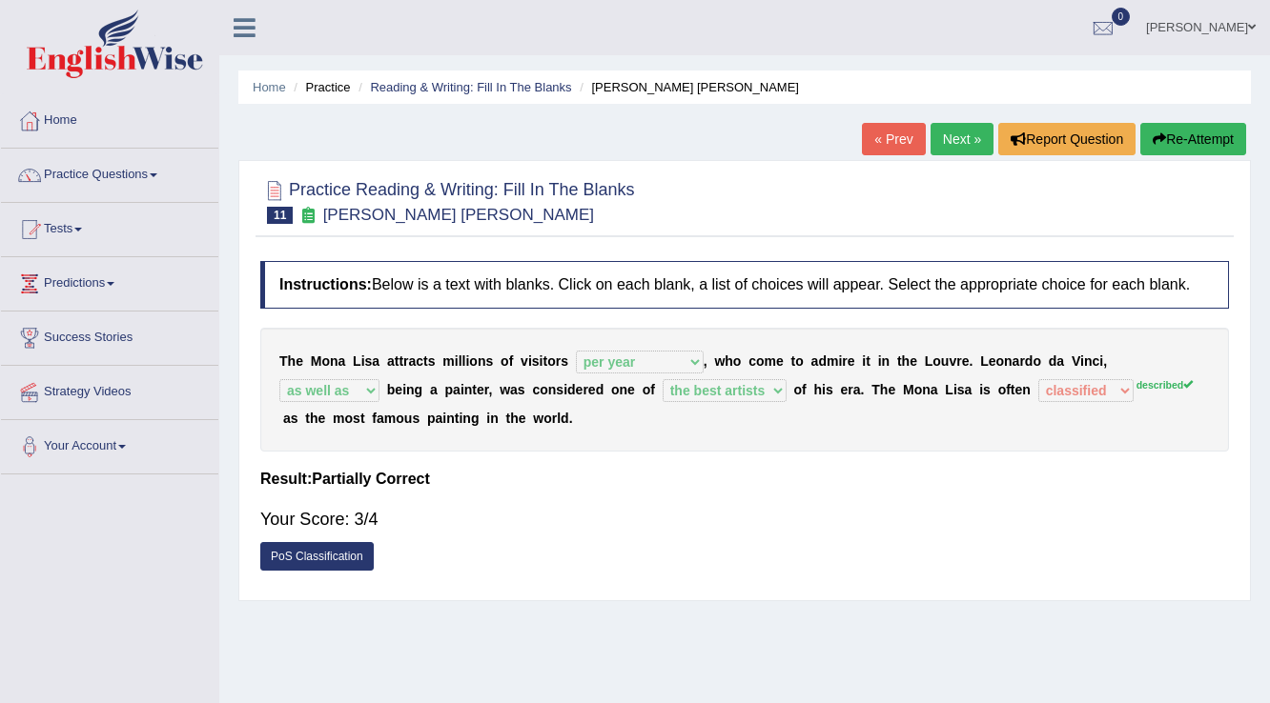
click at [948, 132] on link "Next »" at bounding box center [961, 139] width 63 height 32
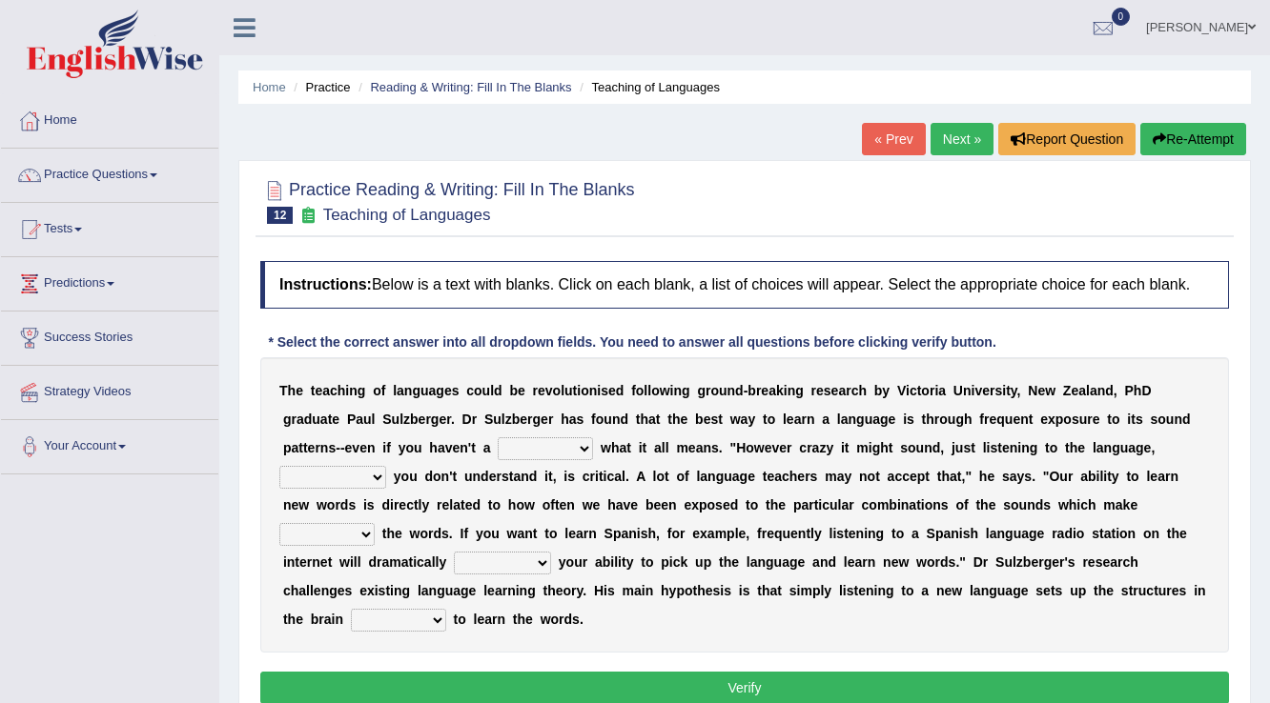
click at [521, 441] on select "dew claw clue due" at bounding box center [545, 448] width 95 height 23
select select "clue"
click at [498, 437] on select "dew claw clue due" at bounding box center [545, 448] width 95 height 23
click at [371, 472] on select "but also all together even though if so" at bounding box center [332, 477] width 107 height 23
select select "even though"
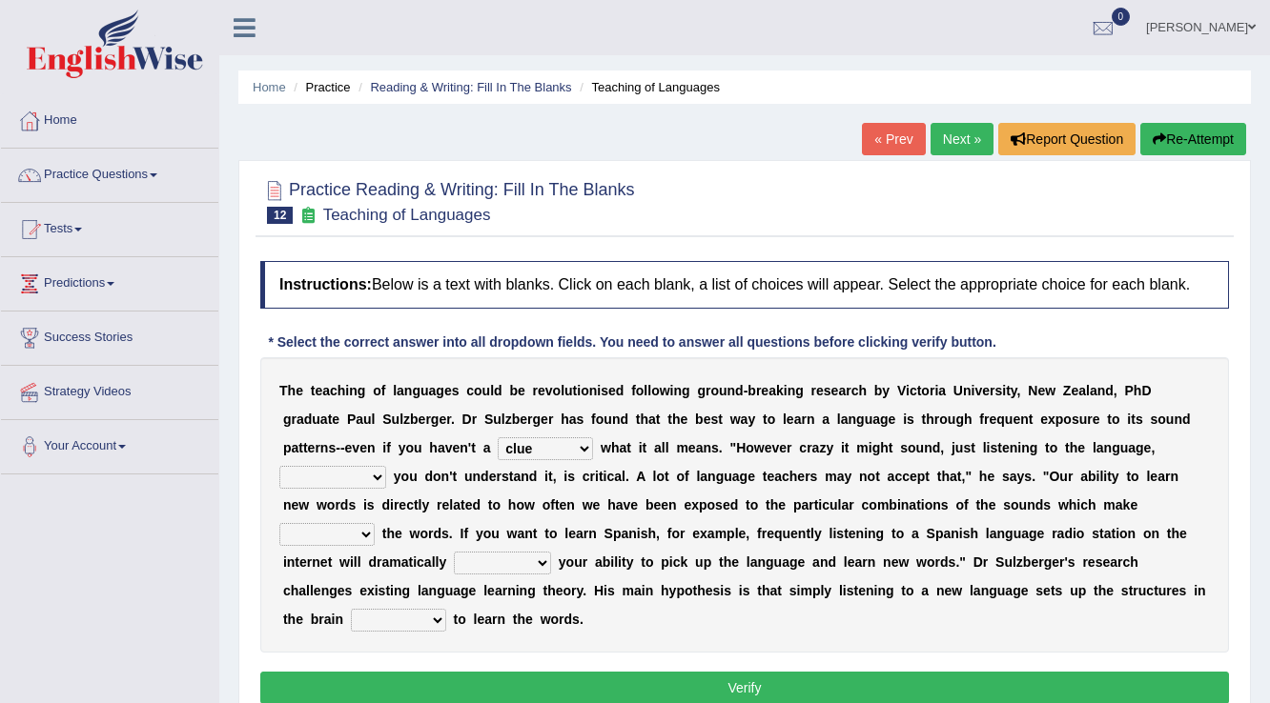
click at [279, 466] on select "but also all together even though if so" at bounding box center [332, 477] width 107 height 23
click at [365, 529] on select "down up of on" at bounding box center [326, 534] width 95 height 23
select select "up"
click at [279, 523] on select "down up of on" at bounding box center [326, 534] width 95 height 23
click at [488, 563] on select "evaluate exaggerate describe boost" at bounding box center [502, 563] width 97 height 23
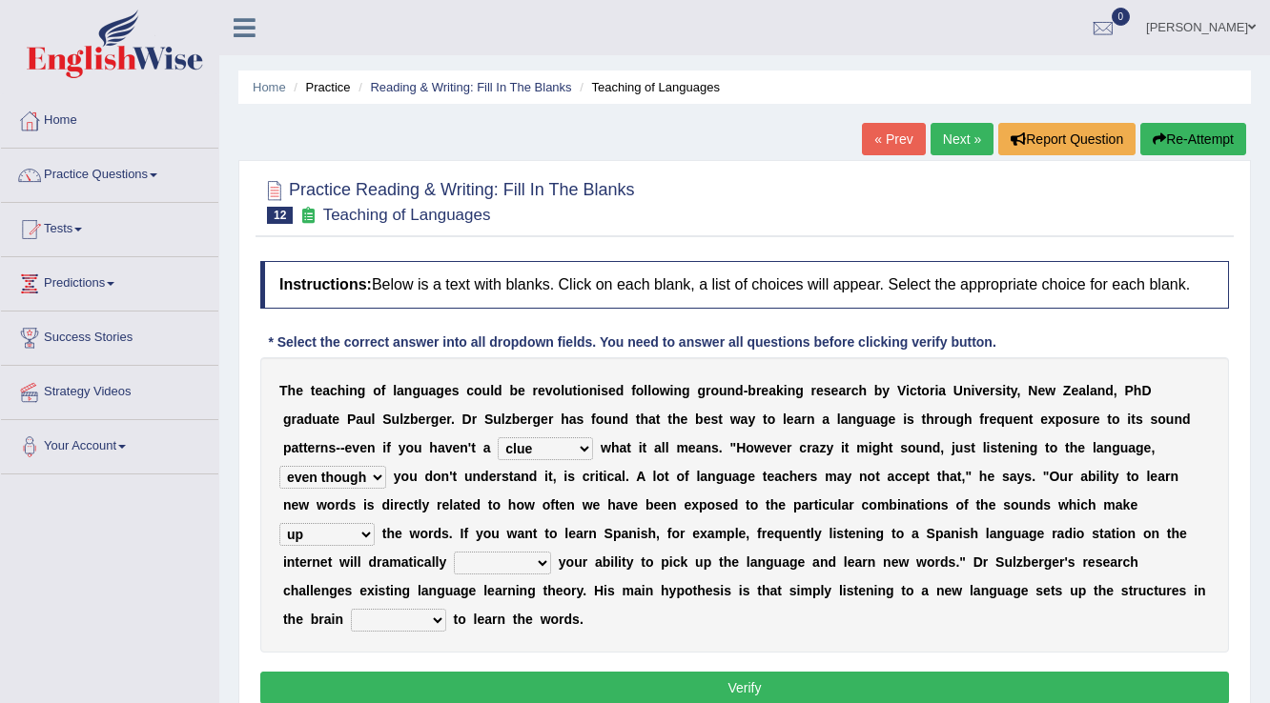
select select "boost"
click at [454, 552] on select "evaluate exaggerate describe boost" at bounding box center [502, 563] width 97 height 23
click at [412, 618] on select "requiring required directed to require" at bounding box center [398, 620] width 95 height 23
select select "required"
click at [351, 609] on select "requiring required directed to require" at bounding box center [398, 620] width 95 height 23
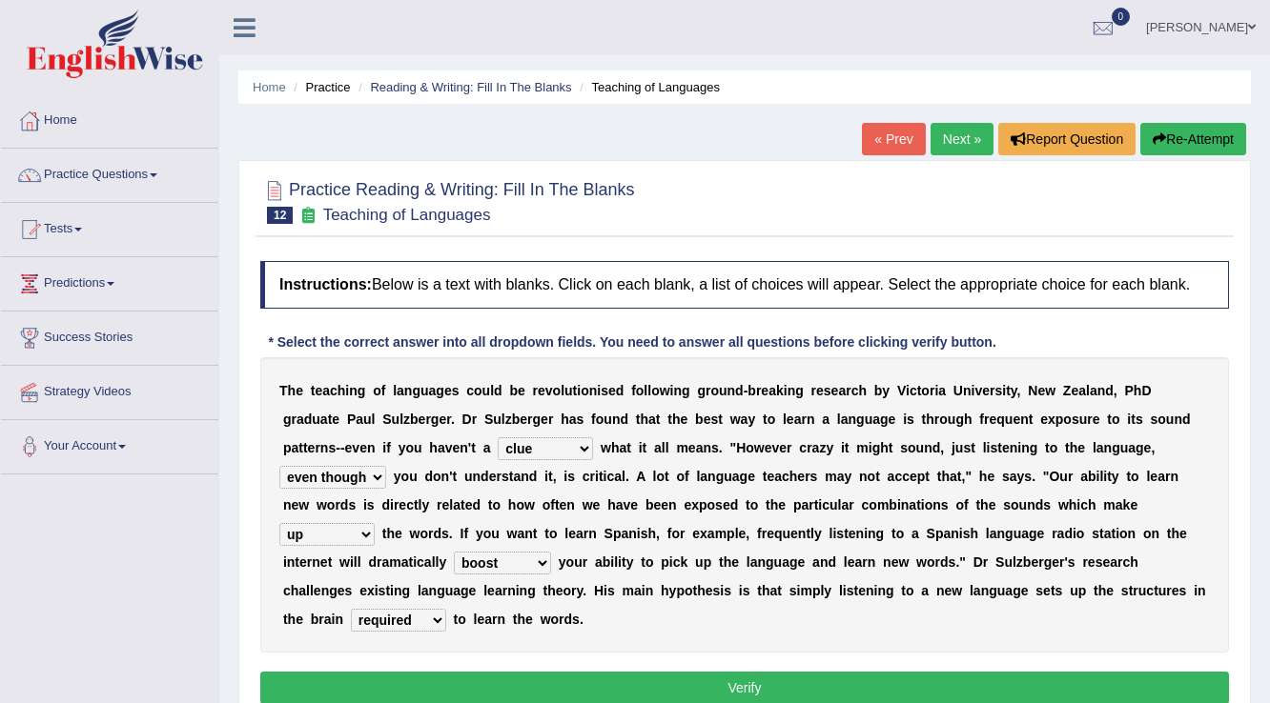
click at [437, 680] on button "Verify" at bounding box center [744, 688] width 968 height 32
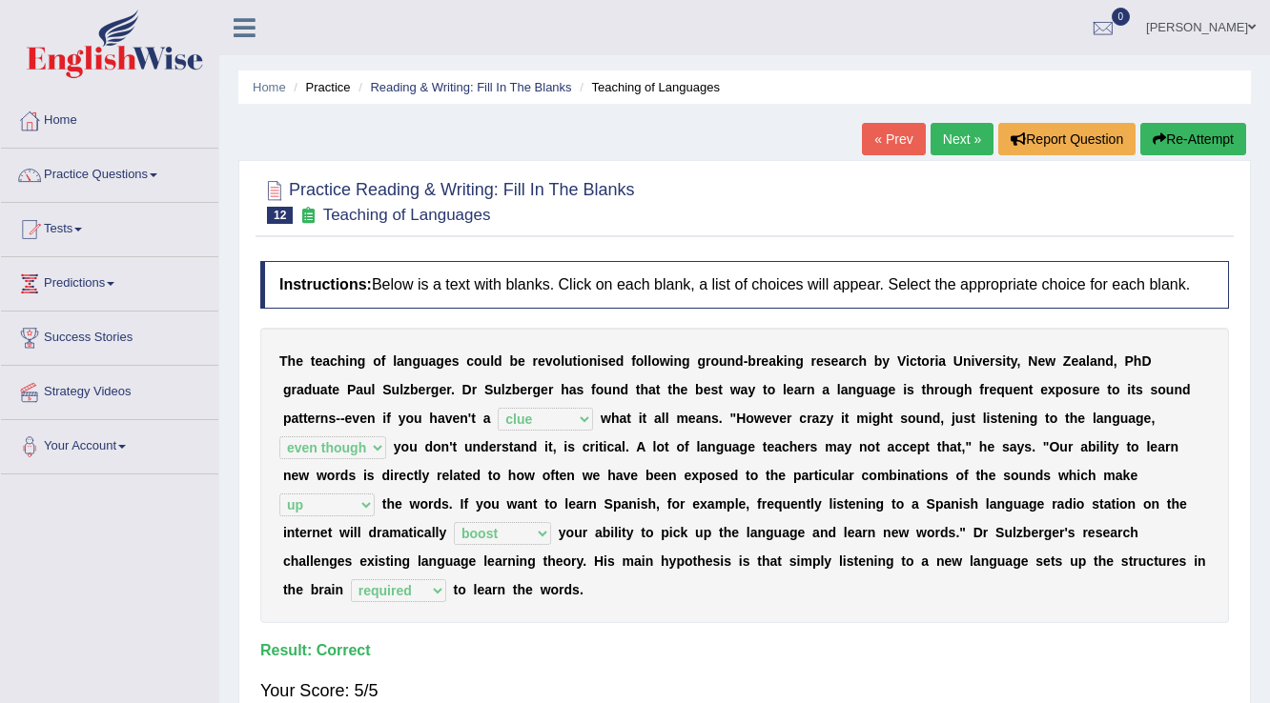
click at [959, 138] on link "Next »" at bounding box center [961, 139] width 63 height 32
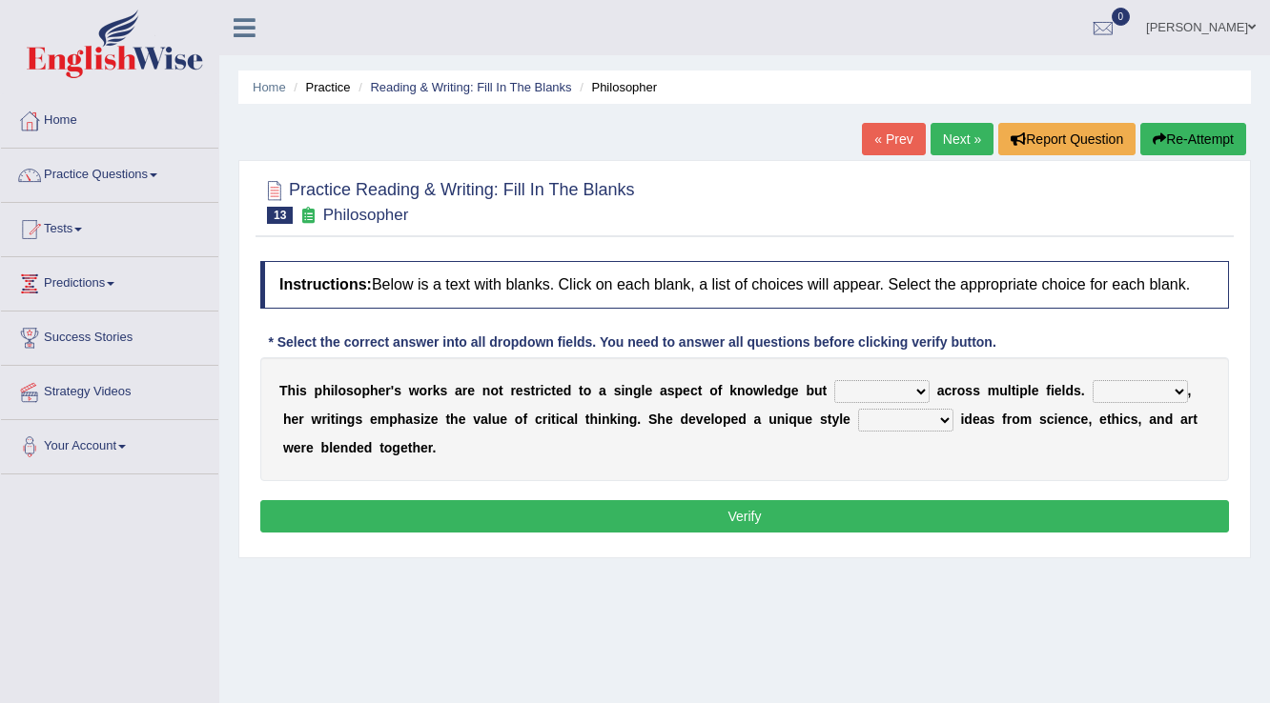
click at [860, 395] on select "constrain contain assemble extend" at bounding box center [881, 391] width 95 height 23
click at [780, 488] on div "Instructions: Below is a text with blanks. Click on each blank, a list of choic…" at bounding box center [744, 400] width 978 height 296
click at [848, 388] on select "constrain contain assemble extend" at bounding box center [881, 391] width 95 height 23
select select "extend"
click at [834, 380] on select "constrain contain assemble extend" at bounding box center [881, 391] width 95 height 23
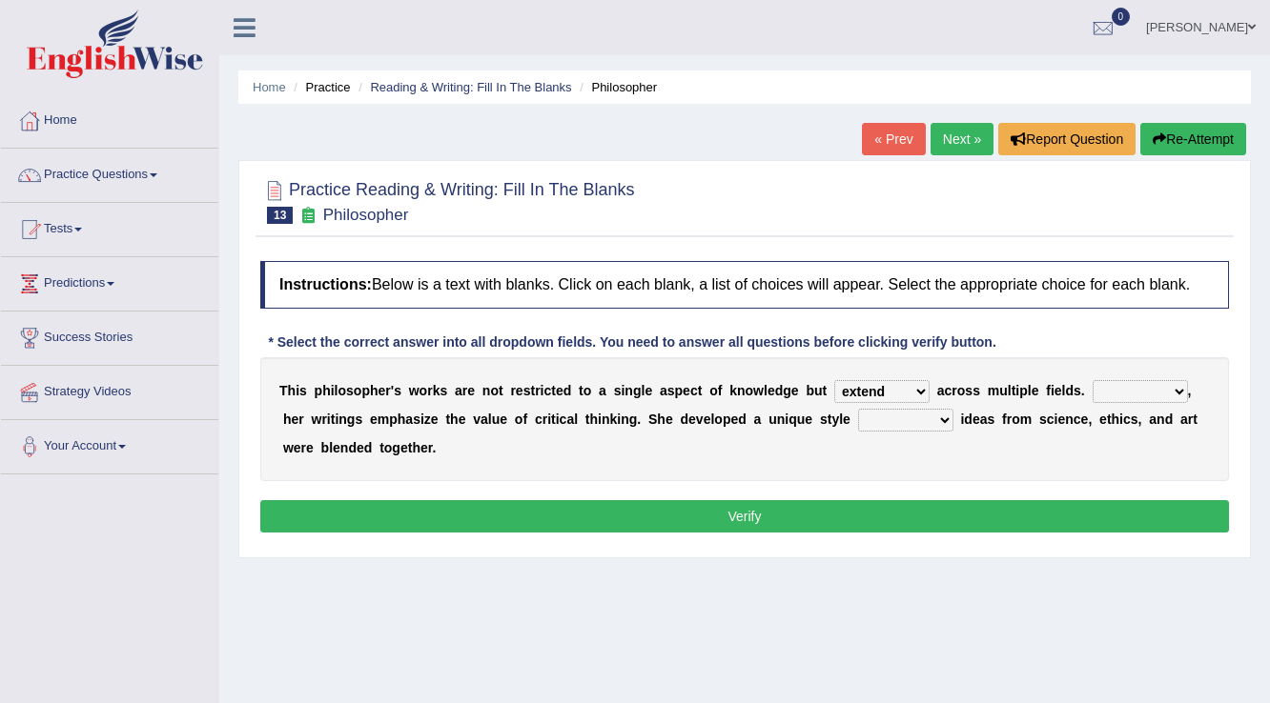
click at [1178, 393] on select "Rather So Moreover Likely" at bounding box center [1139, 391] width 95 height 23
select select "Likely"
click at [1092, 380] on select "Rather So Moreover Likely" at bounding box center [1139, 391] width 95 height 23
click at [923, 414] on select "in that that which in which" at bounding box center [905, 420] width 95 height 23
select select "in that"
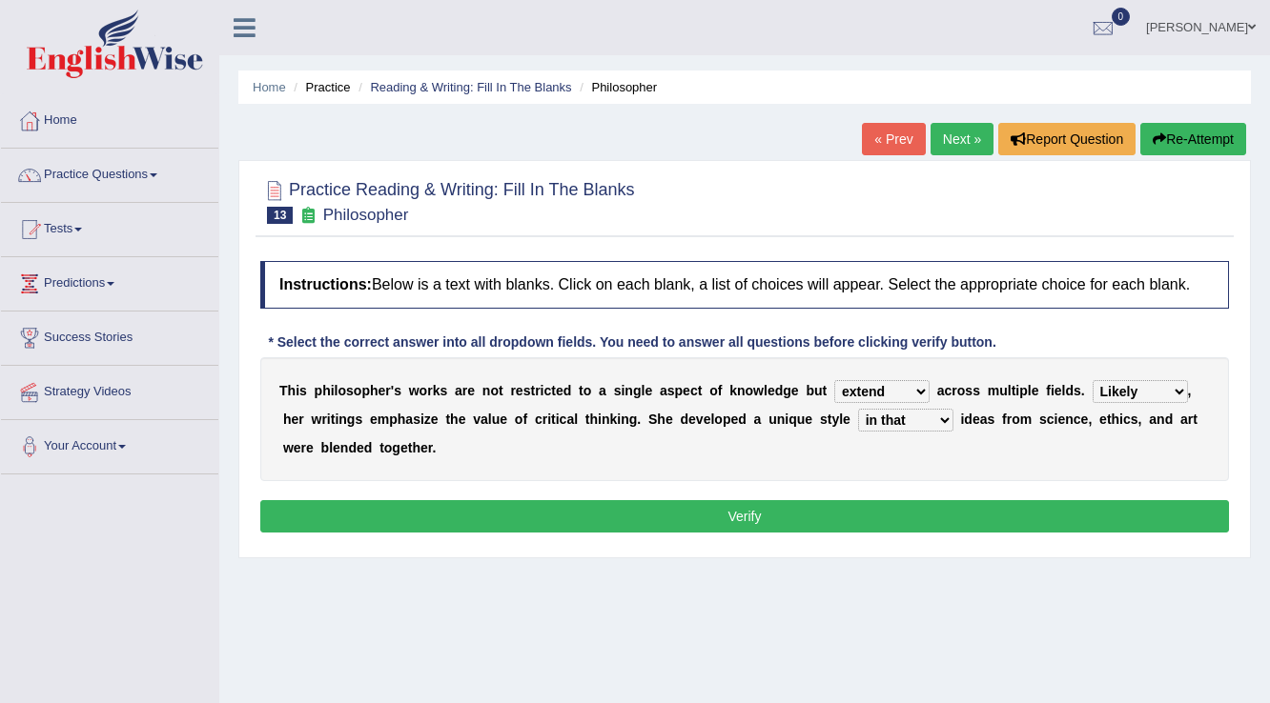
click at [858, 409] on select "in that that which in which" at bounding box center [905, 420] width 95 height 23
click at [873, 523] on button "Verify" at bounding box center [744, 516] width 968 height 32
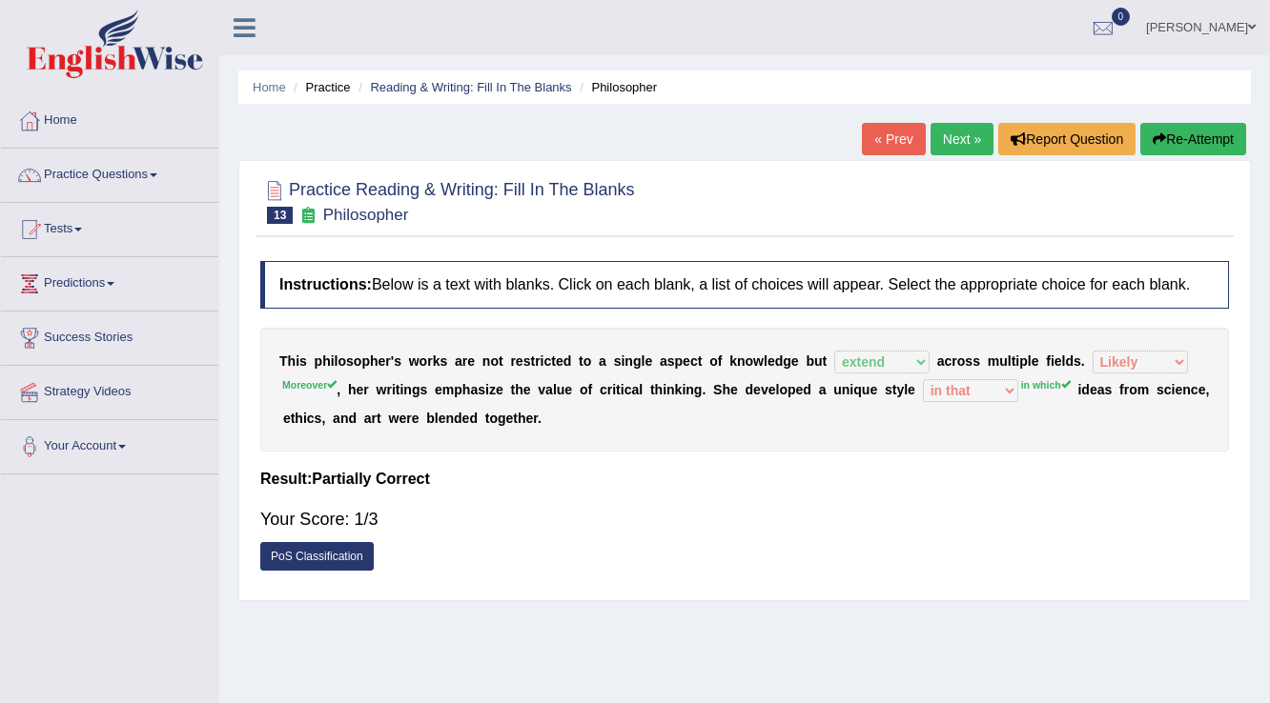
click at [1204, 145] on button "Re-Attempt" at bounding box center [1193, 139] width 106 height 32
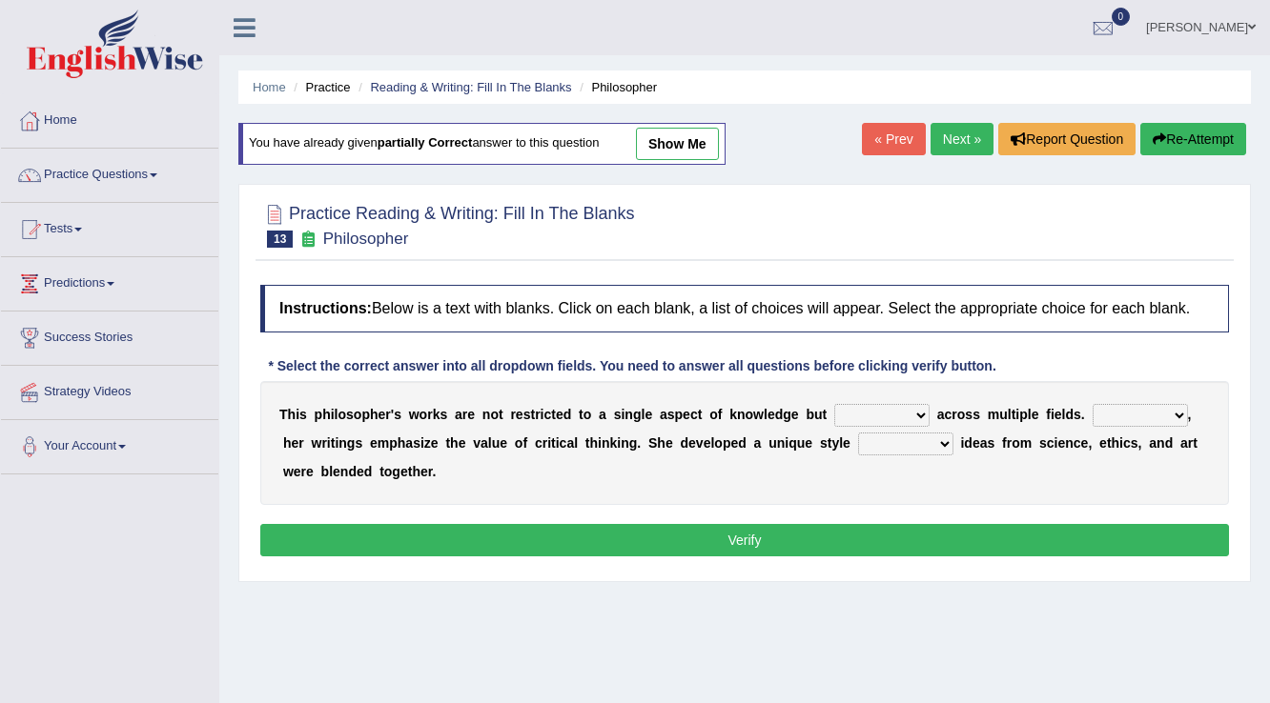
click at [912, 408] on select "constrain contain assemble extend" at bounding box center [881, 415] width 95 height 23
select select "extend"
click at [834, 404] on select "constrain contain assemble extend" at bounding box center [881, 415] width 95 height 23
click at [1129, 406] on select "Rather So Moreover Likely" at bounding box center [1139, 415] width 95 height 23
select select "Moreover"
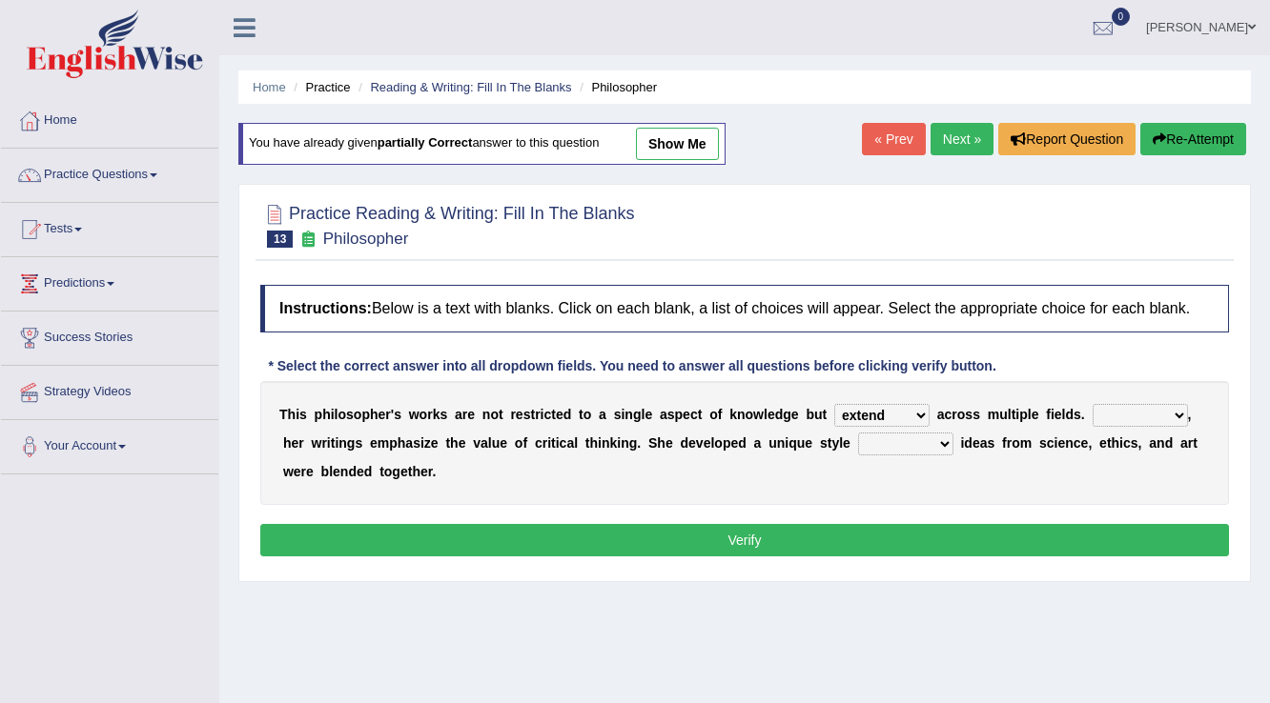
click at [1092, 404] on select "Rather So Moreover Likely" at bounding box center [1139, 415] width 95 height 23
click at [942, 439] on select "in that that which in which" at bounding box center [905, 444] width 95 height 23
select select "in which"
click at [858, 433] on select "in that that which in which" at bounding box center [905, 444] width 95 height 23
drag, startPoint x: 907, startPoint y: 534, endPoint x: 918, endPoint y: 531, distance: 10.9
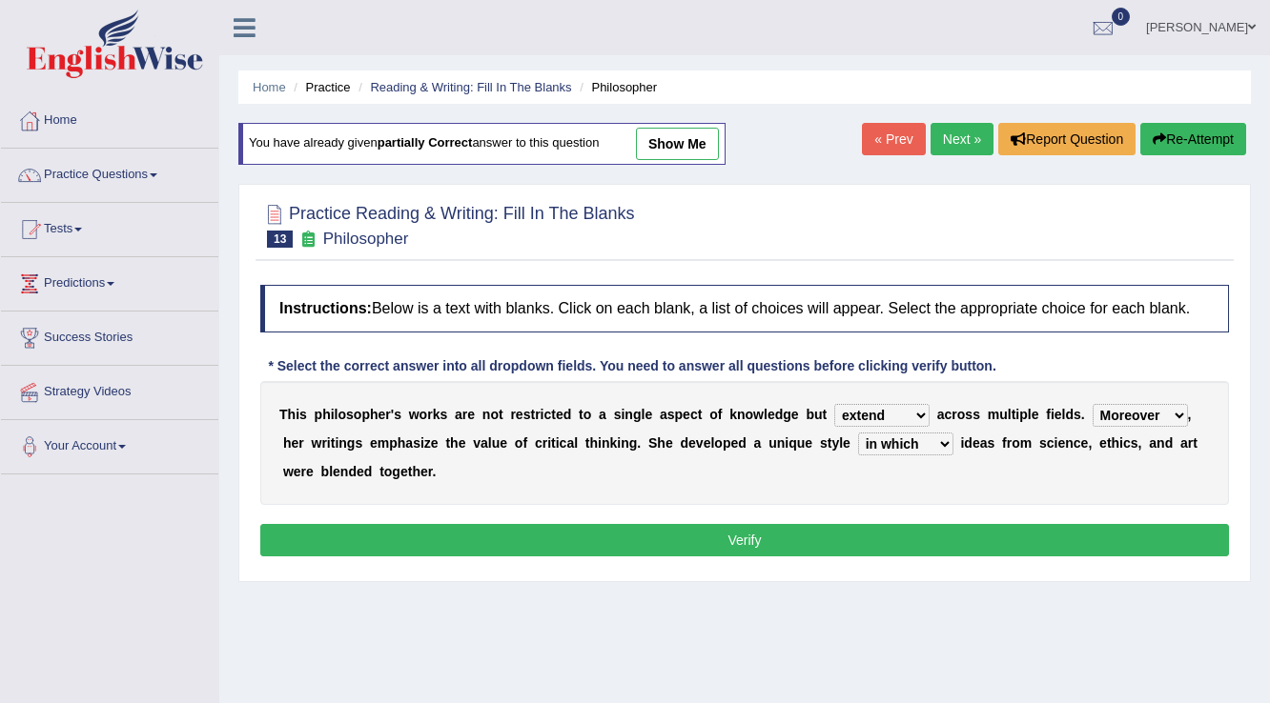
click at [909, 534] on button "Verify" at bounding box center [744, 540] width 968 height 32
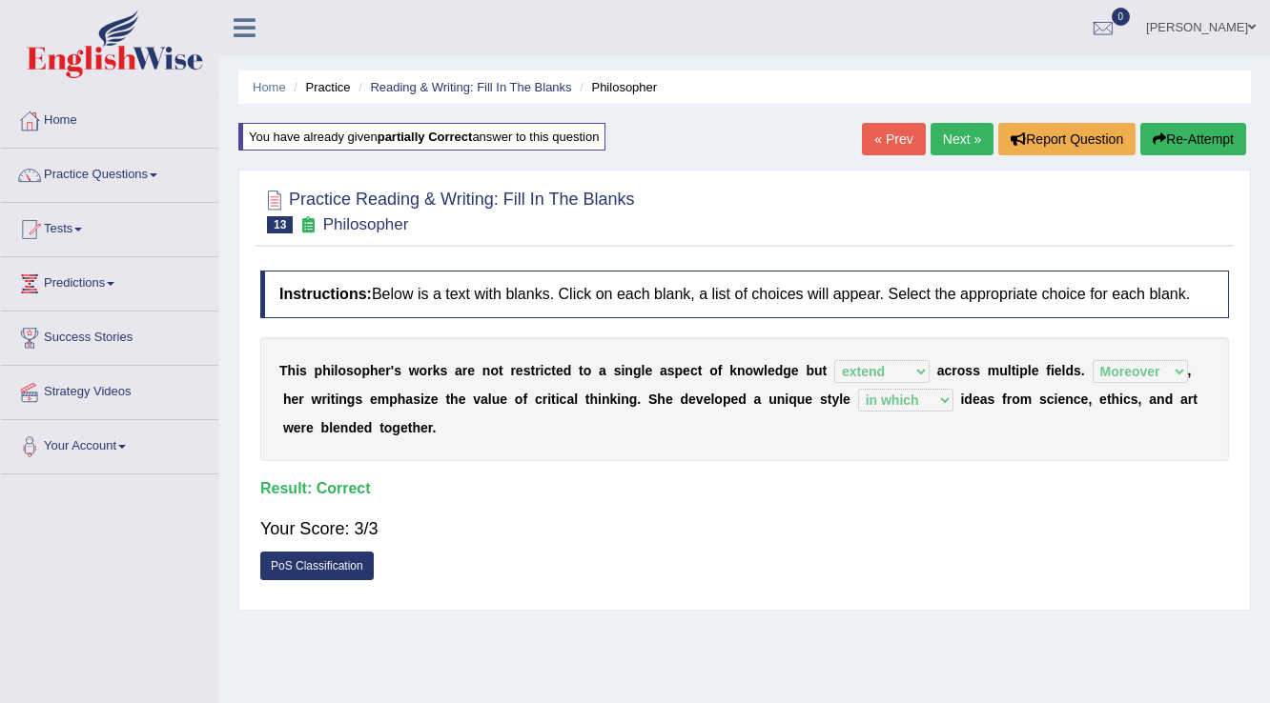
click at [974, 126] on link "Next »" at bounding box center [961, 139] width 63 height 32
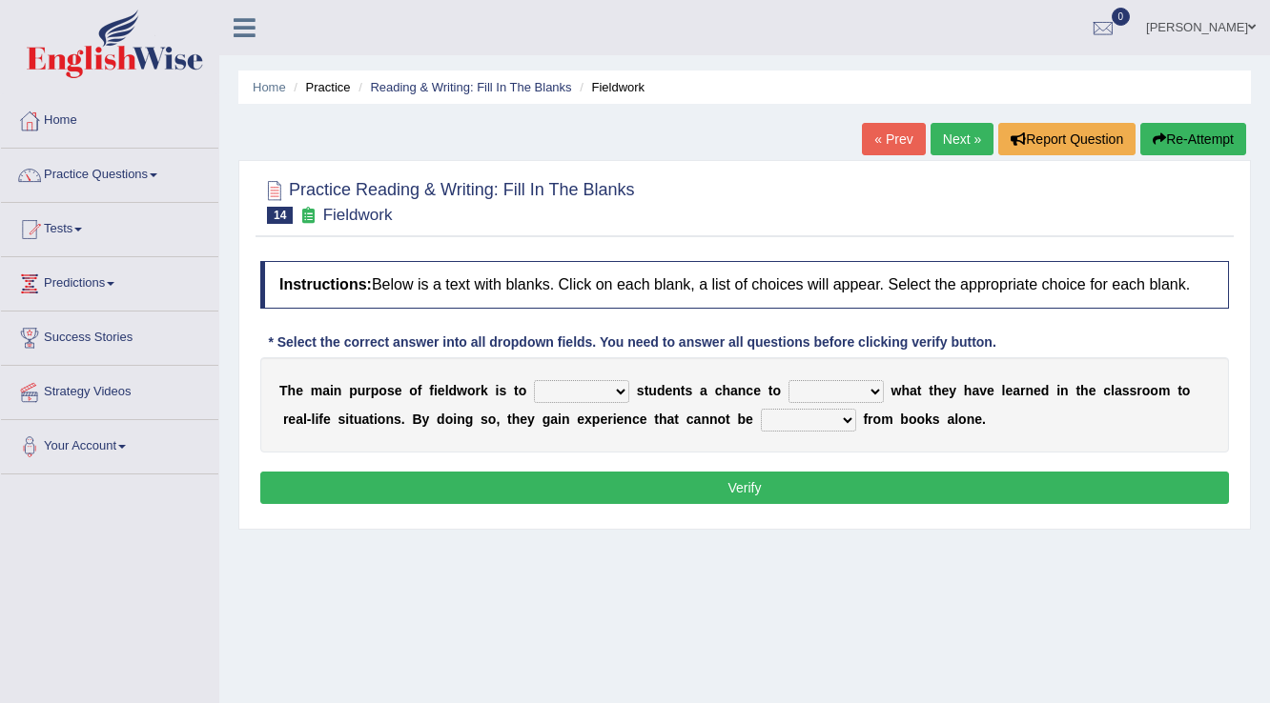
click at [576, 387] on select "resemble stow rave offer" at bounding box center [581, 391] width 95 height 23
select select "offer"
click at [534, 380] on select "resemble stow rave offer" at bounding box center [581, 391] width 95 height 23
click at [824, 385] on select "compare align apply dismount" at bounding box center [835, 391] width 95 height 23
select select "apply"
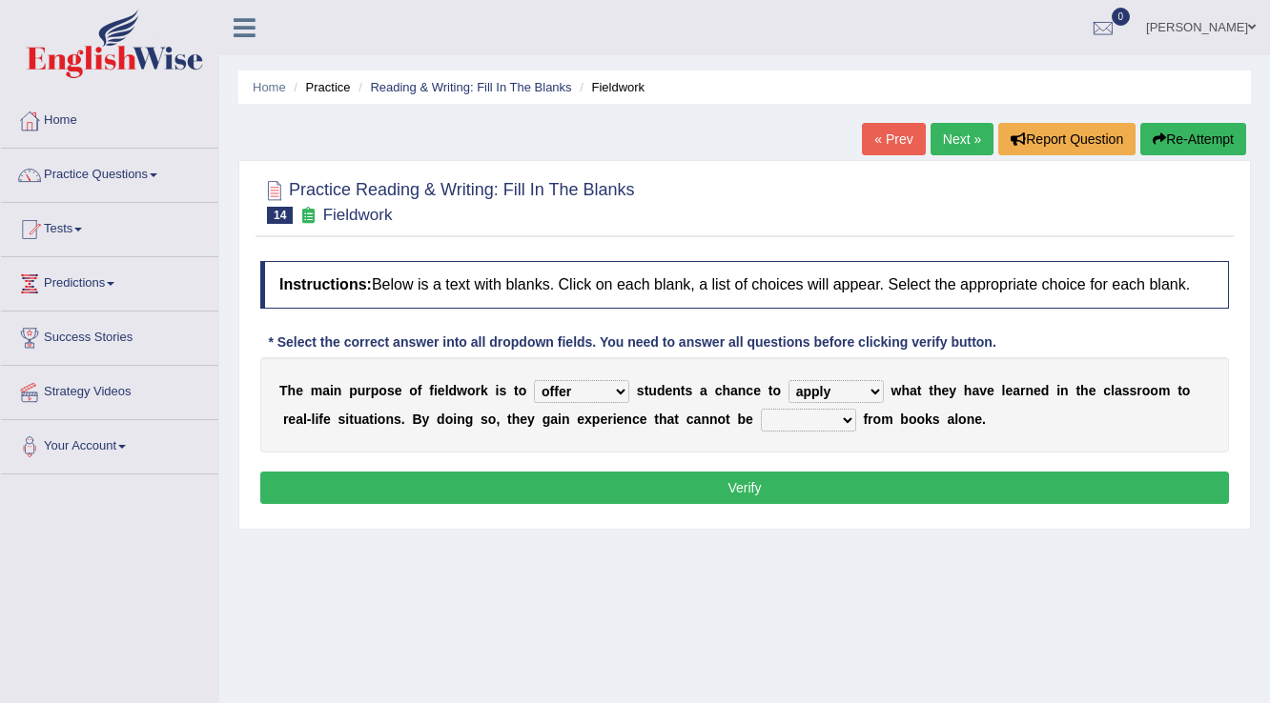
click at [788, 380] on select "compare align apply dismount" at bounding box center [835, 391] width 95 height 23
click at [796, 417] on select "originated prepared obtained touted" at bounding box center [808, 420] width 95 height 23
select select "obtained"
click at [761, 409] on select "originated prepared obtained touted" at bounding box center [808, 420] width 95 height 23
click at [804, 482] on button "Verify" at bounding box center [744, 488] width 968 height 32
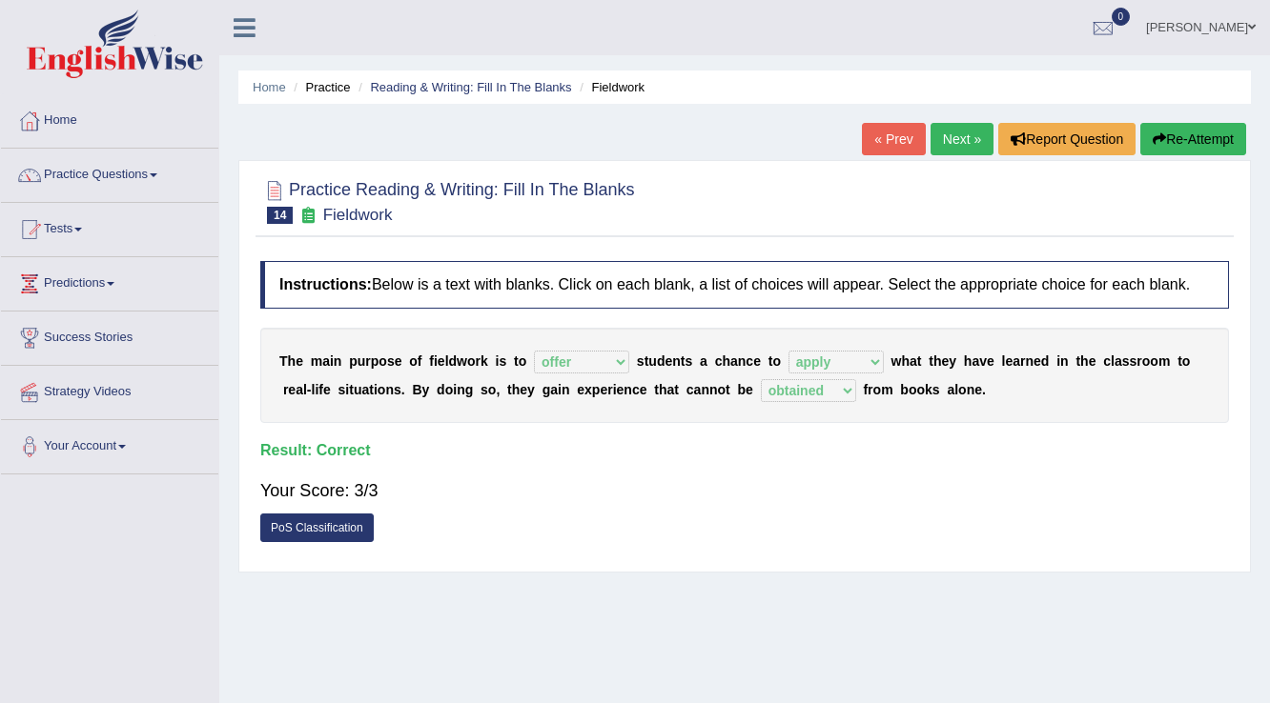
click at [935, 141] on link "Next »" at bounding box center [961, 139] width 63 height 32
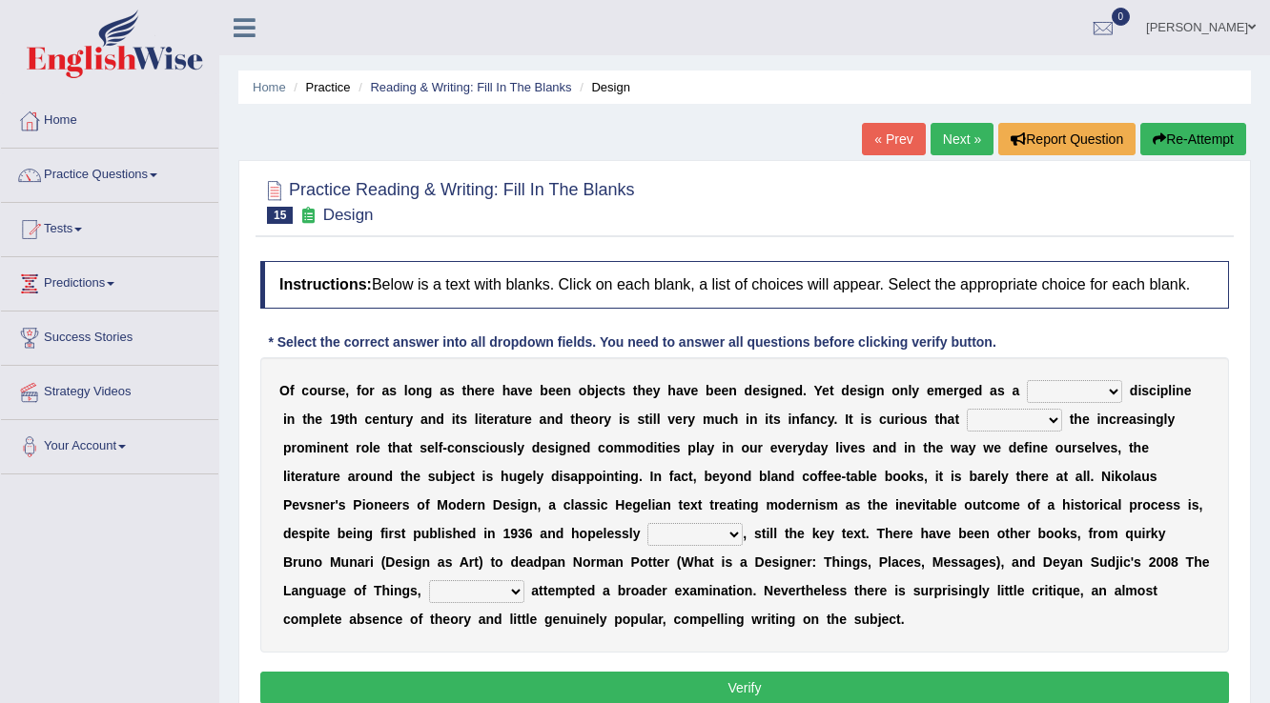
click at [1074, 390] on select "bilateral ubiquitous foremost dedicated" at bounding box center [1074, 391] width 95 height 23
select select "dedicated"
click at [1027, 380] on select "bilateral ubiquitous foremost dedicated" at bounding box center [1074, 391] width 95 height 23
click at [1022, 412] on select "since despite within through" at bounding box center [1013, 420] width 95 height 23
click at [1060, 434] on div "O f c o u r s e , f o r a s l o n g a s t h e r e h a v e b e e n o b j e c t s…" at bounding box center [744, 504] width 968 height 295
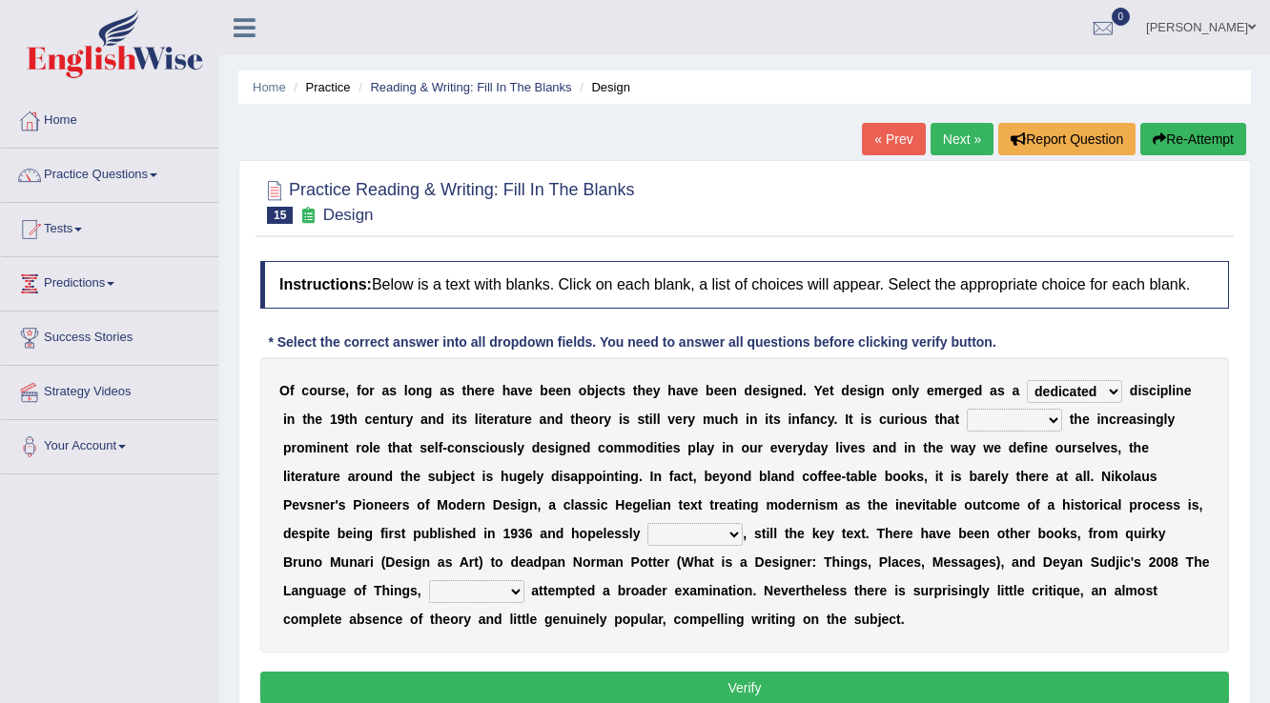
click at [966, 423] on select "since despite within through" at bounding box center [1013, 420] width 95 height 23
select select "despite"
click at [966, 409] on select "since despite within through" at bounding box center [1013, 420] width 95 height 23
click at [736, 525] on select "dates dating date dated" at bounding box center [694, 534] width 95 height 23
click at [647, 523] on select "dates dating date dated" at bounding box center [694, 534] width 95 height 23
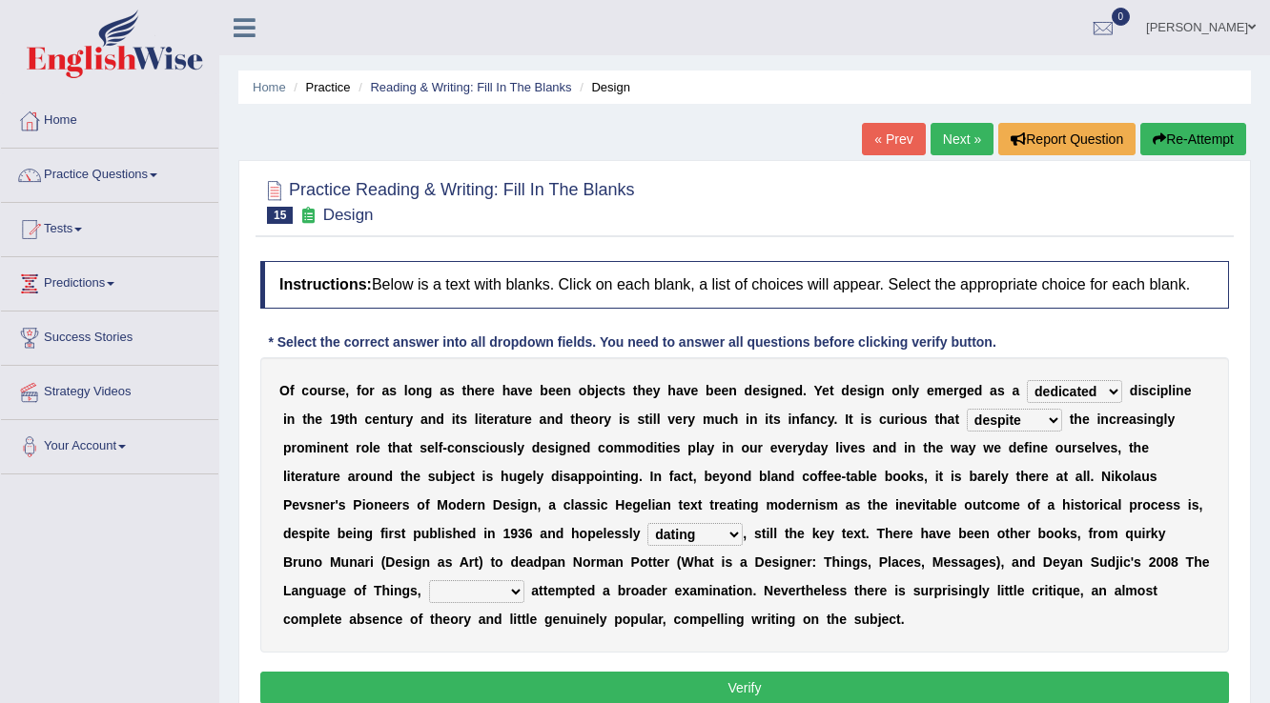
click at [722, 533] on select "dates dating date dated" at bounding box center [694, 534] width 95 height 23
click at [732, 533] on select "dates dating date dated" at bounding box center [694, 534] width 95 height 23
select select "dated"
click at [647, 523] on select "dates dating date dated" at bounding box center [694, 534] width 95 height 23
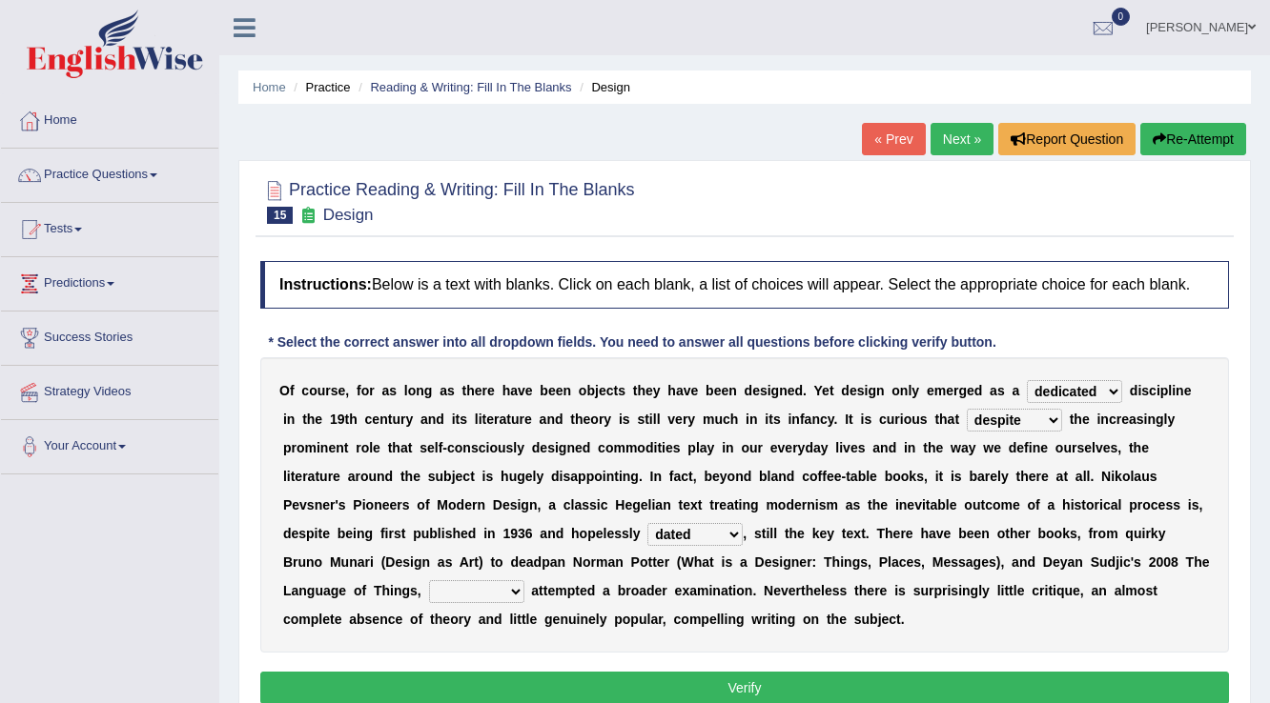
click at [457, 590] on select "which then however as" at bounding box center [476, 591] width 95 height 23
select select "however"
click at [429, 580] on select "which then however as" at bounding box center [476, 591] width 95 height 23
click at [785, 700] on button "Verify" at bounding box center [744, 688] width 968 height 32
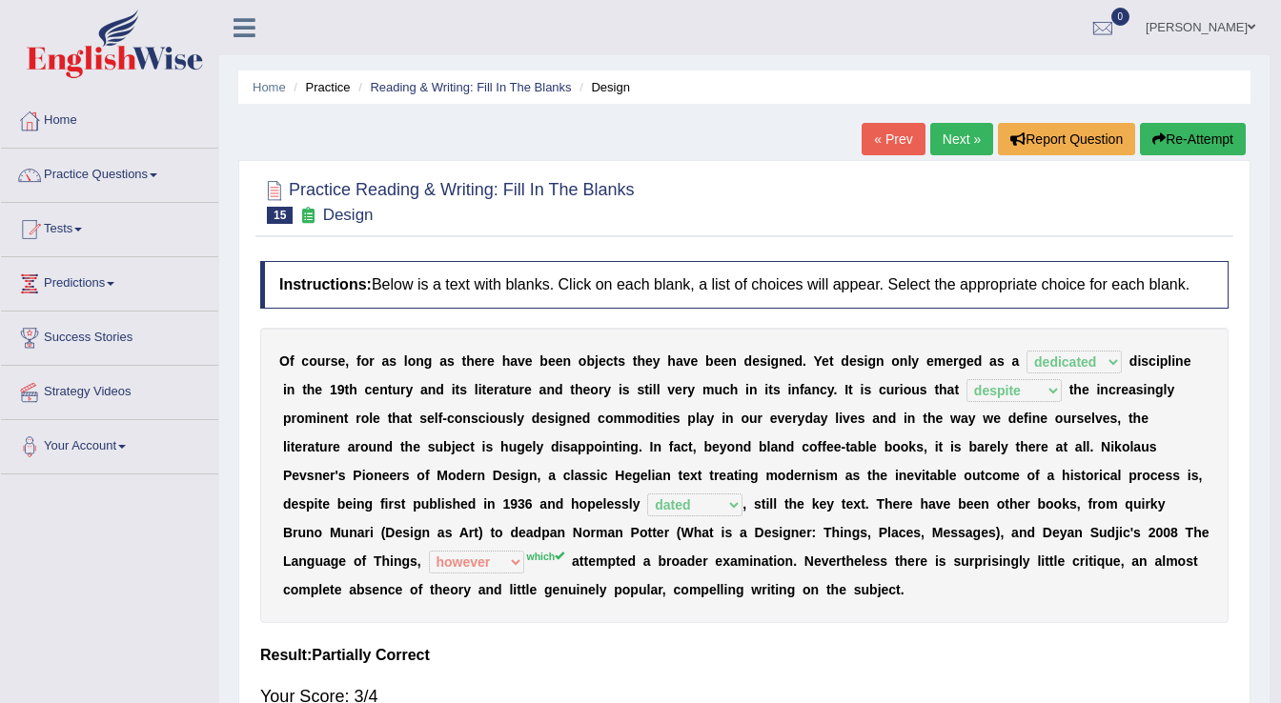
click at [0, 0] on div "Saving your answer..." at bounding box center [0, 0] width 0 height 0
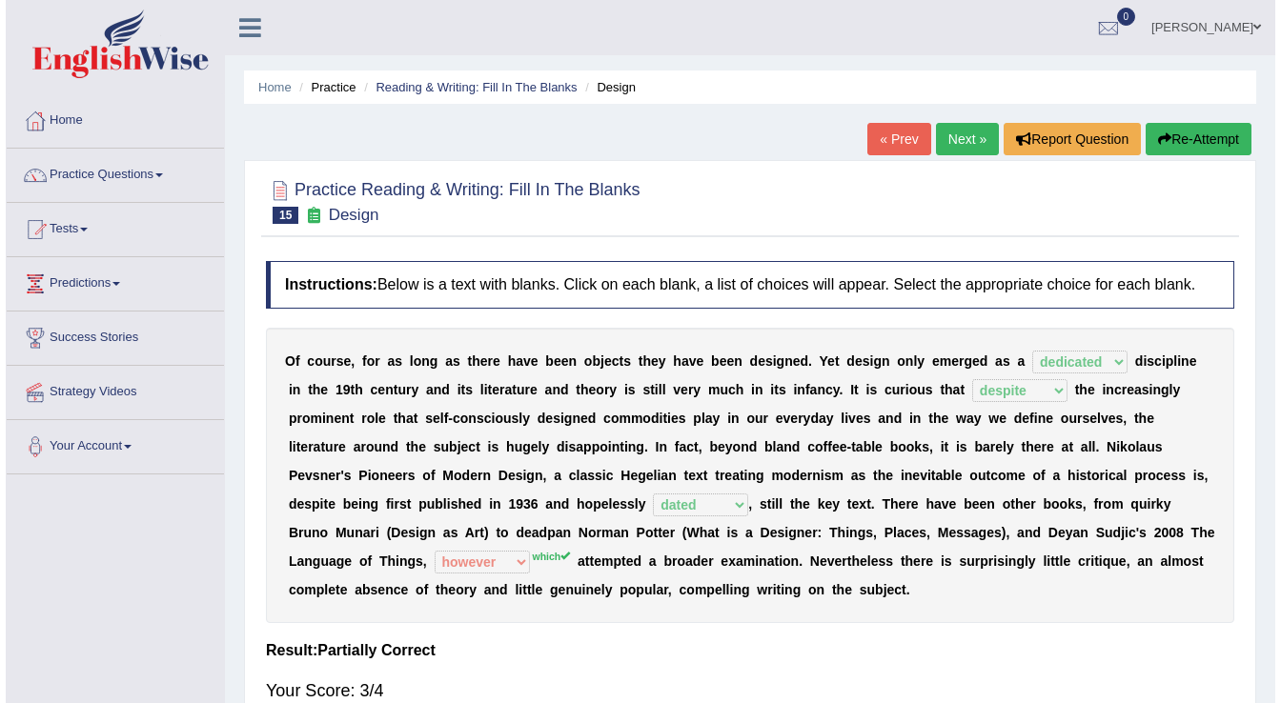
scroll to position [76, 0]
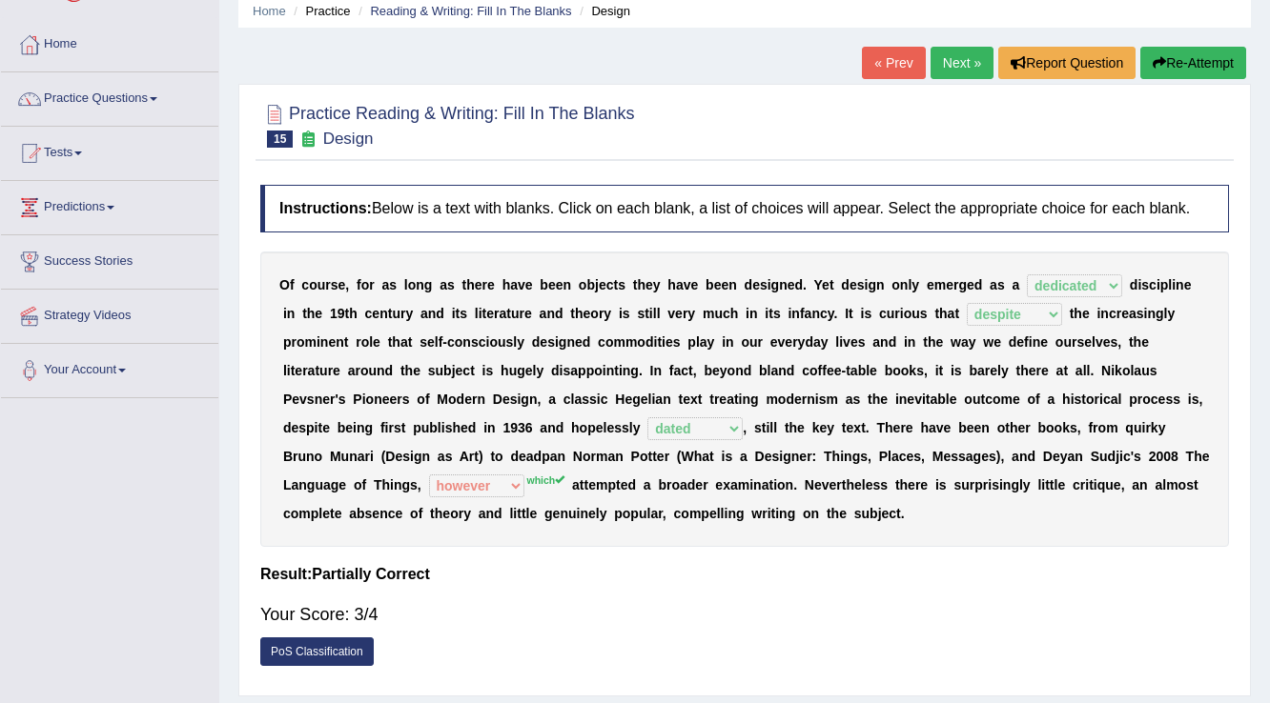
click at [328, 653] on link "PoS Classification" at bounding box center [316, 652] width 113 height 29
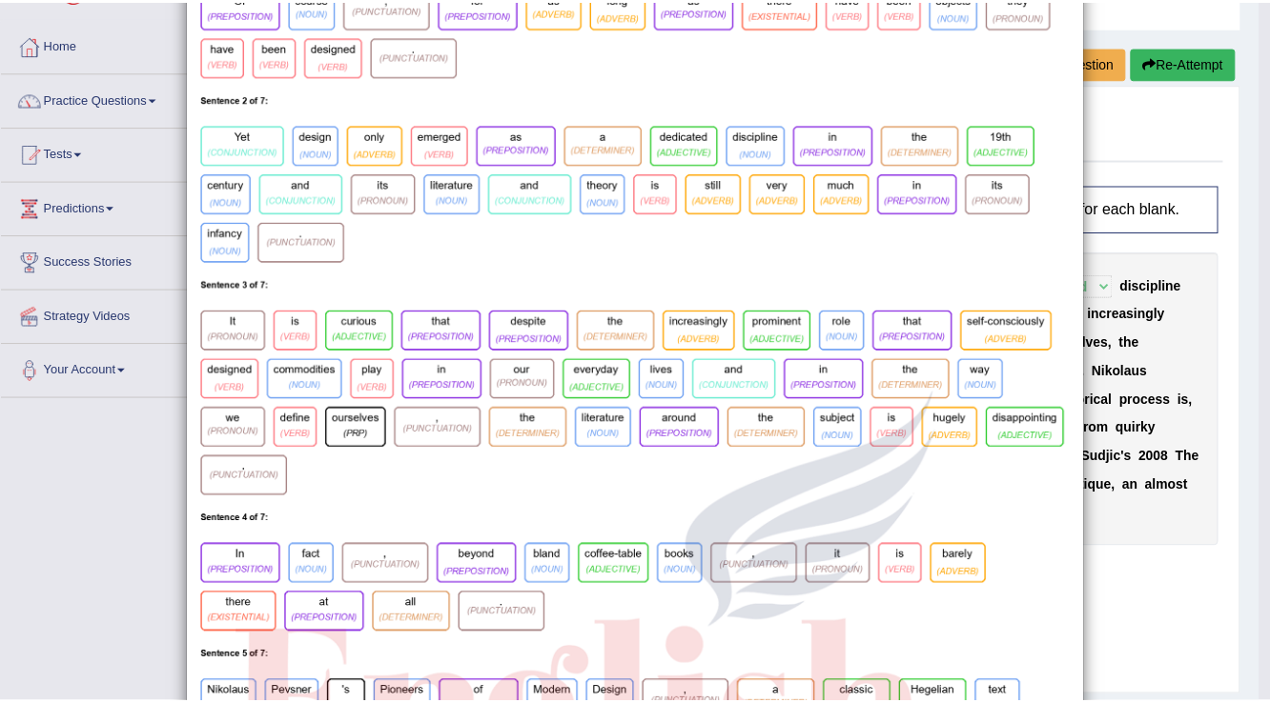
scroll to position [0, 0]
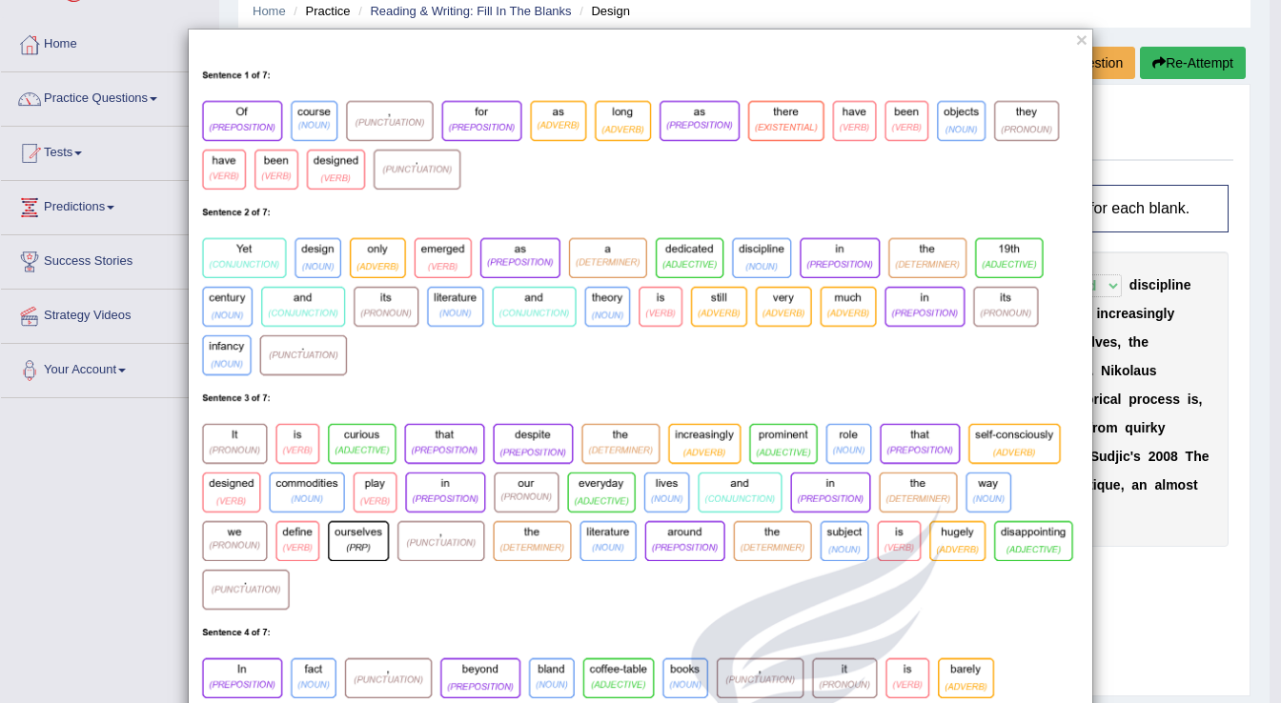
click at [1076, 36] on button "×" at bounding box center [1081, 40] width 11 height 20
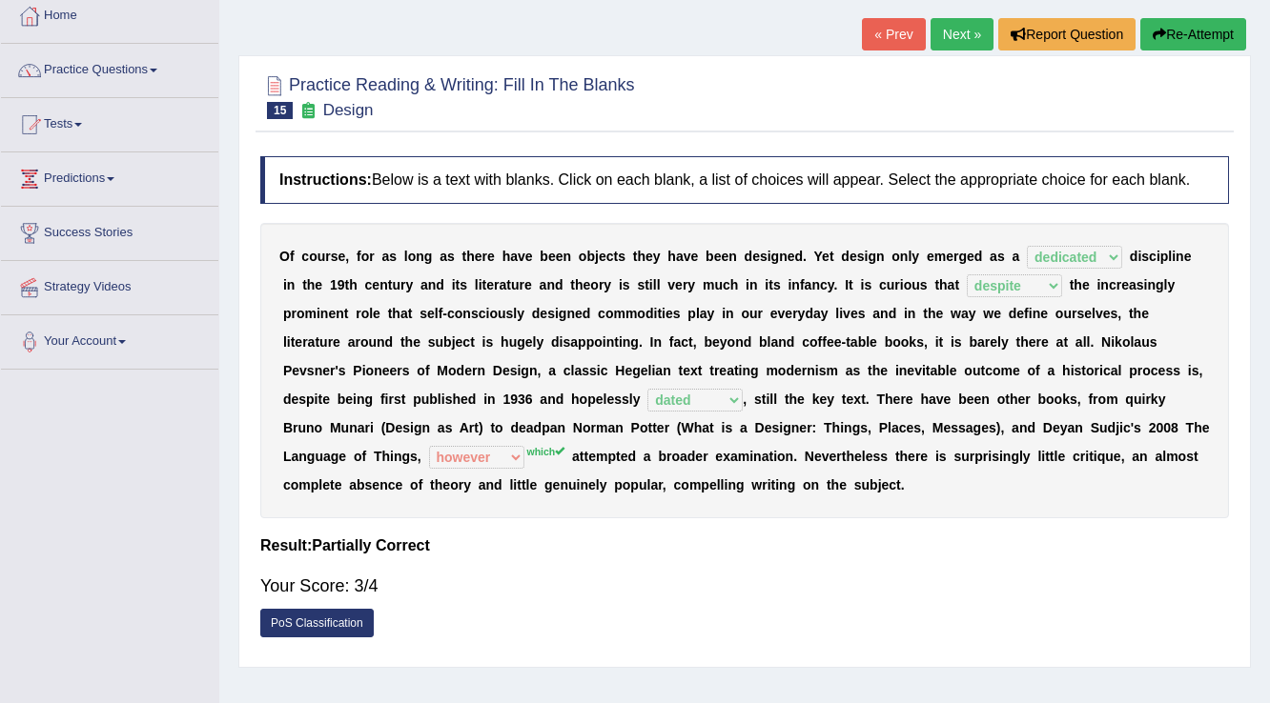
scroll to position [69, 0]
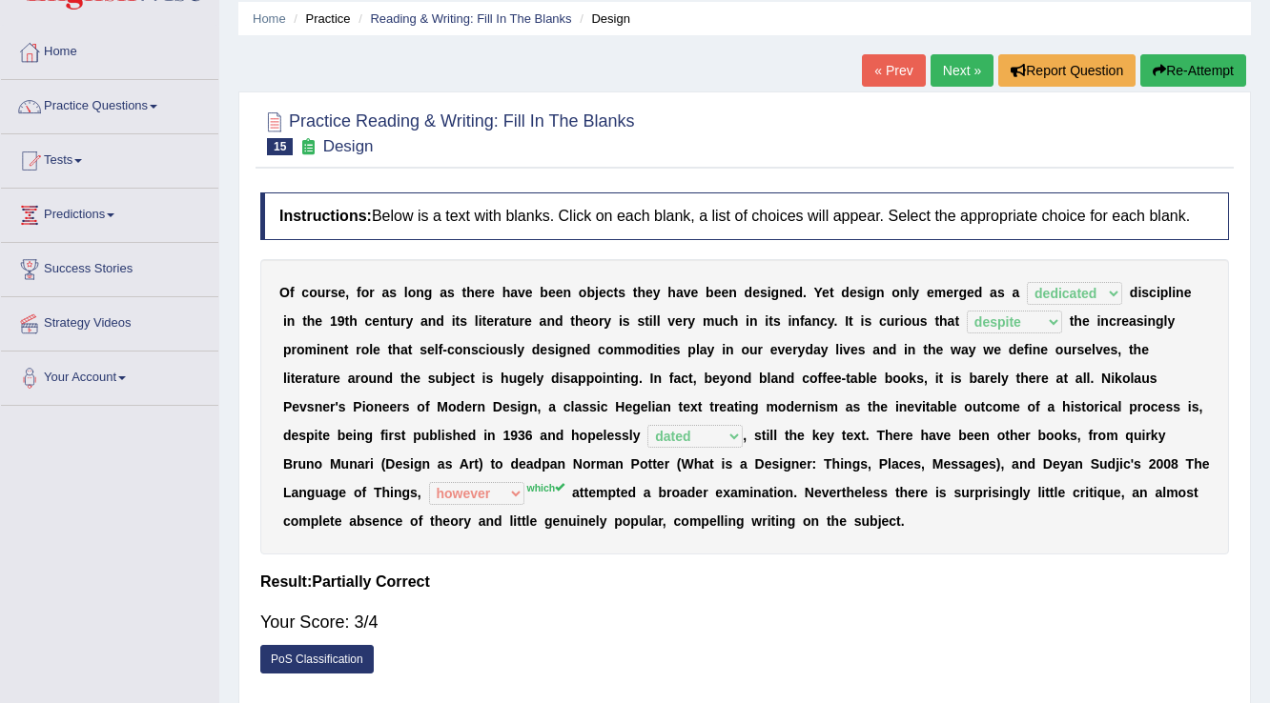
click at [952, 81] on link "Next »" at bounding box center [961, 70] width 63 height 32
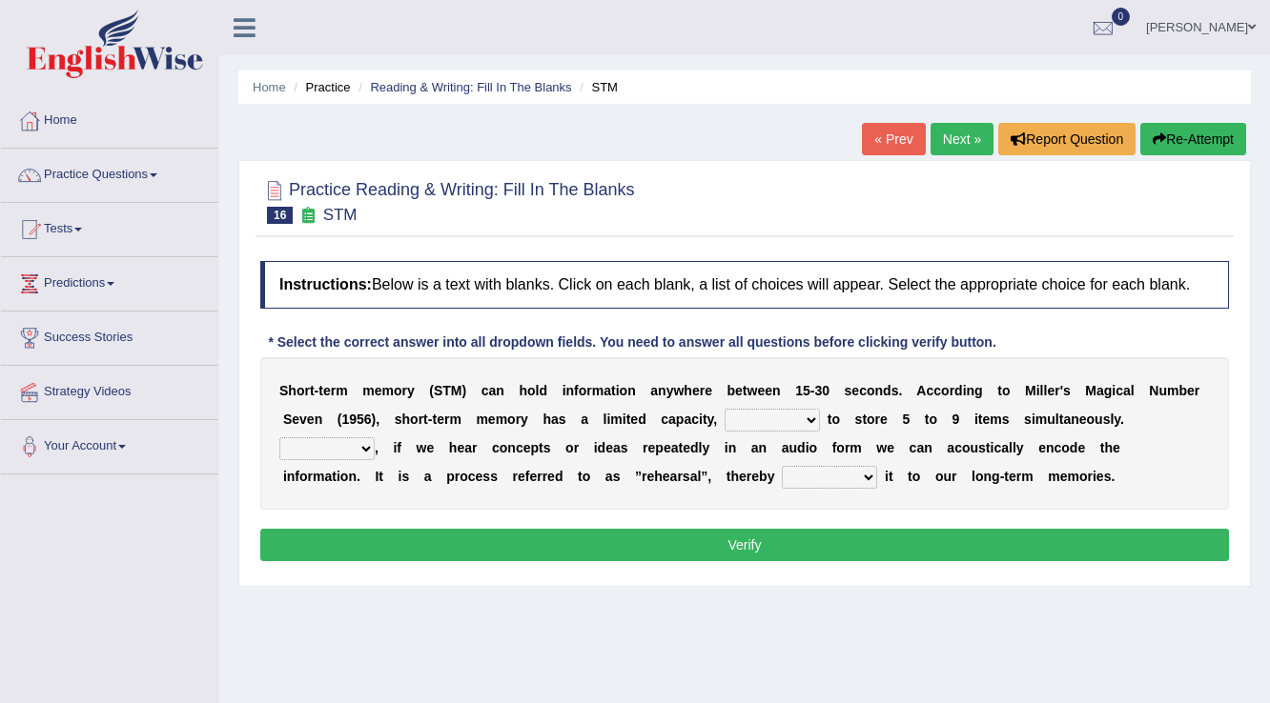
click at [805, 423] on select "being able is able be able unable" at bounding box center [771, 420] width 95 height 23
click at [906, 441] on b at bounding box center [906, 447] width 8 height 15
click at [813, 418] on select "being able is able be able unable" at bounding box center [771, 420] width 95 height 23
select select "being able"
click at [724, 409] on select "being able is able be able unable" at bounding box center [771, 420] width 95 height 23
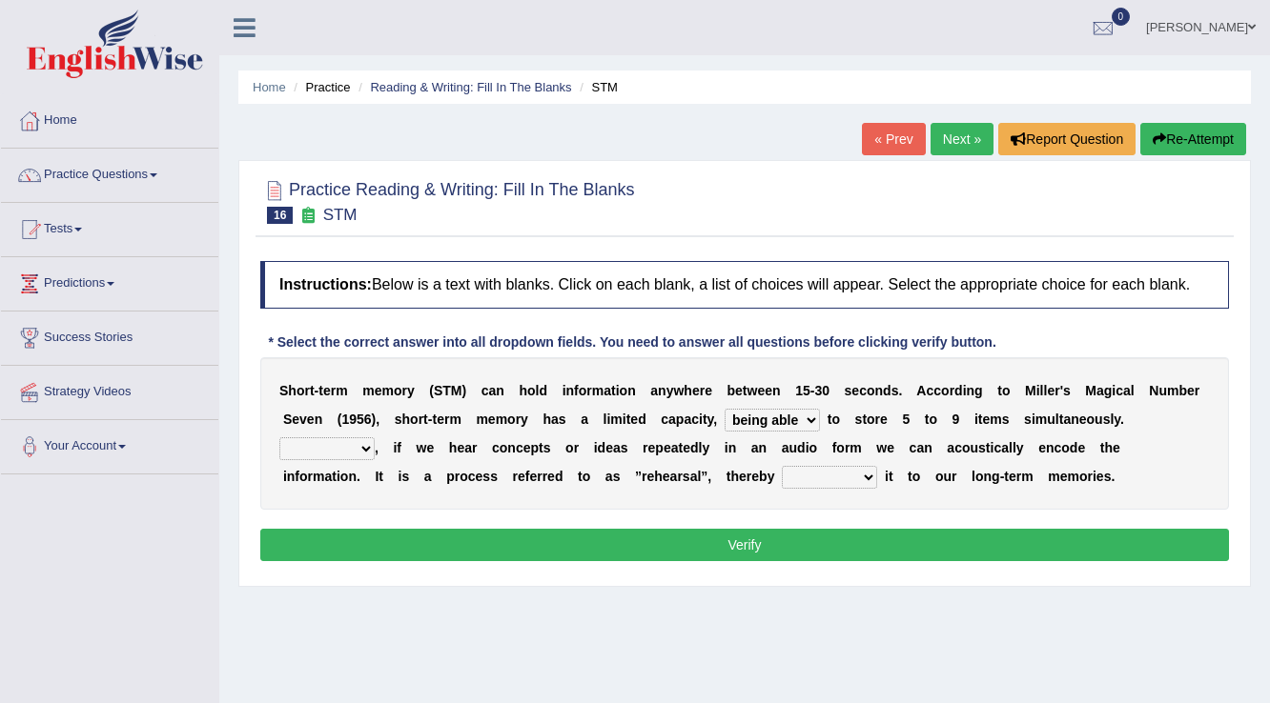
click at [314, 450] on select "However So Moreover Therefore" at bounding box center [326, 448] width 95 height 23
select select "However"
click at [279, 437] on select "However So Moreover Therefore" at bounding box center [326, 448] width 95 height 23
click at [358, 450] on select "However So Moreover Therefore" at bounding box center [326, 448] width 95 height 23
click at [408, 488] on div "S h o r t - t e r m m e m o r y ( S T M ) c a n h o l d i n f o r m a t i o n a…" at bounding box center [744, 433] width 968 height 153
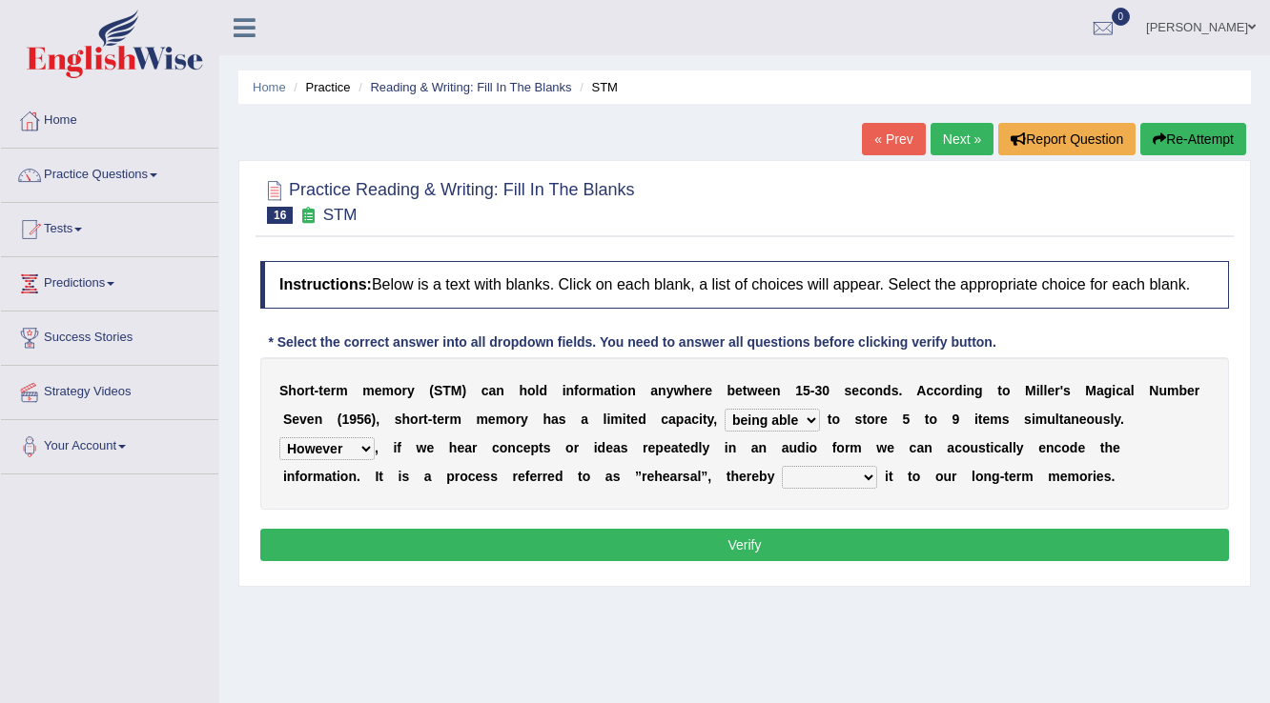
click at [853, 477] on select "commit commits commiting commited" at bounding box center [829, 477] width 95 height 23
select select "commit"
click at [782, 466] on select "commit commits commiting commited" at bounding box center [829, 477] width 95 height 23
click at [366, 455] on select "However So Moreover Therefore" at bounding box center [326, 448] width 95 height 23
select select "Moreover"
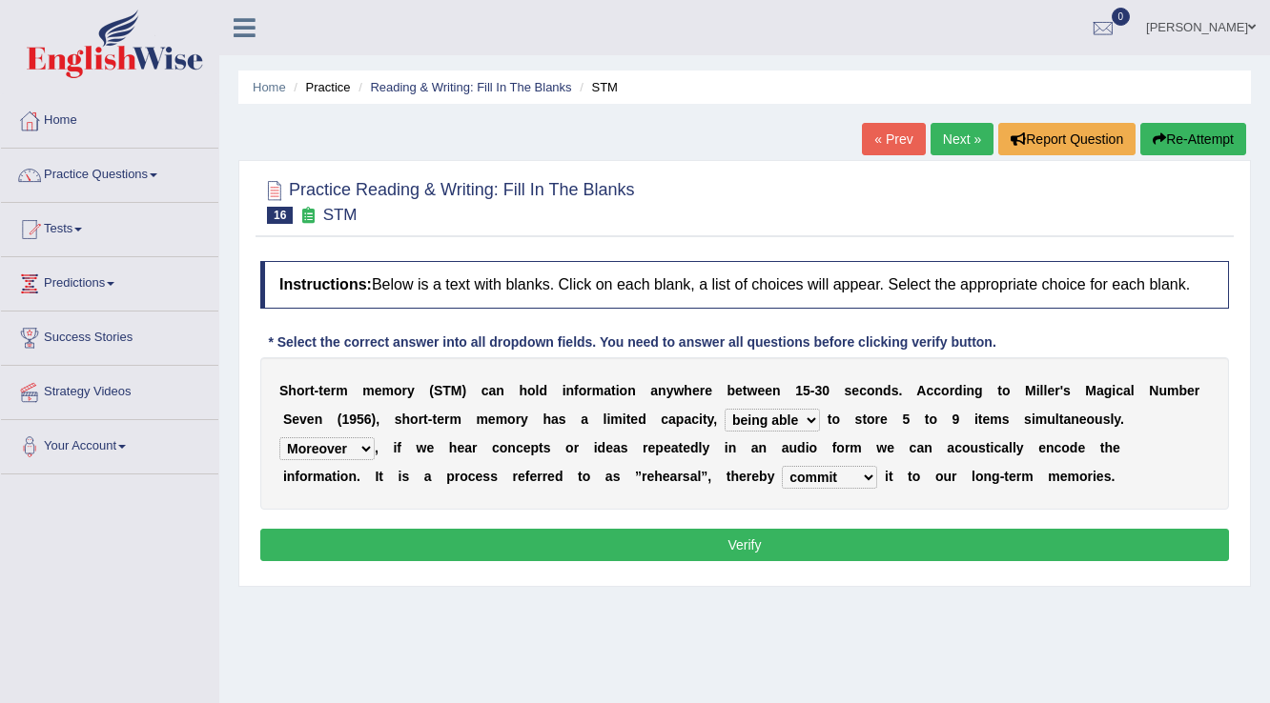
click at [279, 437] on select "However So Moreover Therefore" at bounding box center [326, 448] width 95 height 23
click at [367, 545] on button "Verify" at bounding box center [744, 545] width 968 height 32
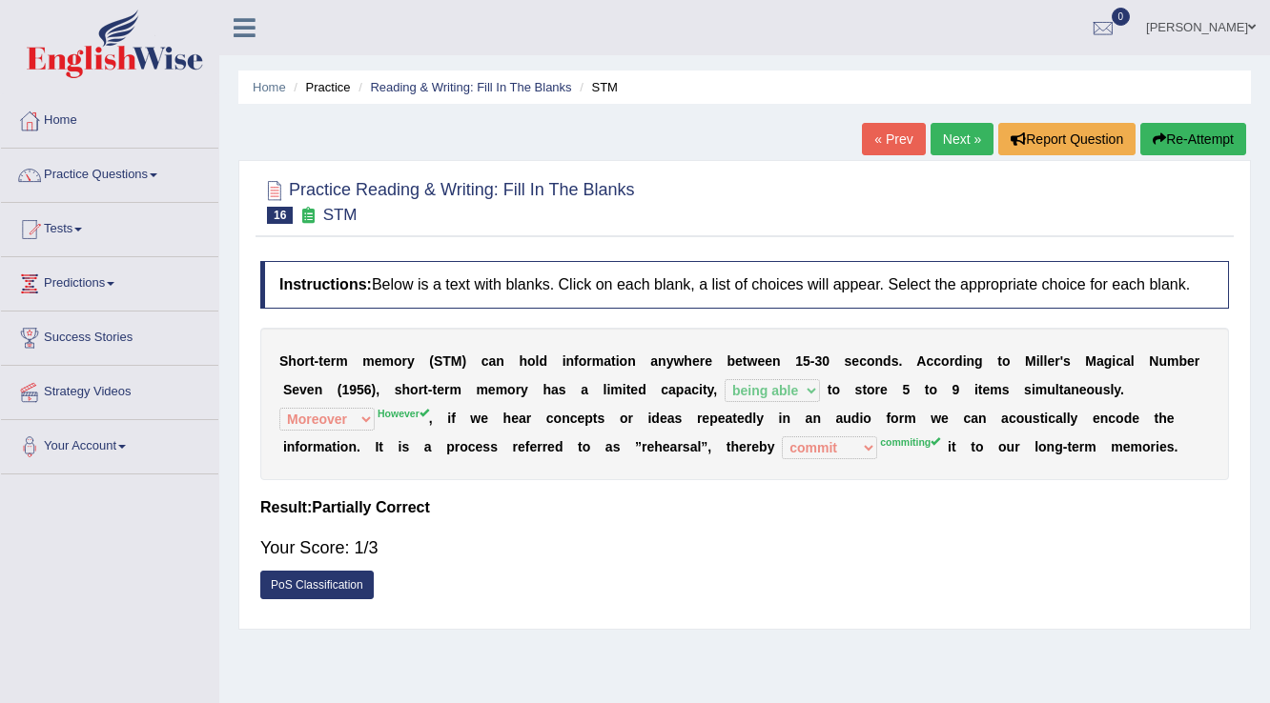
click at [1152, 136] on icon "button" at bounding box center [1158, 138] width 13 height 13
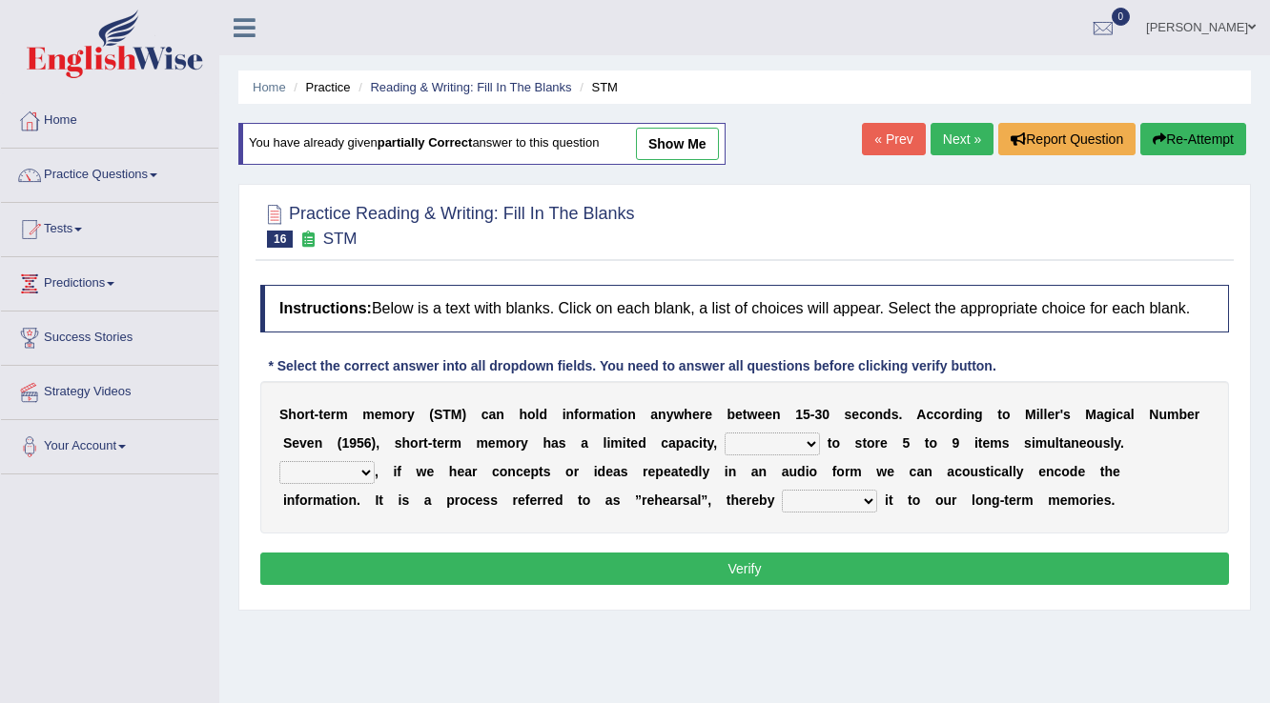
click at [746, 437] on select "being able is able be able unable" at bounding box center [771, 444] width 95 height 23
select select "being able"
click at [724, 433] on select "being able is able be able unable" at bounding box center [771, 444] width 95 height 23
click at [370, 466] on select "However So Moreover Therefore" at bounding box center [326, 472] width 95 height 23
select select "However"
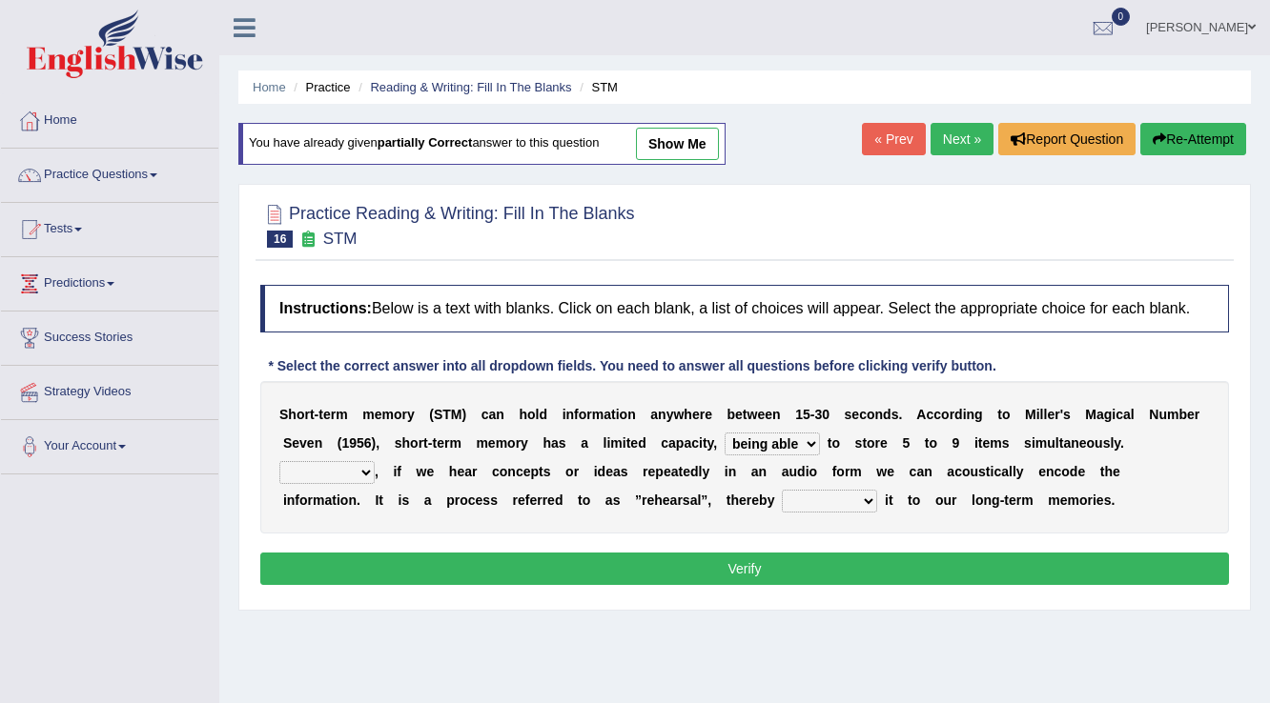
click at [279, 461] on select "However So Moreover Therefore" at bounding box center [326, 472] width 95 height 23
click at [804, 490] on select "commit commits commiting commited" at bounding box center [829, 501] width 95 height 23
select select "commiting"
click at [782, 490] on select "commit commits commiting commited" at bounding box center [829, 501] width 95 height 23
click at [826, 579] on button "Verify" at bounding box center [744, 569] width 968 height 32
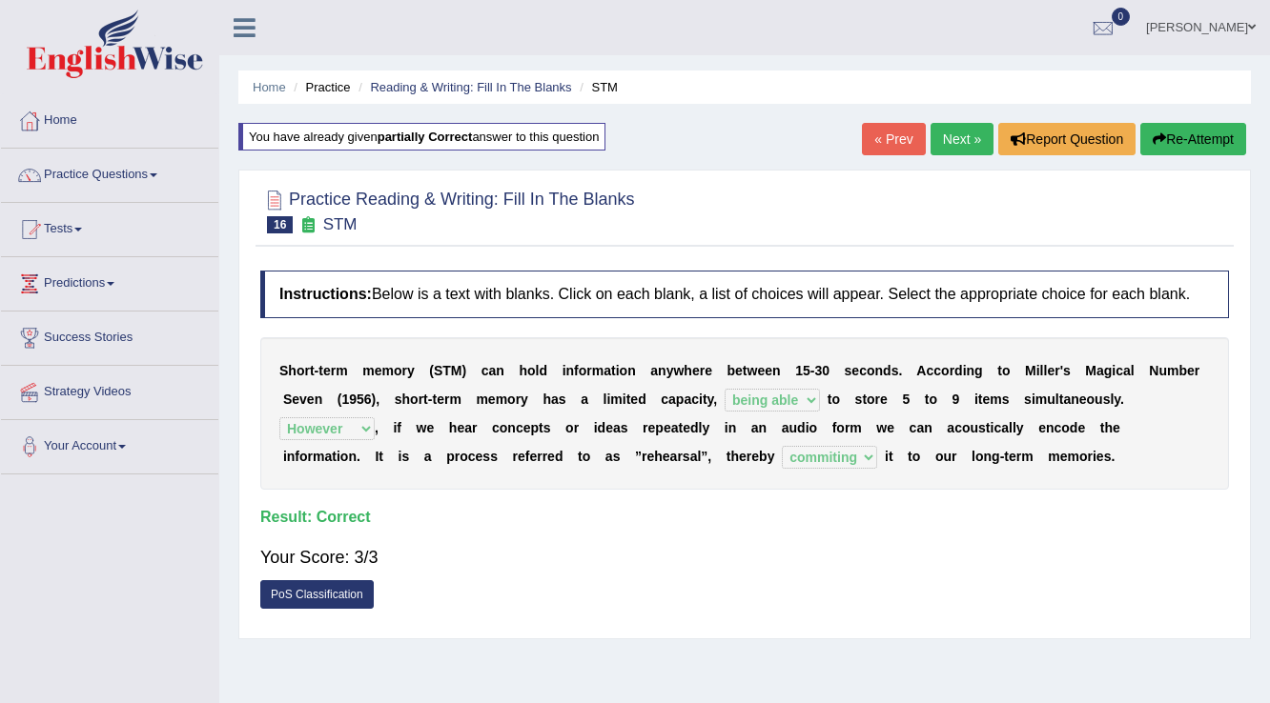
click at [954, 141] on link "Next »" at bounding box center [961, 139] width 63 height 32
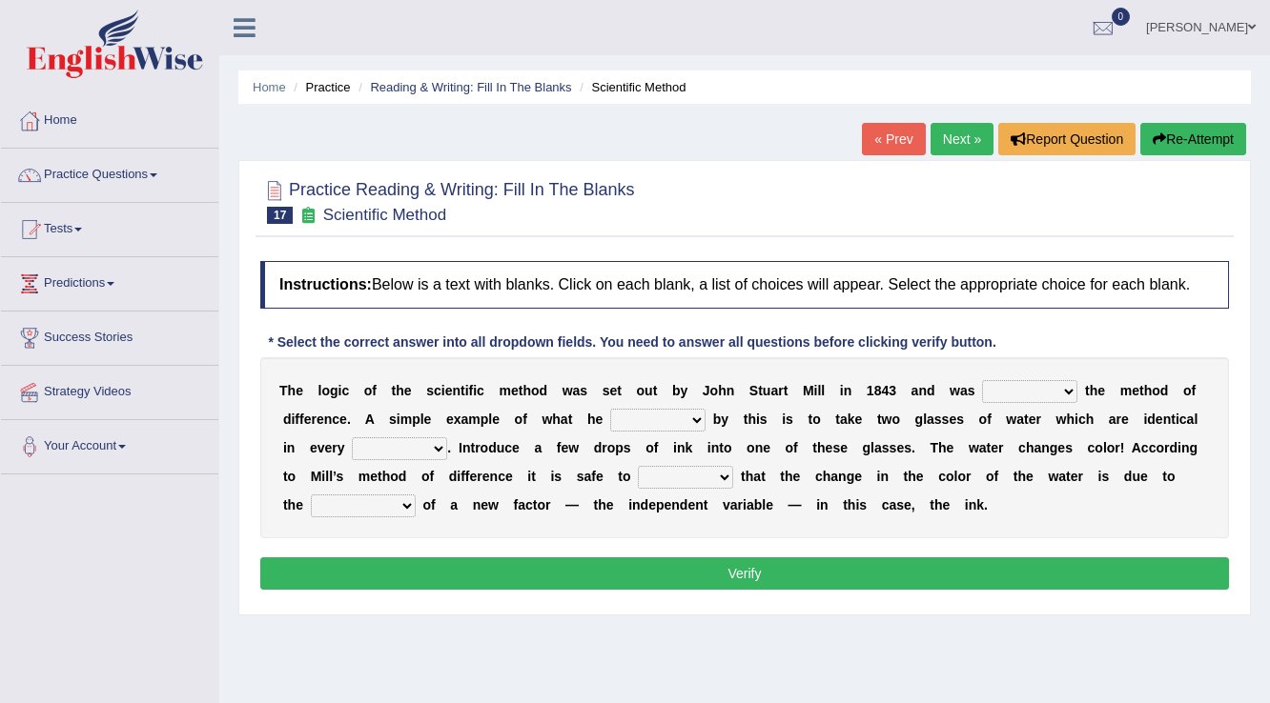
click at [1017, 391] on select "pointed claimed demanded named" at bounding box center [1029, 391] width 95 height 23
select select "named"
click at [982, 380] on select "pointed claimed demanded named" at bounding box center [1029, 391] width 95 height 23
click at [639, 421] on select "capped charged found meant" at bounding box center [657, 420] width 95 height 23
select select "meant"
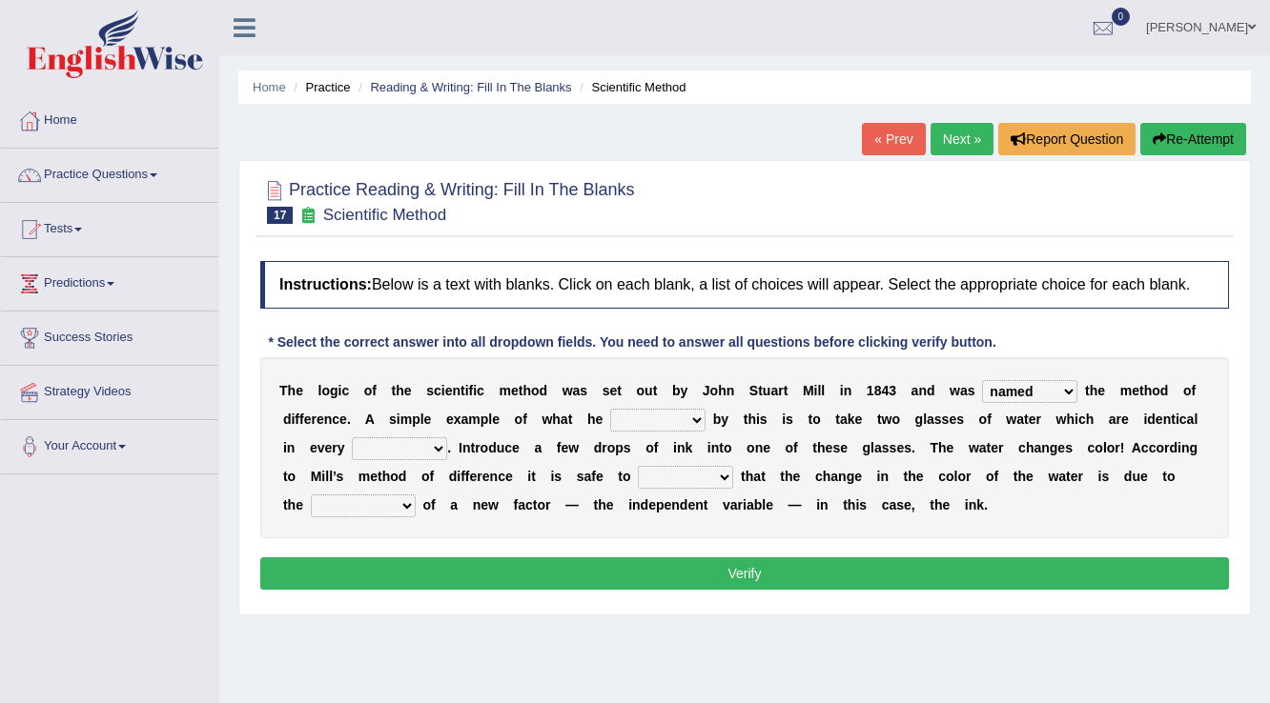
click at [610, 409] on select "capped charged found meant" at bounding box center [657, 420] width 95 height 23
click at [378, 447] on select "thought identity measure respect" at bounding box center [399, 448] width 95 height 23
select select "measure"
click at [352, 437] on select "thought identity measure respect" at bounding box center [399, 448] width 95 height 23
click at [417, 446] on select "thought identity measure respect" at bounding box center [399, 448] width 95 height 23
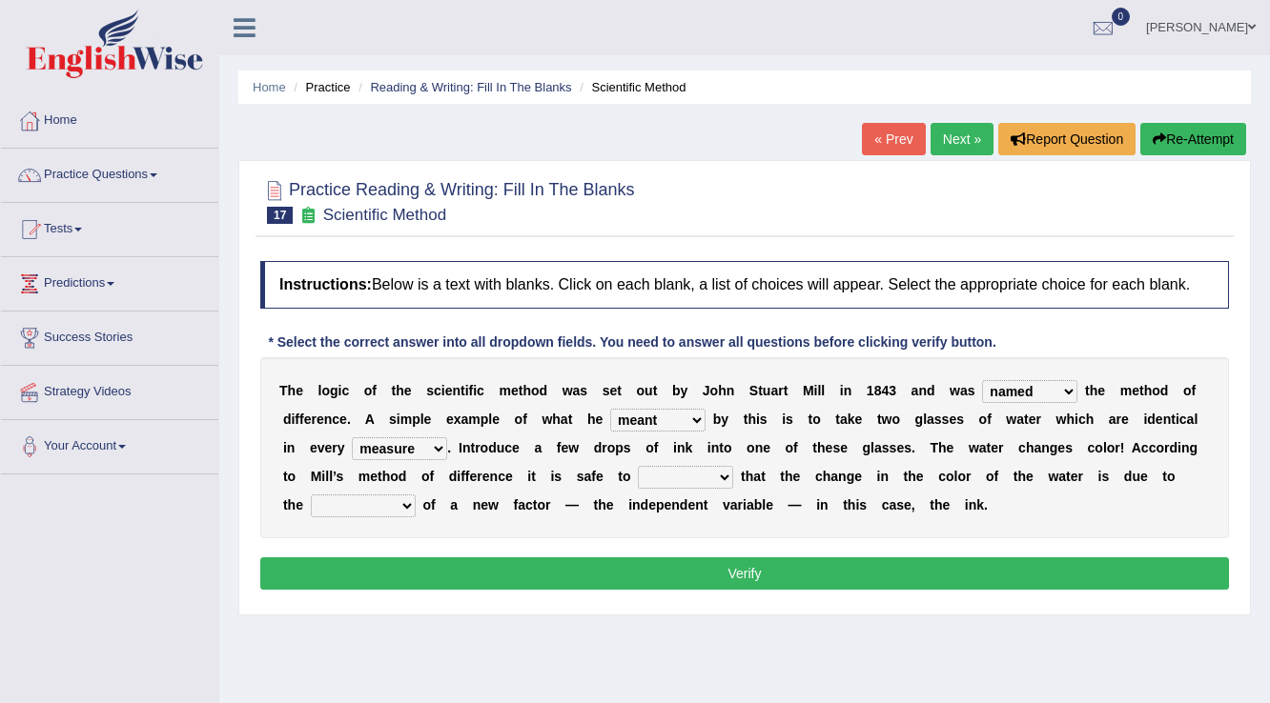
click at [581, 525] on div "T h e l o g i c o f t h e s c i e n t i f i c m e t h o d w a s s e t o u t b y…" at bounding box center [744, 447] width 968 height 181
click at [680, 477] on select "assume discuss prefer acclaim" at bounding box center [685, 477] width 95 height 23
select select "assume"
click at [638, 466] on select "assume discuss prefer acclaim" at bounding box center [685, 477] width 95 height 23
click at [355, 503] on select "introduction magnitude preparation purification" at bounding box center [363, 506] width 105 height 23
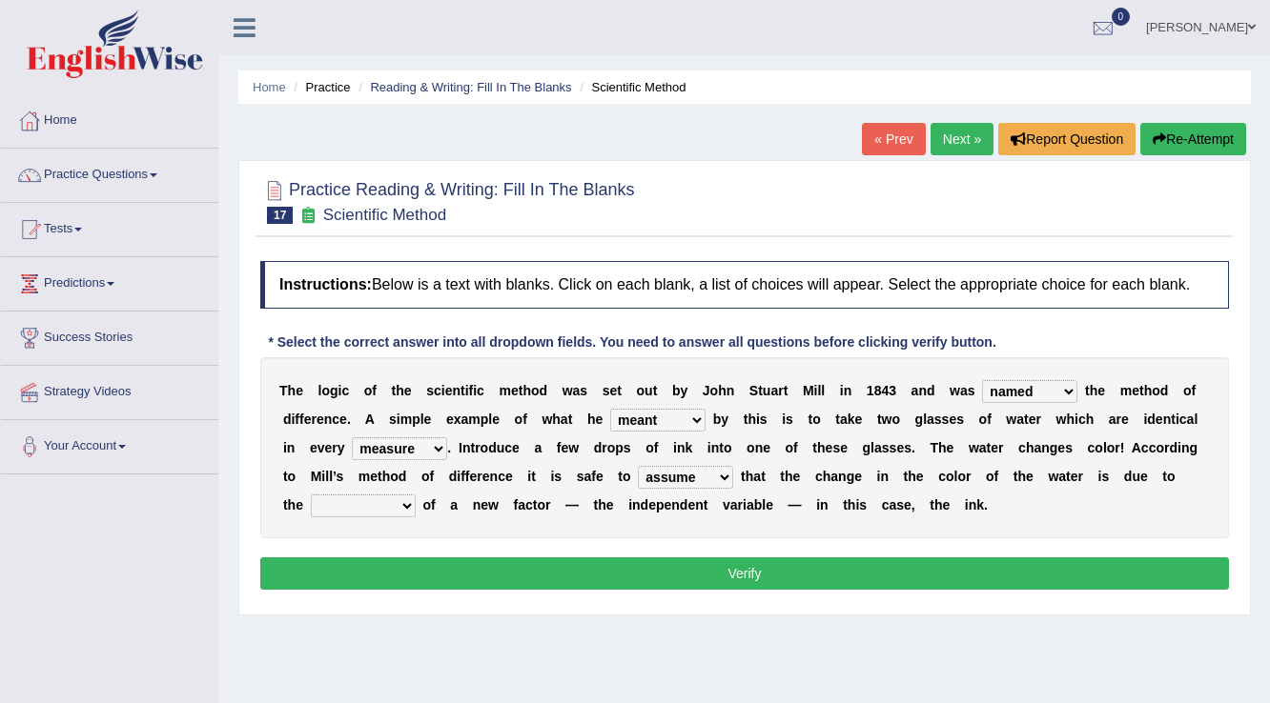
select select "introduction"
click at [311, 495] on select "introduction magnitude preparation purification" at bounding box center [363, 506] width 105 height 23
click at [408, 580] on button "Verify" at bounding box center [744, 574] width 968 height 32
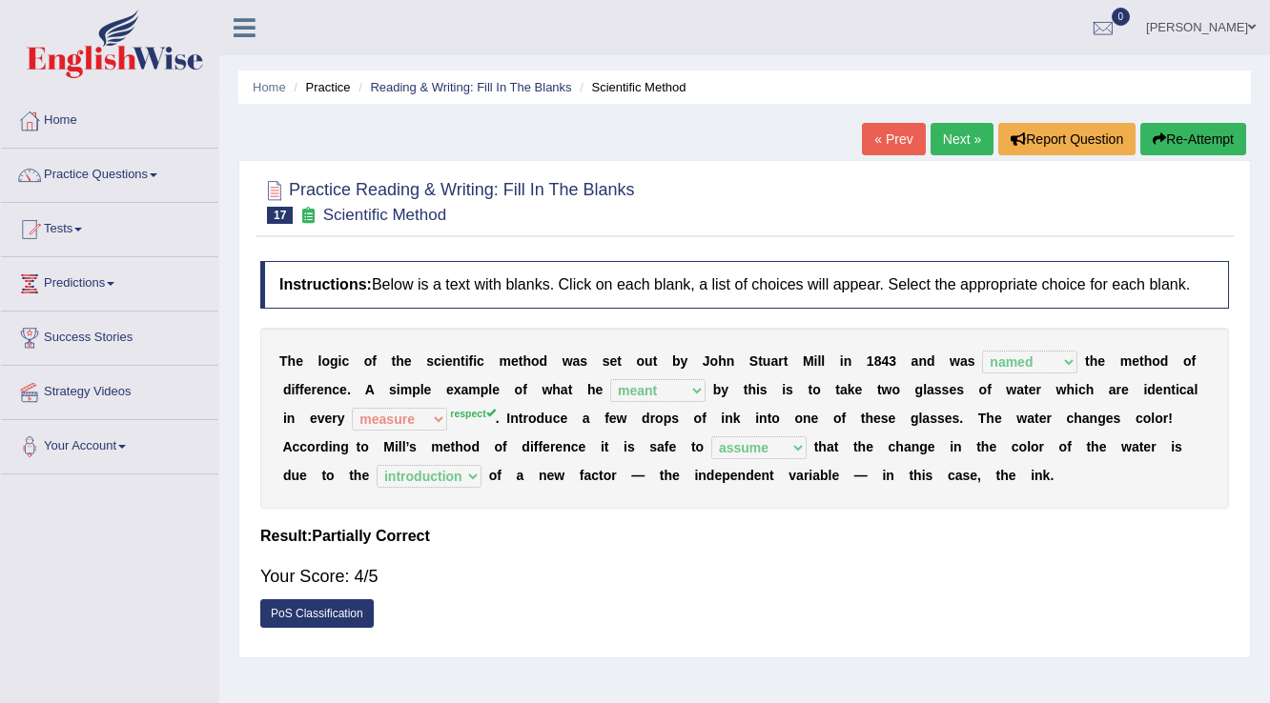
click at [359, 607] on link "PoS Classification" at bounding box center [316, 614] width 113 height 29
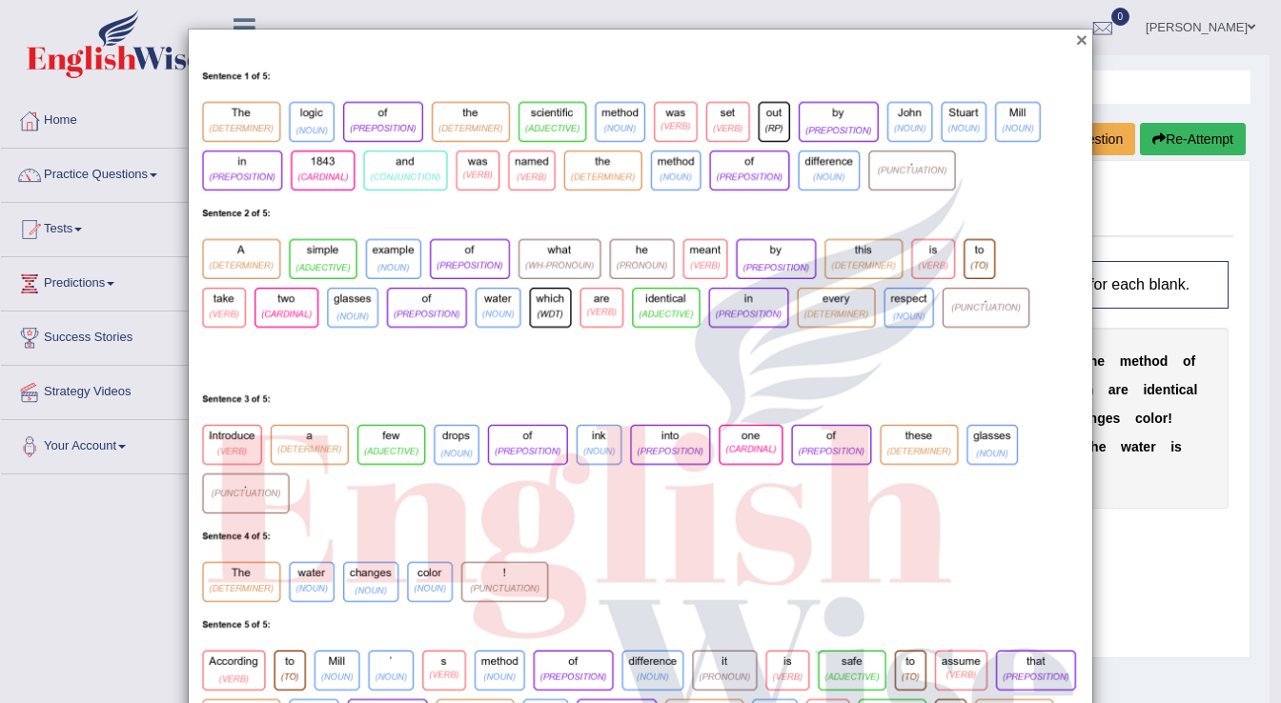
click at [1078, 45] on button "×" at bounding box center [1081, 40] width 11 height 20
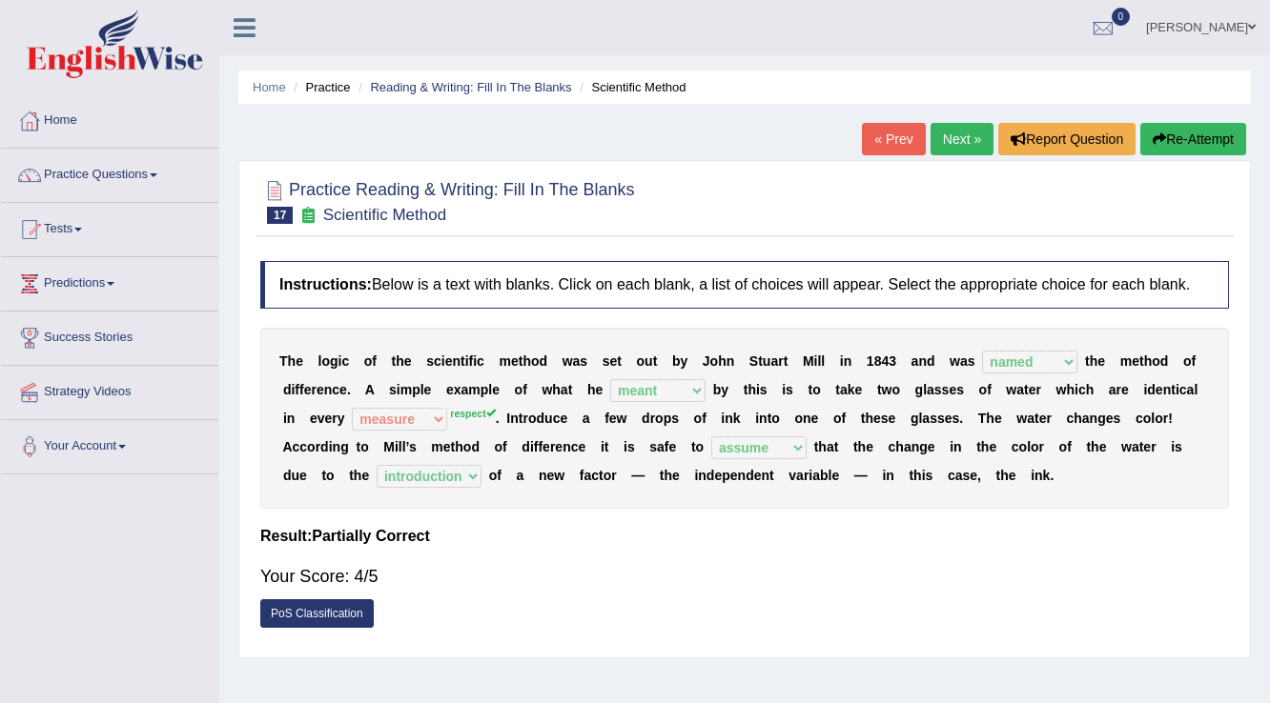
click at [930, 137] on link "Next »" at bounding box center [961, 139] width 63 height 32
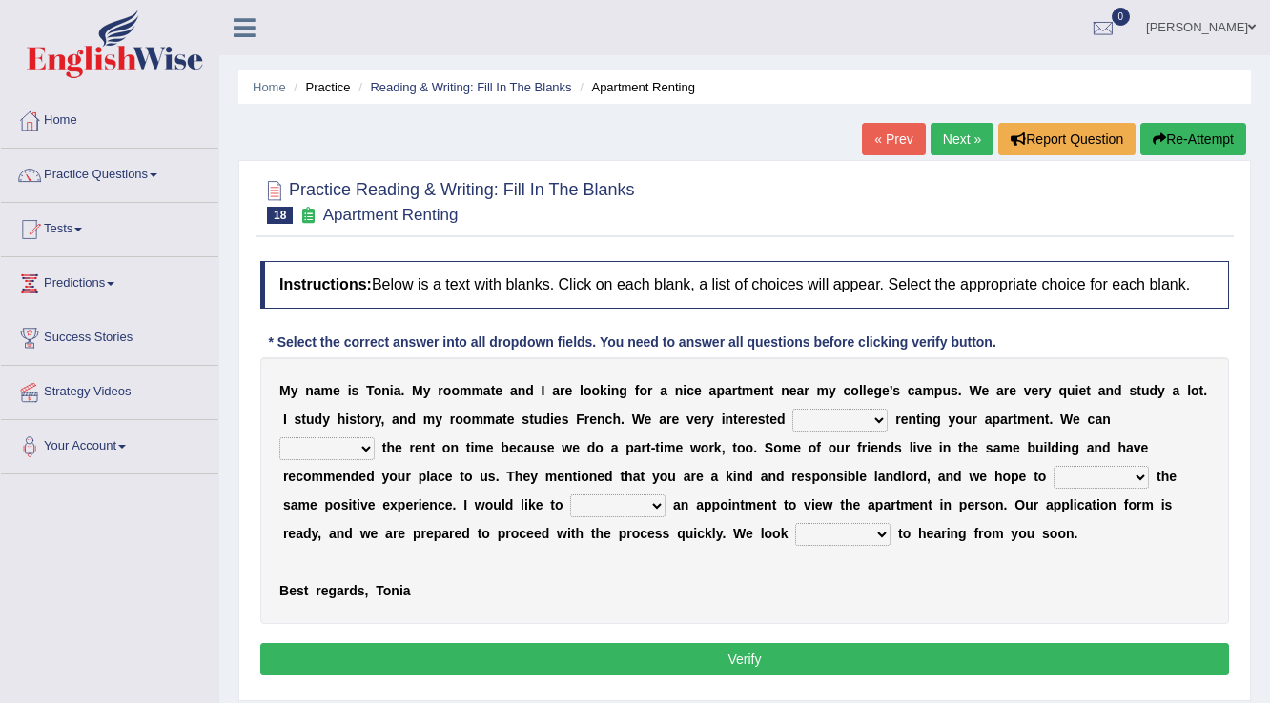
click at [840, 413] on select "for about at in" at bounding box center [839, 420] width 95 height 23
select select "in"
click at [792, 409] on select "for about at in" at bounding box center [839, 420] width 95 height 23
click at [873, 418] on select "for about at in" at bounding box center [839, 420] width 95 height 23
click at [953, 428] on div "M y n a m e i s T o n i a . M y r o o m m a t e a n d I a r e l o o k i n g f o…" at bounding box center [744, 490] width 968 height 267
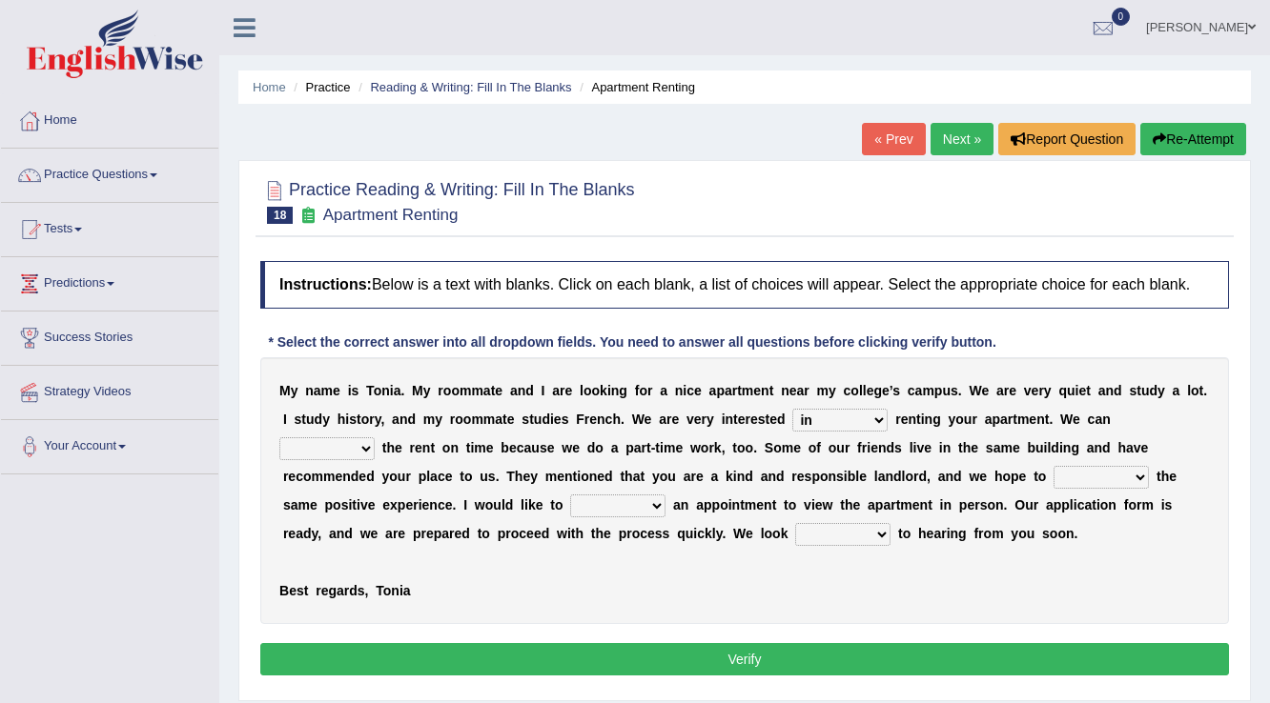
click at [363, 454] on select "afford get pay bring" at bounding box center [326, 448] width 95 height 23
select select "pay"
click at [279, 437] on select "afford get pay bring" at bounding box center [326, 448] width 95 height 23
click at [1094, 480] on select "form meet have decide" at bounding box center [1100, 477] width 95 height 23
select select "have"
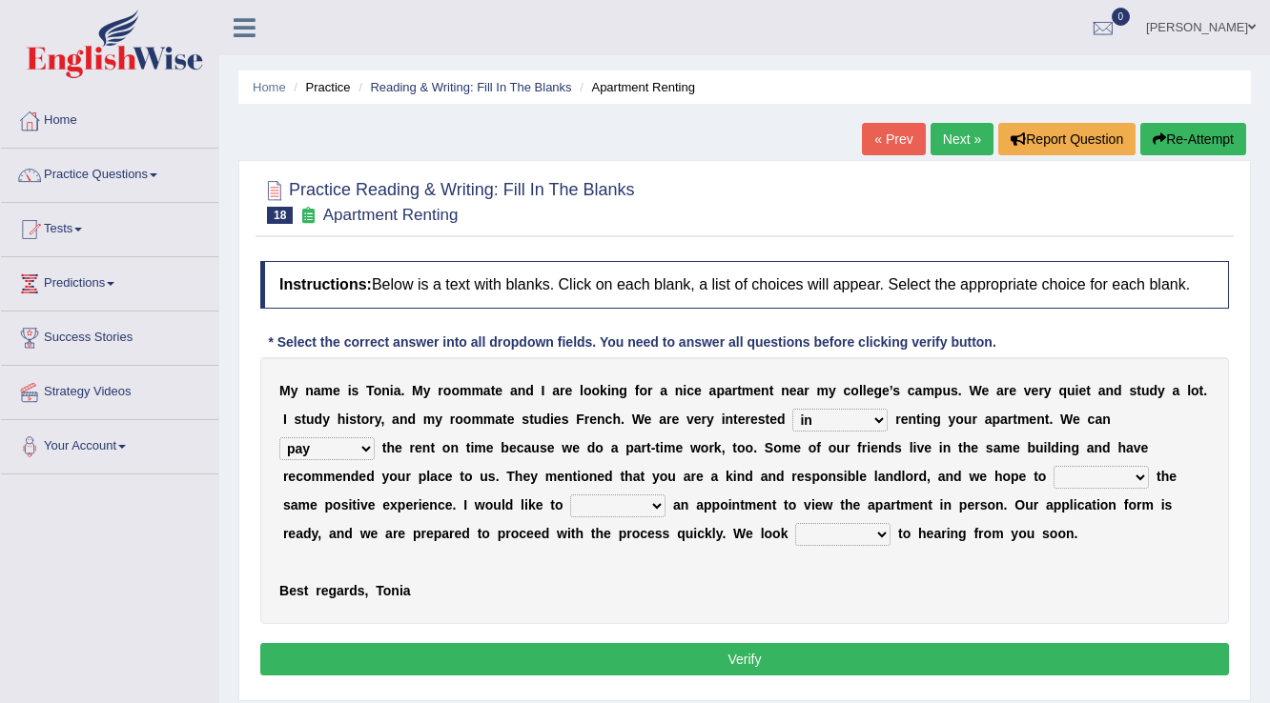
click at [1053, 466] on select "form meet have decide" at bounding box center [1100, 477] width 95 height 23
drag, startPoint x: 643, startPoint y: 502, endPoint x: 663, endPoint y: 489, distance: 24.1
click at [652, 496] on select "own recall revise make" at bounding box center [617, 506] width 95 height 23
select select "make"
click at [570, 495] on select "own recall revise make" at bounding box center [617, 506] width 95 height 23
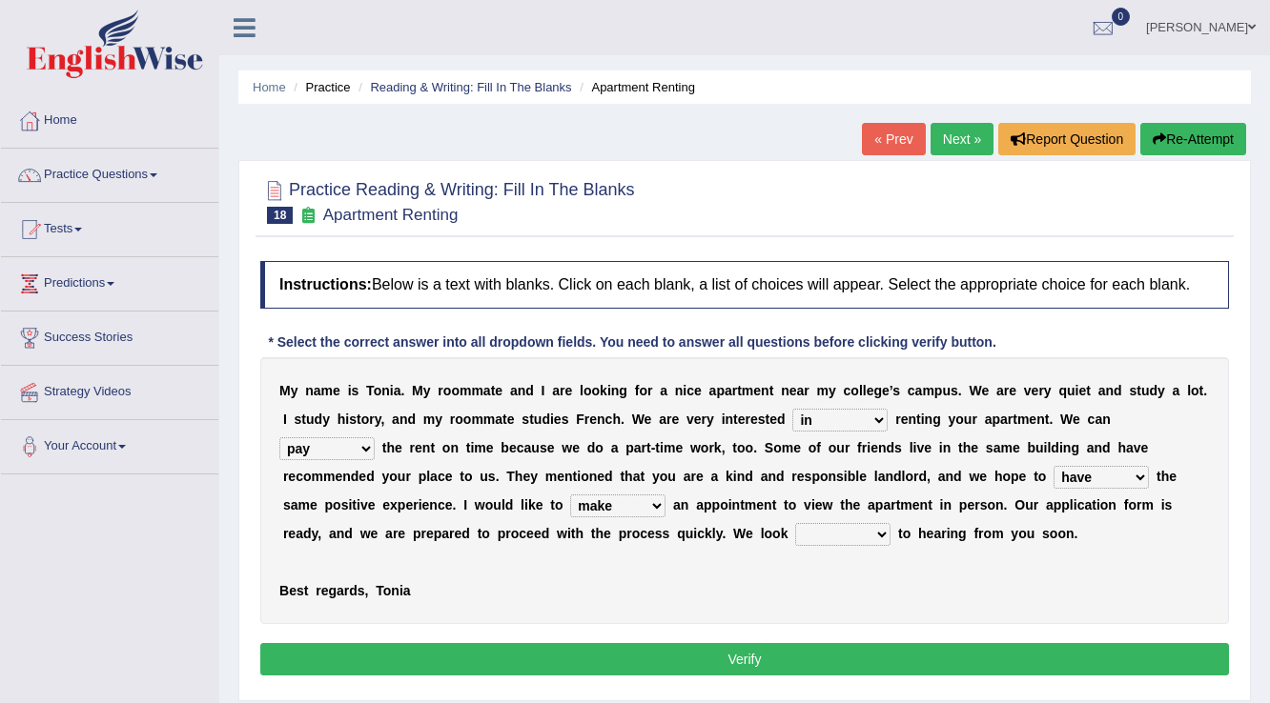
click at [879, 530] on select "around out in forward" at bounding box center [842, 534] width 95 height 23
select select "forward"
click at [795, 523] on select "around out in forward" at bounding box center [842, 534] width 95 height 23
click at [870, 666] on button "Verify" at bounding box center [744, 659] width 968 height 32
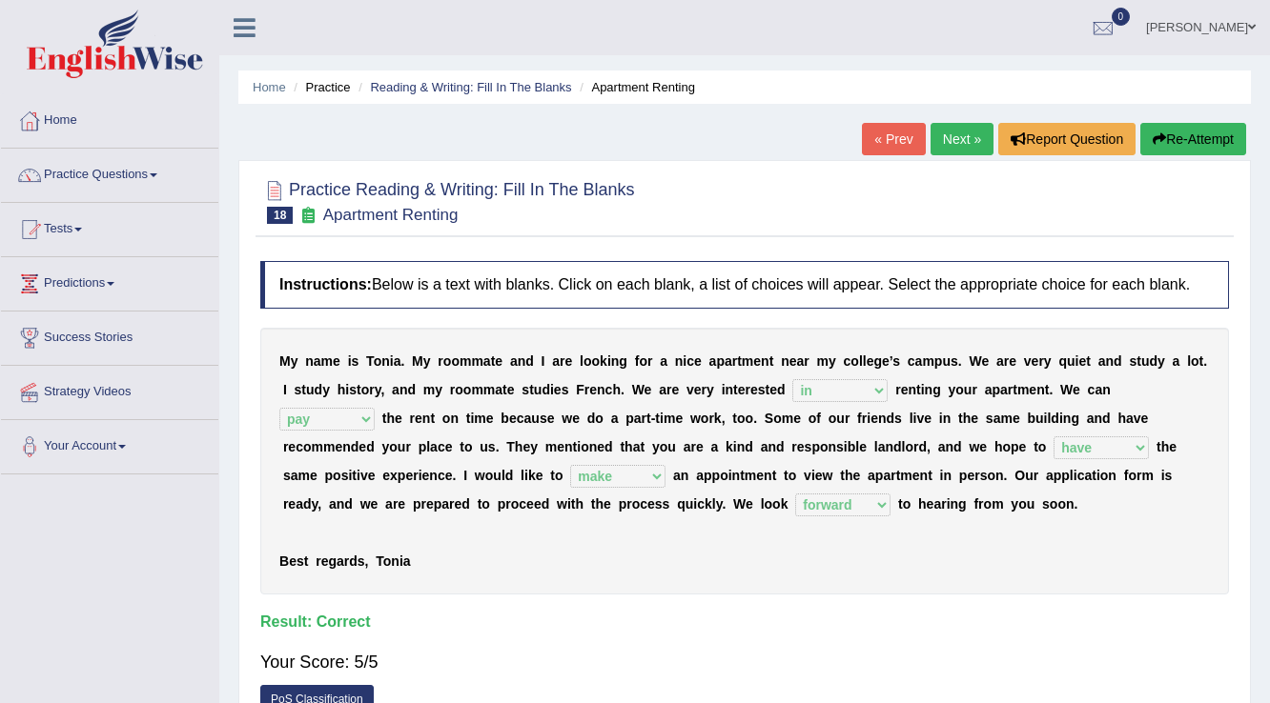
click at [968, 151] on link "Next »" at bounding box center [961, 139] width 63 height 32
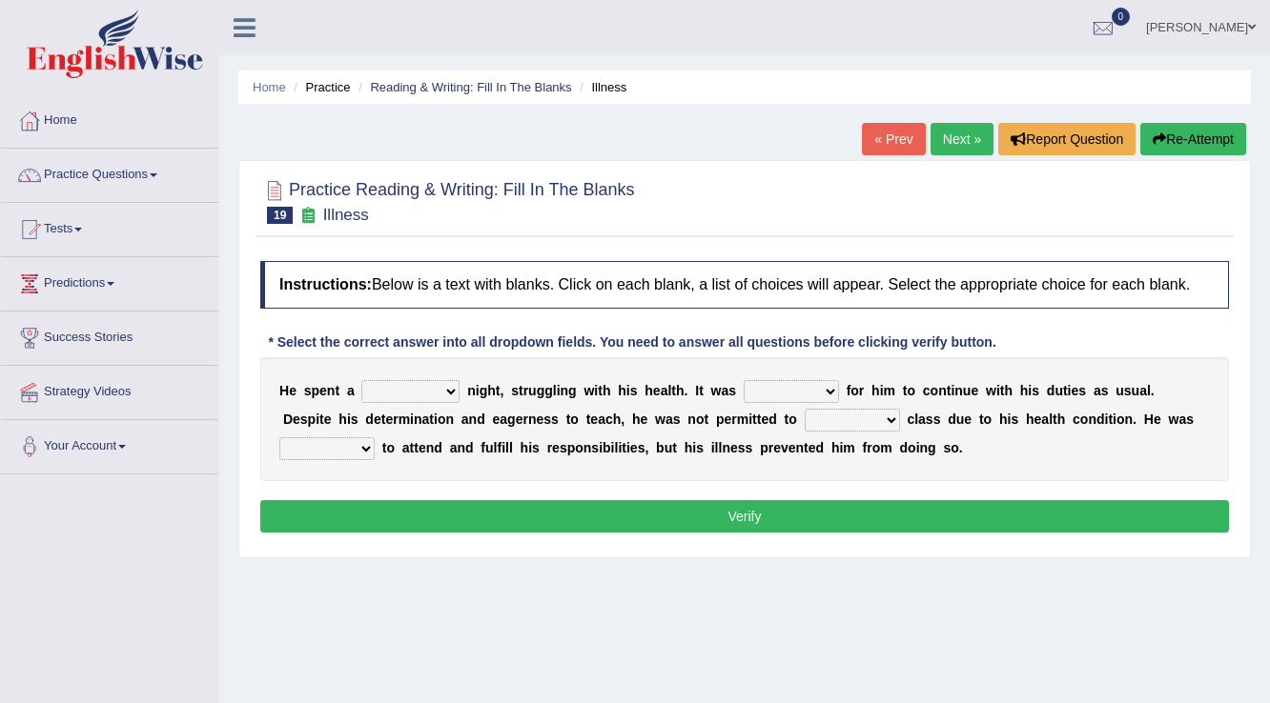
click at [444, 392] on select "cheerful restful meaningful painful" at bounding box center [410, 391] width 98 height 23
select select "painful"
click at [361, 380] on select "cheerful restful meaningful painful" at bounding box center [410, 391] width 98 height 23
click at [808, 380] on select "enjoyable simple difficult natural" at bounding box center [790, 391] width 95 height 23
select select "difficult"
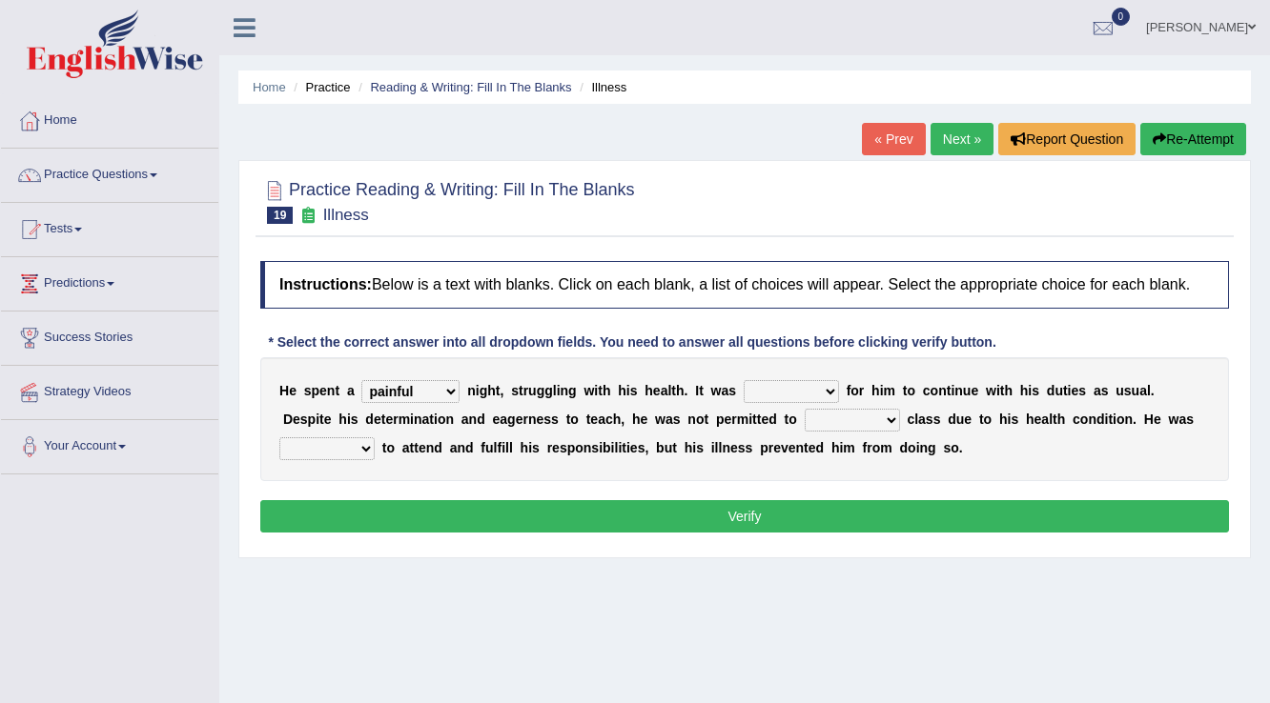
click at [743, 380] on select "enjoyable simple difficult natural" at bounding box center [790, 391] width 95 height 23
click at [804, 425] on select "teach leave cancel attend" at bounding box center [851, 420] width 95 height 23
select select "attend"
click at [804, 409] on select "teach leave cancel attend" at bounding box center [851, 420] width 95 height 23
click at [365, 449] on select "anxious forced lazy happy" at bounding box center [326, 448] width 95 height 23
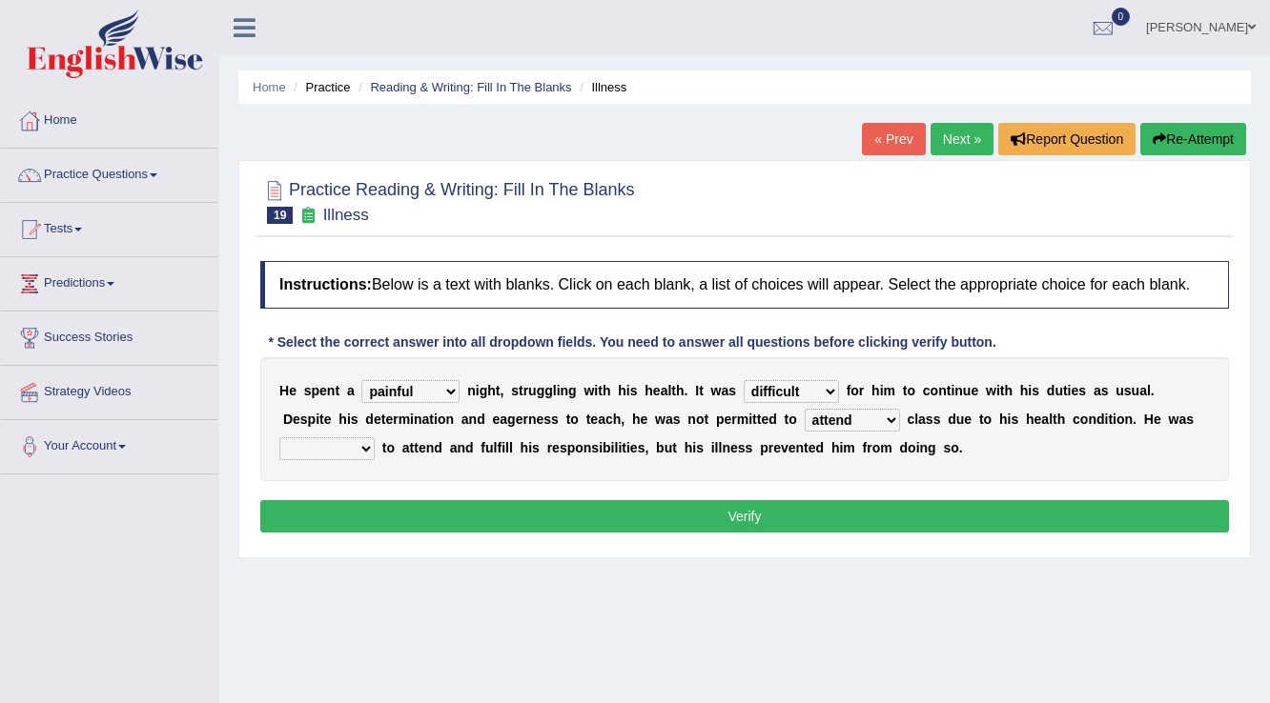
select select "anxious"
click at [279, 437] on select "anxious forced lazy happy" at bounding box center [326, 448] width 95 height 23
click at [372, 515] on button "Verify" at bounding box center [744, 516] width 968 height 32
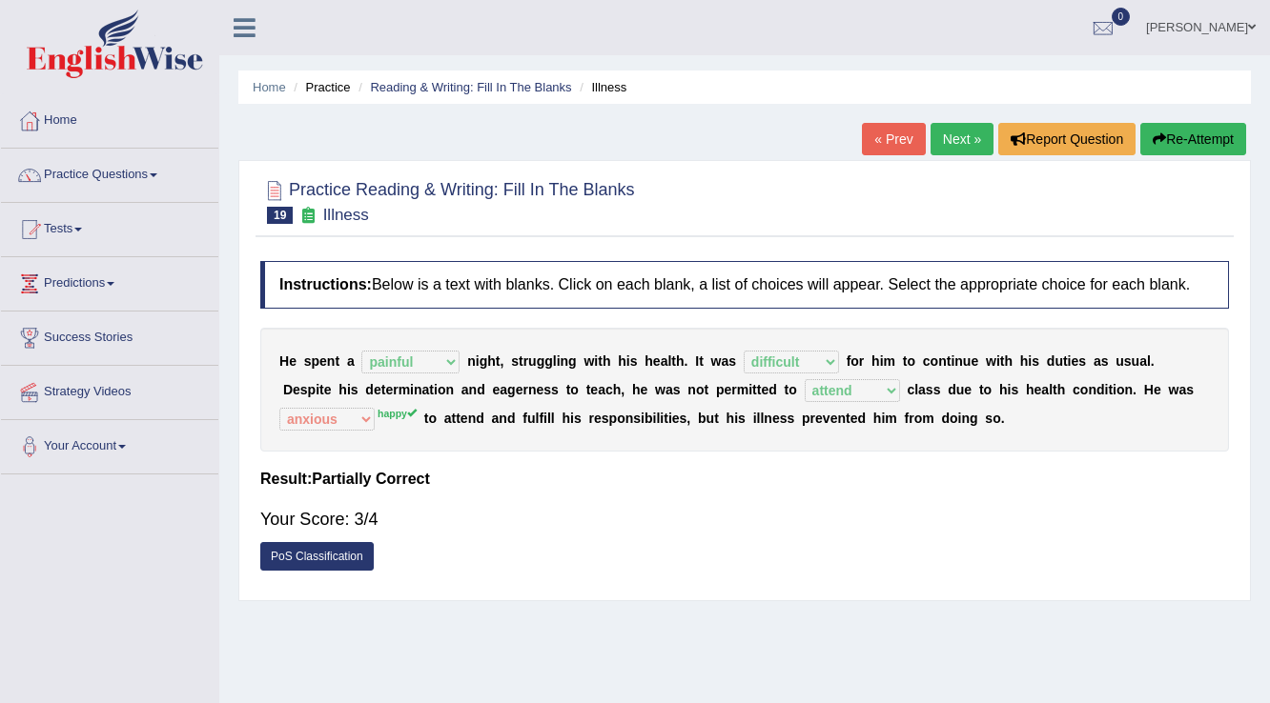
click at [948, 127] on link "Next »" at bounding box center [961, 139] width 63 height 32
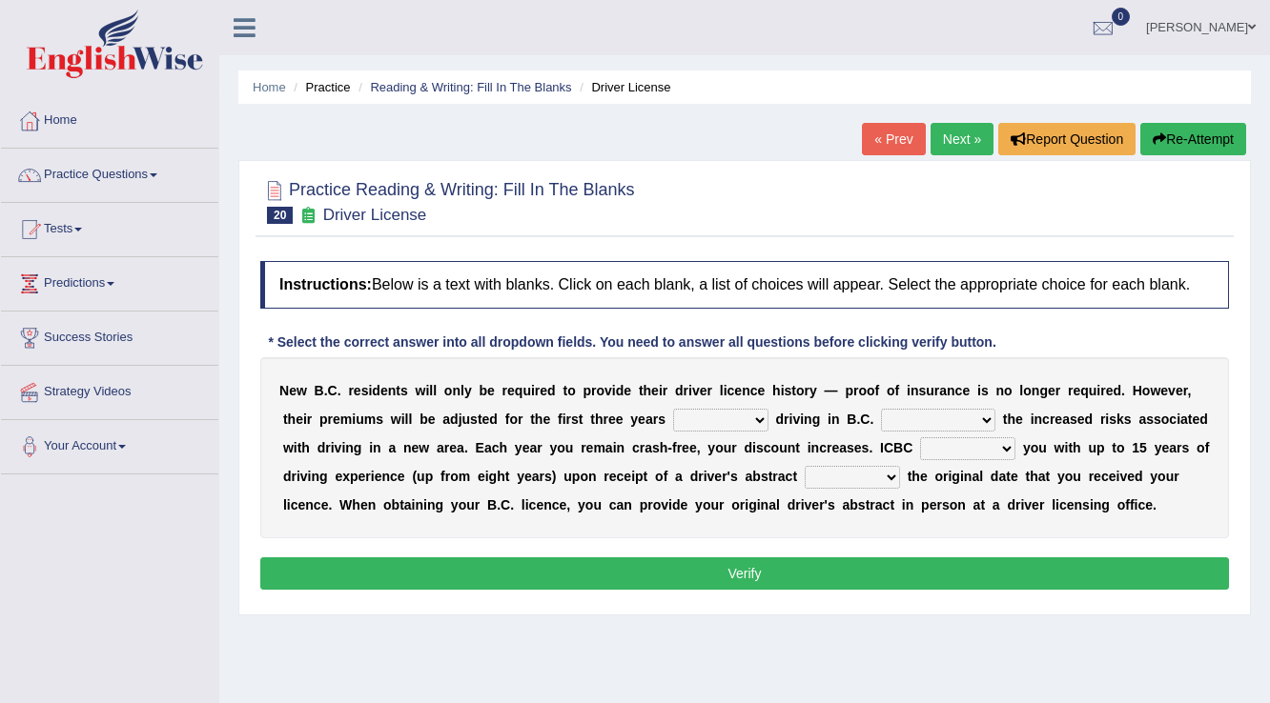
click at [711, 423] on select "within among against of" at bounding box center [720, 420] width 95 height 23
select select "of"
click at [673, 409] on select "within among against of" at bounding box center [720, 420] width 95 height 23
click at [750, 418] on select "within among against of" at bounding box center [720, 420] width 95 height 23
click at [789, 435] on div "N e w B . C . r e s i d e n t s w i l l o n l y b e r e q u i r e d t o p r o v…" at bounding box center [744, 447] width 968 height 181
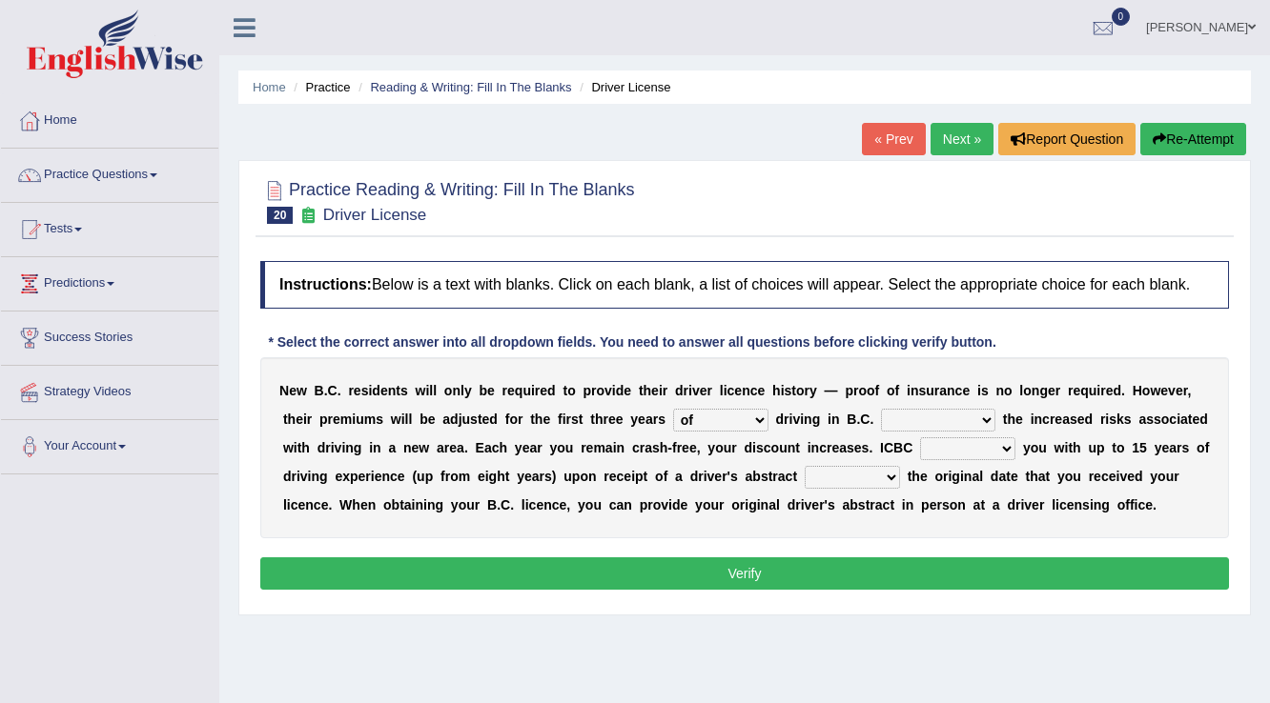
click at [989, 420] on select "depending on as for due to thanks to" at bounding box center [938, 420] width 114 height 23
select select "due to"
click at [881, 409] on select "depending on as for due to thanks to" at bounding box center [938, 420] width 114 height 23
click at [946, 450] on select "credited crediting credit will credit" at bounding box center [967, 448] width 95 height 23
select select "will credit"
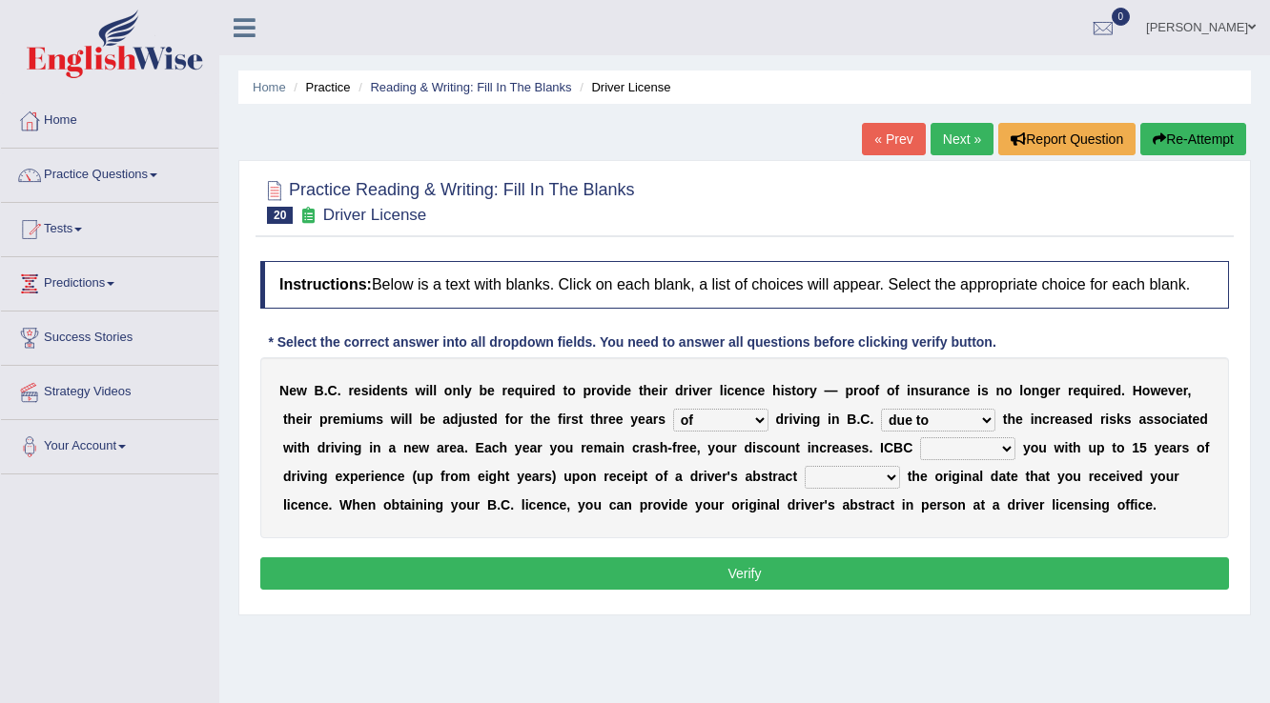
click at [920, 437] on select "credited crediting credit will credit" at bounding box center [967, 448] width 95 height 23
click at [856, 471] on select "showing show shows shown" at bounding box center [851, 477] width 95 height 23
select select "showing"
click at [804, 466] on select "showing show shows shown" at bounding box center [851, 477] width 95 height 23
click at [587, 560] on button "Verify" at bounding box center [744, 574] width 968 height 32
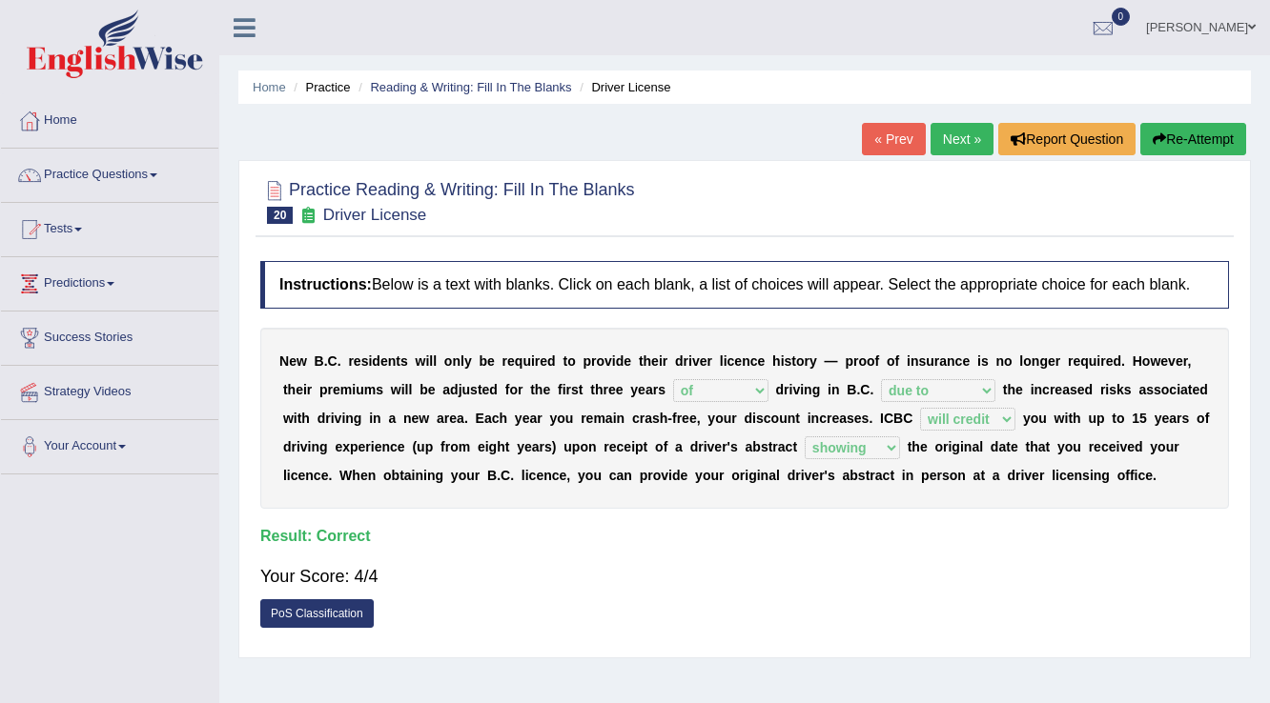
click at [936, 138] on link "Next »" at bounding box center [961, 139] width 63 height 32
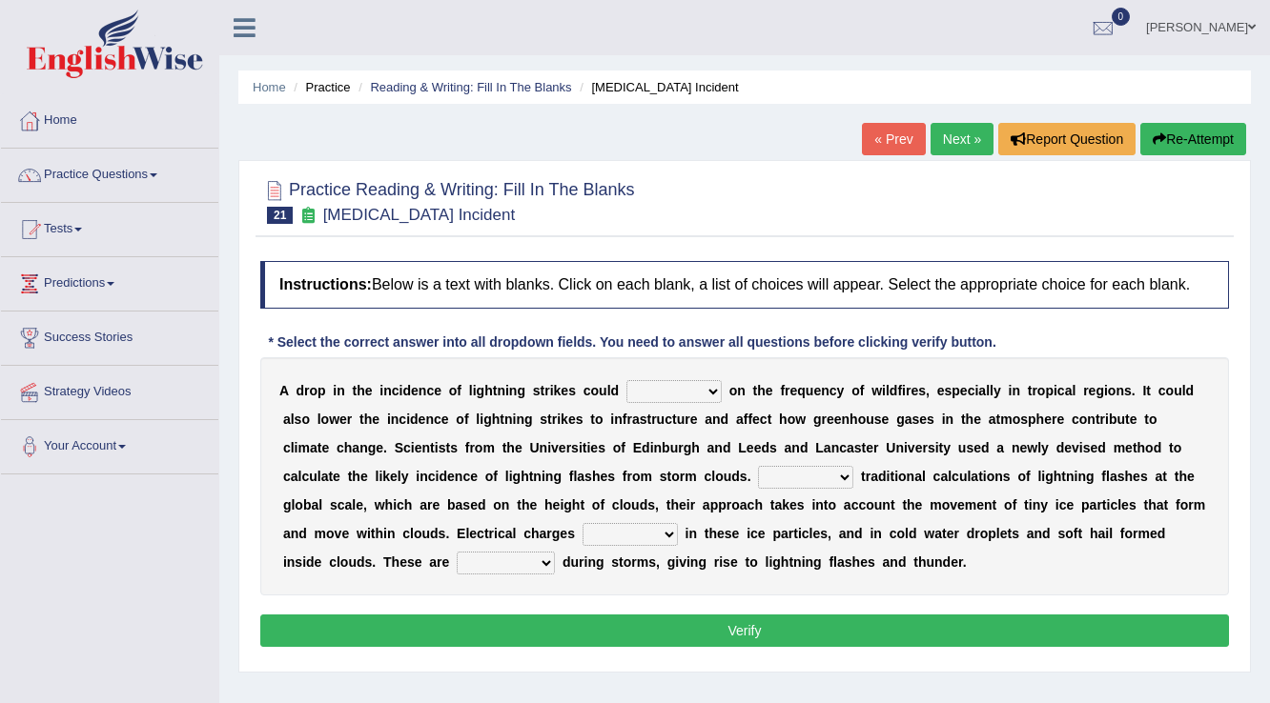
click at [667, 389] on select "dwell focus impact depend" at bounding box center [673, 391] width 95 height 23
select select "depend"
click at [626, 380] on select "dwell focus impact depend" at bounding box center [673, 391] width 95 height 23
click at [758, 478] on select "Unlike Unless Except Besides" at bounding box center [805, 477] width 95 height 23
click at [671, 587] on div "A d r o p i n t h e i n c i d e n c e o f l i g h t n i n g s t r i k e s c o u…" at bounding box center [744, 476] width 968 height 238
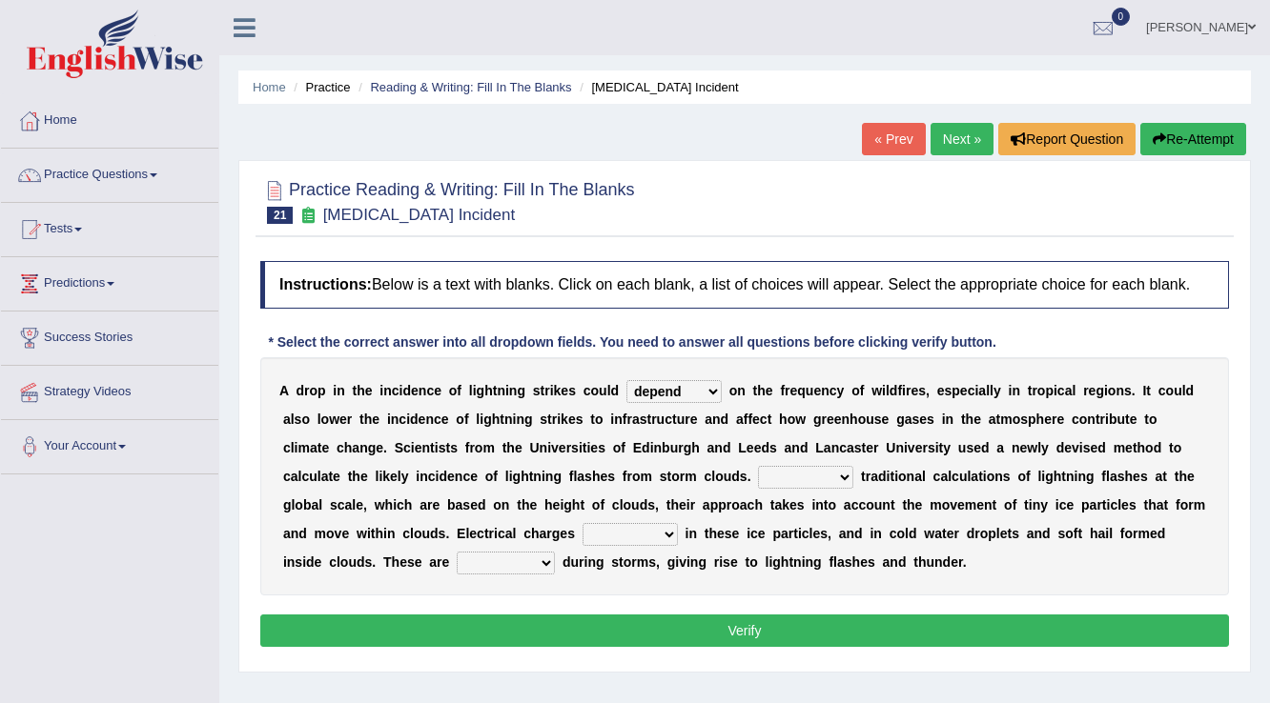
click at [758, 474] on select "Unlike Unless Except Besides" at bounding box center [805, 477] width 95 height 23
select select "Besides"
click at [758, 466] on select "Unlike Unless Except Besides" at bounding box center [805, 477] width 95 height 23
click at [618, 537] on select "run off build up mess up zoom in" at bounding box center [629, 534] width 95 height 23
select select "build up"
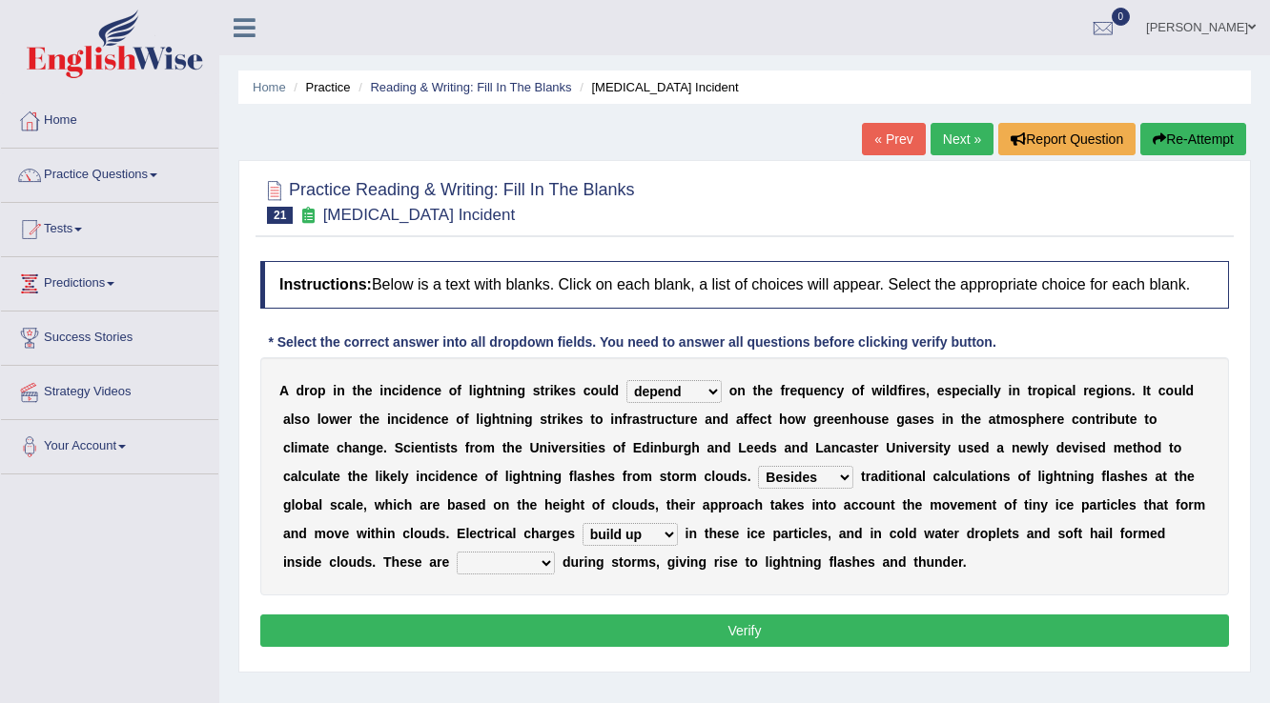
click at [582, 523] on select "run off build up mess up zoom in" at bounding box center [629, 534] width 95 height 23
click at [457, 567] on select "collected diverted rounded discharged" at bounding box center [506, 563] width 98 height 23
select select "discharged"
click at [457, 552] on select "collected diverted rounded discharged" at bounding box center [506, 563] width 98 height 23
click at [498, 621] on button "Verify" at bounding box center [744, 631] width 968 height 32
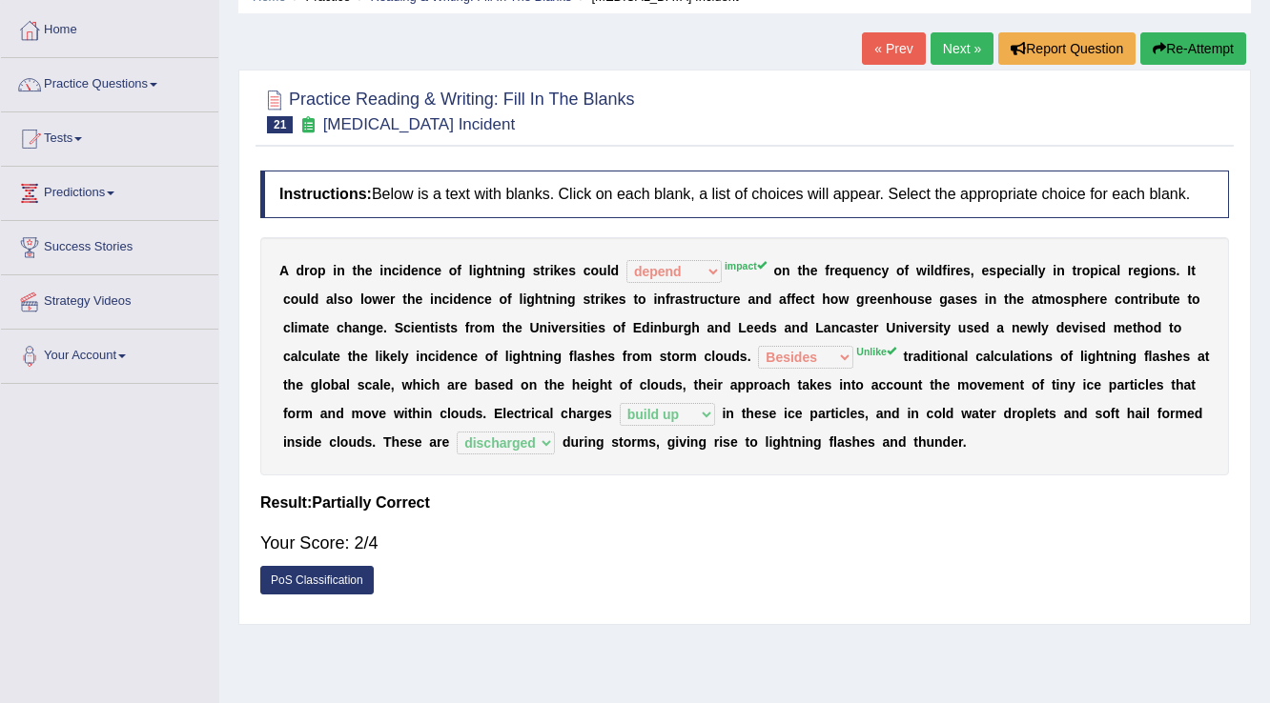
scroll to position [69, 0]
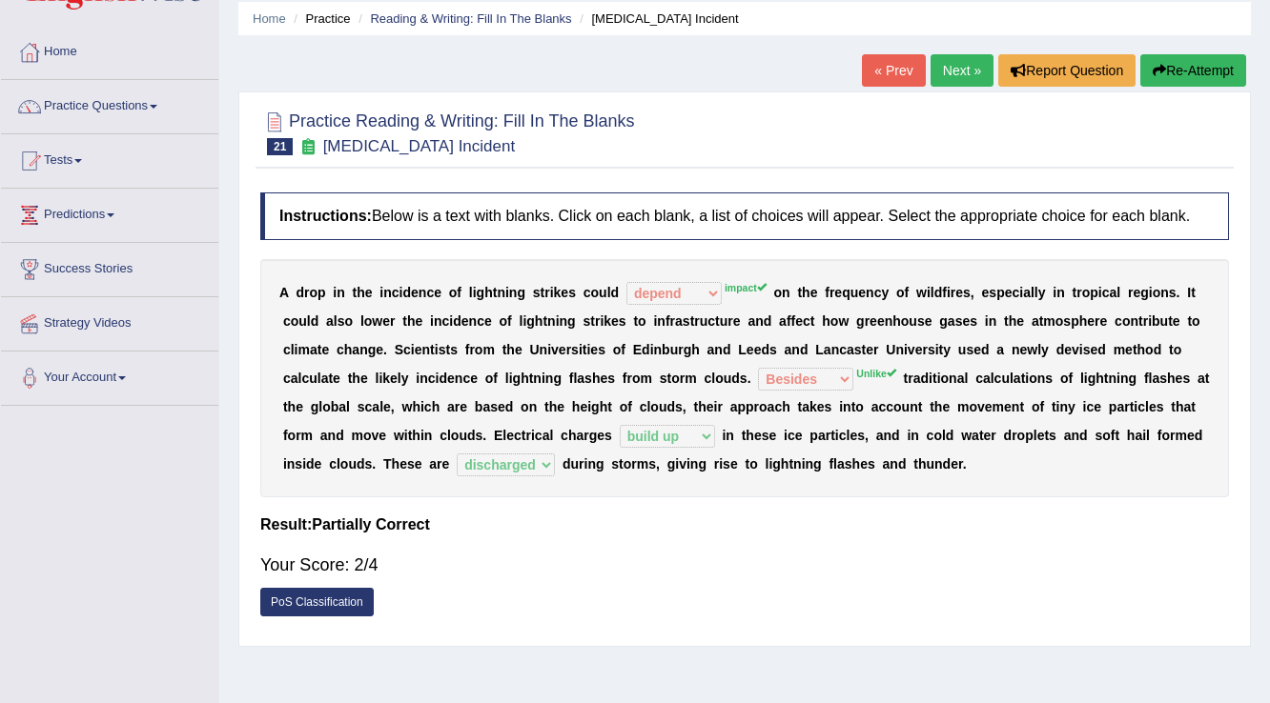
click at [960, 75] on link "Next »" at bounding box center [961, 70] width 63 height 32
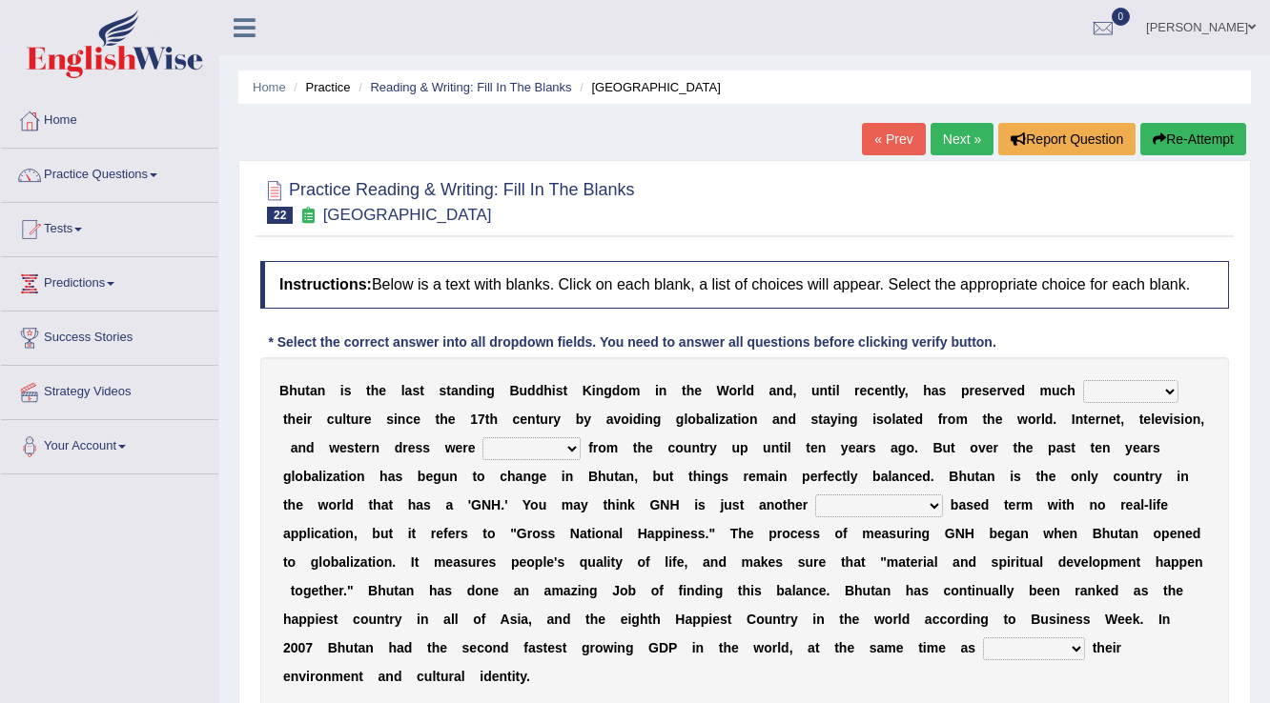
click at [1126, 394] on select "of about to for" at bounding box center [1130, 391] width 95 height 23
drag, startPoint x: 1019, startPoint y: 423, endPoint x: 1028, endPoint y: 420, distance: 10.0
click at [1019, 423] on b "w" at bounding box center [1022, 419] width 10 height 15
click at [1109, 393] on select "of about to for" at bounding box center [1130, 391] width 95 height 23
select select "about"
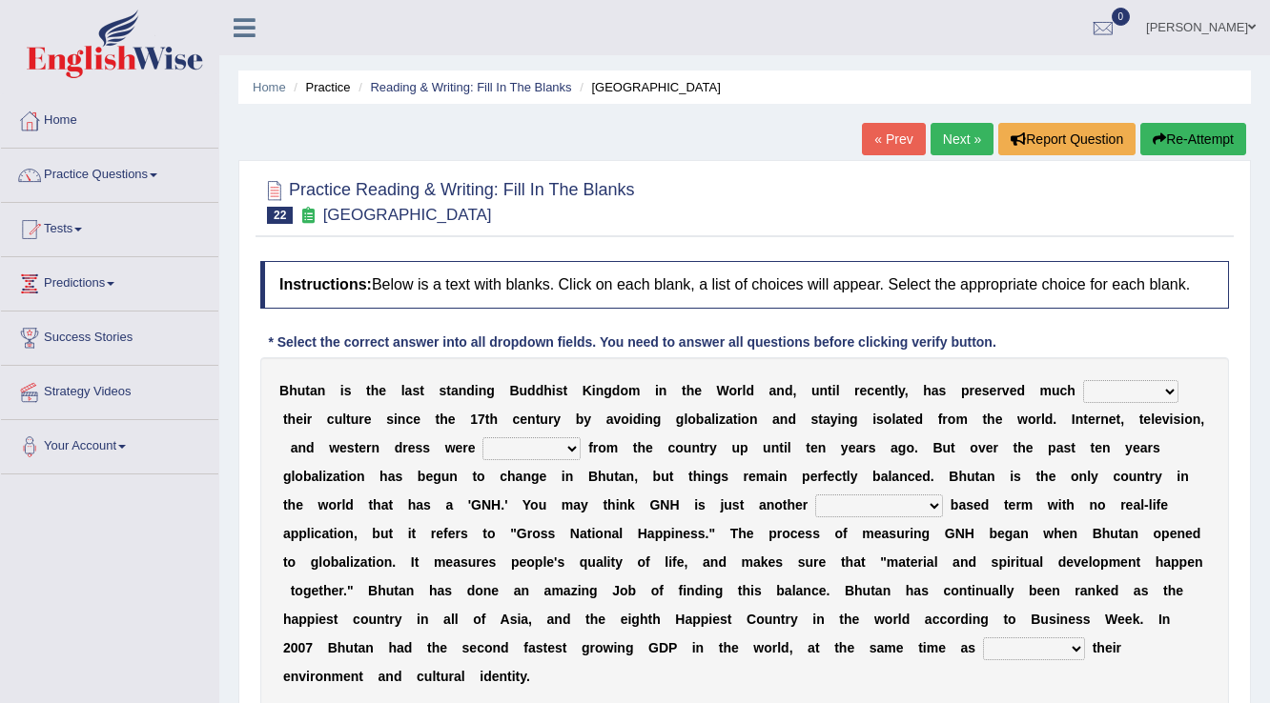
click at [1083, 380] on select "of about to for" at bounding box center [1130, 391] width 95 height 23
click at [562, 454] on select "summoned observed displayed banned" at bounding box center [531, 448] width 98 height 23
select select "banned"
click at [482, 437] on select "summoned observed displayed banned" at bounding box center [531, 448] width 98 height 23
click at [893, 507] on select "statistically barely overwhelmingly roughly" at bounding box center [879, 506] width 128 height 23
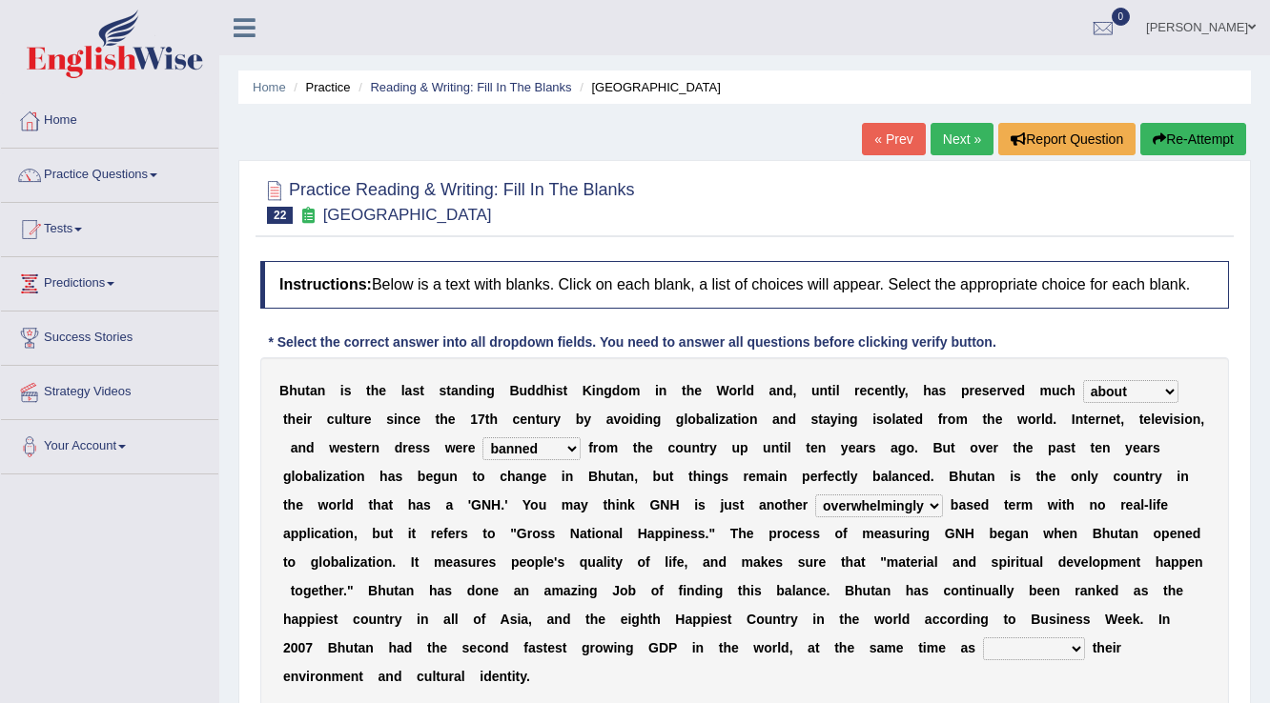
click at [815, 495] on select "statistically barely overwhelmingly roughly" at bounding box center [879, 506] width 128 height 23
click at [930, 495] on select "statistically barely overwhelmingly roughly" at bounding box center [879, 506] width 128 height 23
select select "statistically"
click at [815, 495] on select "statistically barely overwhelmingly roughly" at bounding box center [879, 506] width 128 height 23
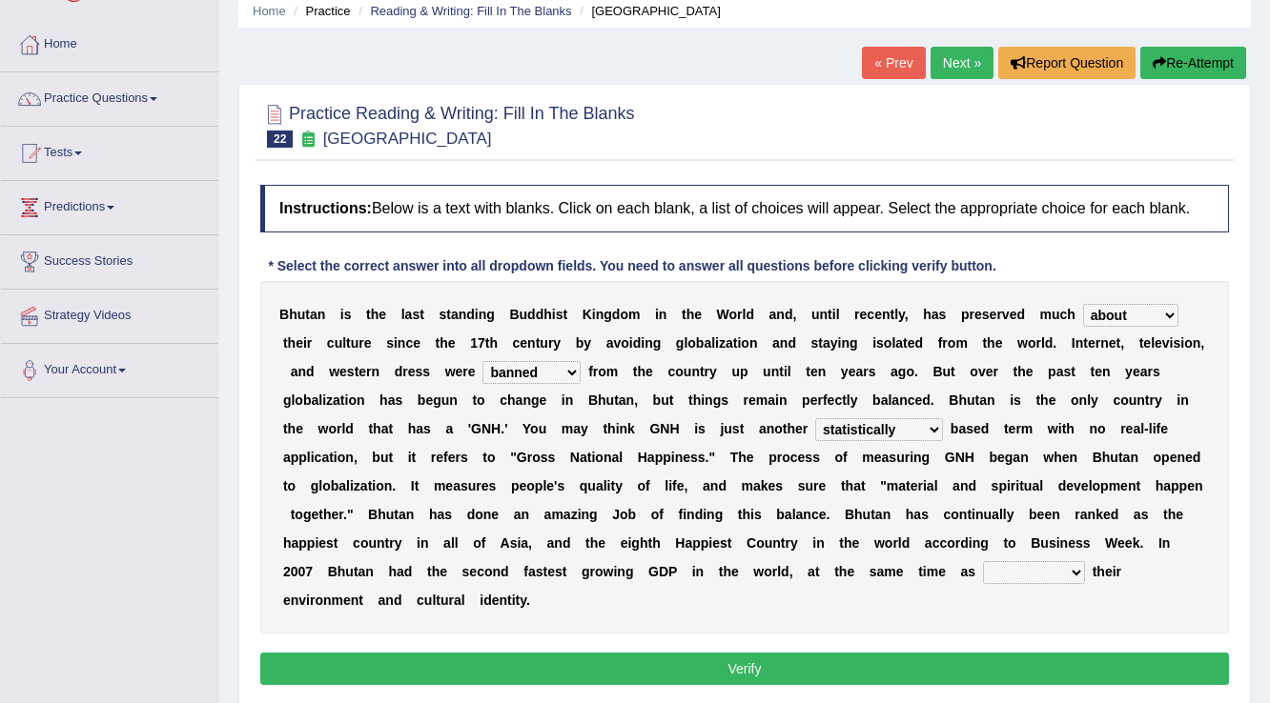
click at [1053, 580] on select "demeaning intruding maintaining mourning" at bounding box center [1034, 572] width 102 height 23
select select "maintaining"
click at [983, 561] on select "demeaning intruding maintaining mourning" at bounding box center [1034, 572] width 102 height 23
click at [1007, 667] on button "Verify" at bounding box center [744, 669] width 968 height 32
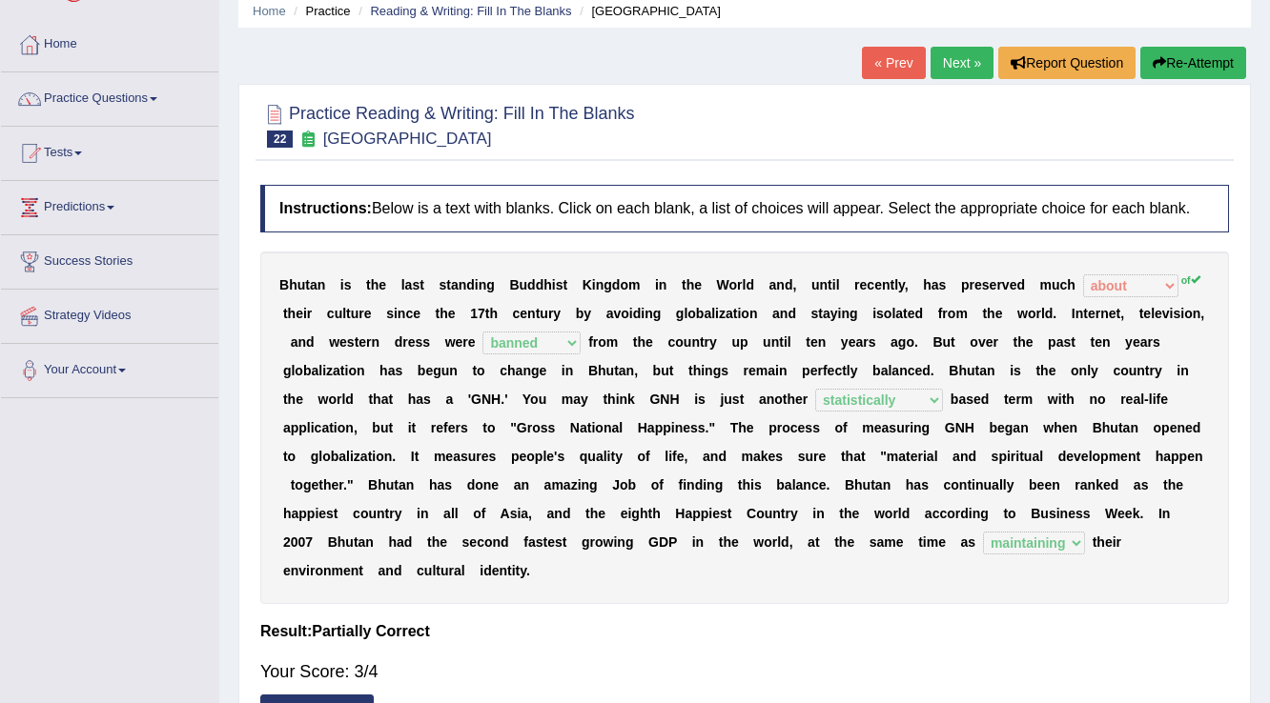
click at [947, 72] on link "Next »" at bounding box center [961, 63] width 63 height 32
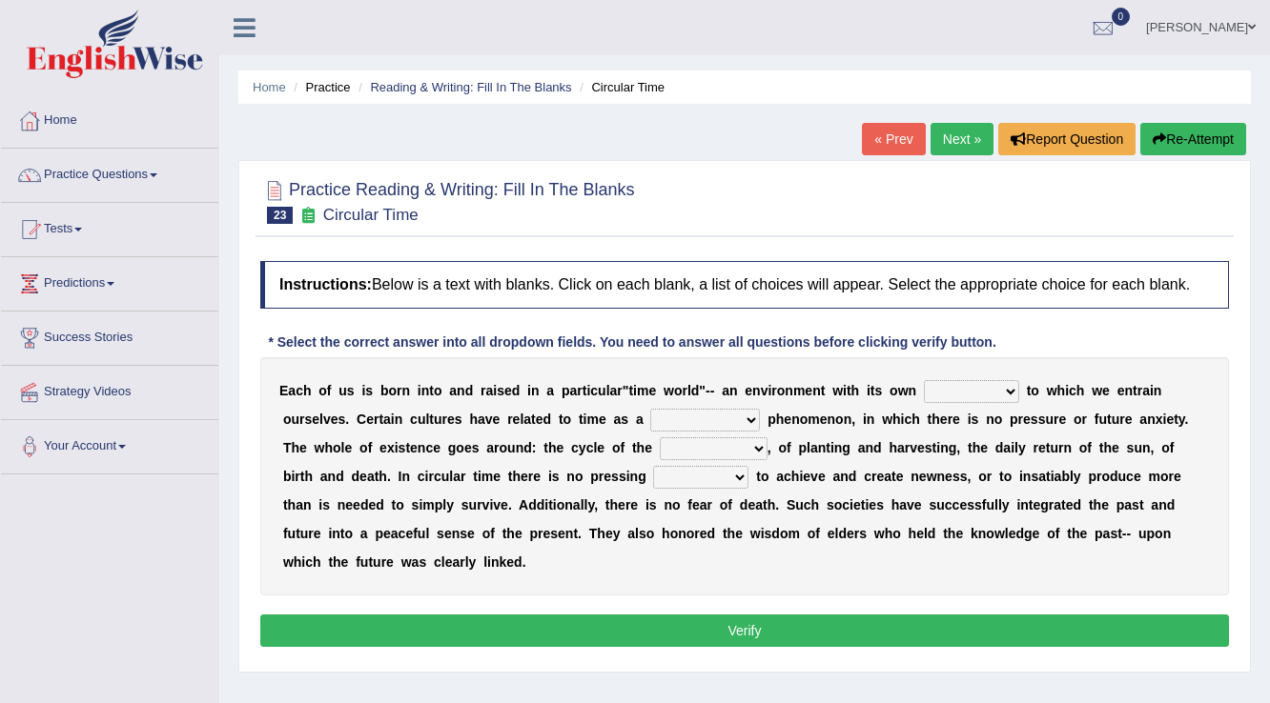
click at [972, 396] on select "area shape rhythm inclination" at bounding box center [971, 391] width 95 height 23
select select "rhythm"
click at [924, 380] on select "area shape rhythm inclination" at bounding box center [971, 391] width 95 height 23
click at [992, 390] on select "area shape rhythm inclination" at bounding box center [971, 391] width 95 height 23
click at [754, 417] on select "cyclical conventional recycling cylindrical" at bounding box center [705, 420] width 110 height 23
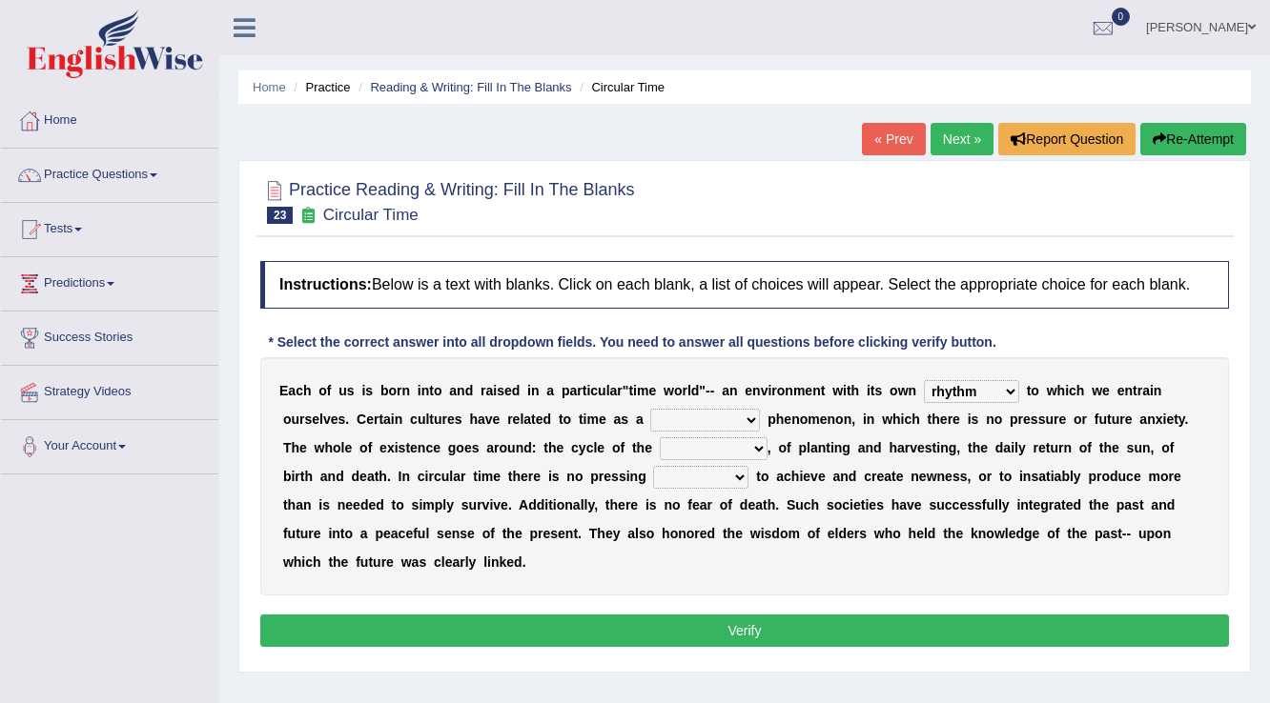
select select "cyclical"
click at [650, 409] on select "cyclical conventional recycling cylindrical" at bounding box center [705, 420] width 110 height 23
click at [739, 417] on select "cyclical conventional recycling cylindrical" at bounding box center [705, 420] width 110 height 23
click at [783, 434] on div "E a c h o f u s i s b o r n i n t o a n d r a i s e d i n a p a r t i c u l a r…" at bounding box center [744, 476] width 968 height 238
click at [748, 444] on select "days seasons arrangement periods" at bounding box center [714, 448] width 108 height 23
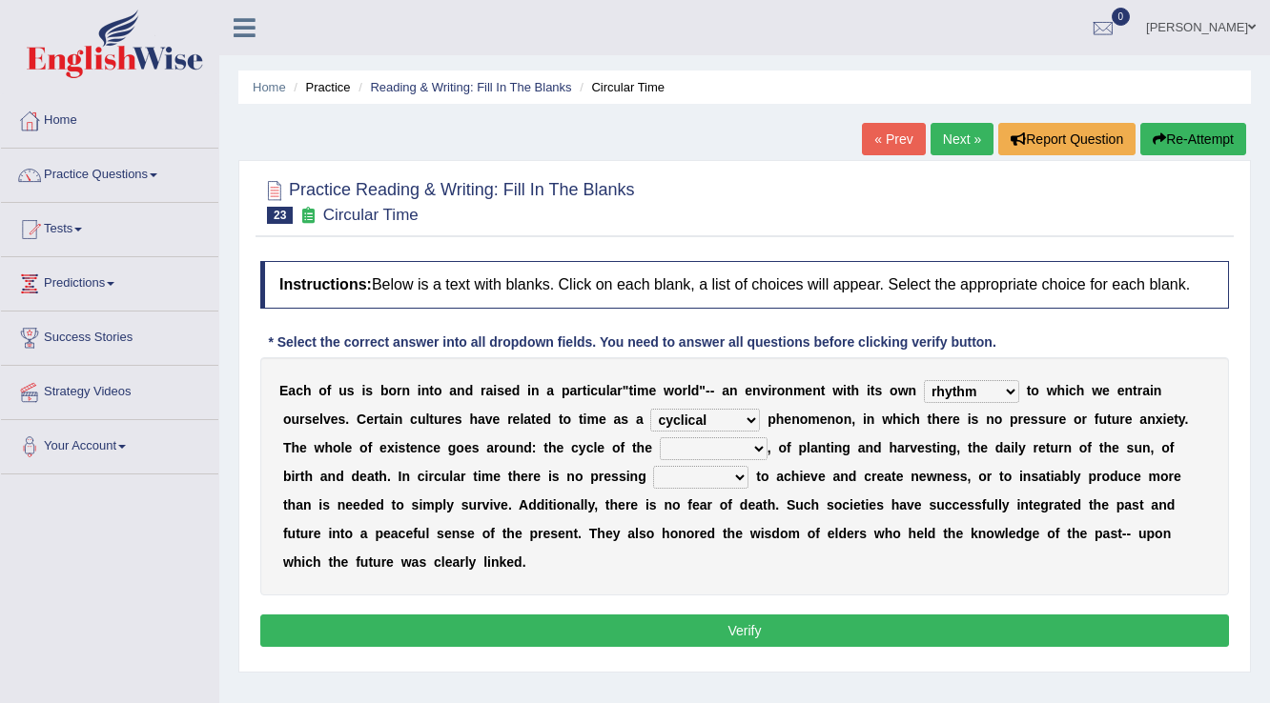
click at [660, 437] on select "days seasons arrangement periods" at bounding box center [714, 448] width 108 height 23
click at [716, 450] on select "days seasons arrangement periods" at bounding box center [714, 448] width 108 height 23
click at [810, 477] on b "v" at bounding box center [814, 476] width 8 height 15
click at [767, 442] on b "," at bounding box center [769, 447] width 4 height 15
click at [757, 444] on select "days seasons arrangement periods" at bounding box center [714, 448] width 108 height 23
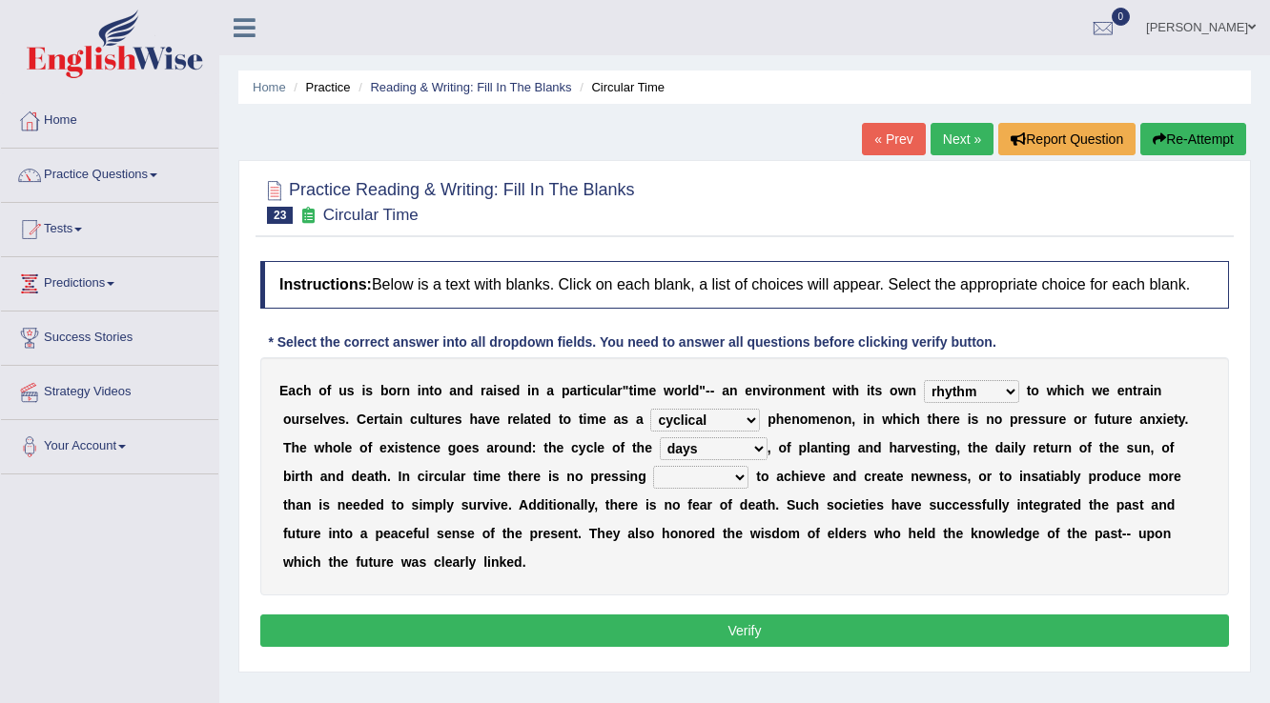
select select "seasons"
click at [660, 437] on select "days seasons arrangement periods" at bounding box center [714, 448] width 108 height 23
click at [723, 477] on select "issue point cause need" at bounding box center [700, 477] width 95 height 23
select select "need"
click at [653, 466] on select "issue point cause need" at bounding box center [700, 477] width 95 height 23
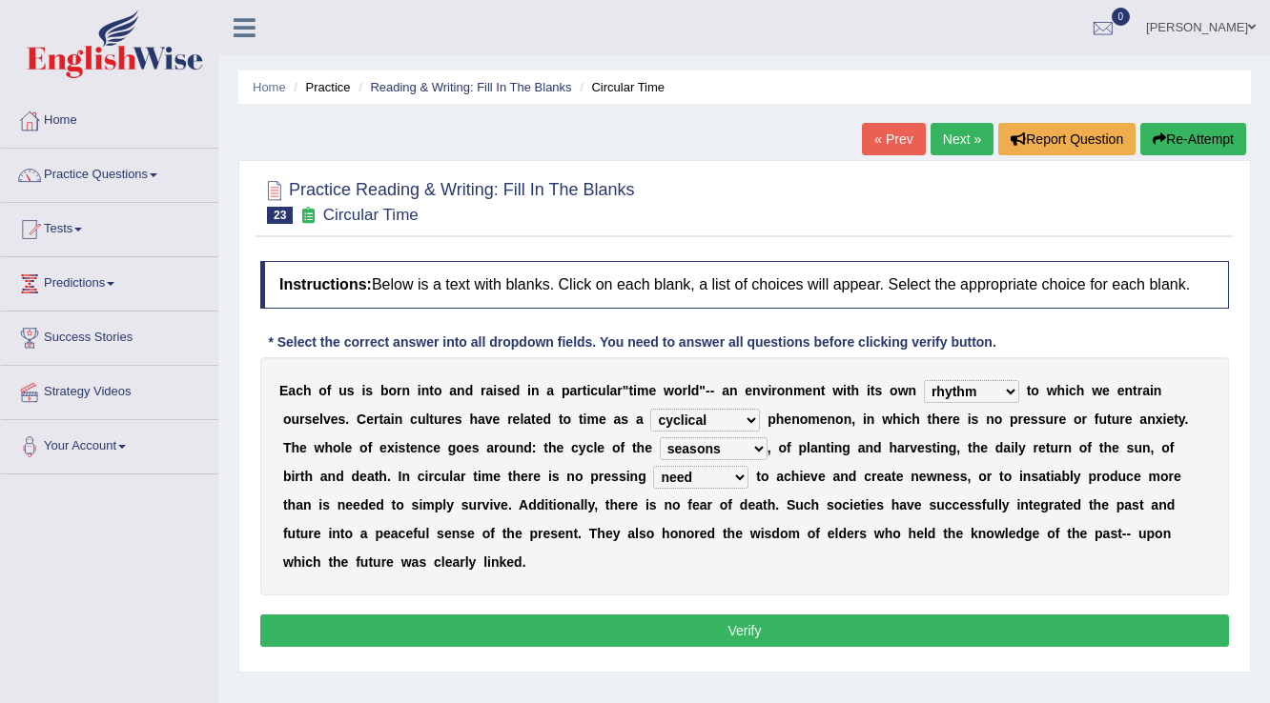
click at [839, 625] on button "Verify" at bounding box center [744, 631] width 968 height 32
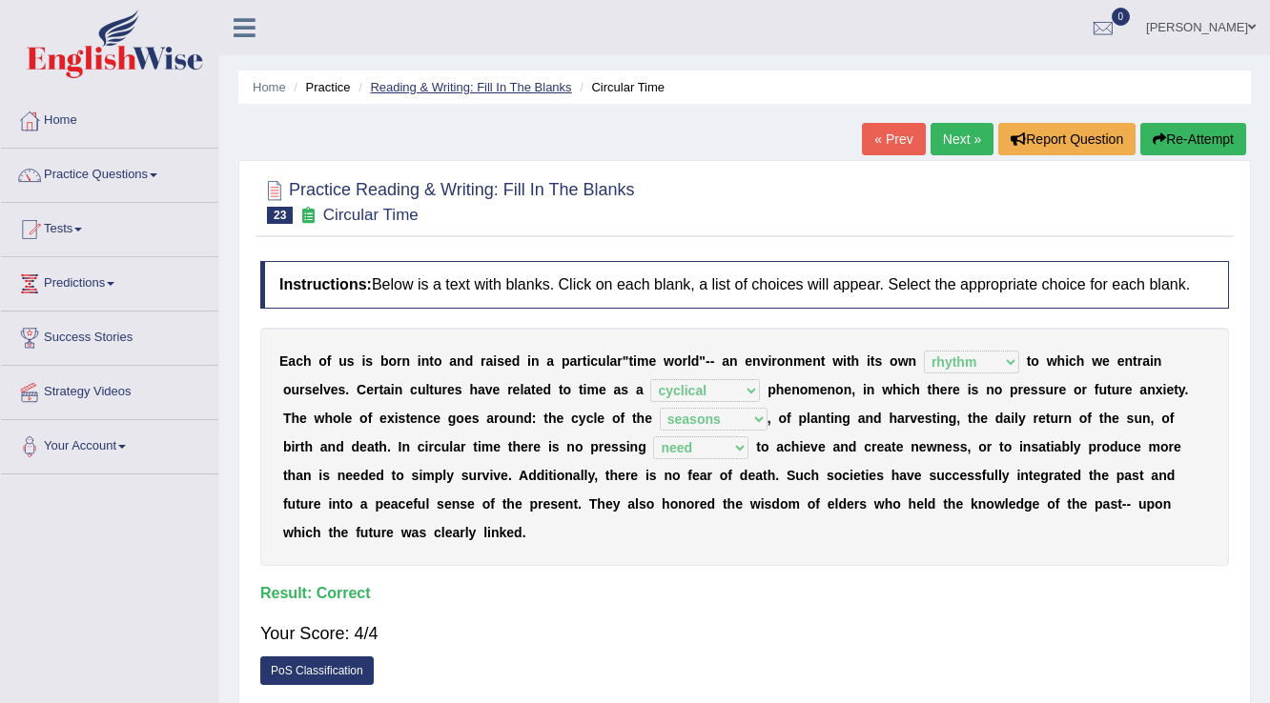
click at [520, 86] on link "Reading & Writing: Fill In The Blanks" at bounding box center [470, 87] width 201 height 14
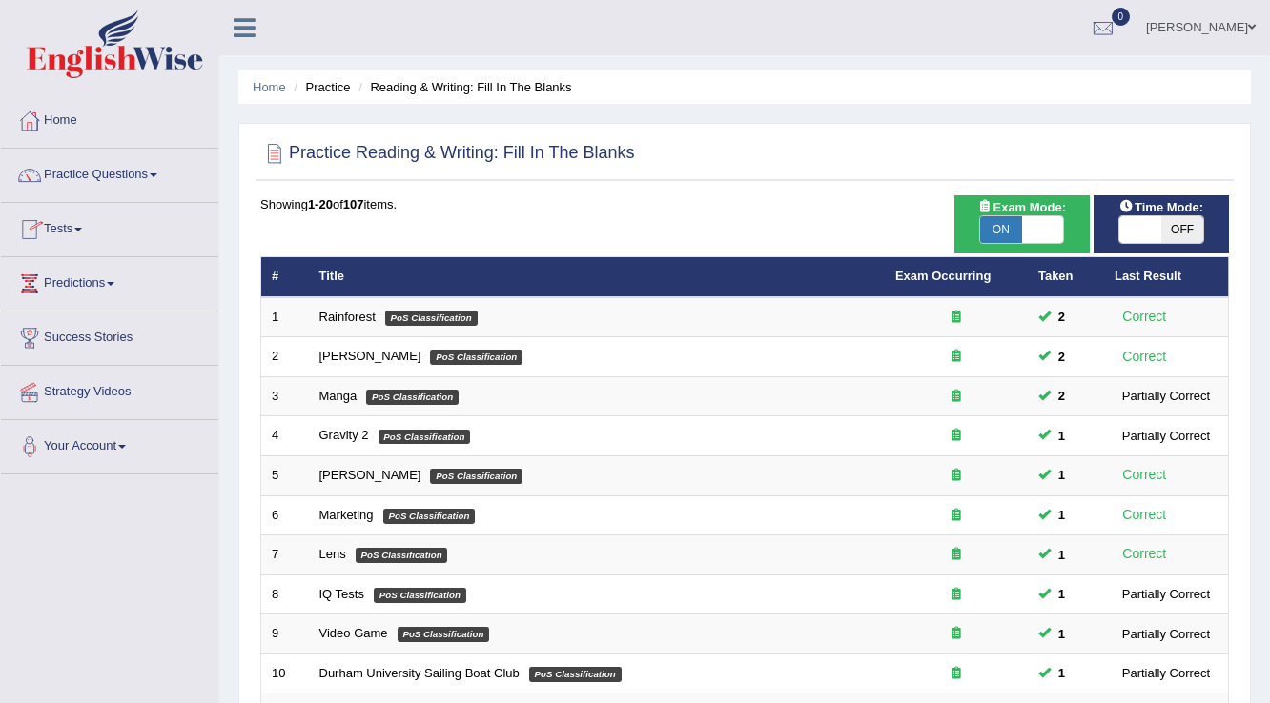
click at [112, 286] on link "Predictions" at bounding box center [109, 281] width 217 height 48
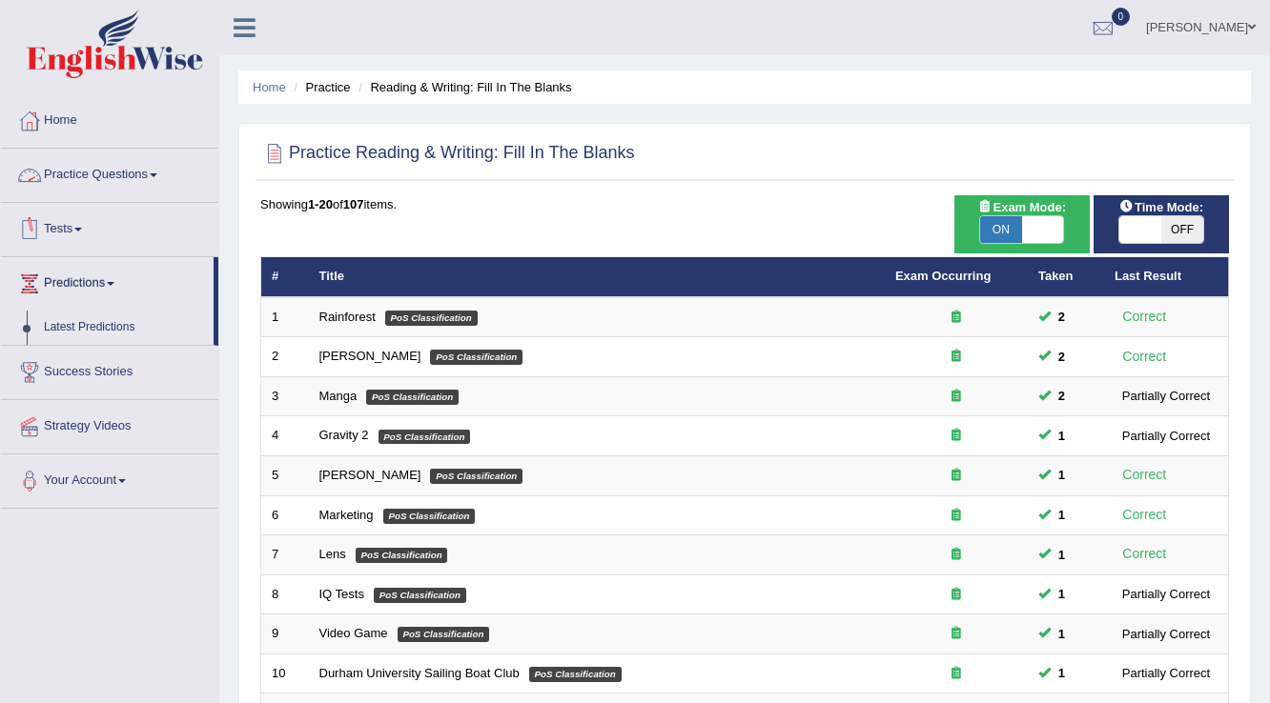
click at [153, 179] on link "Practice Questions" at bounding box center [109, 173] width 217 height 48
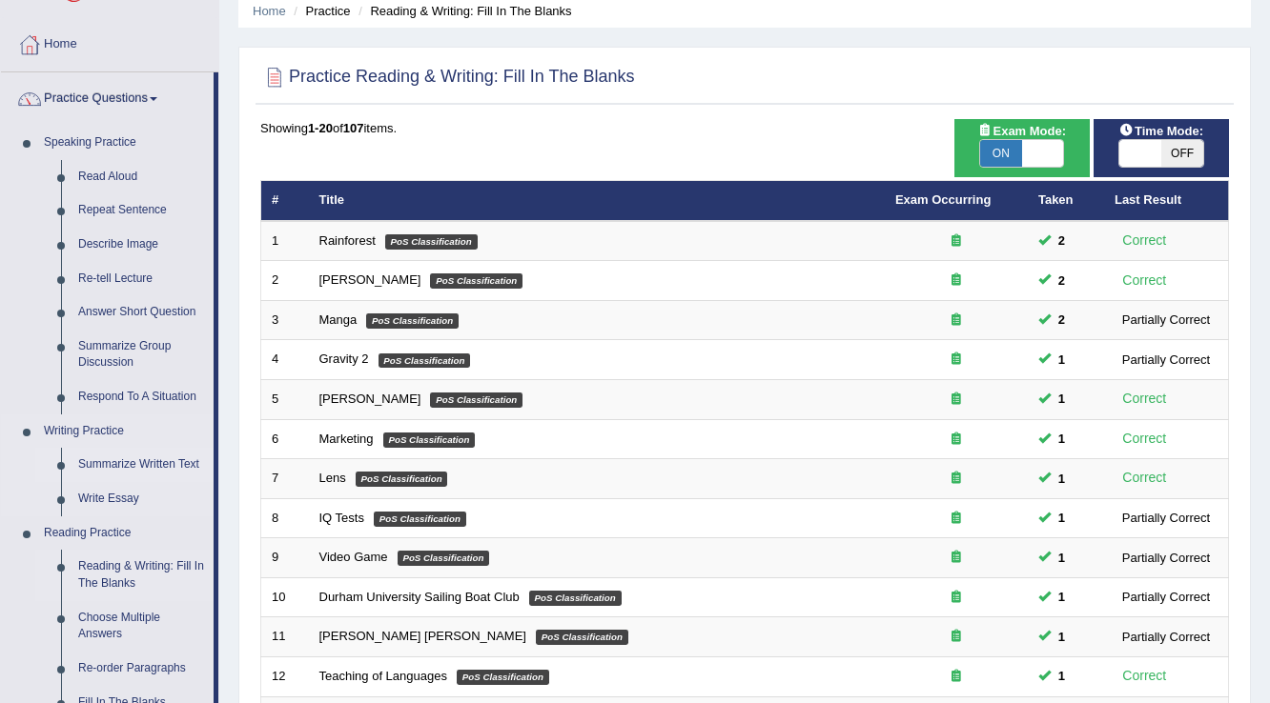
scroll to position [153, 0]
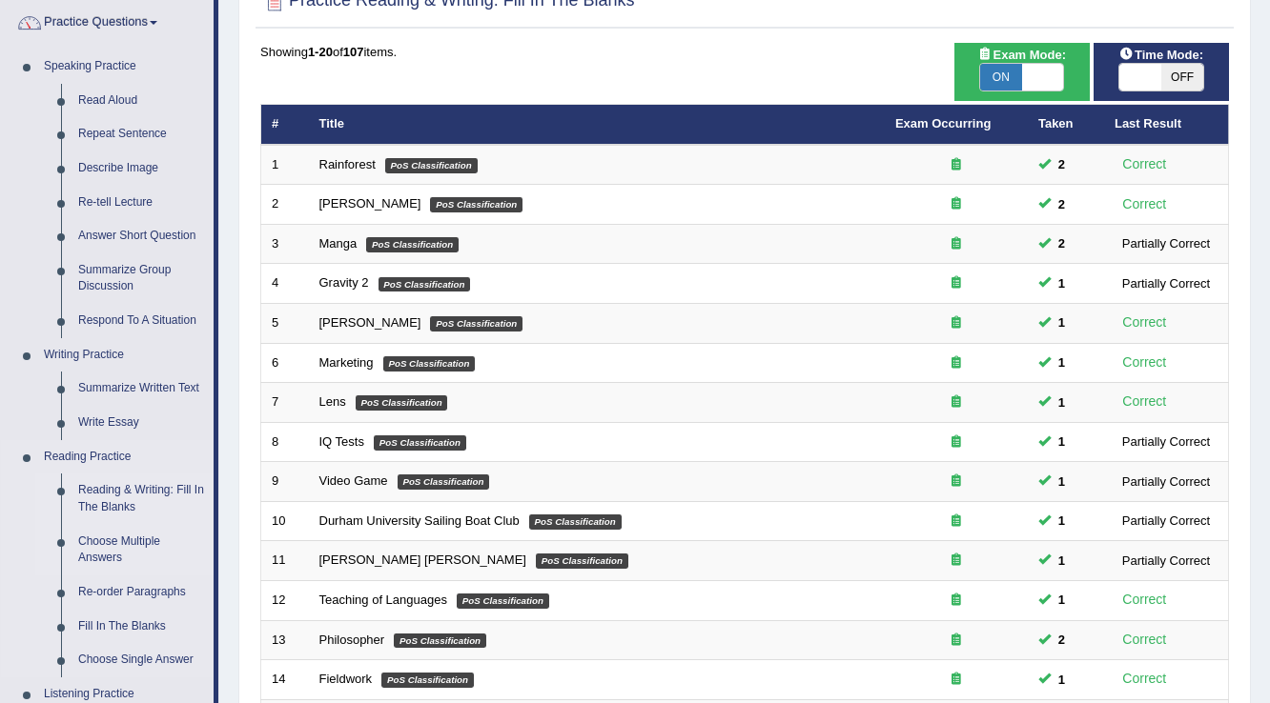
click at [137, 538] on link "Choose Multiple Answers" at bounding box center [142, 550] width 144 height 51
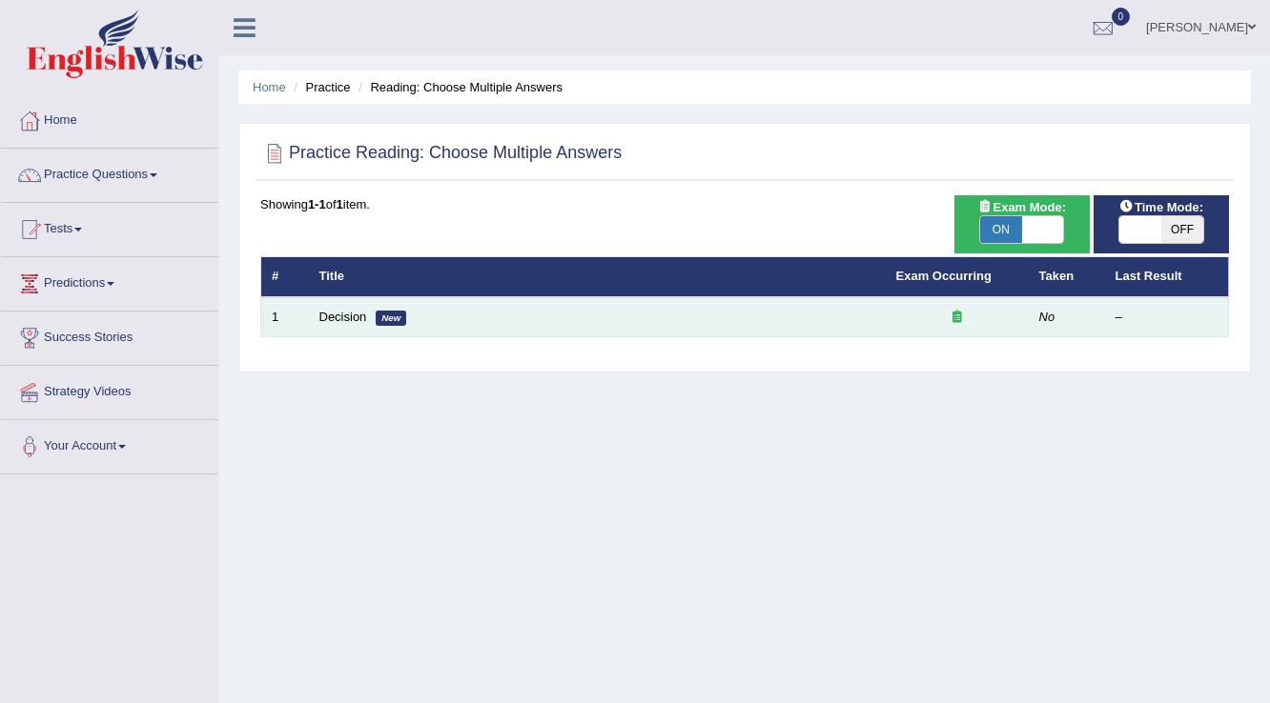
click at [366, 316] on td "Decision New" at bounding box center [597, 317] width 577 height 40
click at [351, 317] on link "Decision" at bounding box center [343, 317] width 48 height 14
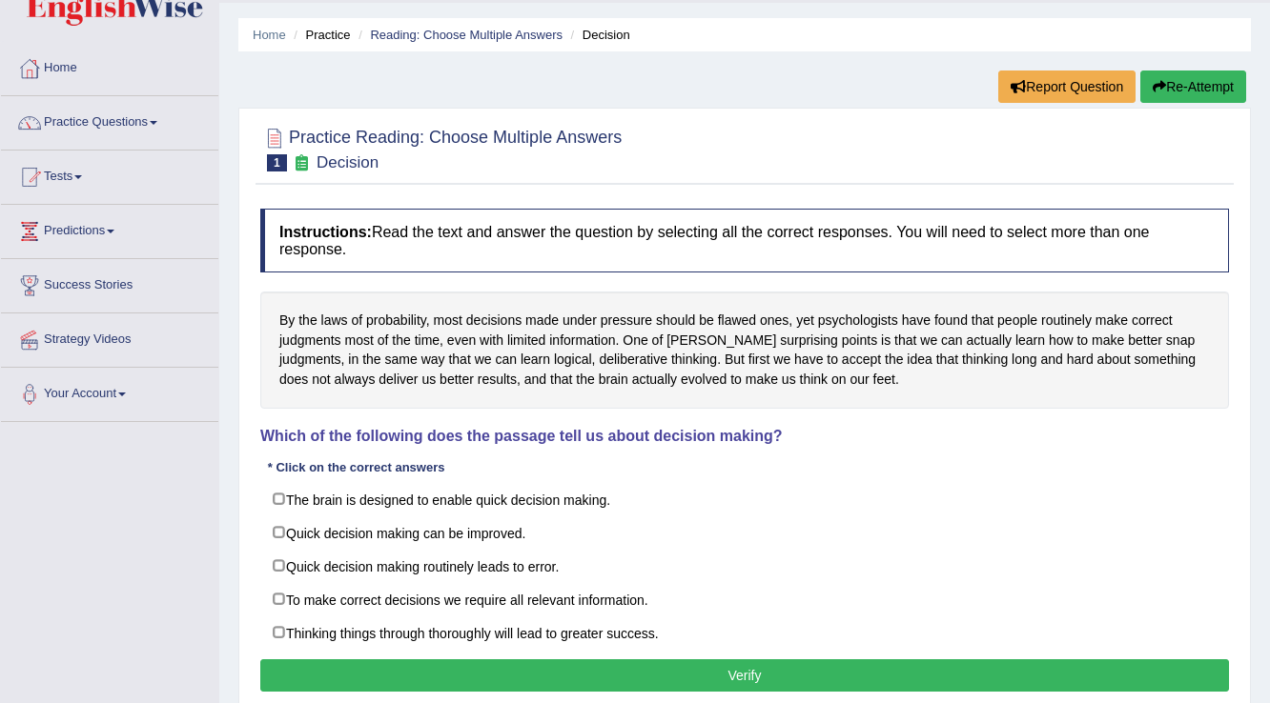
scroll to position [76, 0]
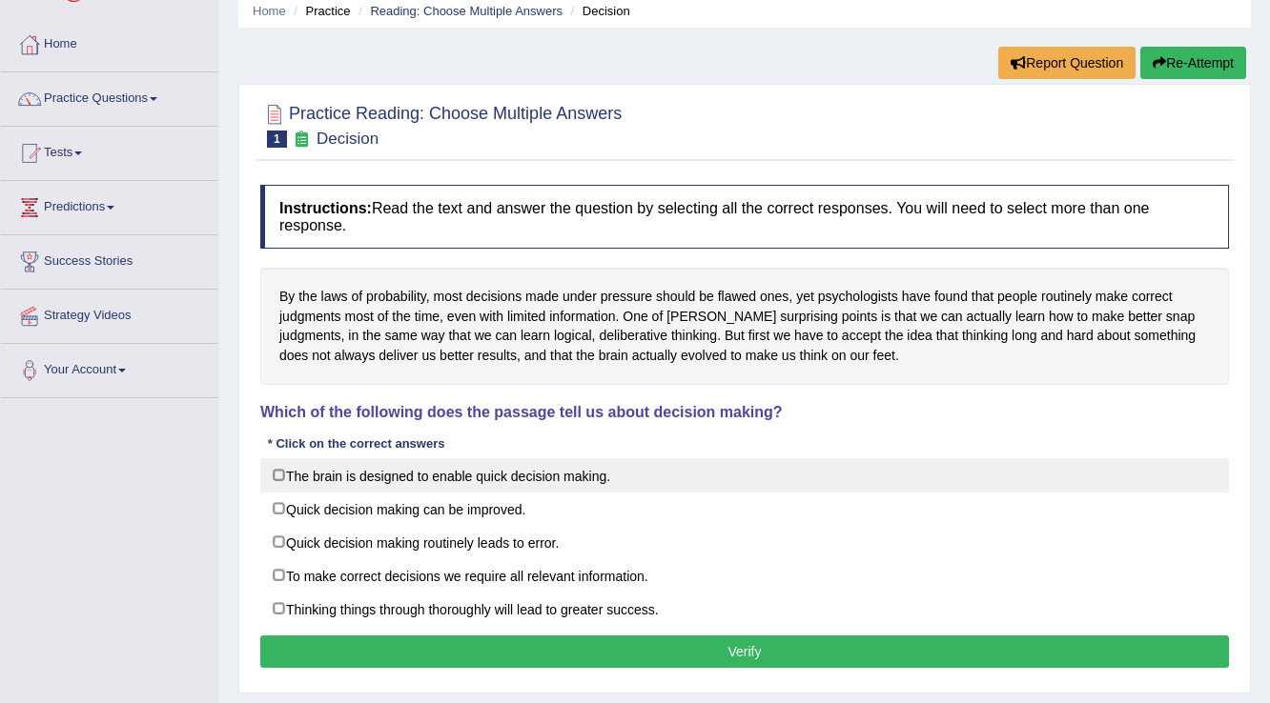
click at [431, 482] on label "The brain is designed to enable quick decision making." at bounding box center [744, 475] width 968 height 34
checkbox input "true"
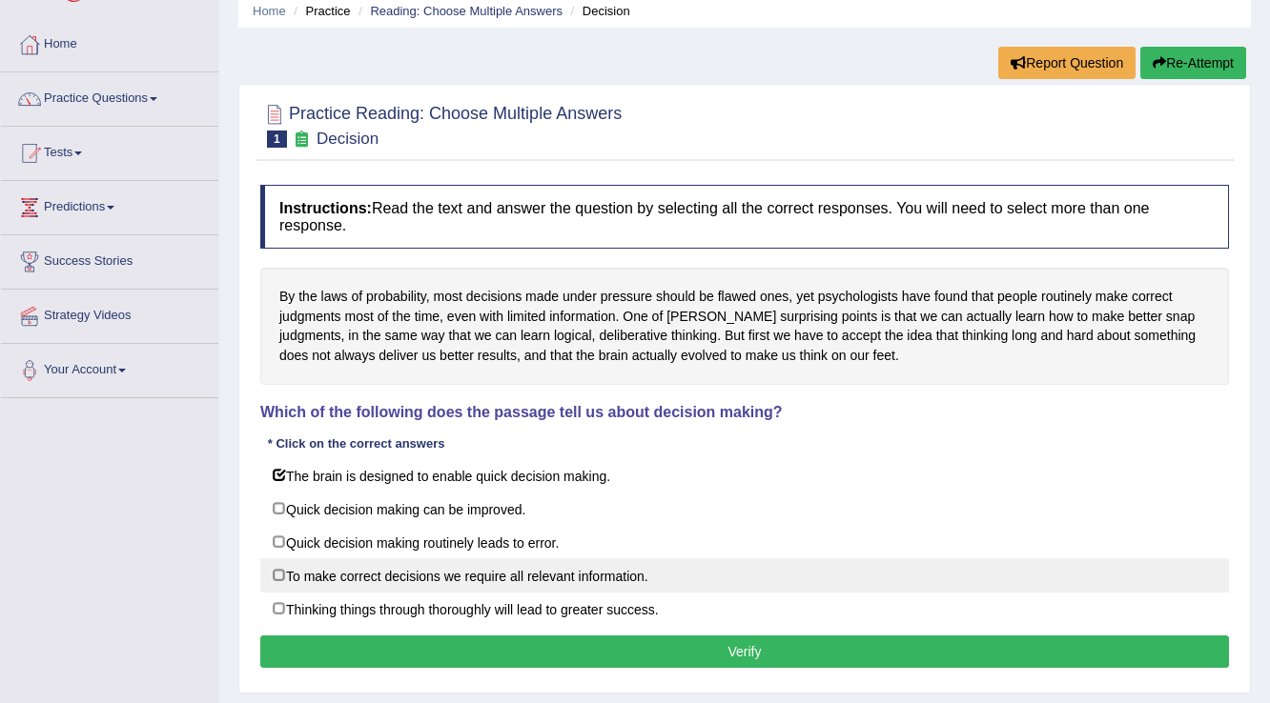
click at [560, 563] on label "To make correct decisions we require all relevant information." at bounding box center [744, 576] width 968 height 34
checkbox input "true"
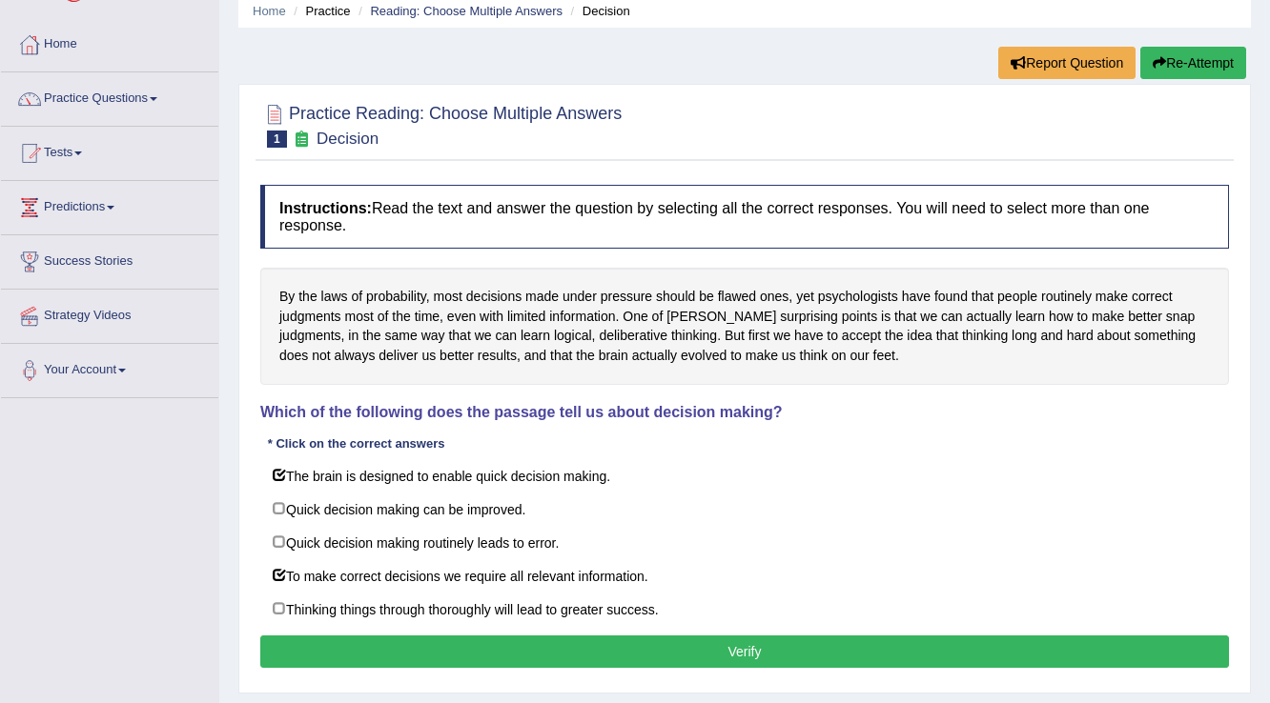
click at [797, 661] on button "Verify" at bounding box center [744, 652] width 968 height 32
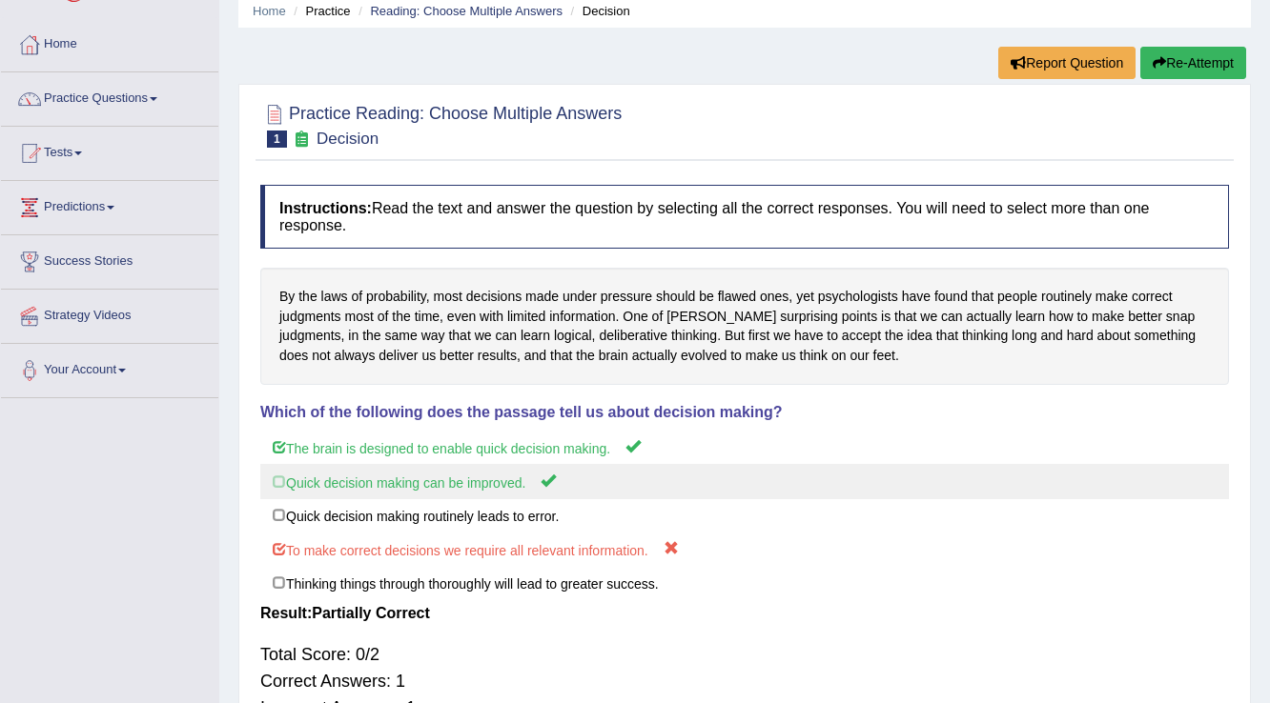
scroll to position [0, 0]
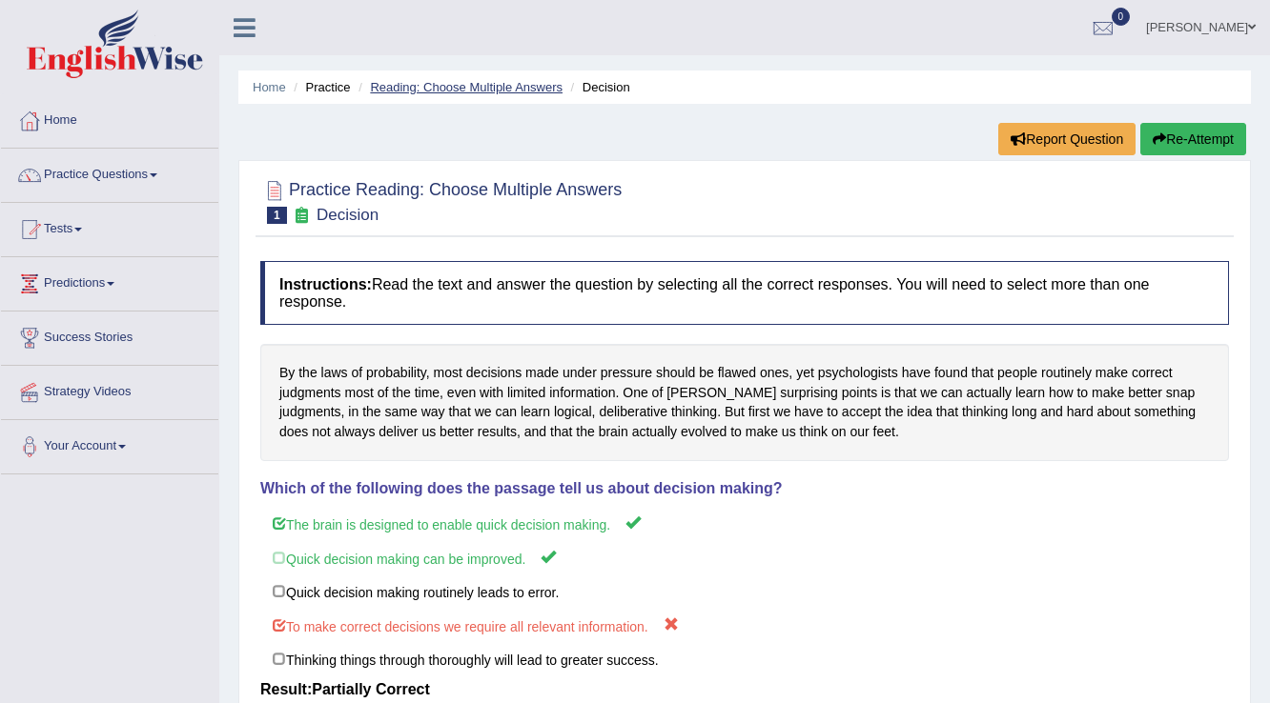
click at [466, 80] on link "Reading: Choose Multiple Answers" at bounding box center [466, 87] width 193 height 14
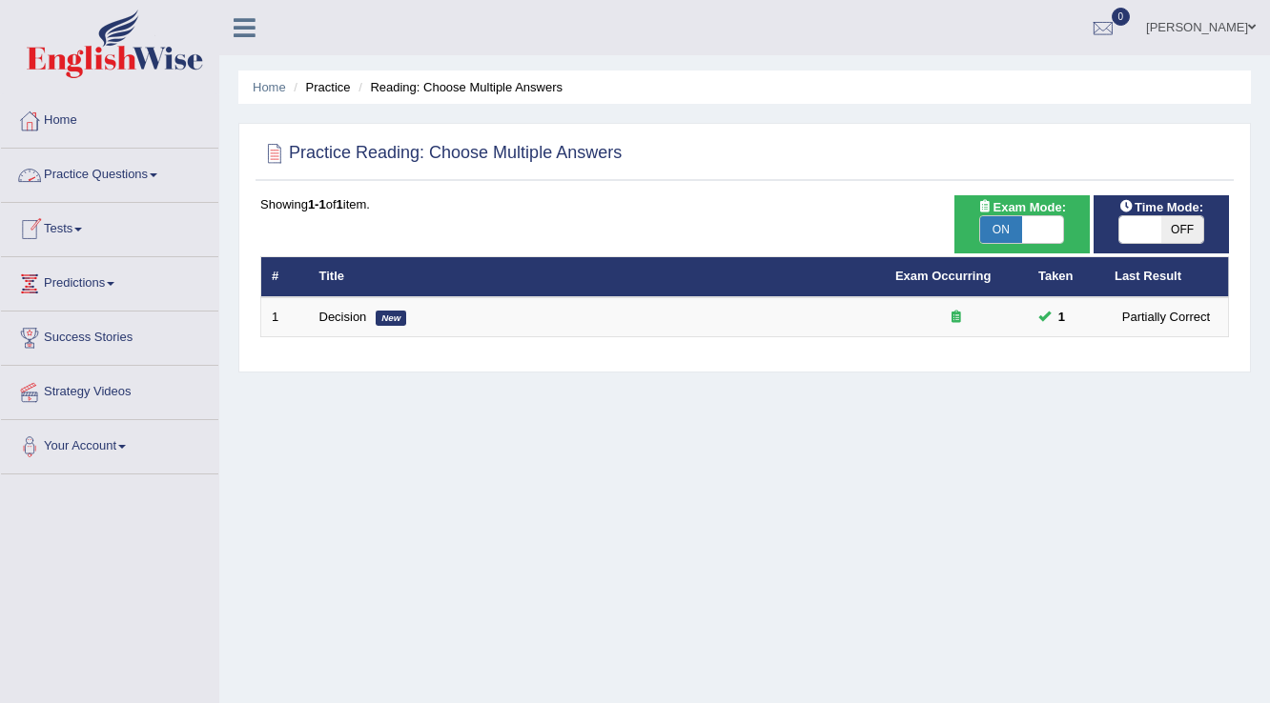
click at [157, 179] on link "Practice Questions" at bounding box center [109, 173] width 217 height 48
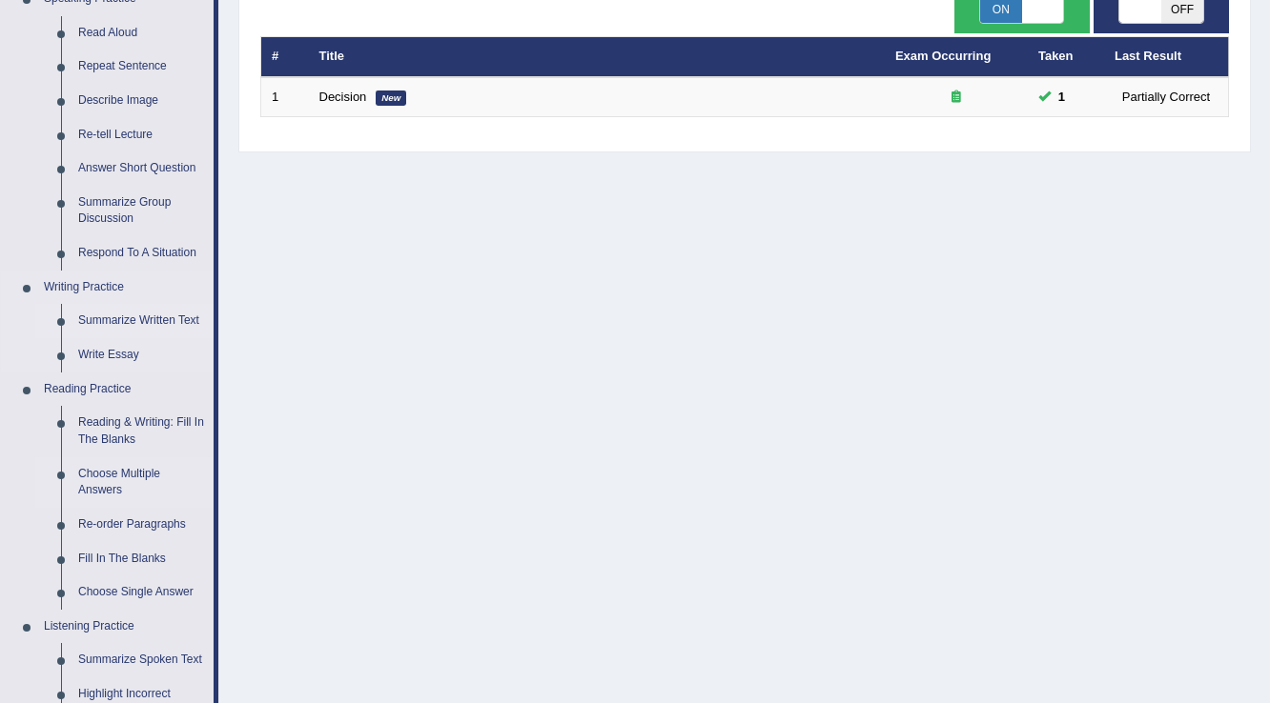
scroll to position [229, 0]
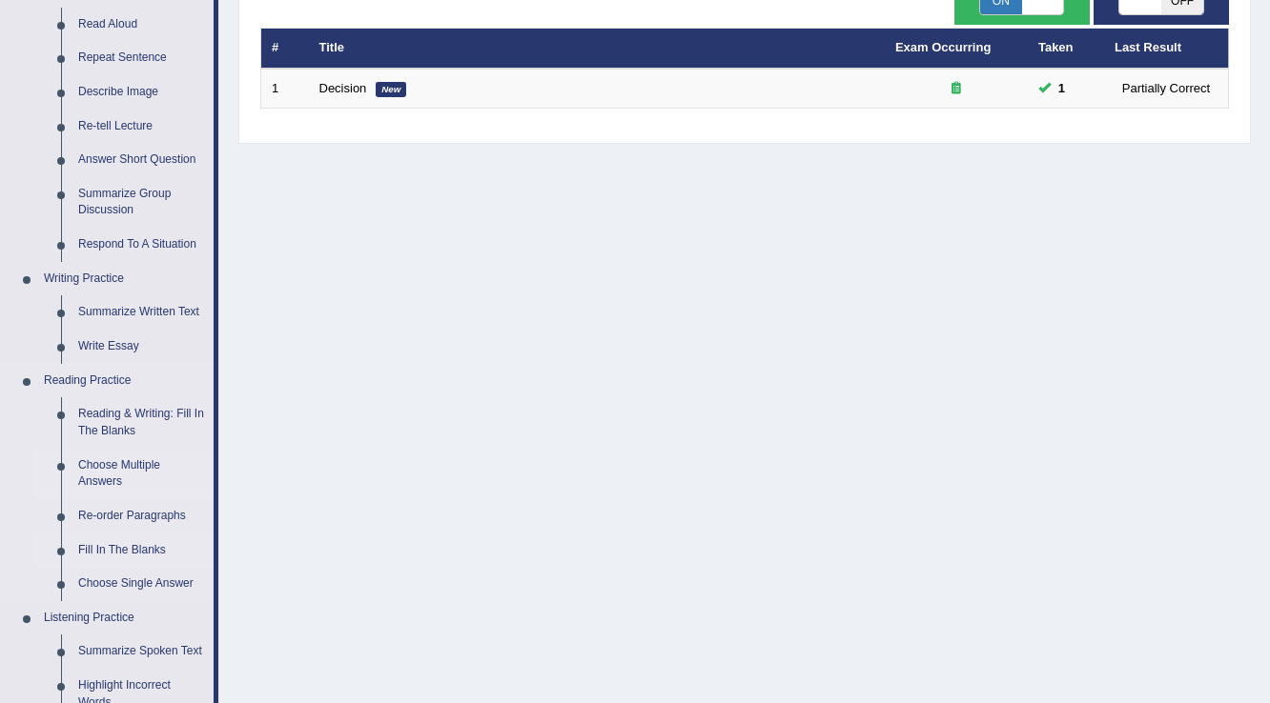
click at [153, 552] on link "Fill In The Blanks" at bounding box center [142, 551] width 144 height 34
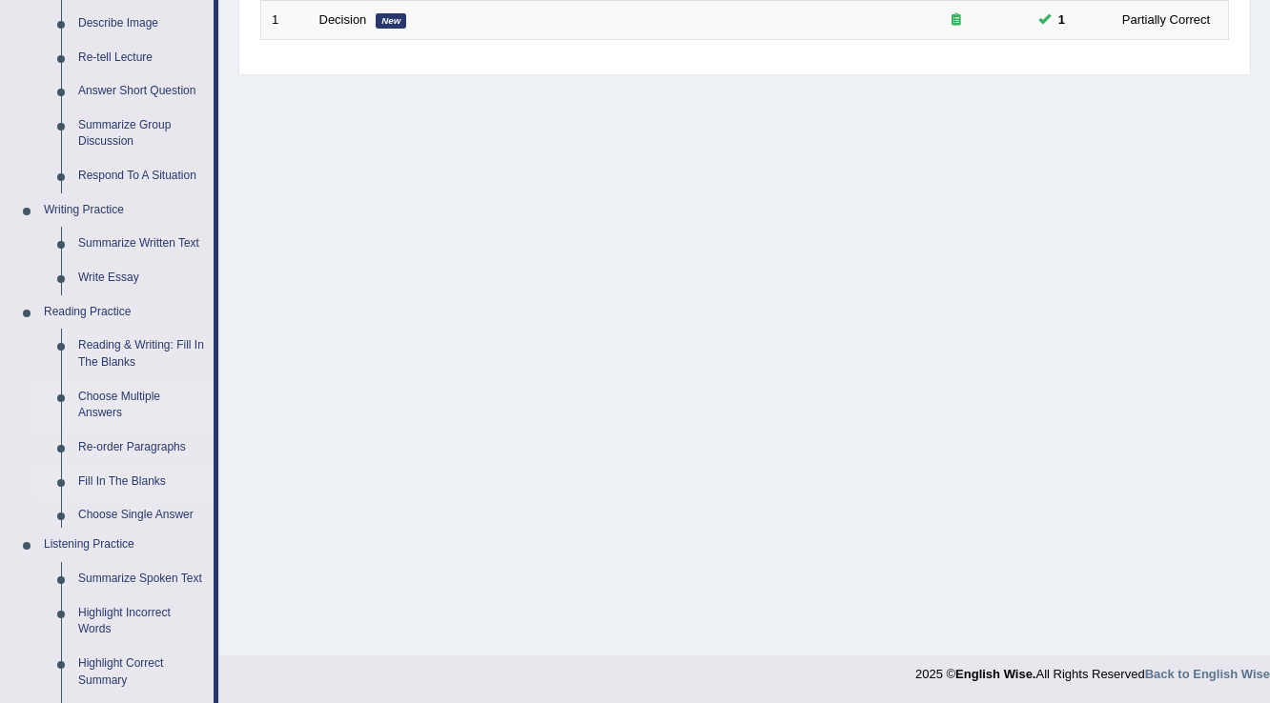
scroll to position [682, 0]
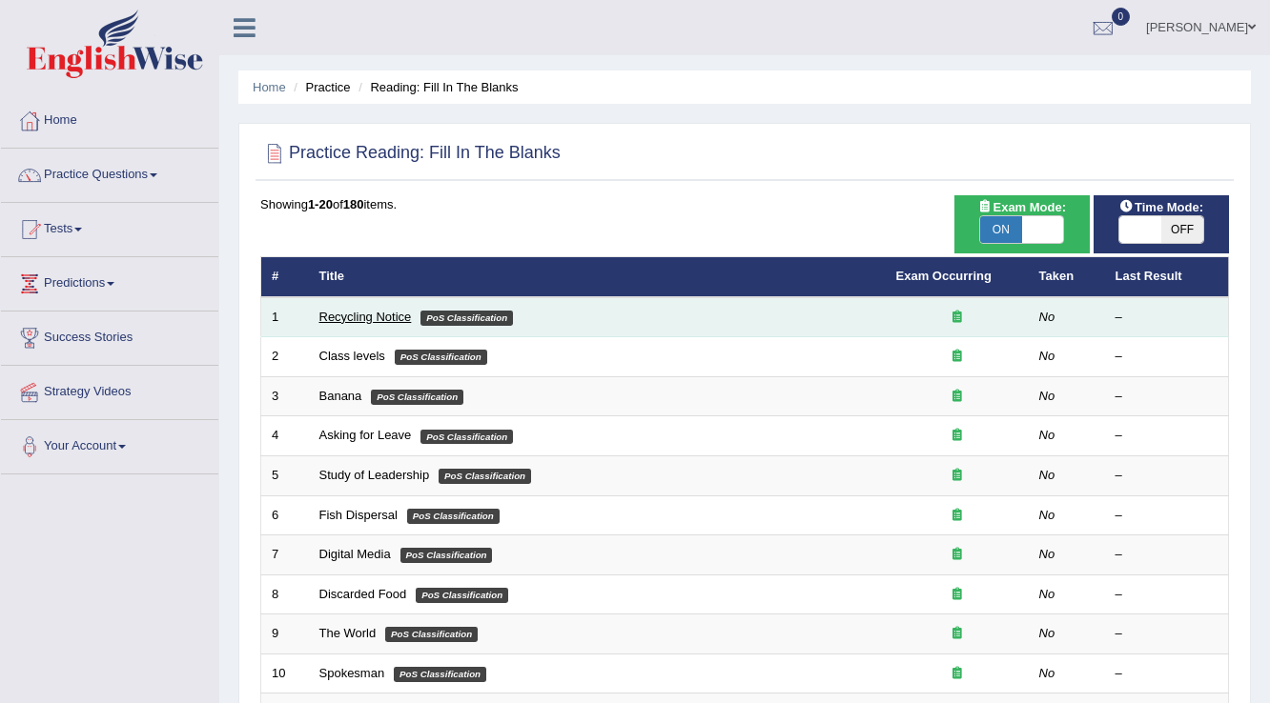
click at [378, 313] on link "Recycling Notice" at bounding box center [365, 317] width 92 height 14
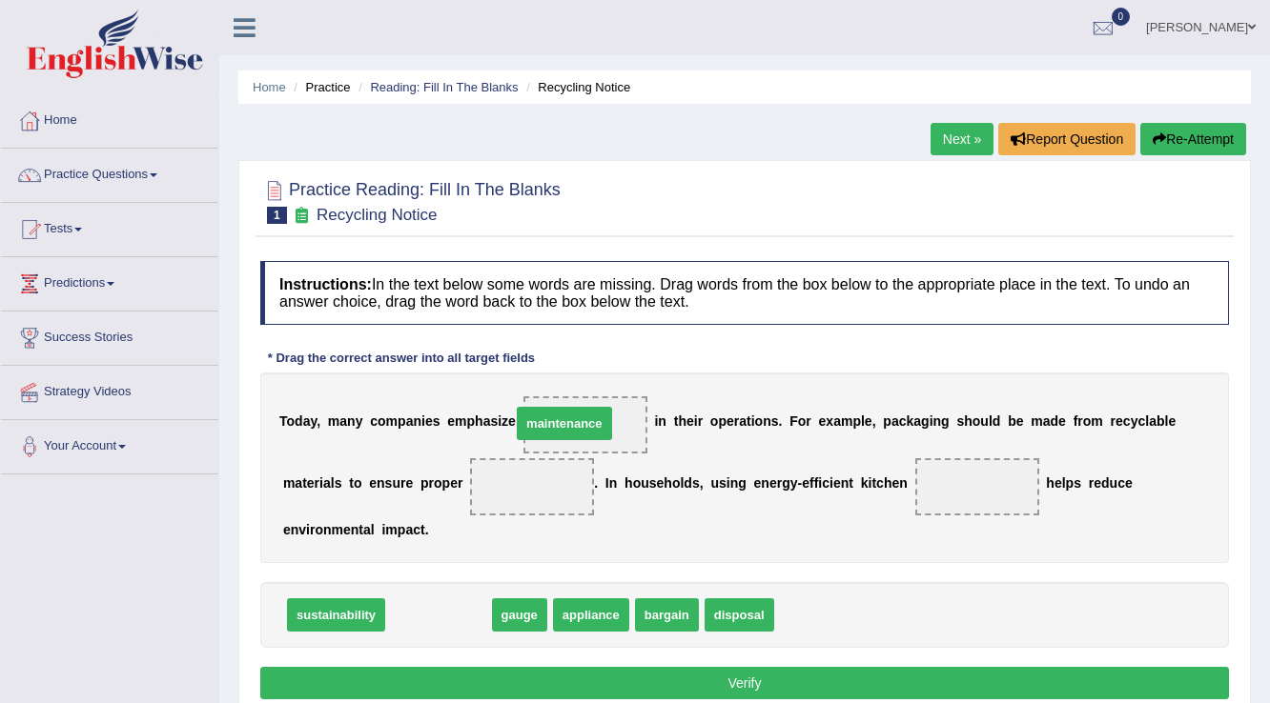
drag, startPoint x: 440, startPoint y: 615, endPoint x: 566, endPoint y: 423, distance: 229.2
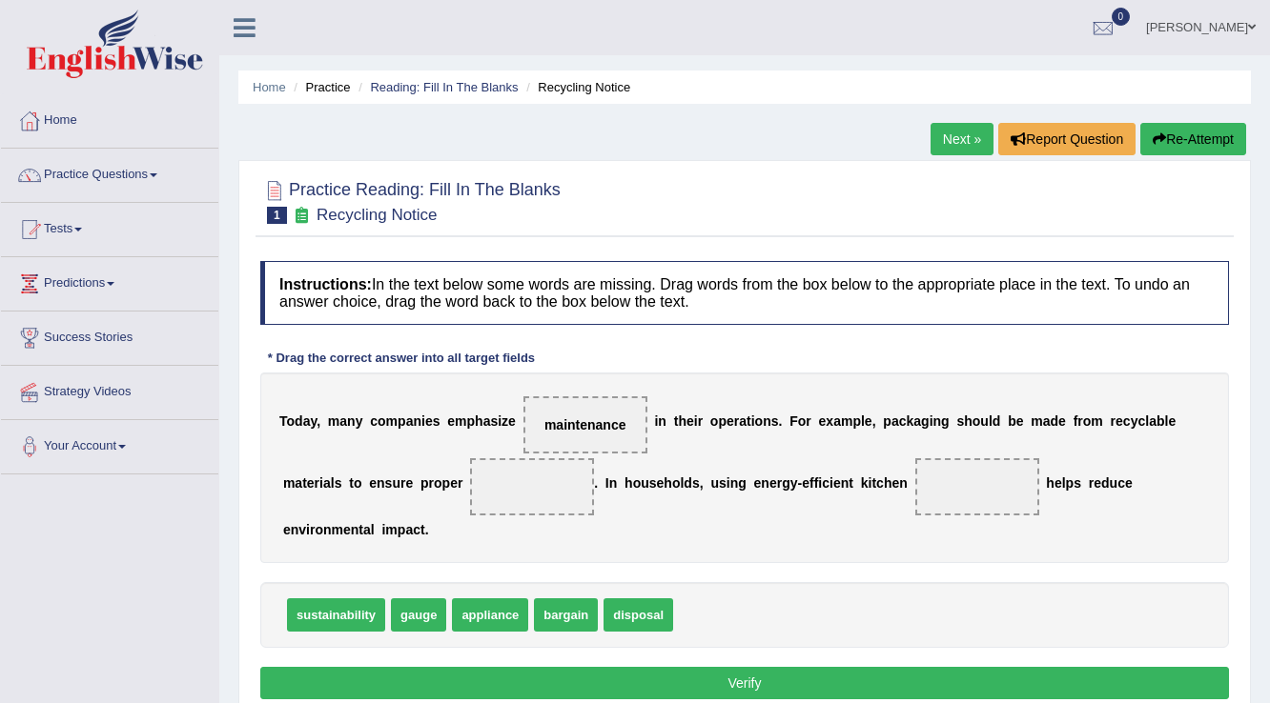
drag, startPoint x: 579, startPoint y: 441, endPoint x: 584, endPoint y: 403, distance: 38.6
click at [579, 463] on div "T o d a y , m a n y c o m p a n i e s e m p h a s i z e maintenance i n t h e i…" at bounding box center [744, 468] width 968 height 191
drag, startPoint x: 584, startPoint y: 402, endPoint x: 571, endPoint y: 470, distance: 69.0
click at [571, 470] on div "T o d a y , m a n y c o m p a n i e s e m p h a s i z e maintenance i n t h e i…" at bounding box center [744, 468] width 968 height 191
drag, startPoint x: 358, startPoint y: 619, endPoint x: 610, endPoint y: 431, distance: 314.0
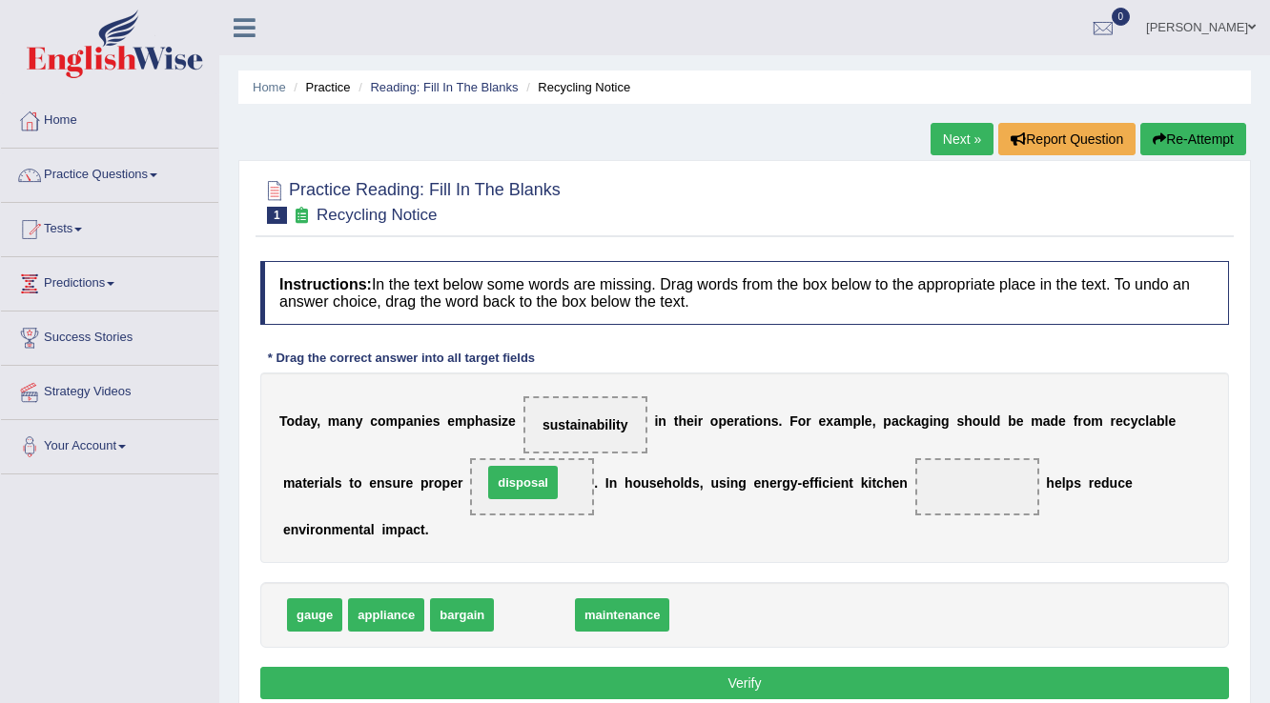
drag, startPoint x: 528, startPoint y: 611, endPoint x: 517, endPoint y: 481, distance: 130.1
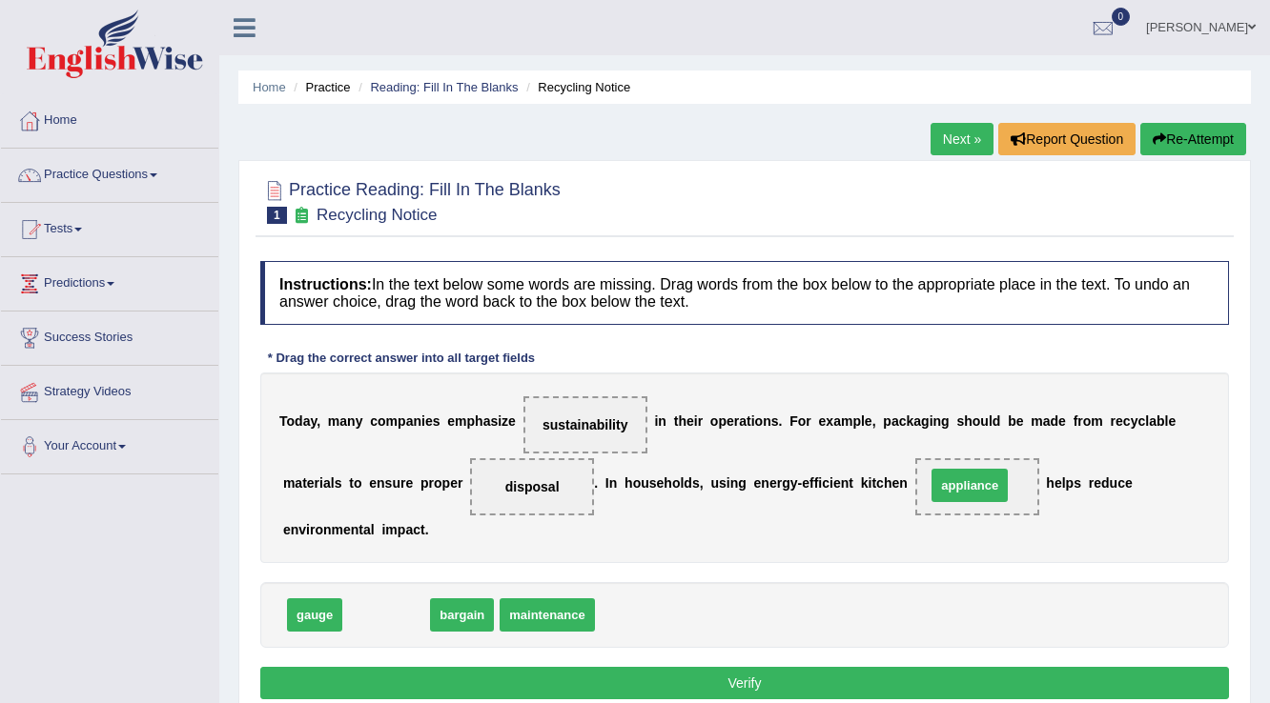
drag, startPoint x: 378, startPoint y: 618, endPoint x: 963, endPoint y: 488, distance: 598.5
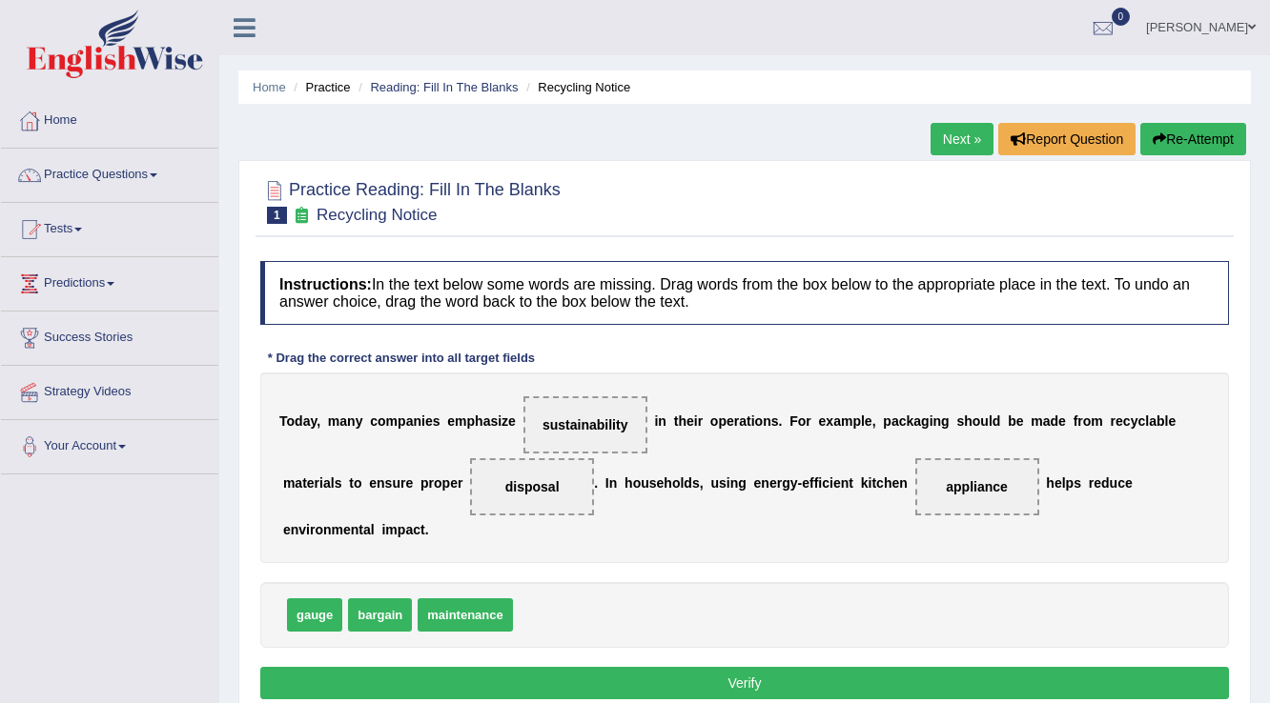
click at [742, 690] on button "Verify" at bounding box center [744, 683] width 968 height 32
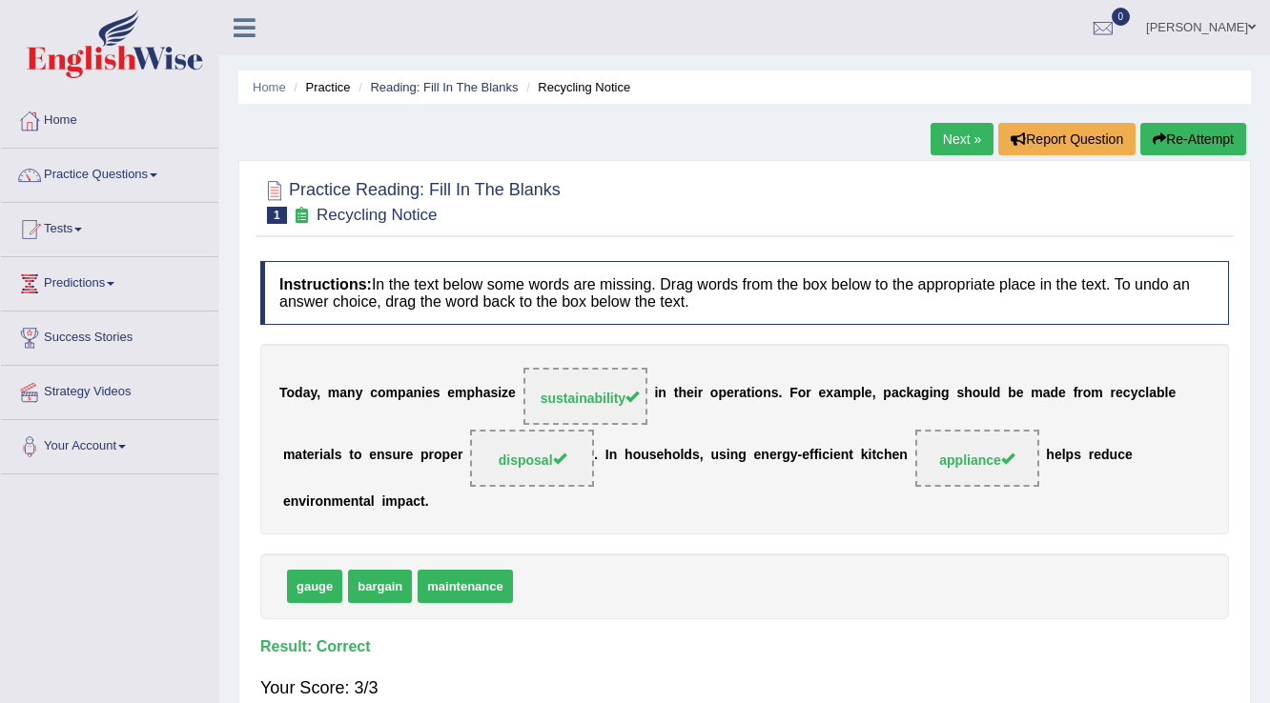
click at [954, 136] on link "Next »" at bounding box center [961, 139] width 63 height 32
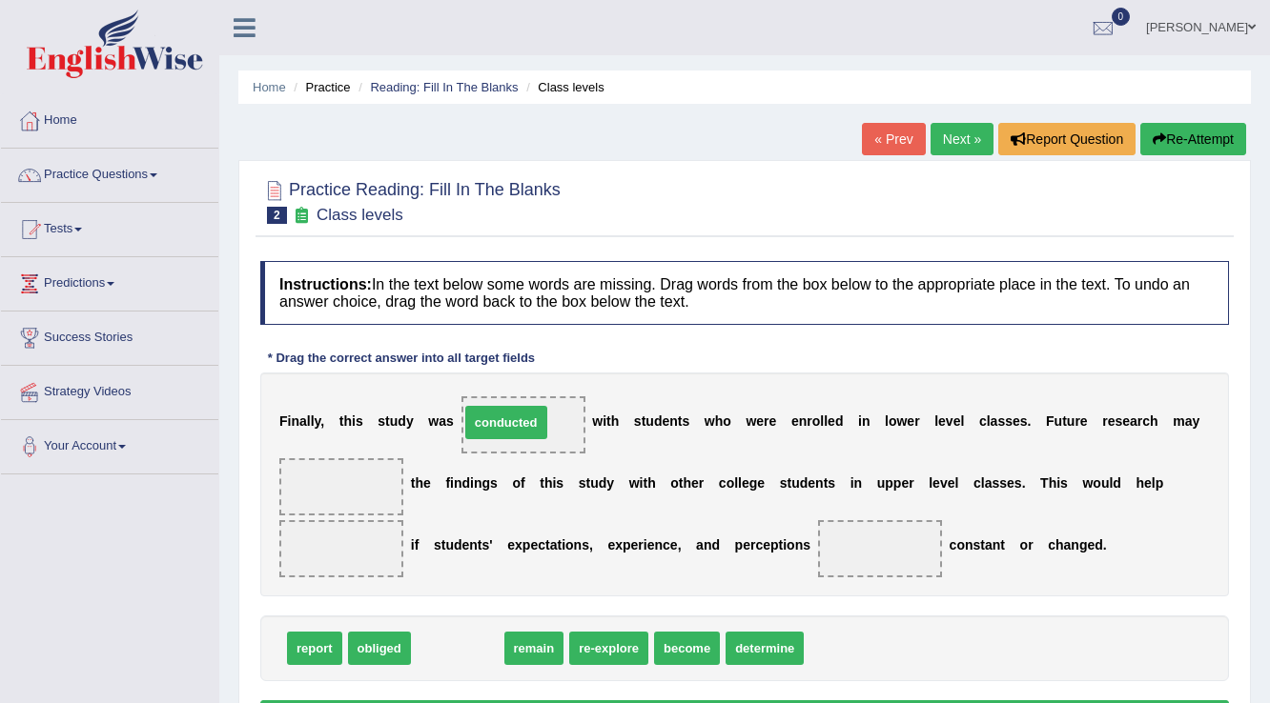
drag, startPoint x: 444, startPoint y: 651, endPoint x: 493, endPoint y: 425, distance: 231.1
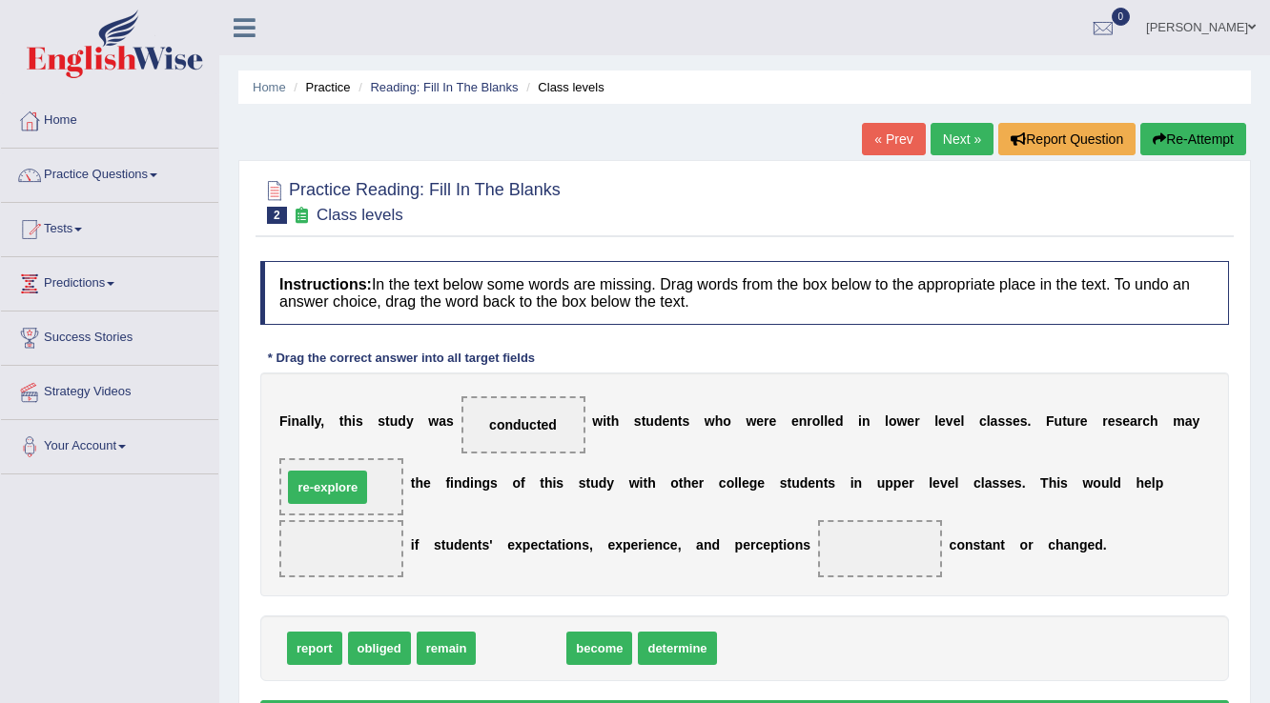
drag, startPoint x: 530, startPoint y: 645, endPoint x: 336, endPoint y: 484, distance: 251.8
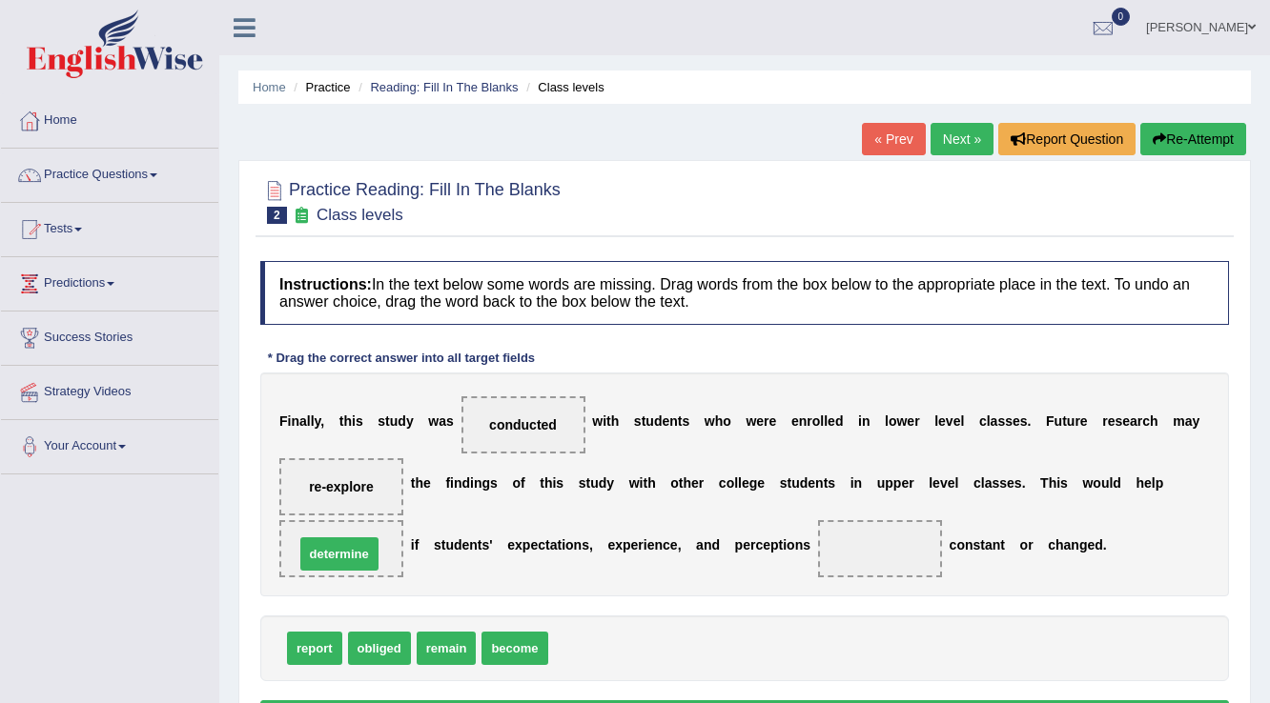
drag, startPoint x: 593, startPoint y: 642, endPoint x: 339, endPoint y: 548, distance: 270.5
drag, startPoint x: 454, startPoint y: 649, endPoint x: 911, endPoint y: 558, distance: 466.6
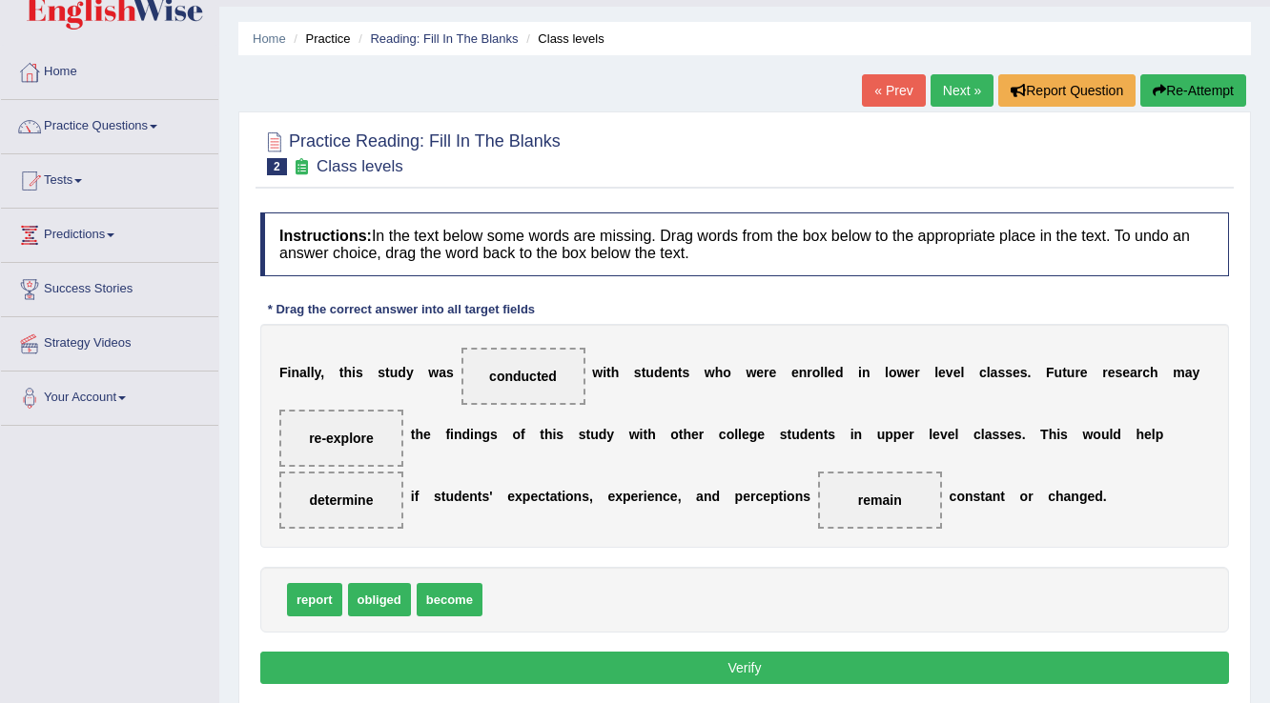
scroll to position [76, 0]
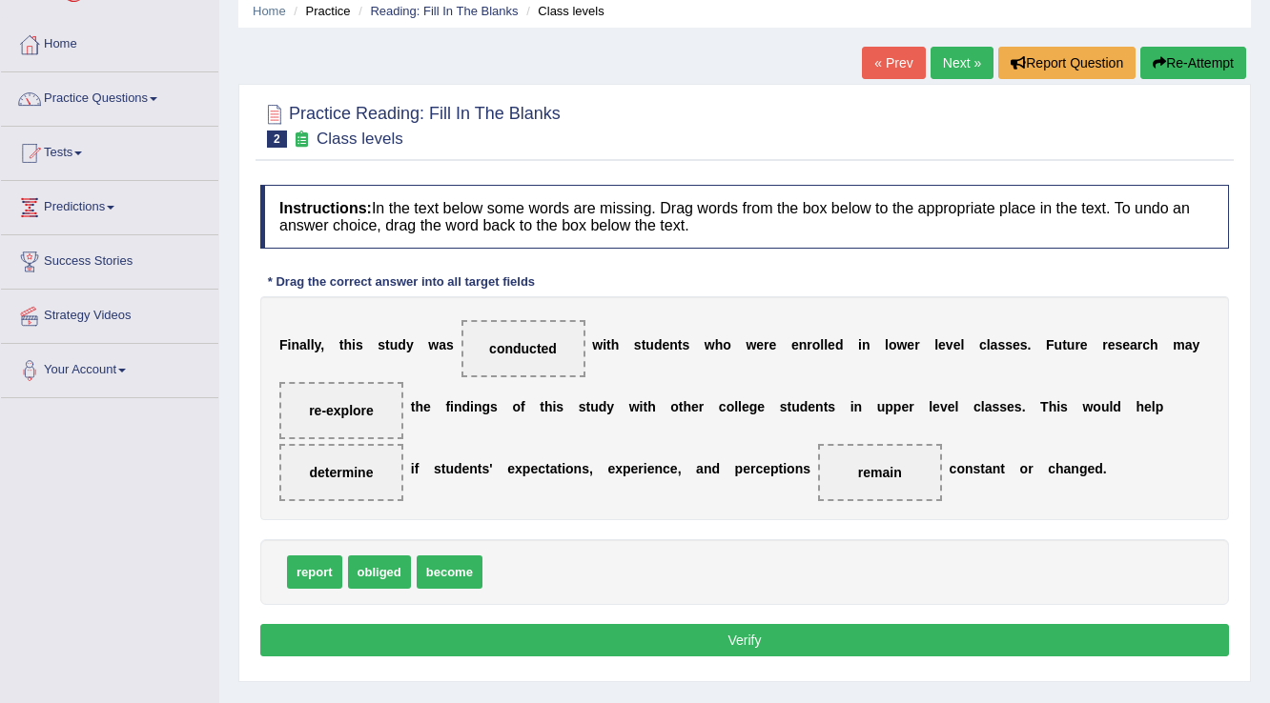
click at [581, 642] on button "Verify" at bounding box center [744, 640] width 968 height 32
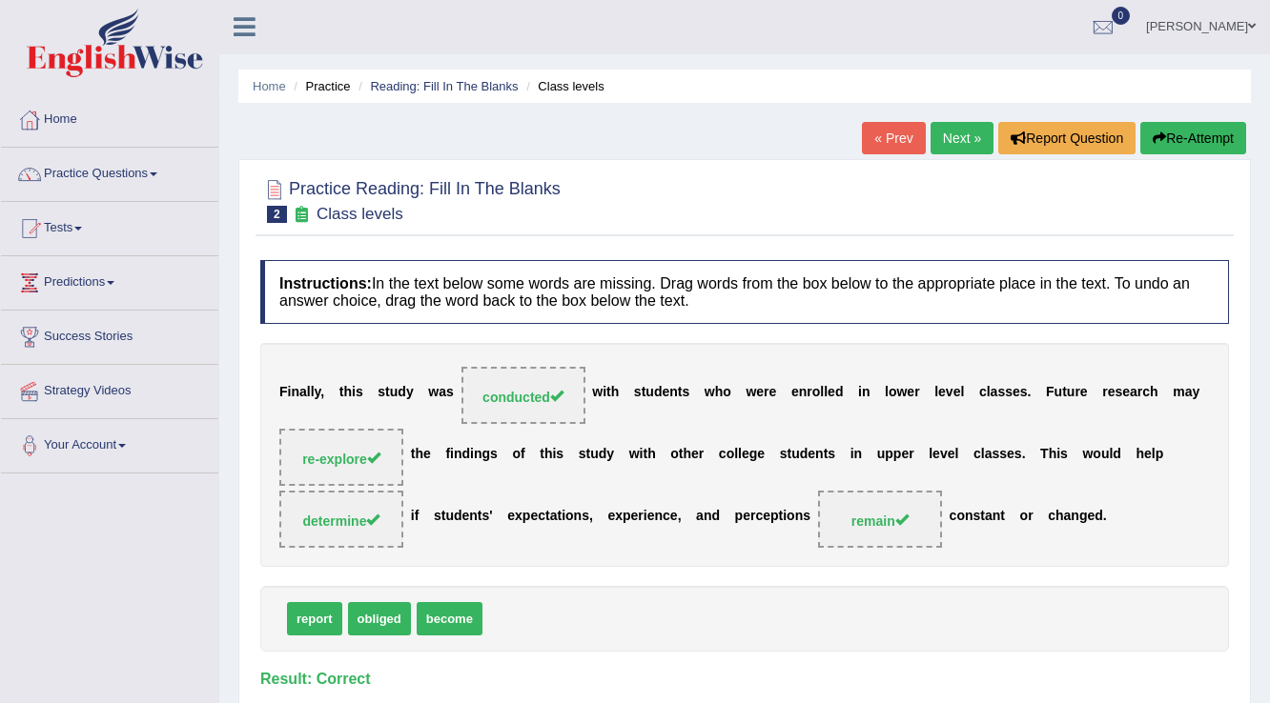
scroll to position [0, 0]
click at [942, 143] on link "Next »" at bounding box center [961, 139] width 63 height 32
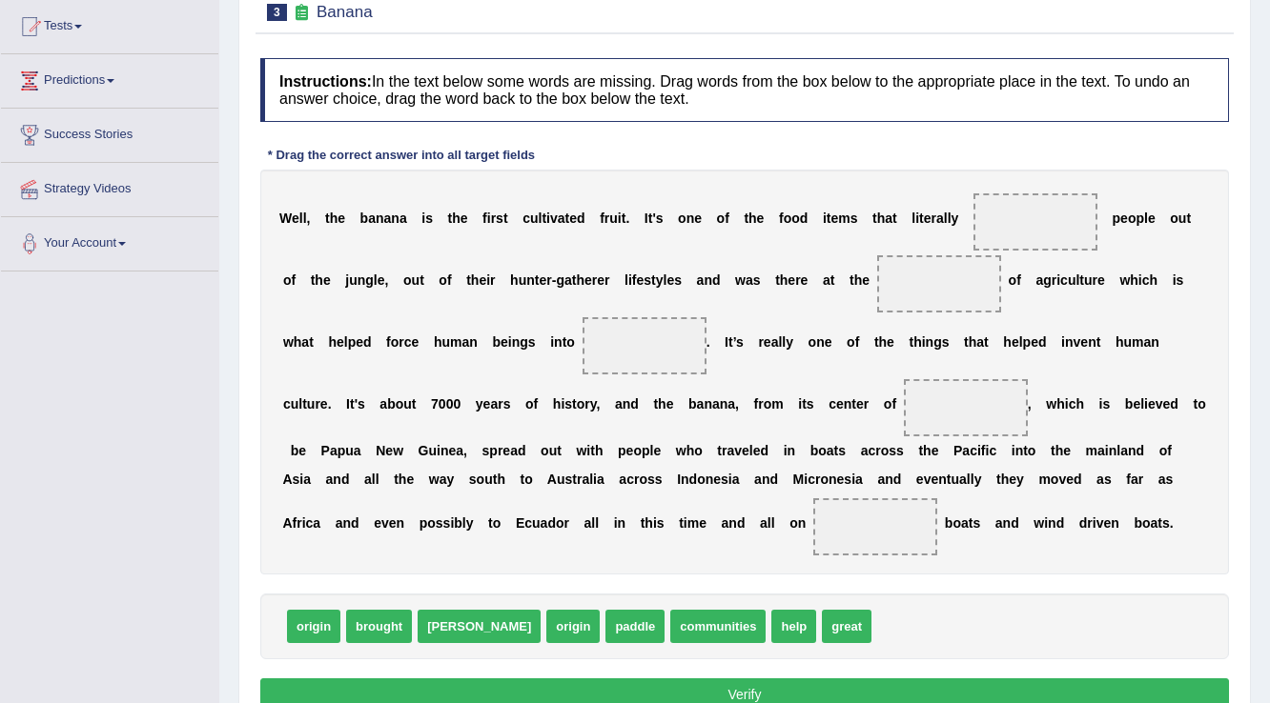
scroll to position [229, 0]
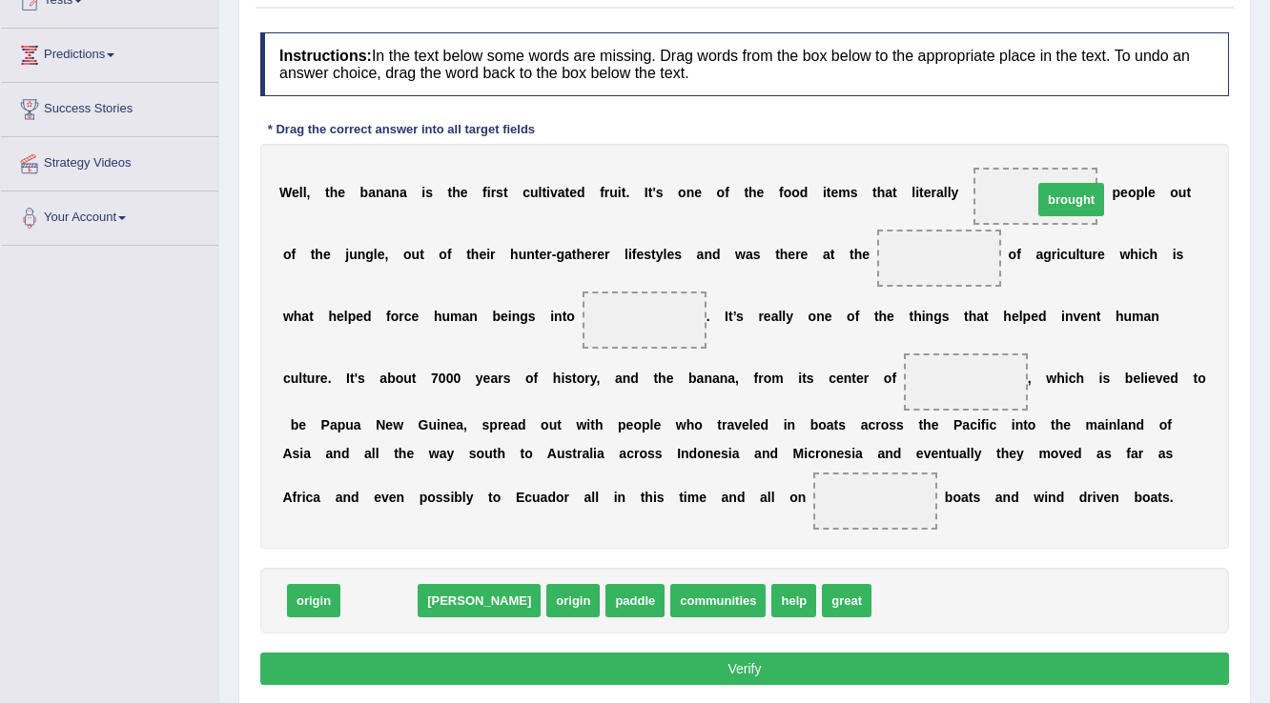
drag, startPoint x: 360, startPoint y: 601, endPoint x: 1052, endPoint y: 200, distance: 799.9
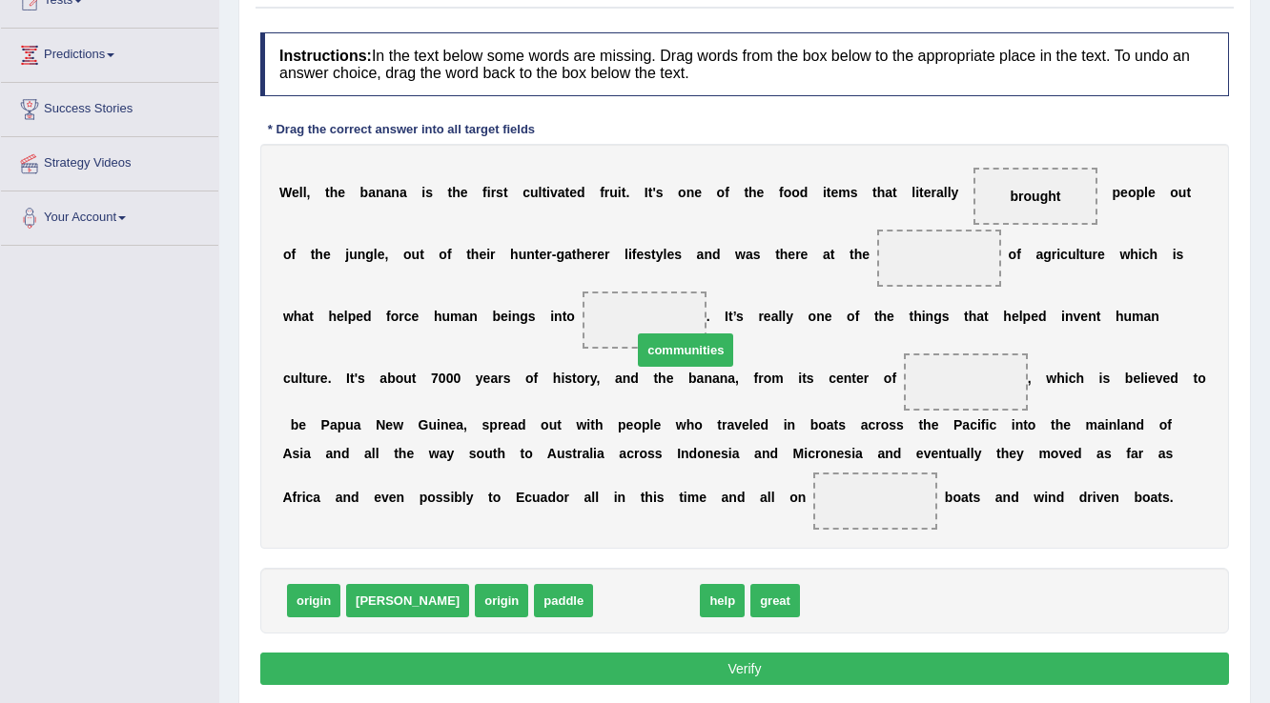
drag, startPoint x: 598, startPoint y: 590, endPoint x: 646, endPoint y: 328, distance: 266.6
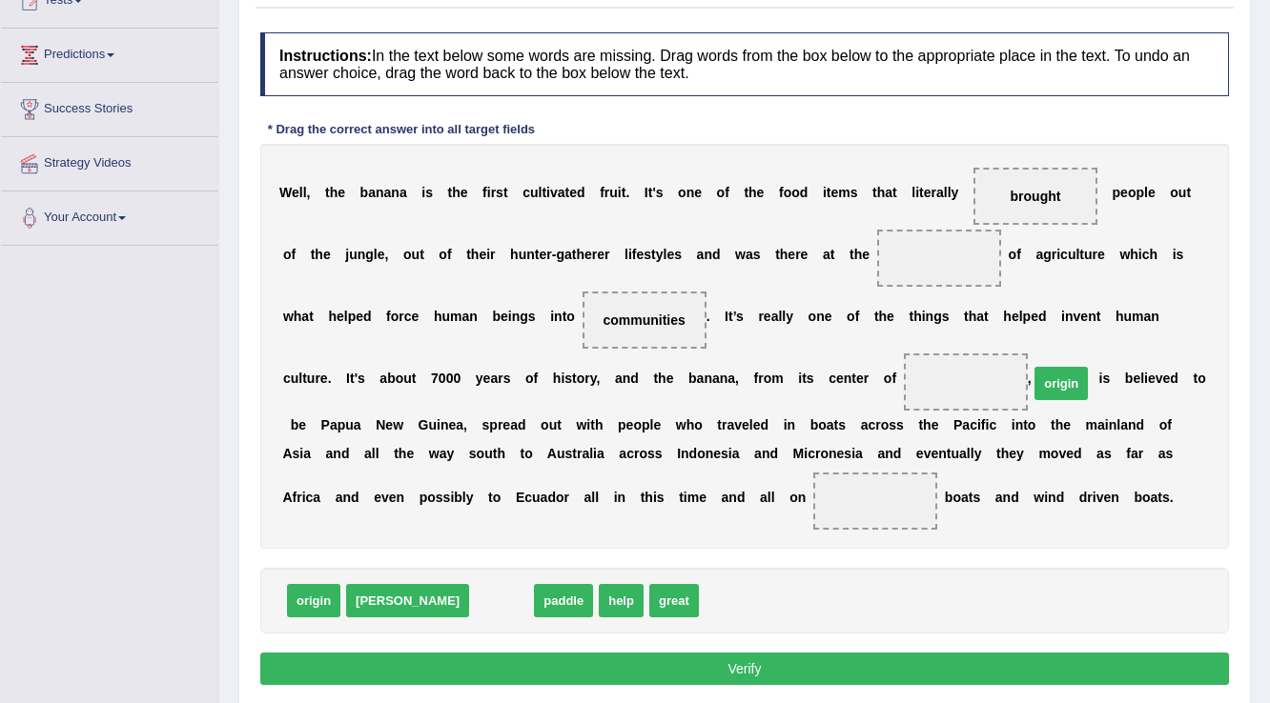
drag, startPoint x: 417, startPoint y: 599, endPoint x: 977, endPoint y: 381, distance: 600.2
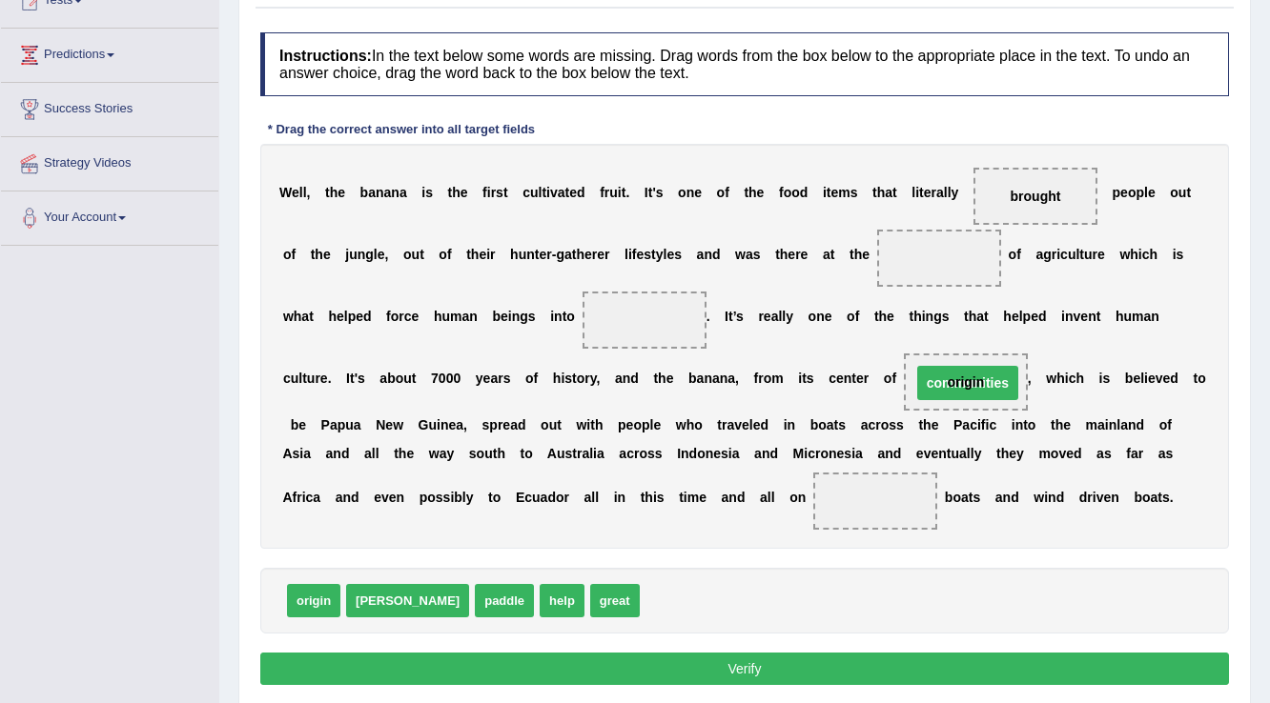
drag, startPoint x: 658, startPoint y: 323, endPoint x: 975, endPoint y: 386, distance: 323.6
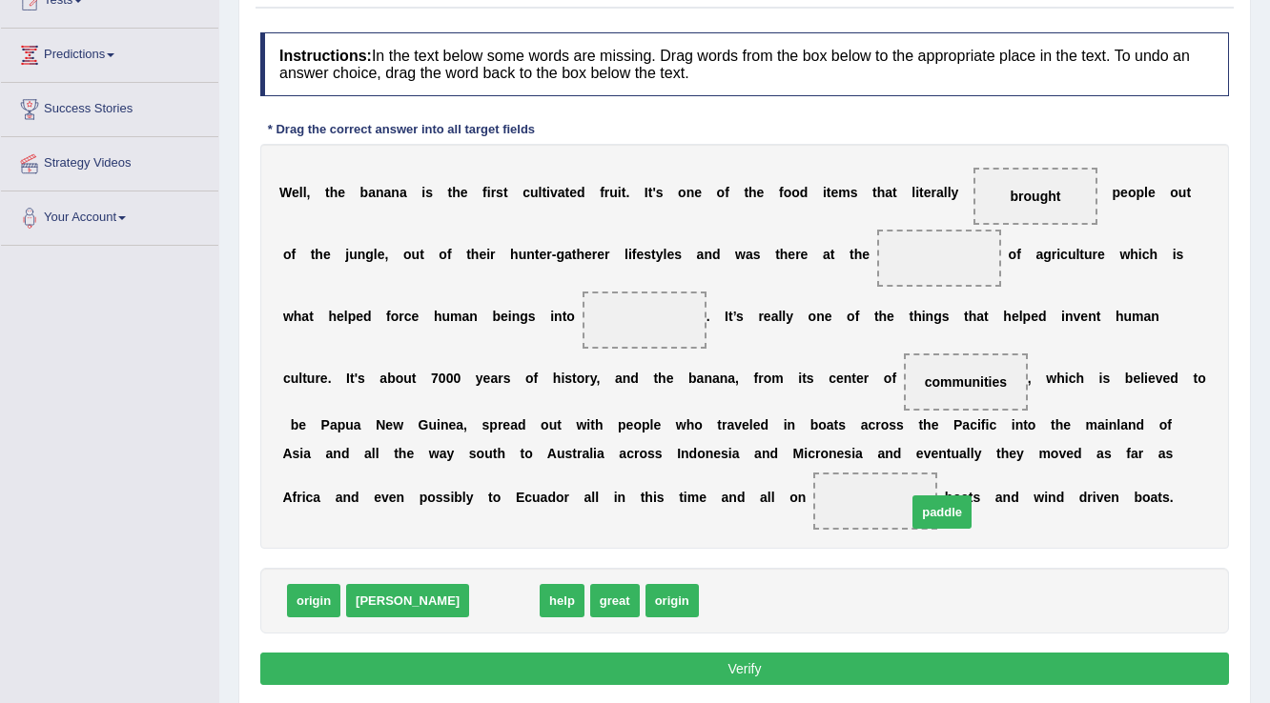
drag, startPoint x: 447, startPoint y: 599, endPoint x: 885, endPoint y: 510, distance: 446.4
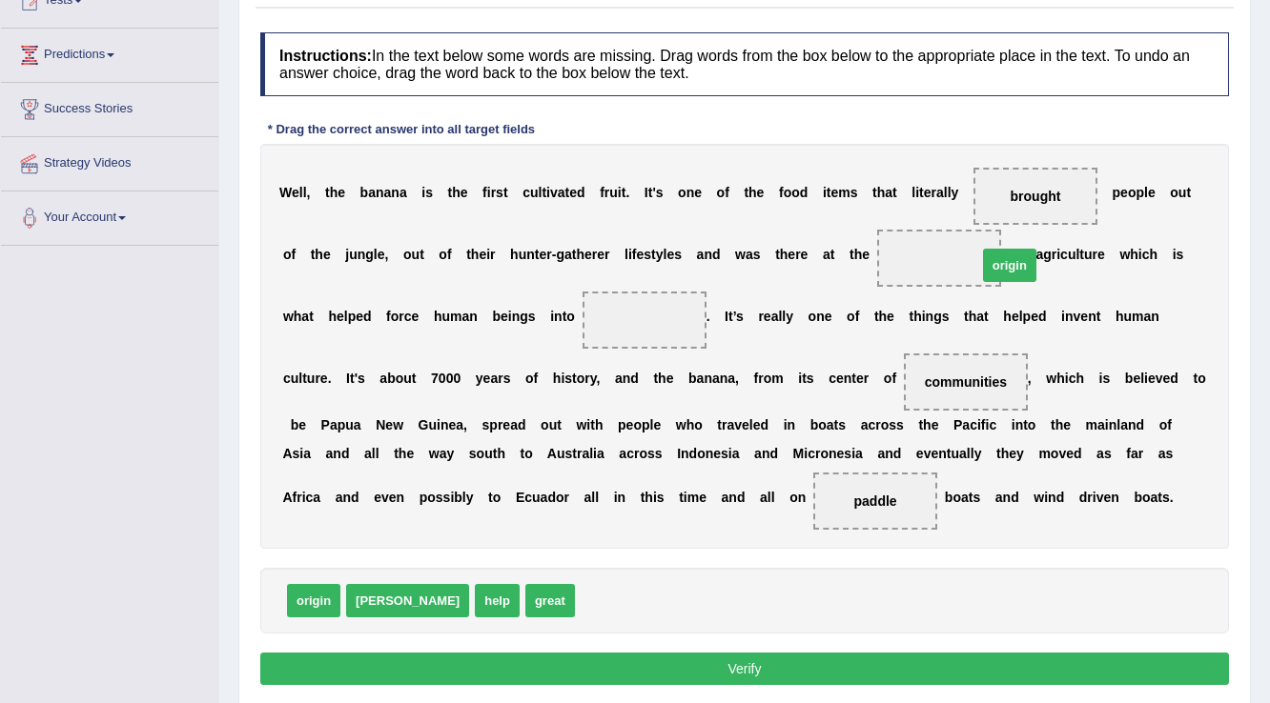
drag, startPoint x: 528, startPoint y: 595, endPoint x: 930, endPoint y: 259, distance: 523.8
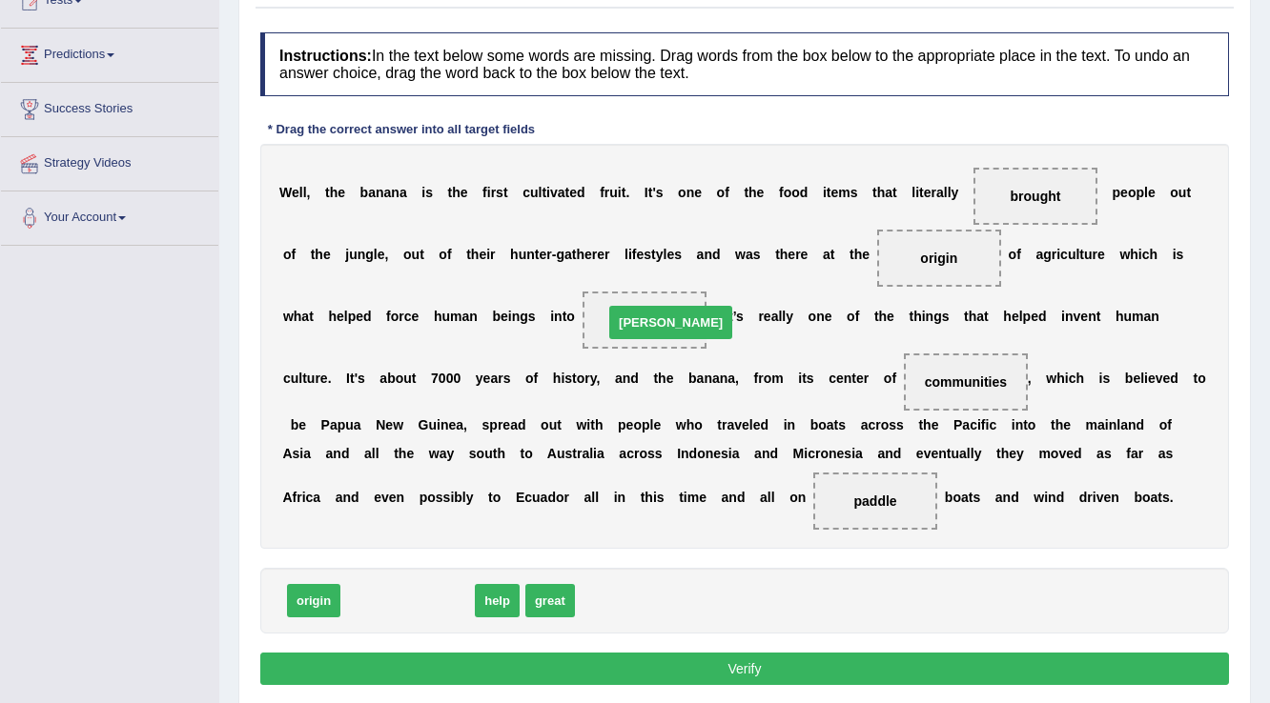
drag, startPoint x: 366, startPoint y: 595, endPoint x: 629, endPoint y: 316, distance: 383.0
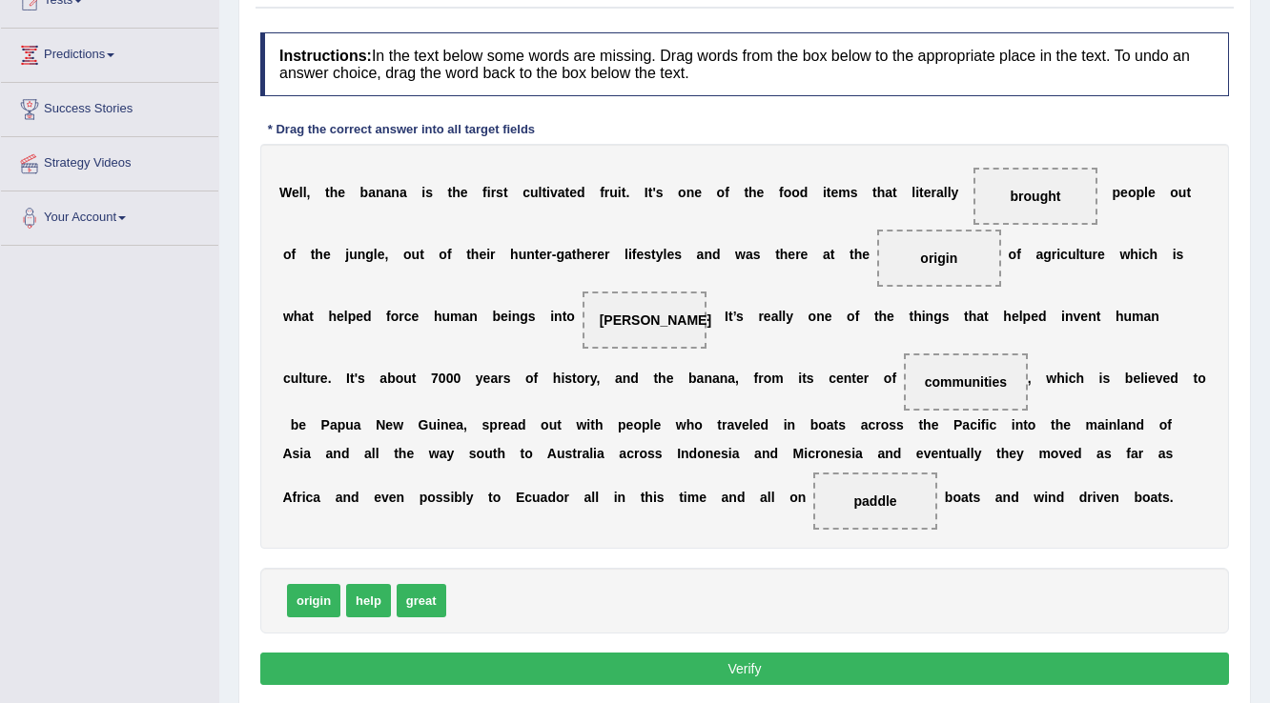
click at [731, 661] on button "Verify" at bounding box center [744, 669] width 968 height 32
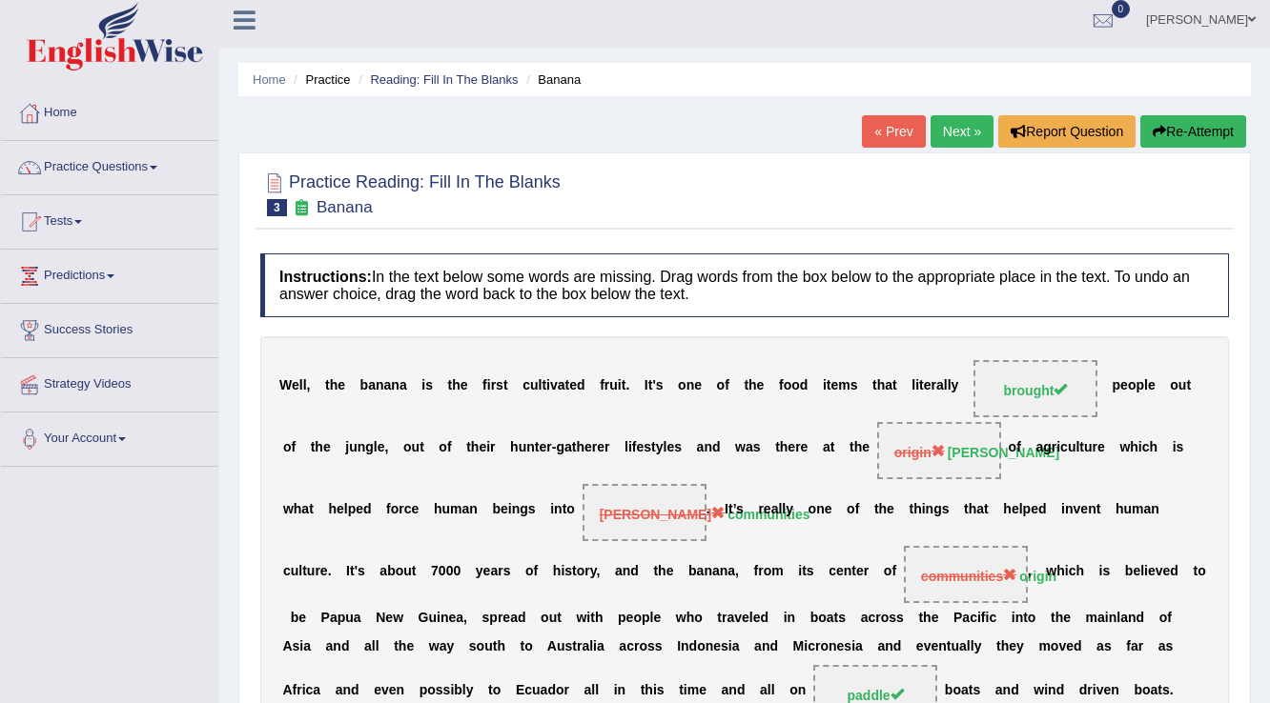
scroll to position [0, 0]
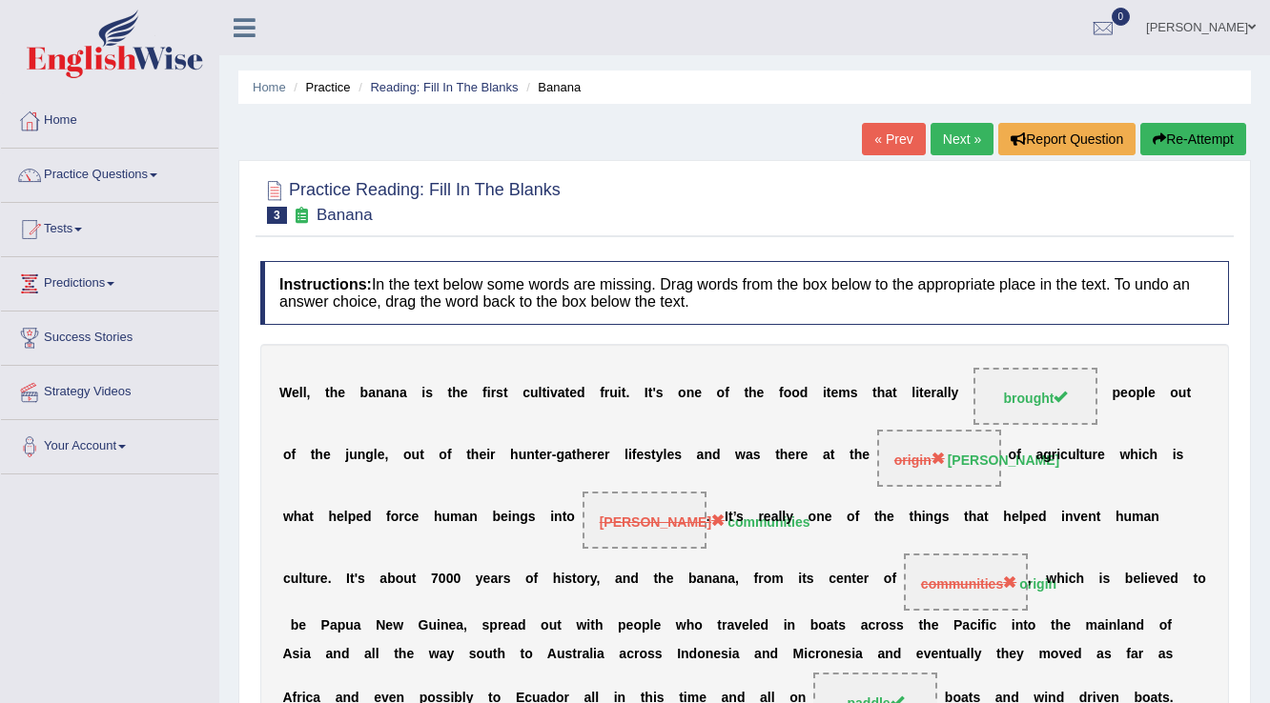
click at [937, 140] on link "Next »" at bounding box center [961, 139] width 63 height 32
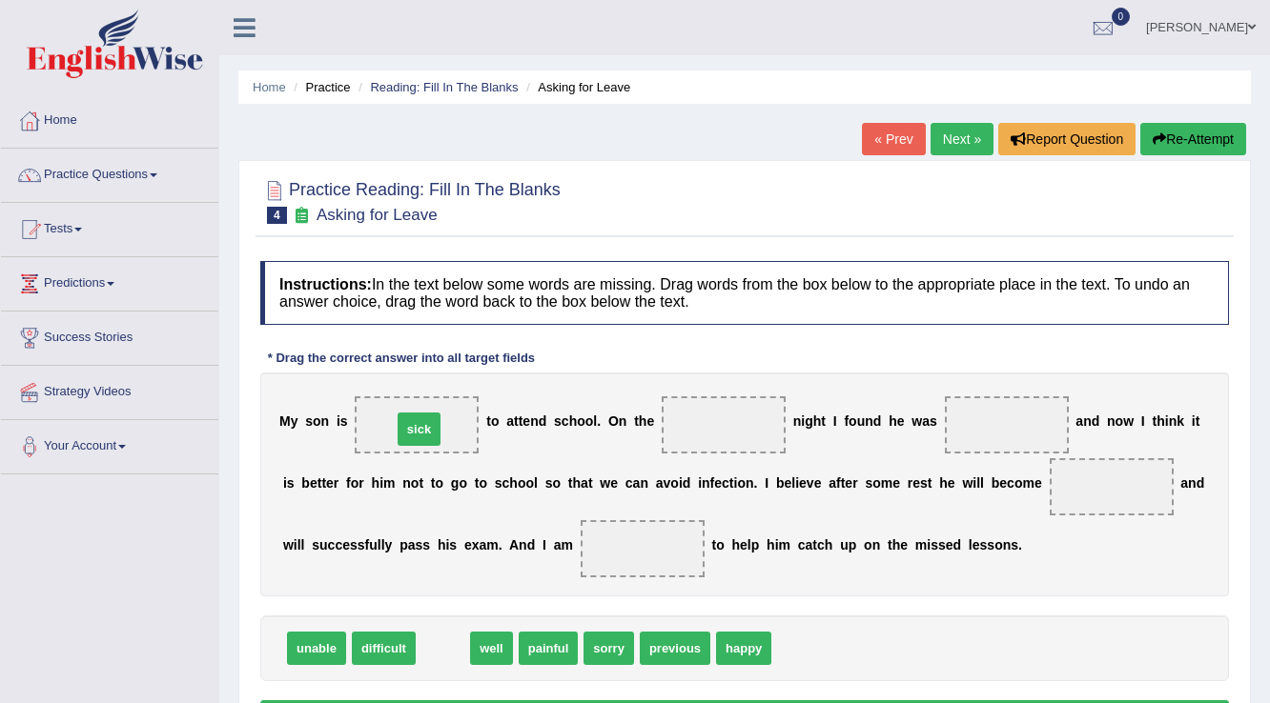
drag, startPoint x: 451, startPoint y: 651, endPoint x: 437, endPoint y: 446, distance: 205.4
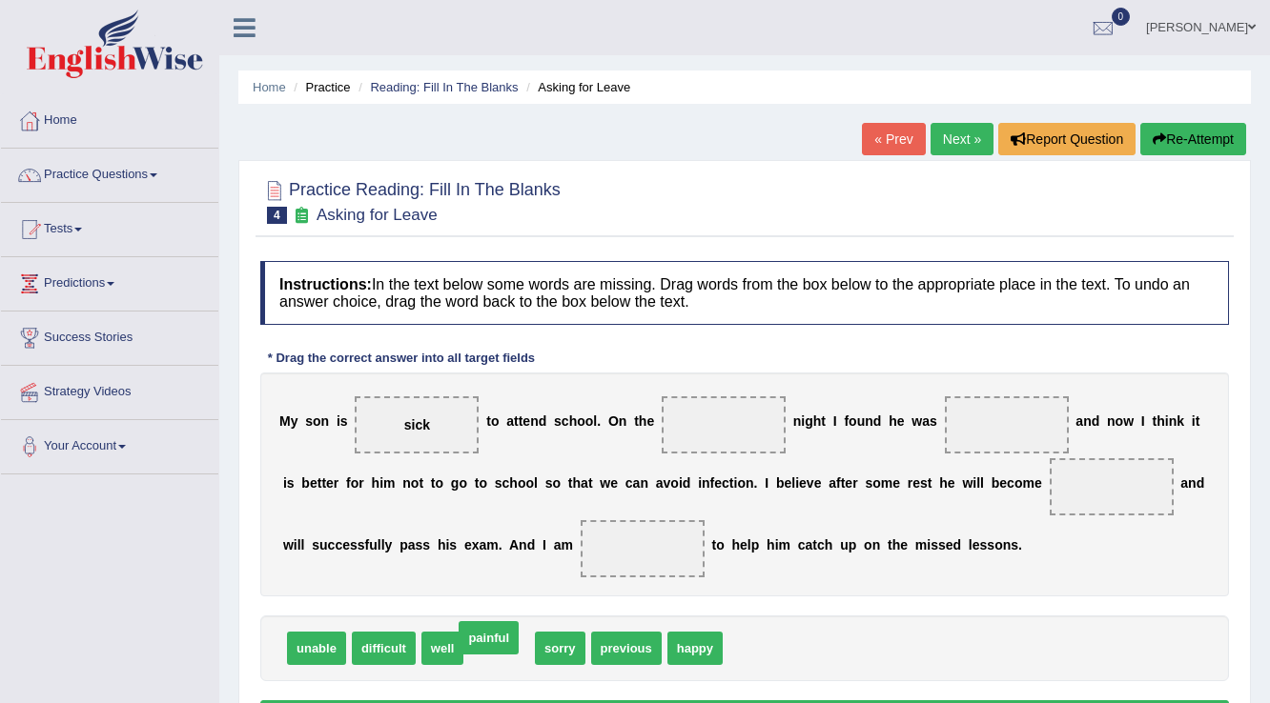
drag, startPoint x: 488, startPoint y: 648, endPoint x: 484, endPoint y: 637, distance: 12.1
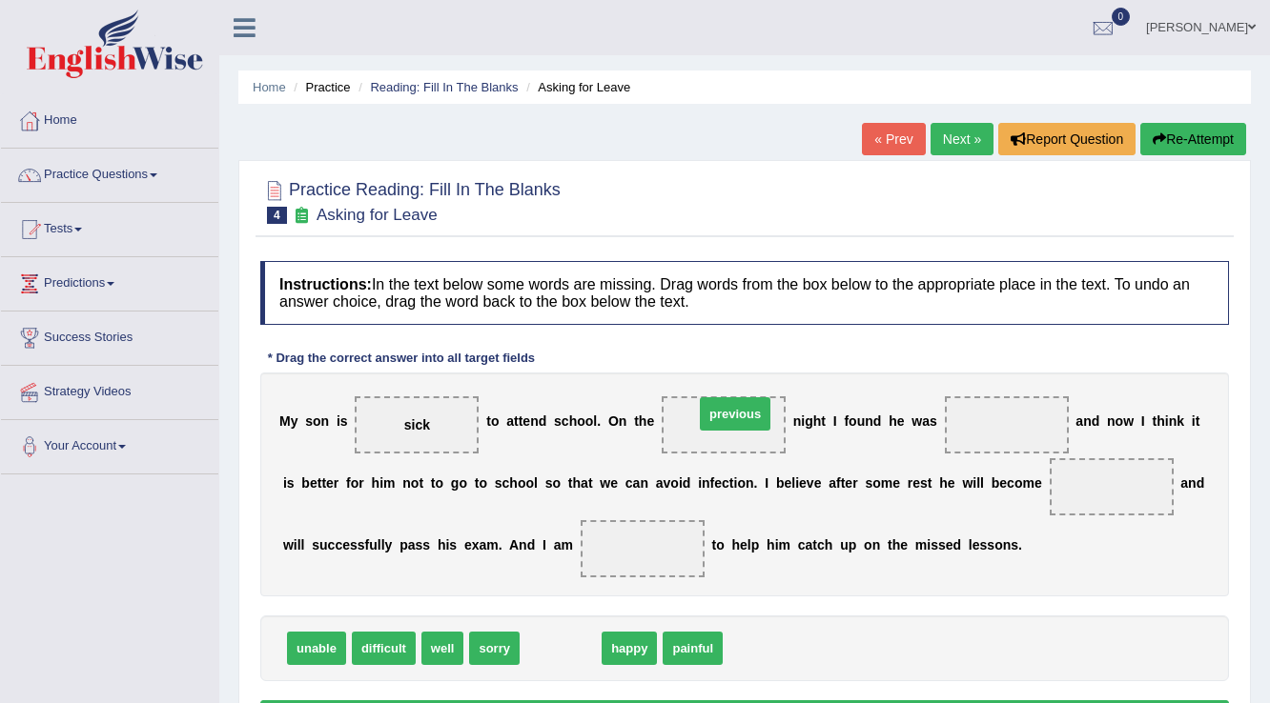
drag, startPoint x: 557, startPoint y: 644, endPoint x: 731, endPoint y: 413, distance: 289.9
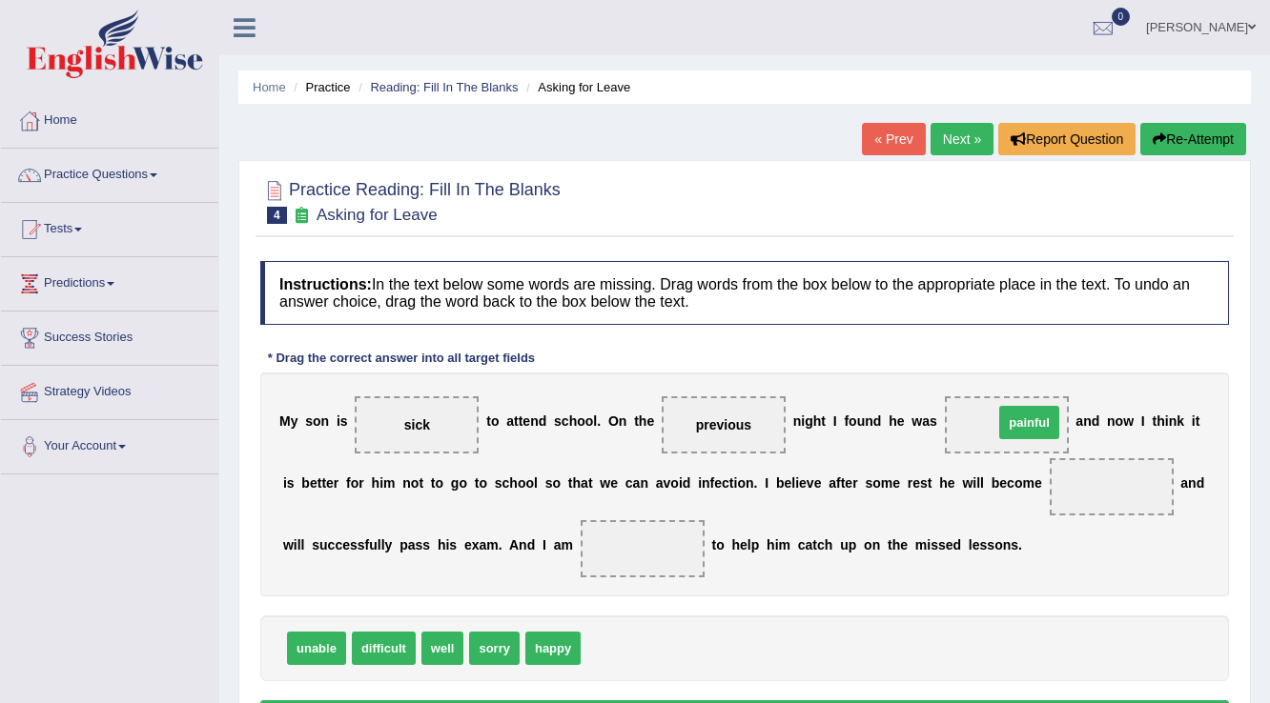
drag, startPoint x: 626, startPoint y: 647, endPoint x: 1039, endPoint y: 421, distance: 470.5
drag, startPoint x: 413, startPoint y: 433, endPoint x: 570, endPoint y: 428, distance: 157.3
click at [570, 428] on div "M y s o n i s sick t o a t t e n d s c h o o l . O n t h e previous n i g h t I…" at bounding box center [744, 485] width 968 height 224
drag, startPoint x: 423, startPoint y: 435, endPoint x: 1030, endPoint y: 436, distance: 607.2
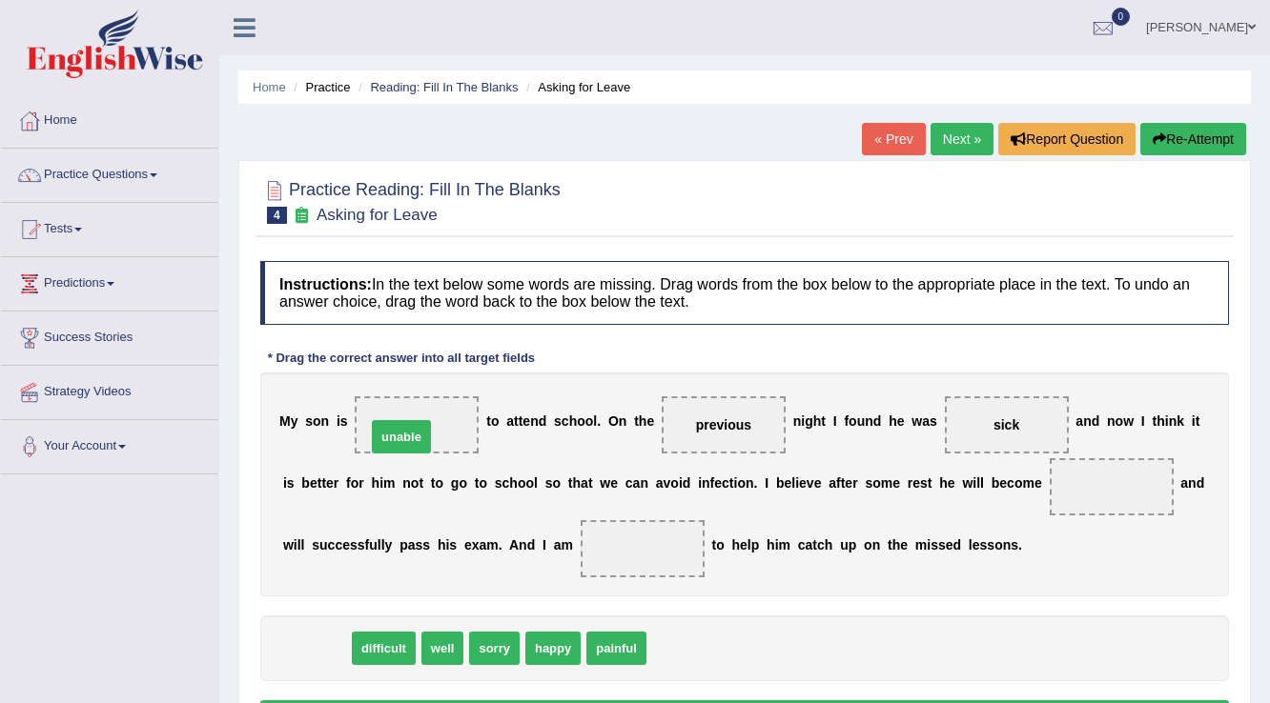
drag, startPoint x: 331, startPoint y: 646, endPoint x: 418, endPoint y: 427, distance: 236.1
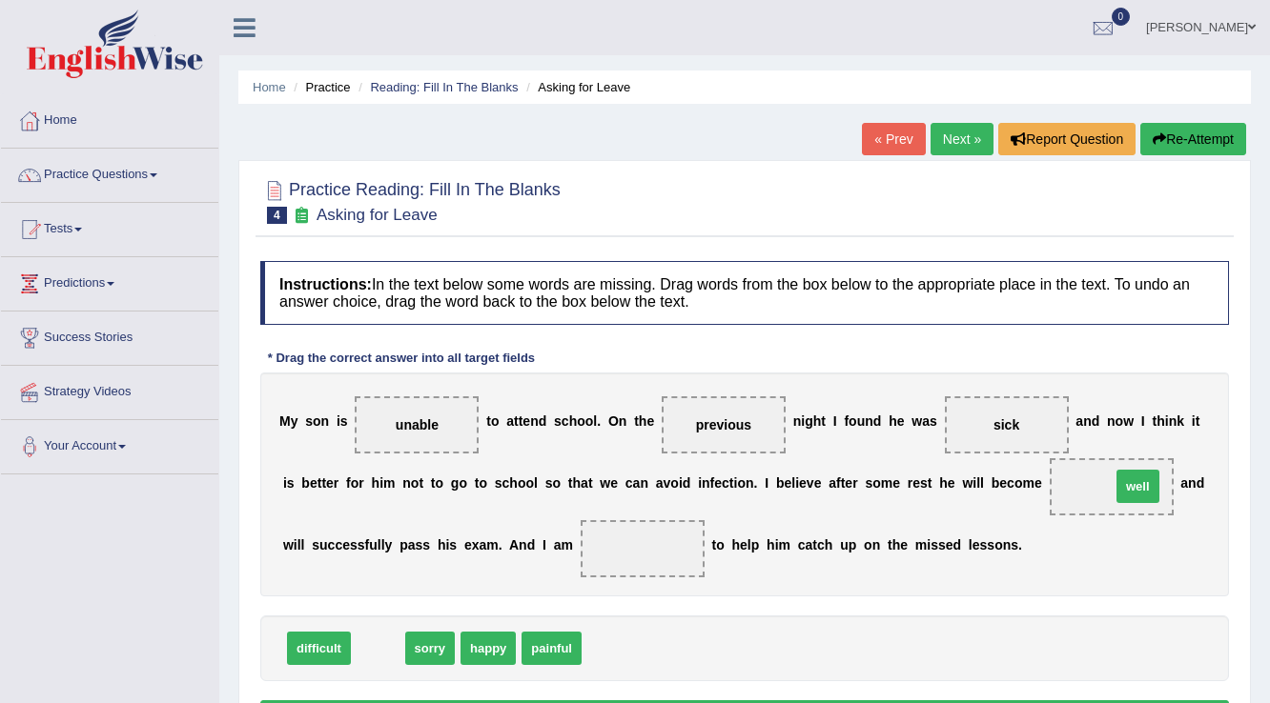
drag, startPoint x: 368, startPoint y: 646, endPoint x: 1128, endPoint y: 484, distance: 776.8
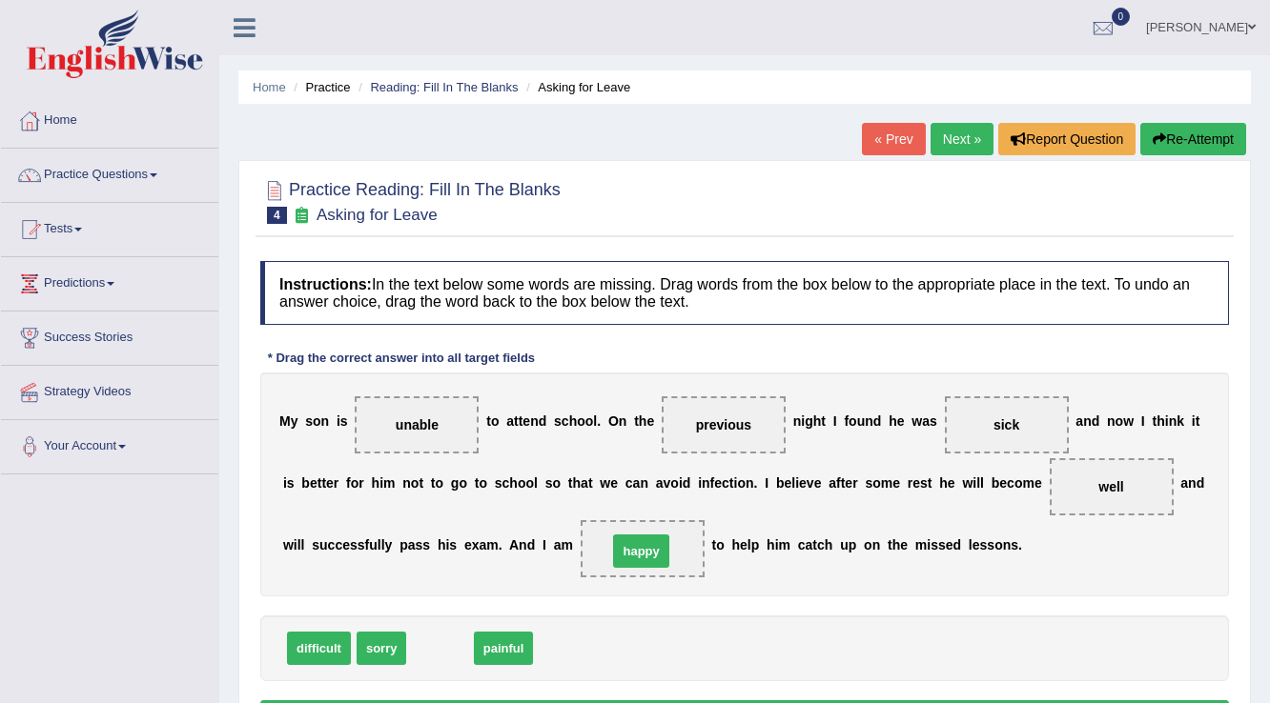
drag, startPoint x: 432, startPoint y: 650, endPoint x: 633, endPoint y: 553, distance: 223.4
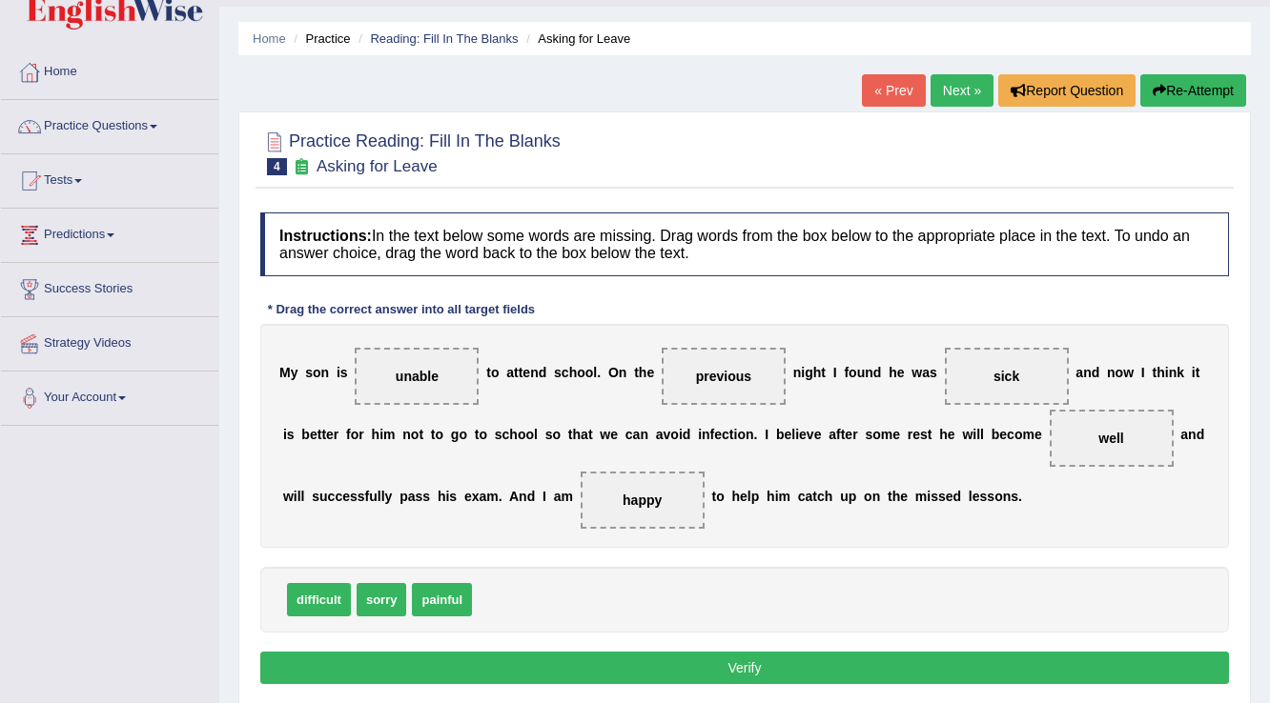
scroll to position [76, 0]
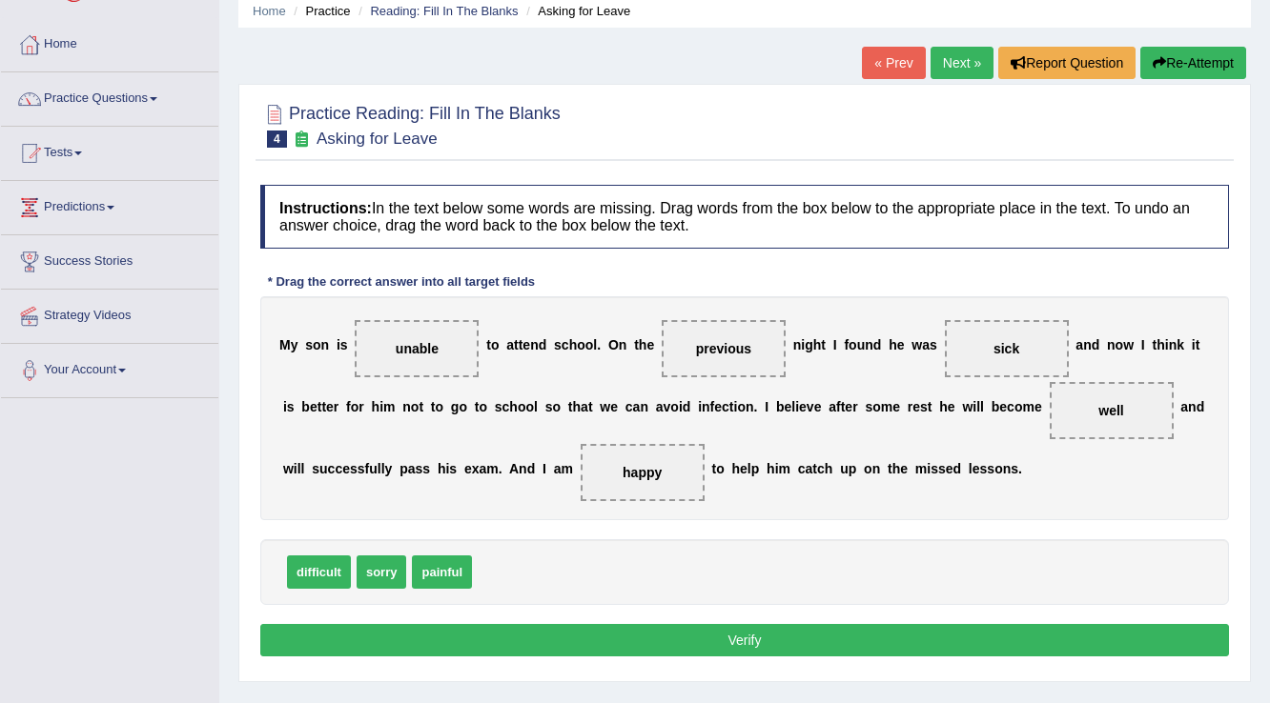
click at [766, 642] on button "Verify" at bounding box center [744, 640] width 968 height 32
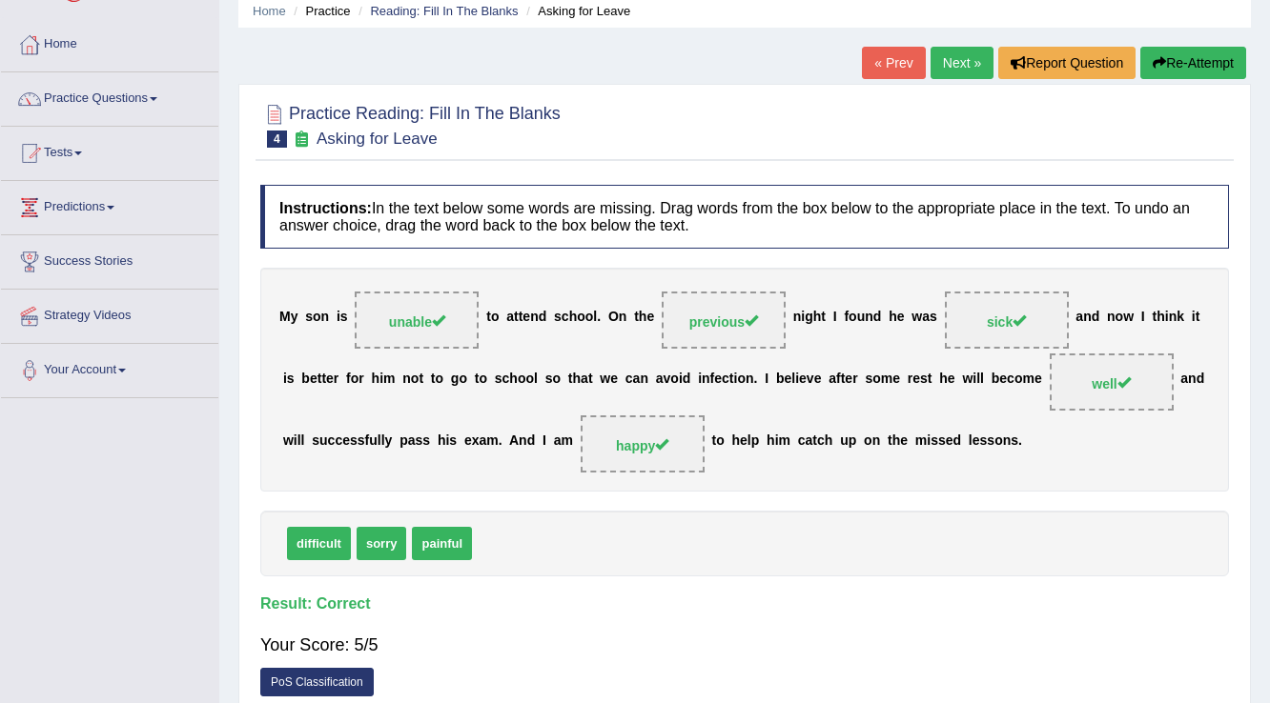
scroll to position [0, 0]
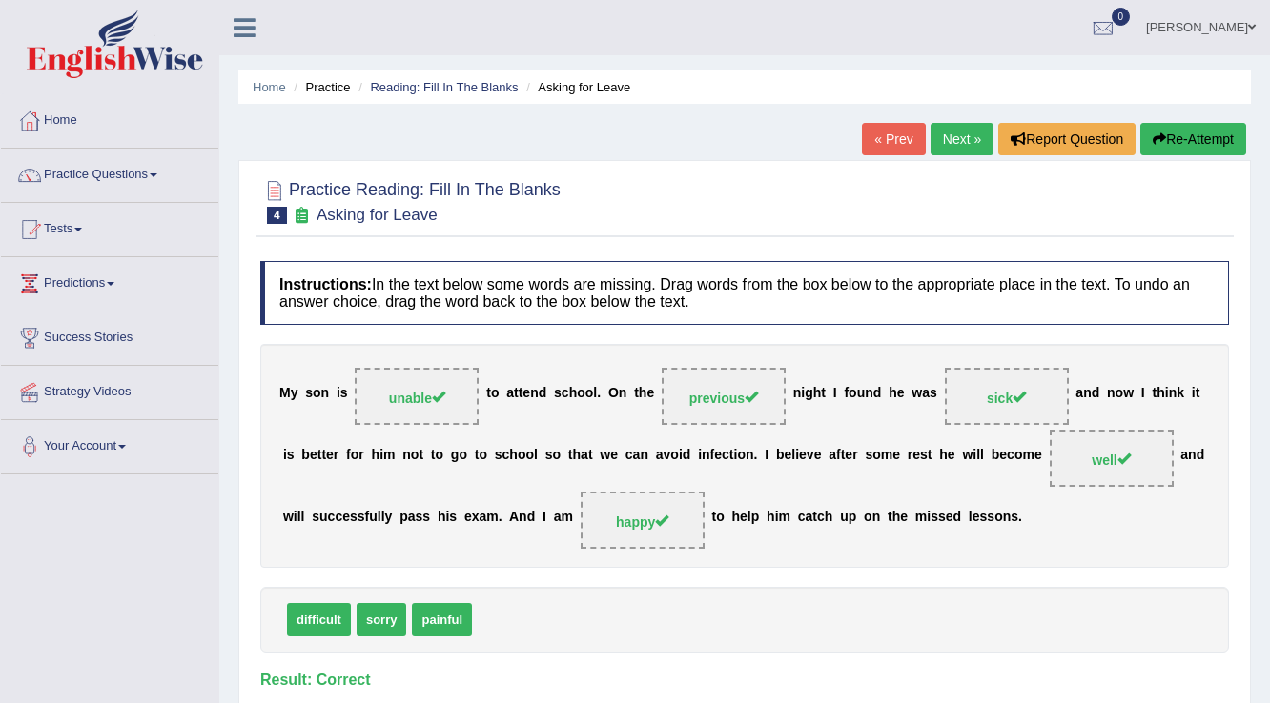
click at [946, 143] on link "Next »" at bounding box center [961, 139] width 63 height 32
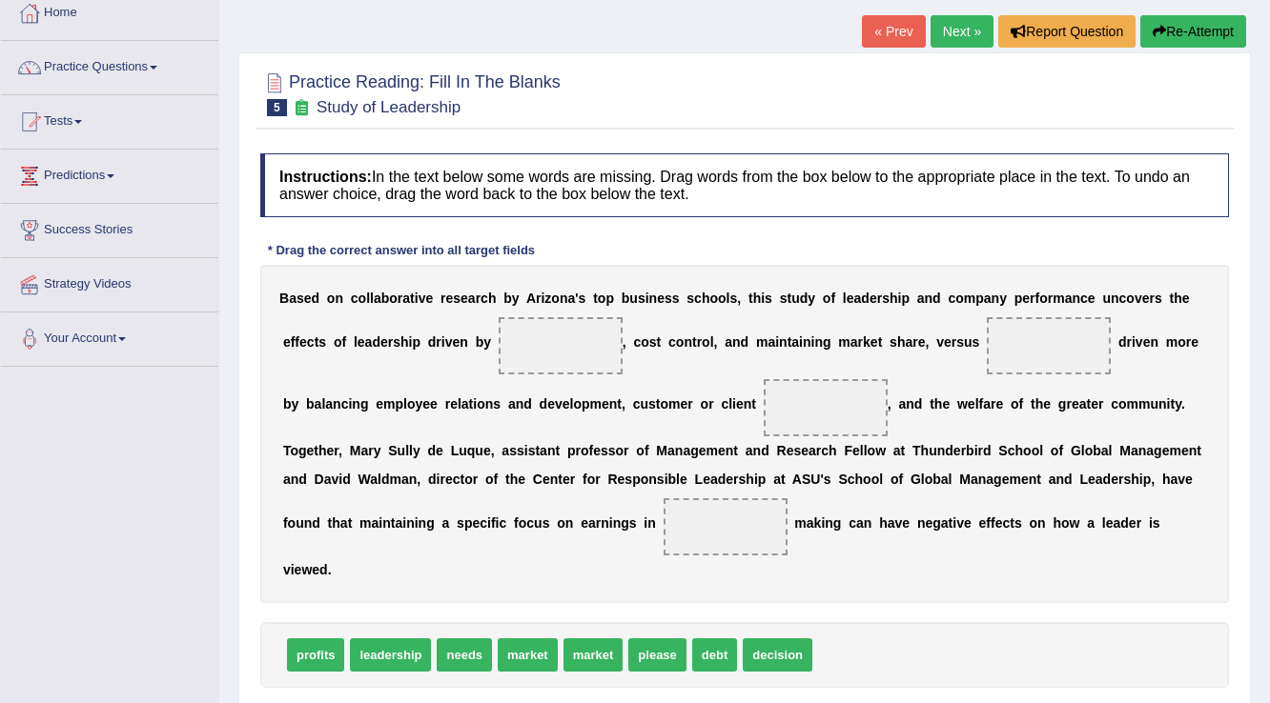
scroll to position [153, 0]
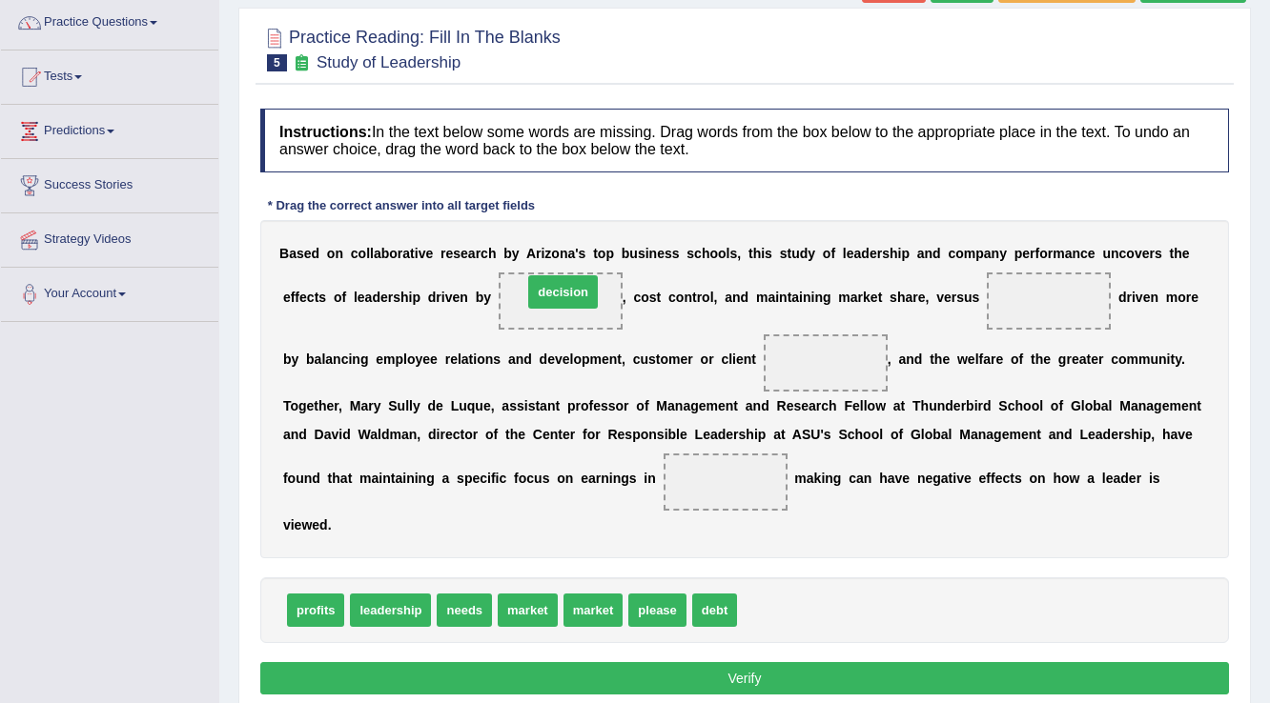
drag, startPoint x: 772, startPoint y: 601, endPoint x: 557, endPoint y: 282, distance: 385.2
drag, startPoint x: 469, startPoint y: 614, endPoint x: 797, endPoint y: 363, distance: 412.7
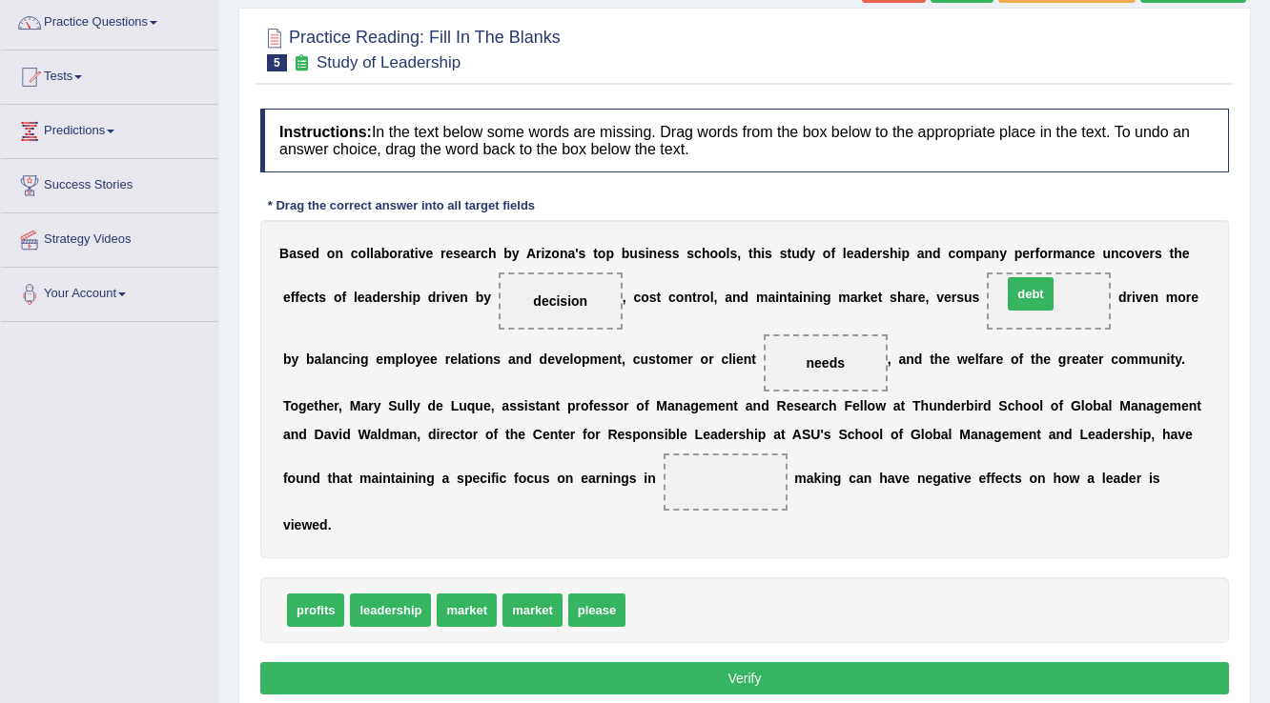
drag, startPoint x: 653, startPoint y: 613, endPoint x: 1029, endPoint y: 296, distance: 491.8
drag, startPoint x: 1062, startPoint y: 307, endPoint x: 938, endPoint y: 389, distance: 148.6
click at [938, 392] on div "B a s e d o n c o l l a b o r a t i v e r e s e a r c h b y A r i z o n a ' s t…" at bounding box center [744, 389] width 968 height 338
drag, startPoint x: 1045, startPoint y: 288, endPoint x: 1012, endPoint y: 301, distance: 35.0
click at [961, 346] on div "B a s e d o n c o l l a b o r a t i v e r e s e a r c h b y A r i z o n a ' s t…" at bounding box center [744, 389] width 968 height 338
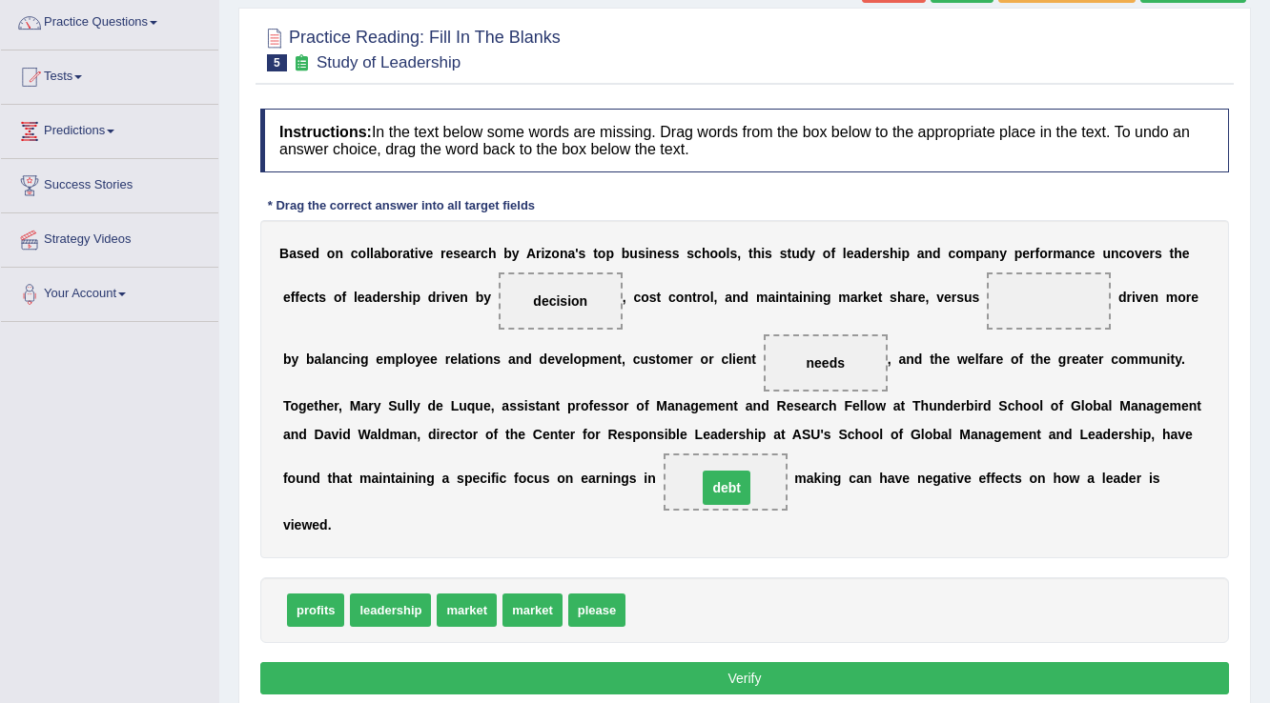
drag, startPoint x: 1055, startPoint y: 303, endPoint x: 733, endPoint y: 490, distance: 372.4
drag, startPoint x: 550, startPoint y: 610, endPoint x: 1044, endPoint y: 290, distance: 588.5
drag, startPoint x: 726, startPoint y: 484, endPoint x: 652, endPoint y: 587, distance: 127.0
drag, startPoint x: 453, startPoint y: 606, endPoint x: 743, endPoint y: 459, distance: 325.7
click at [793, 683] on button "Verify" at bounding box center [744, 678] width 968 height 32
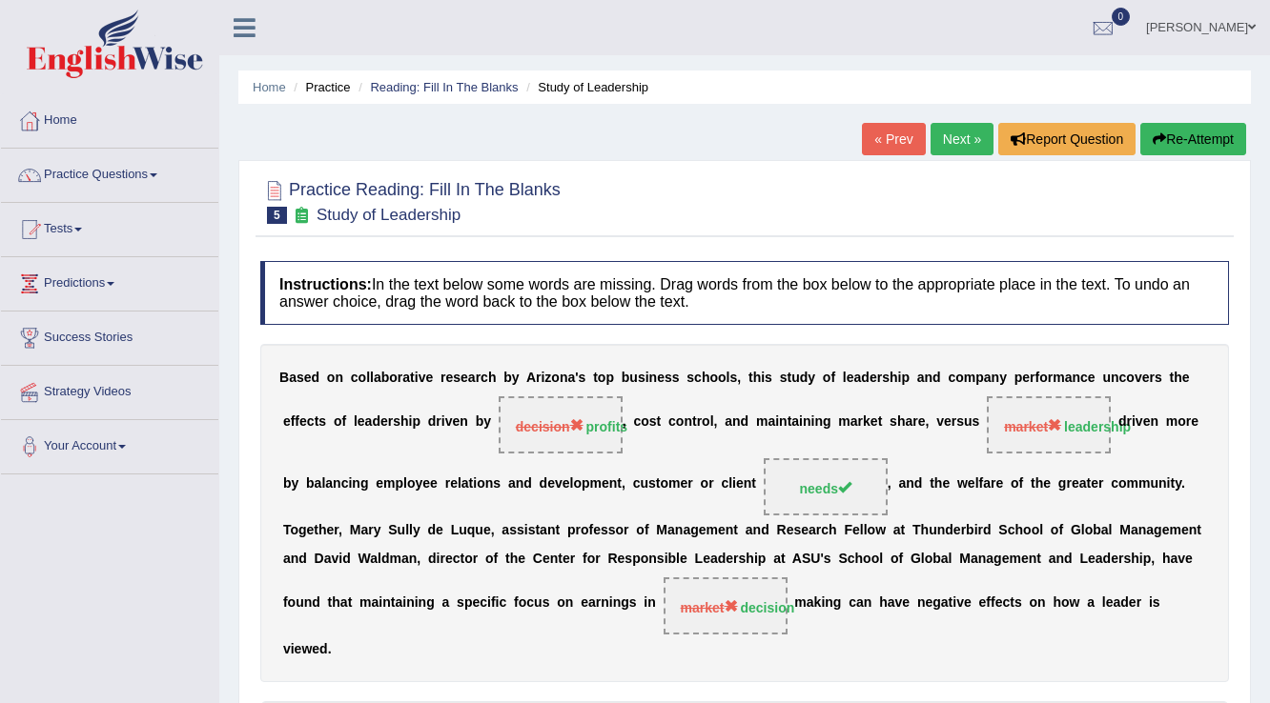
scroll to position [0, 0]
click at [905, 139] on link "« Prev" at bounding box center [893, 139] width 63 height 32
